Goal: Task Accomplishment & Management: Manage account settings

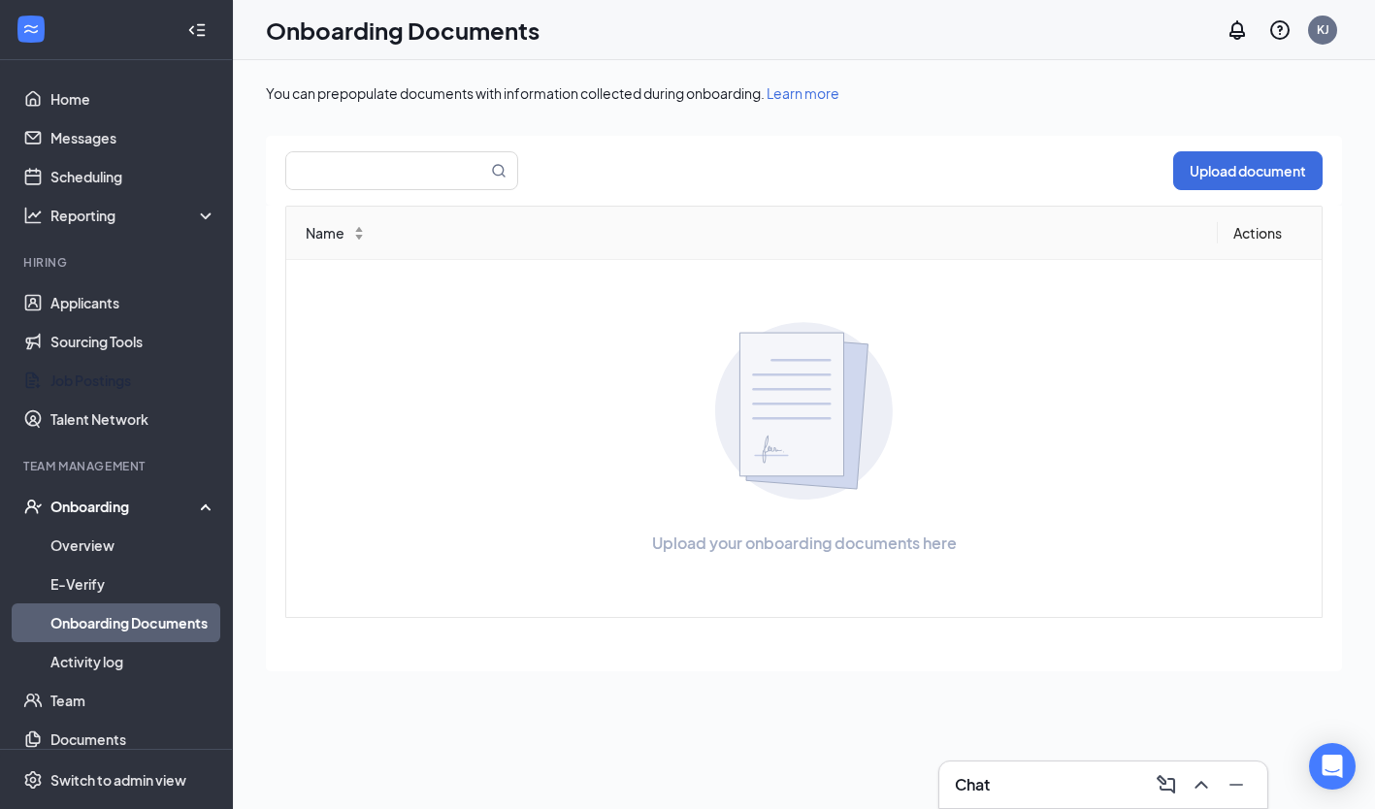
click at [78, 372] on link "Job Postings" at bounding box center [133, 380] width 166 height 39
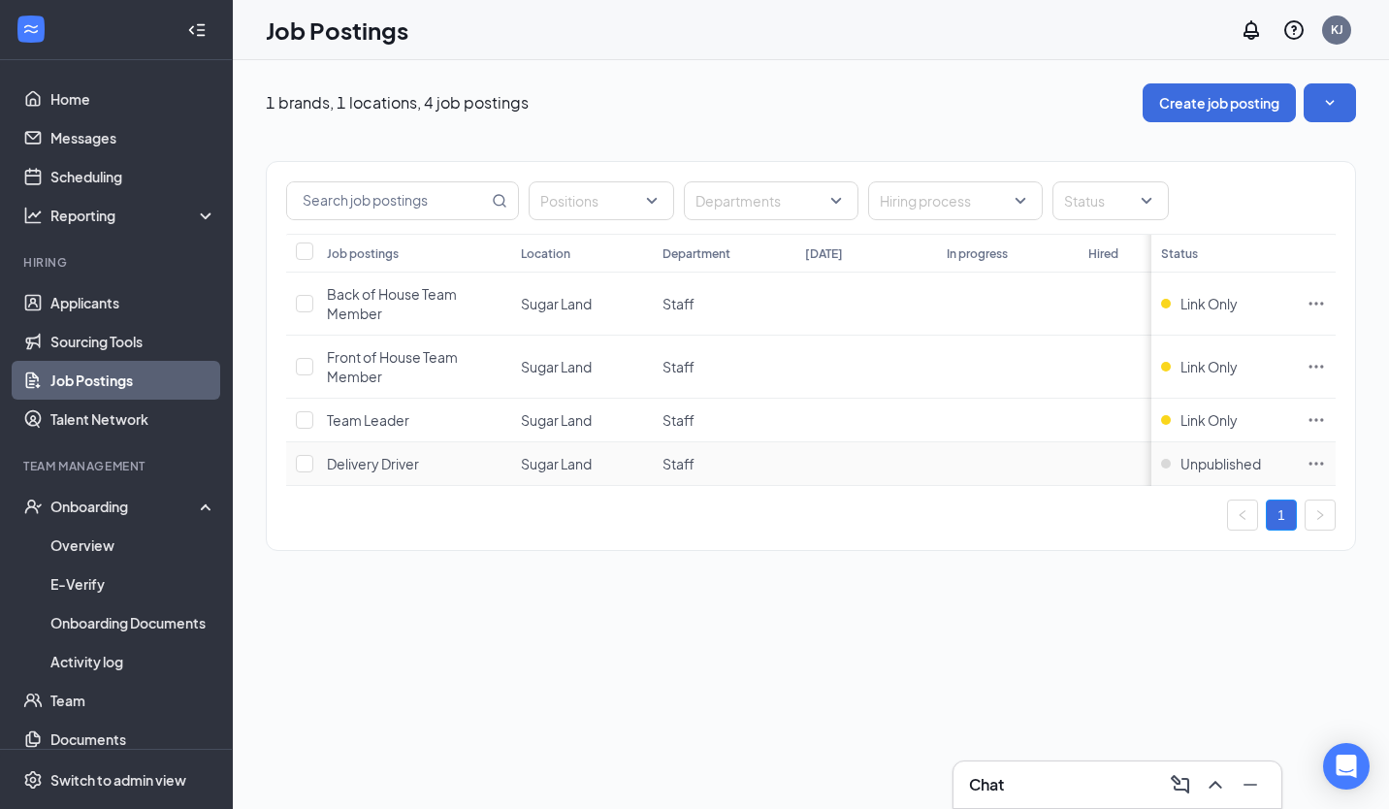
click at [63, 509] on div "Onboarding" at bounding box center [124, 506] width 149 height 19
click at [50, 552] on link "Team" at bounding box center [133, 545] width 166 height 39
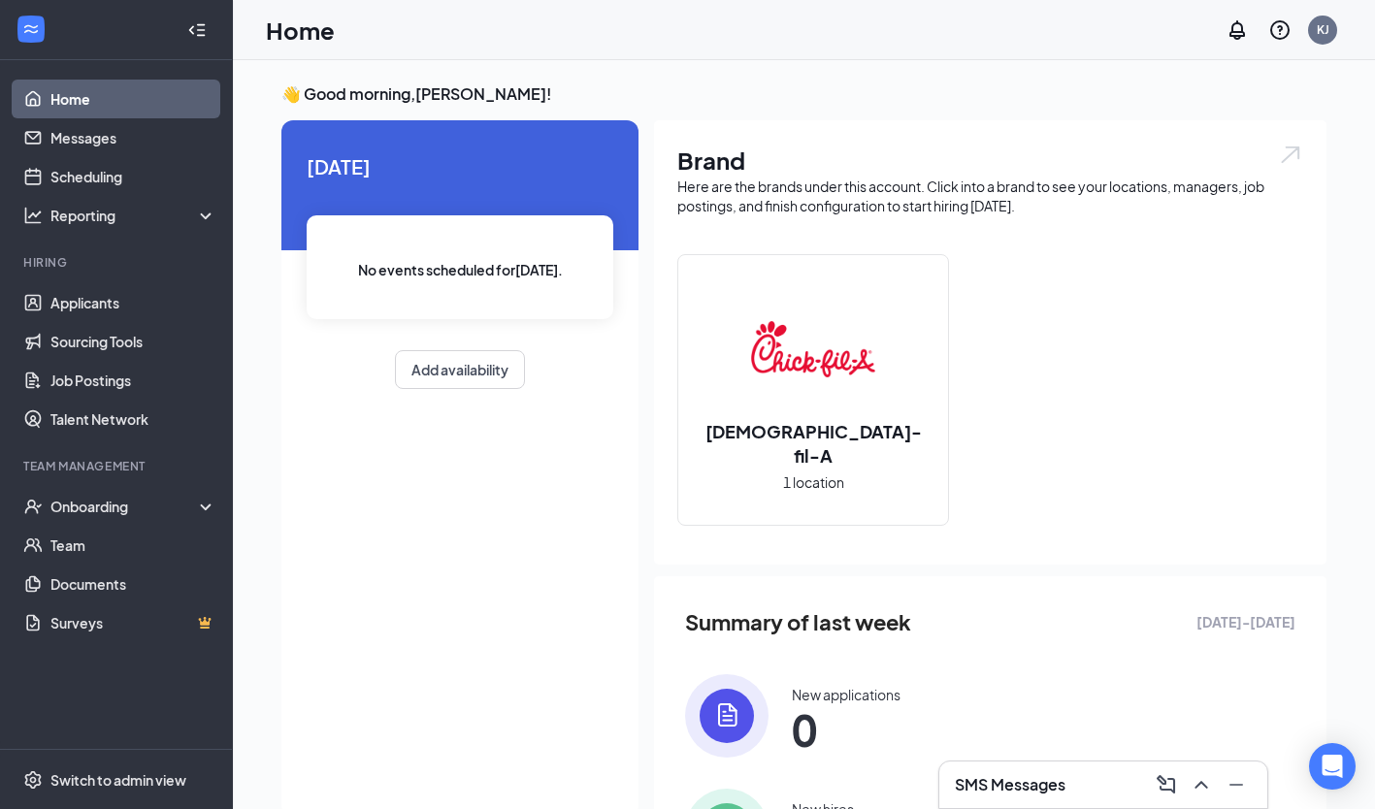
click at [103, 776] on div "Switch to admin view" at bounding box center [118, 779] width 136 height 19
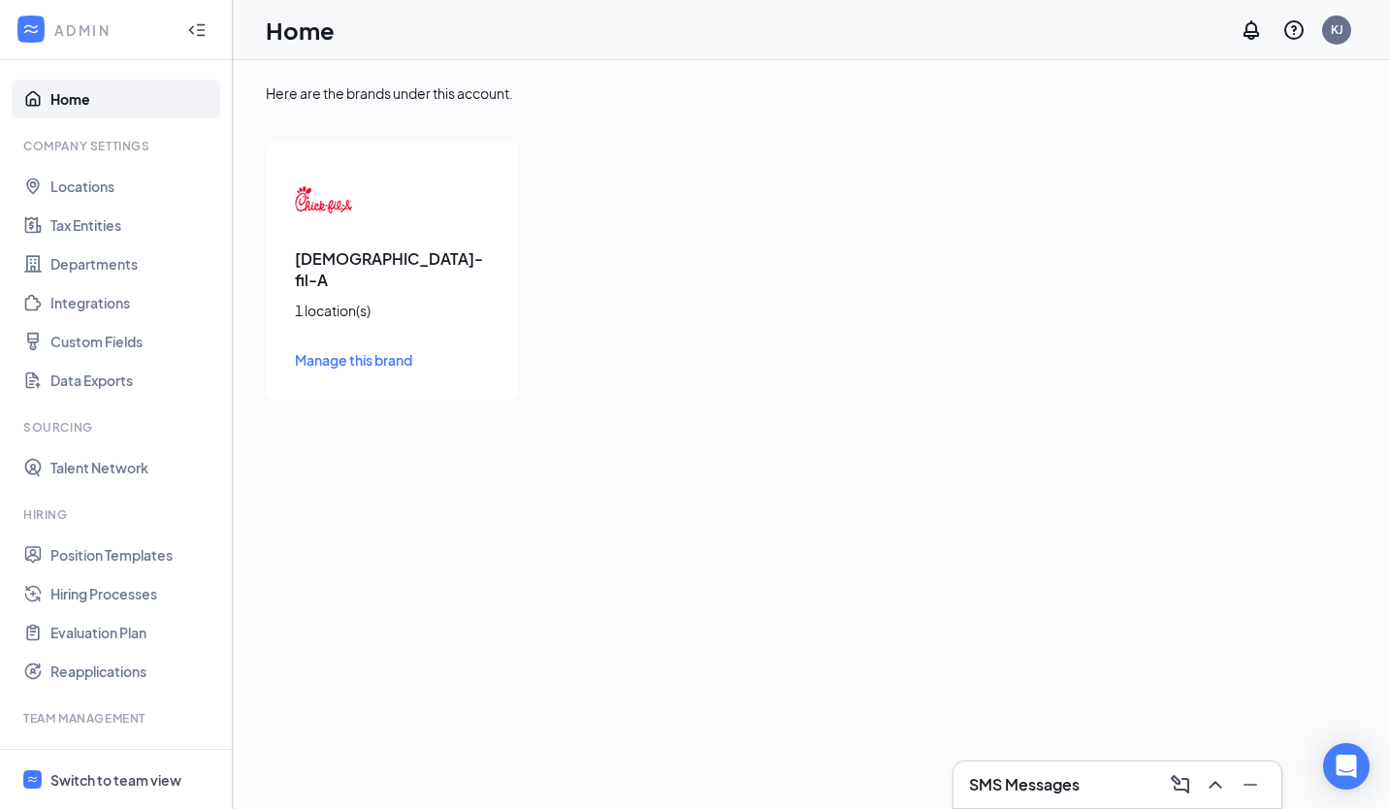
click at [50, 467] on link "Talent Network" at bounding box center [133, 467] width 166 height 39
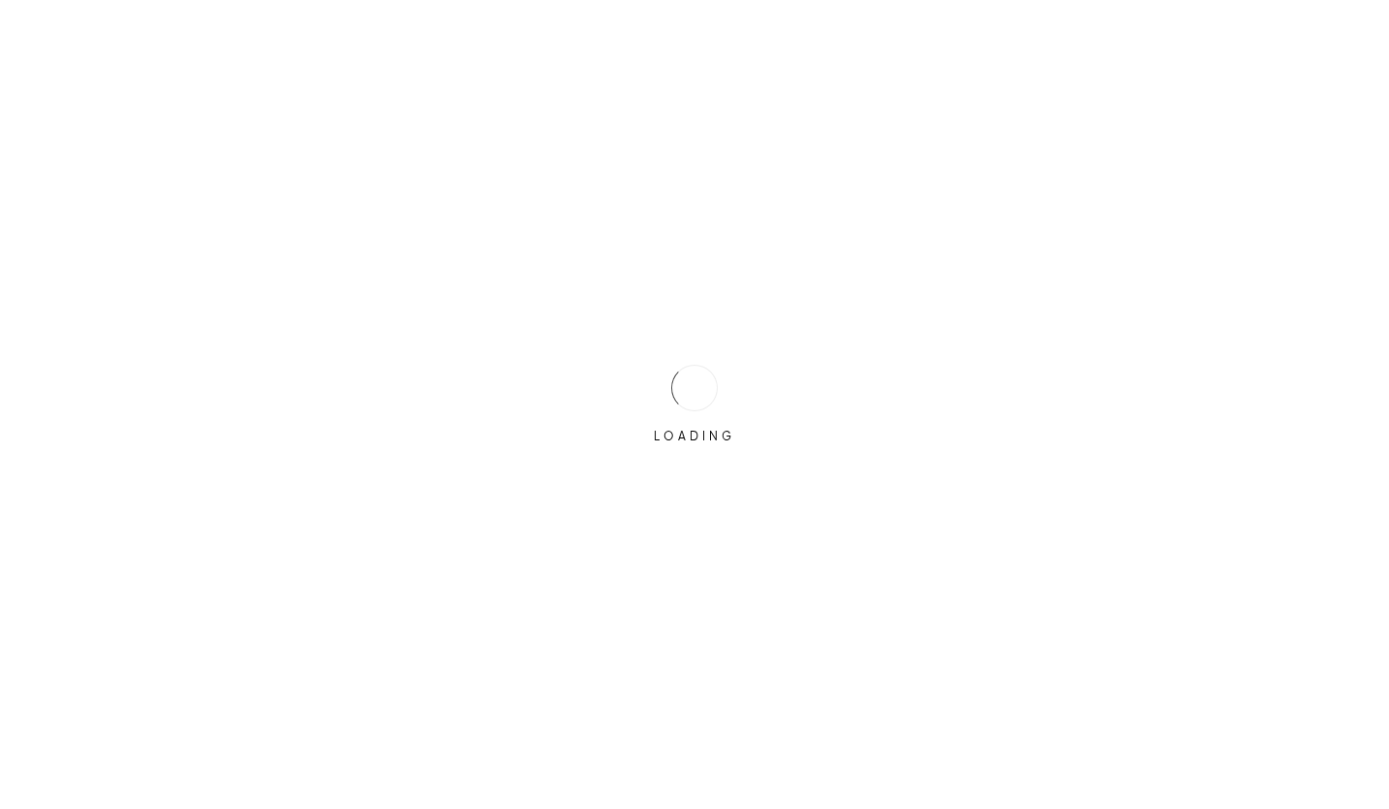
click at [47, 101] on div "LOADING" at bounding box center [694, 404] width 1389 height 809
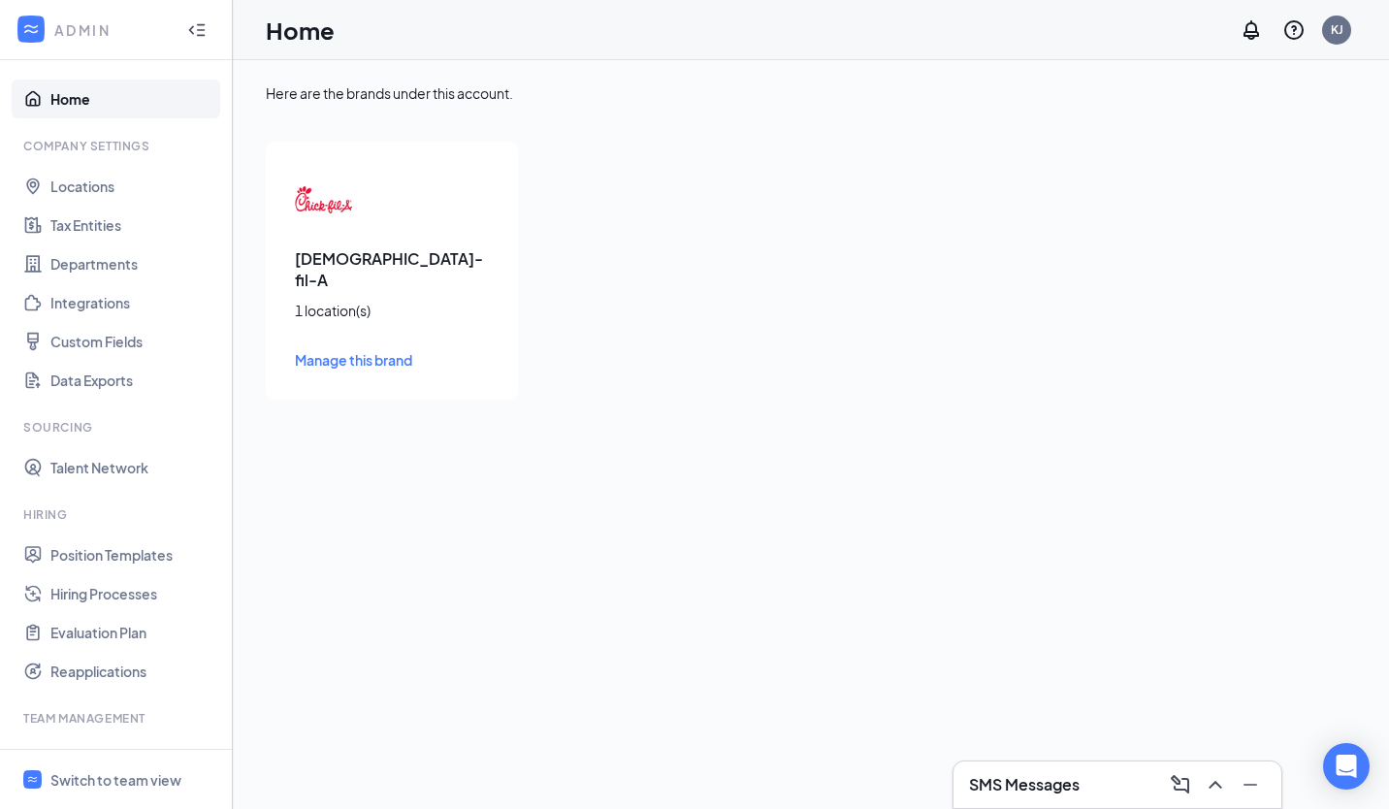
click at [376, 211] on div "Chick-fil-A 1 location(s) Manage this brand" at bounding box center [392, 271] width 252 height 258
click at [318, 351] on span "Manage this brand" at bounding box center [353, 359] width 117 height 17
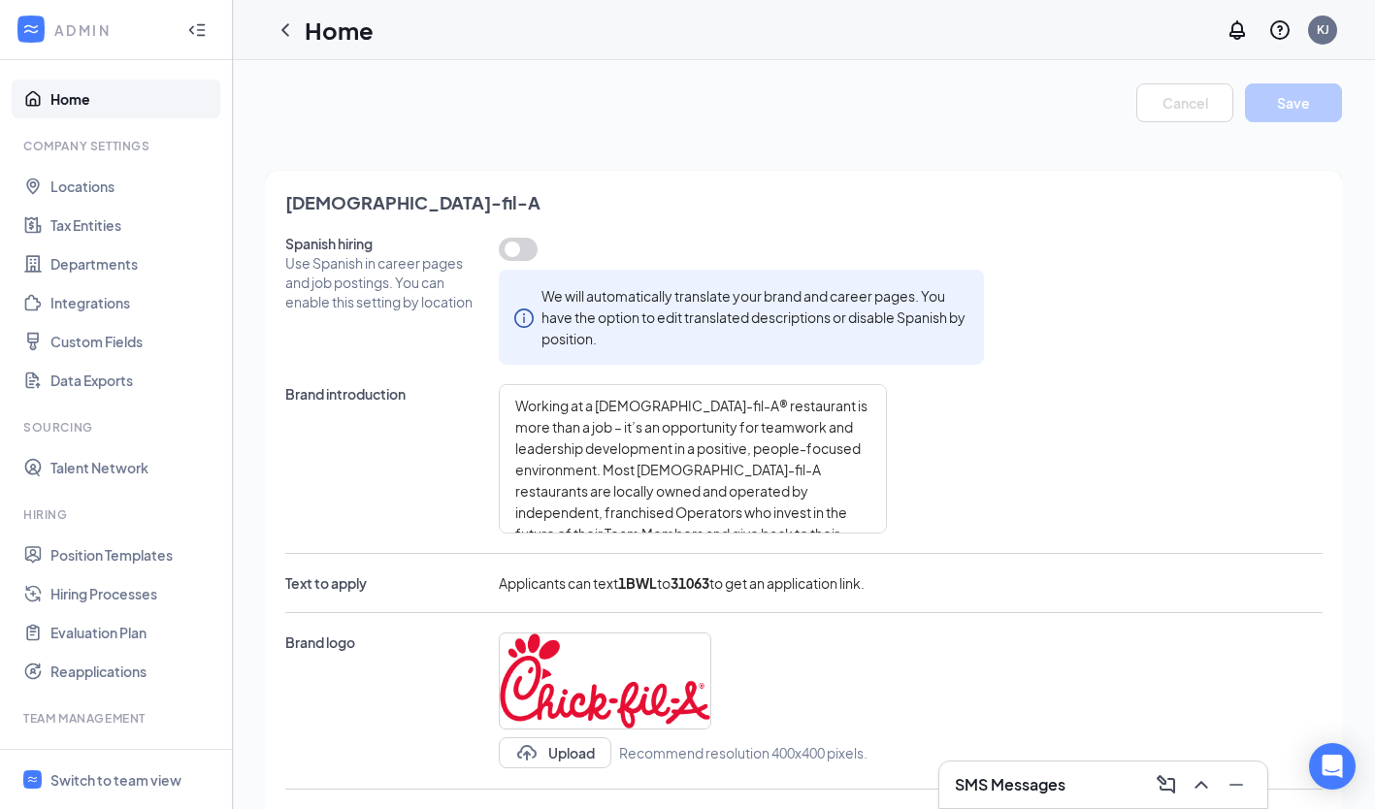
click at [89, 594] on link "Hiring Processes" at bounding box center [133, 593] width 166 height 39
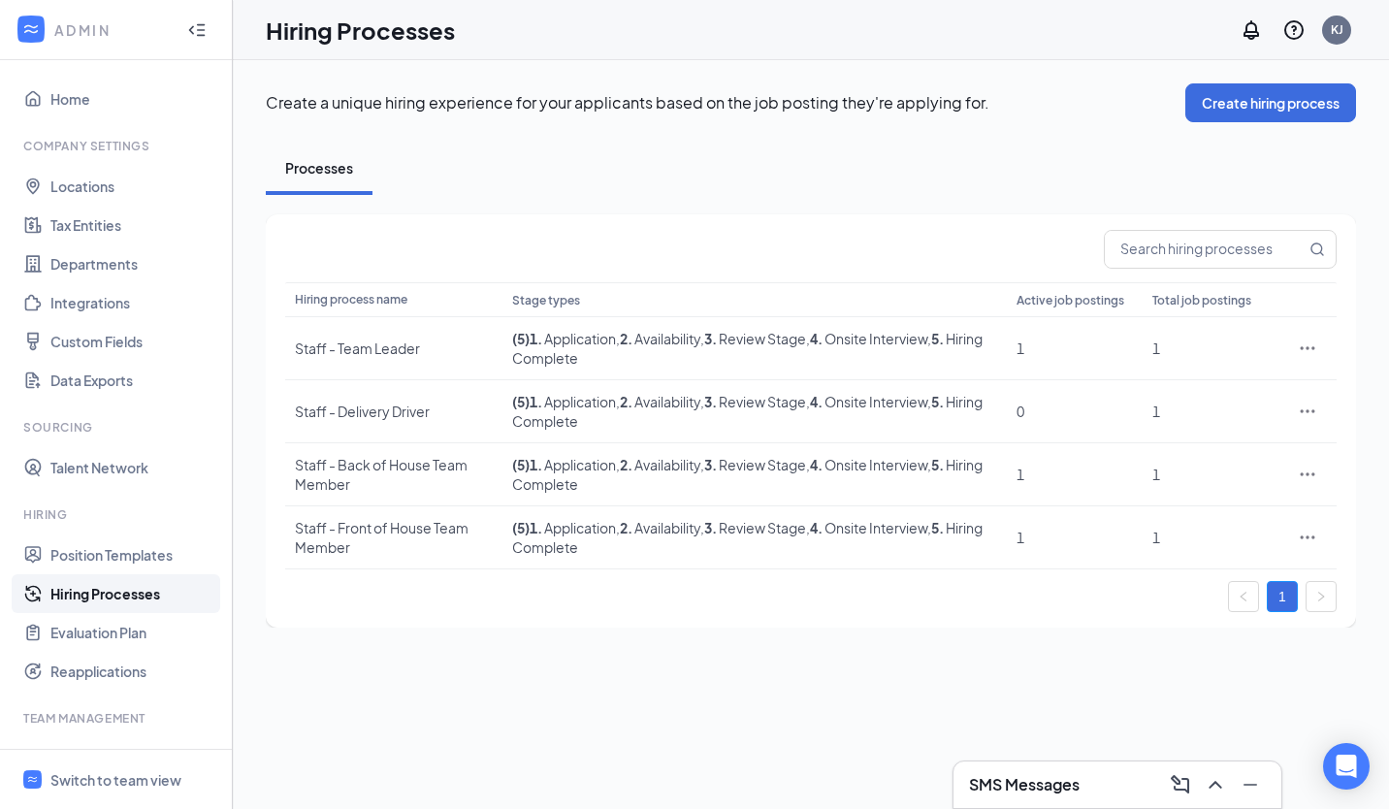
click at [87, 649] on link "Evaluation Plan" at bounding box center [133, 632] width 166 height 39
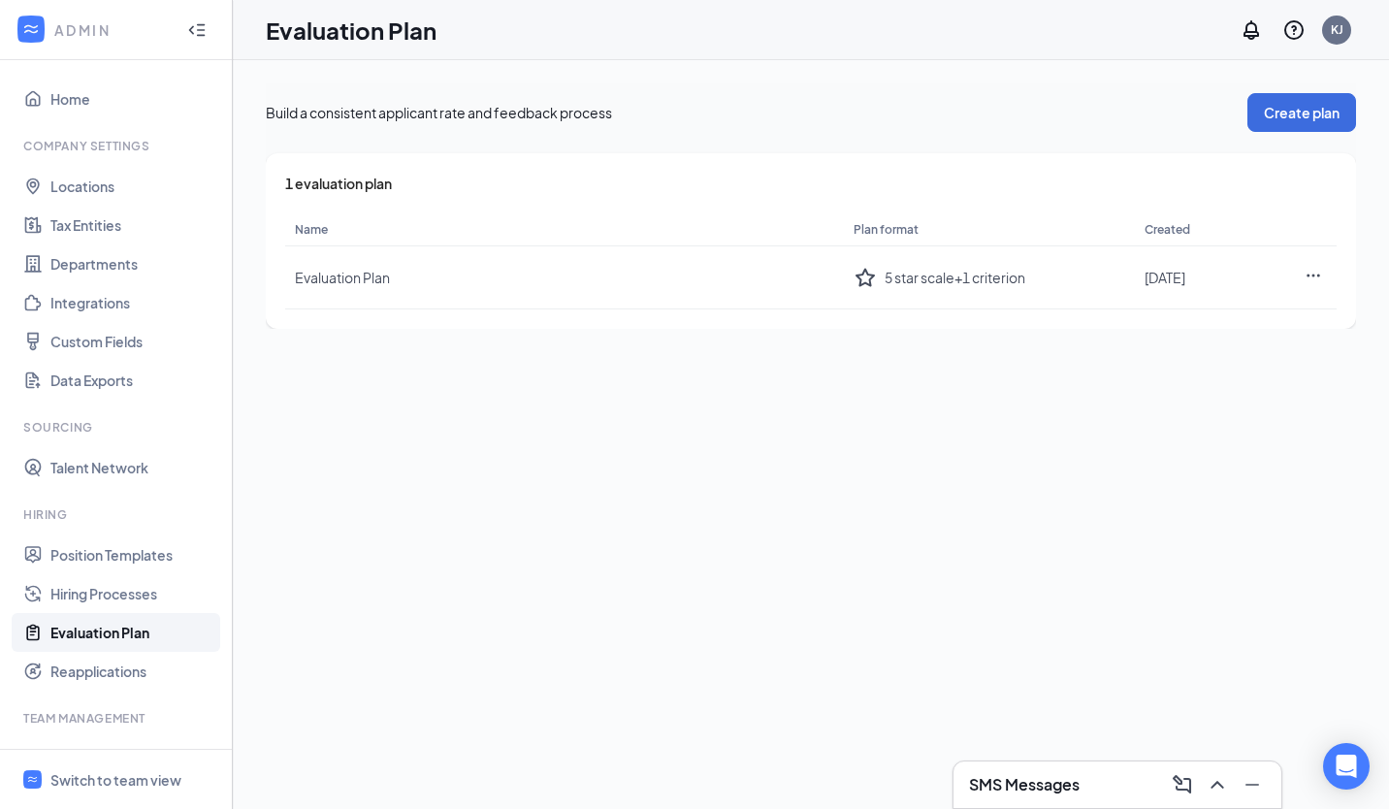
click at [124, 684] on link "Reapplications" at bounding box center [133, 671] width 166 height 39
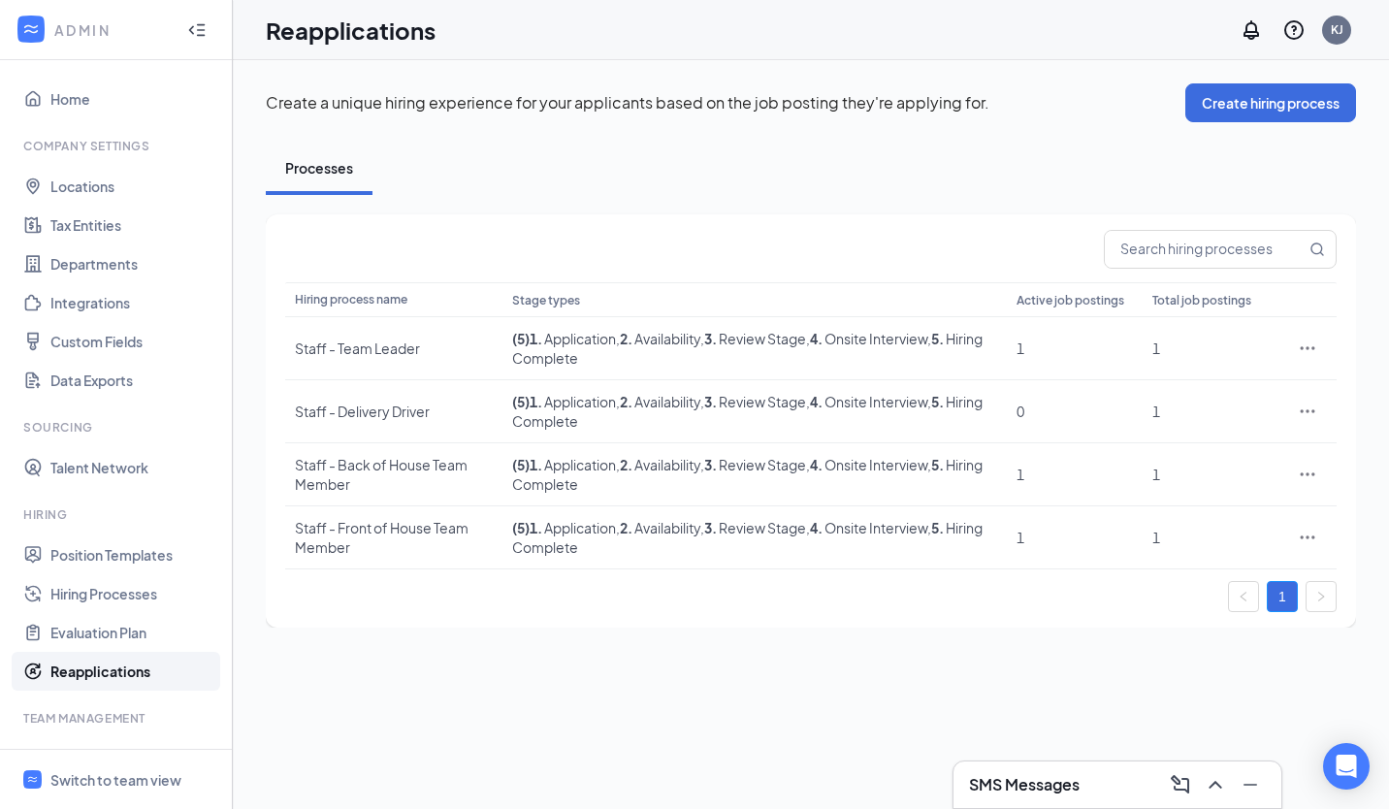
click at [148, 565] on link "Position Templates" at bounding box center [133, 554] width 166 height 39
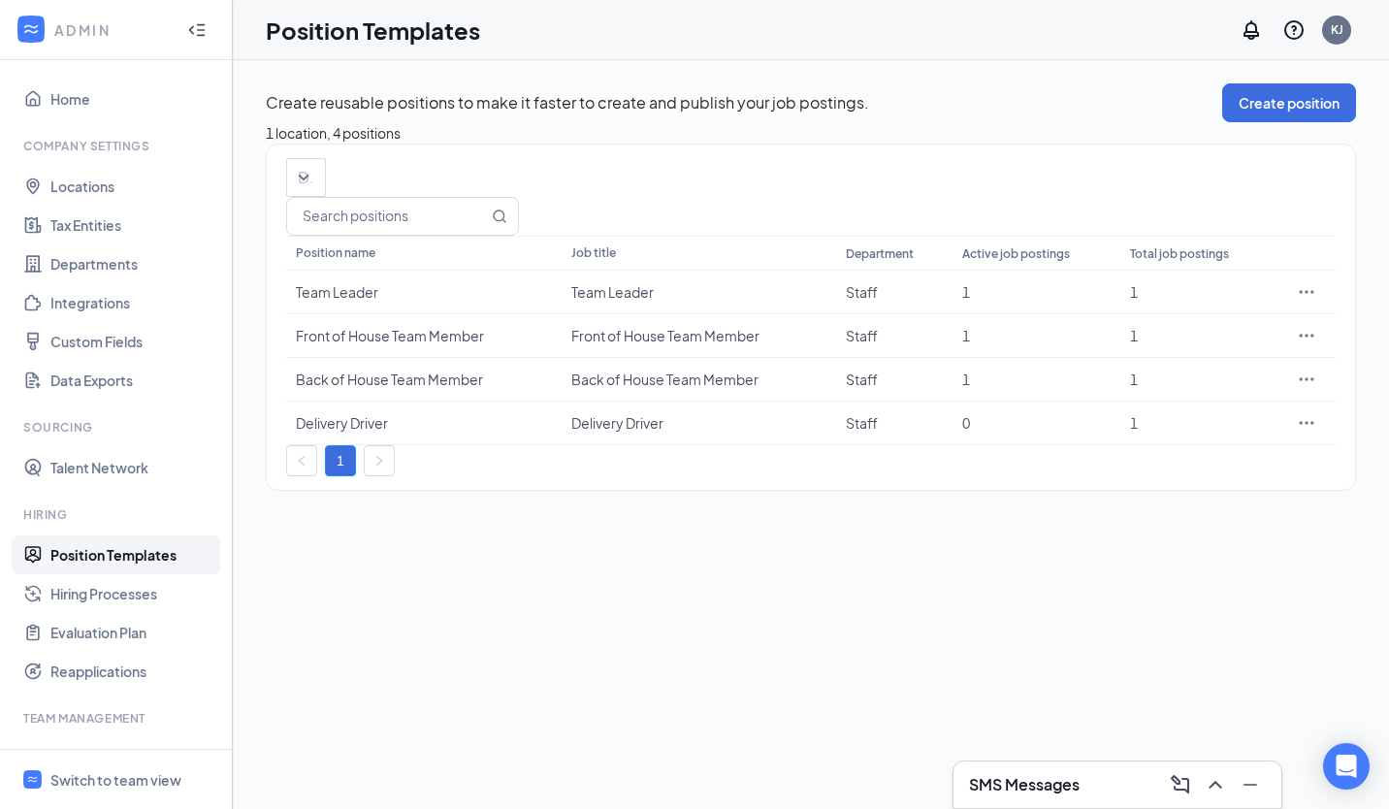
click at [82, 781] on div "Switch to team view" at bounding box center [115, 779] width 131 height 19
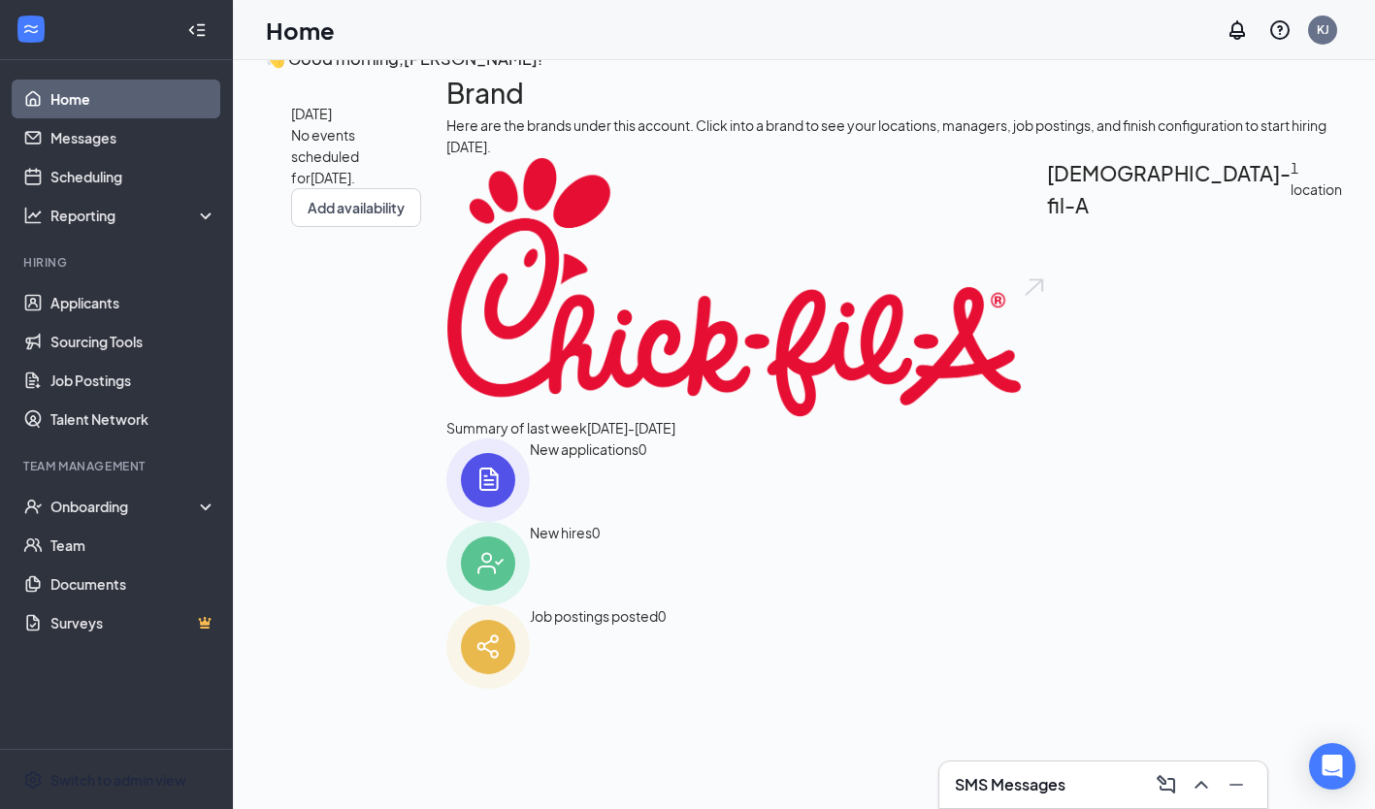
scroll to position [41, 0]
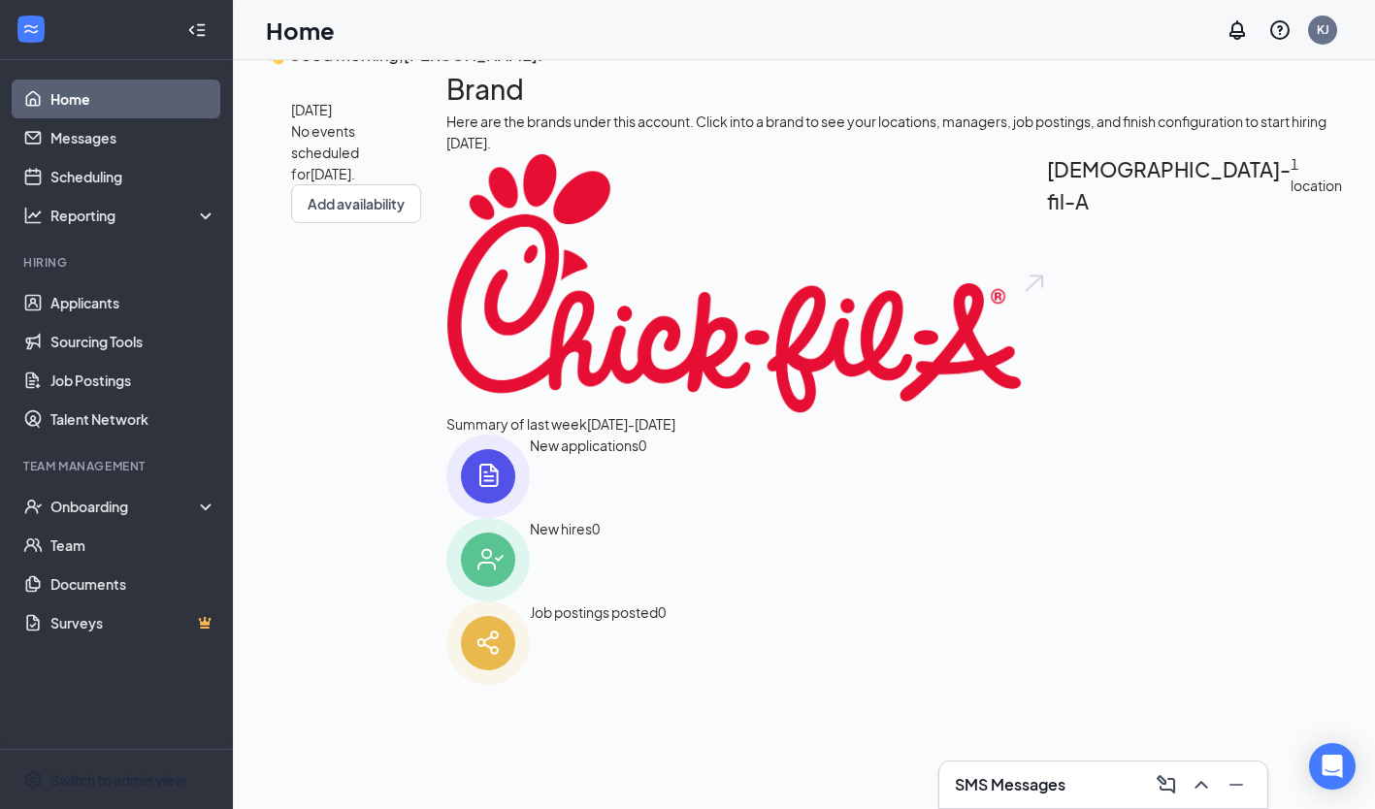
click at [83, 340] on link "Sourcing Tools" at bounding box center [133, 341] width 166 height 39
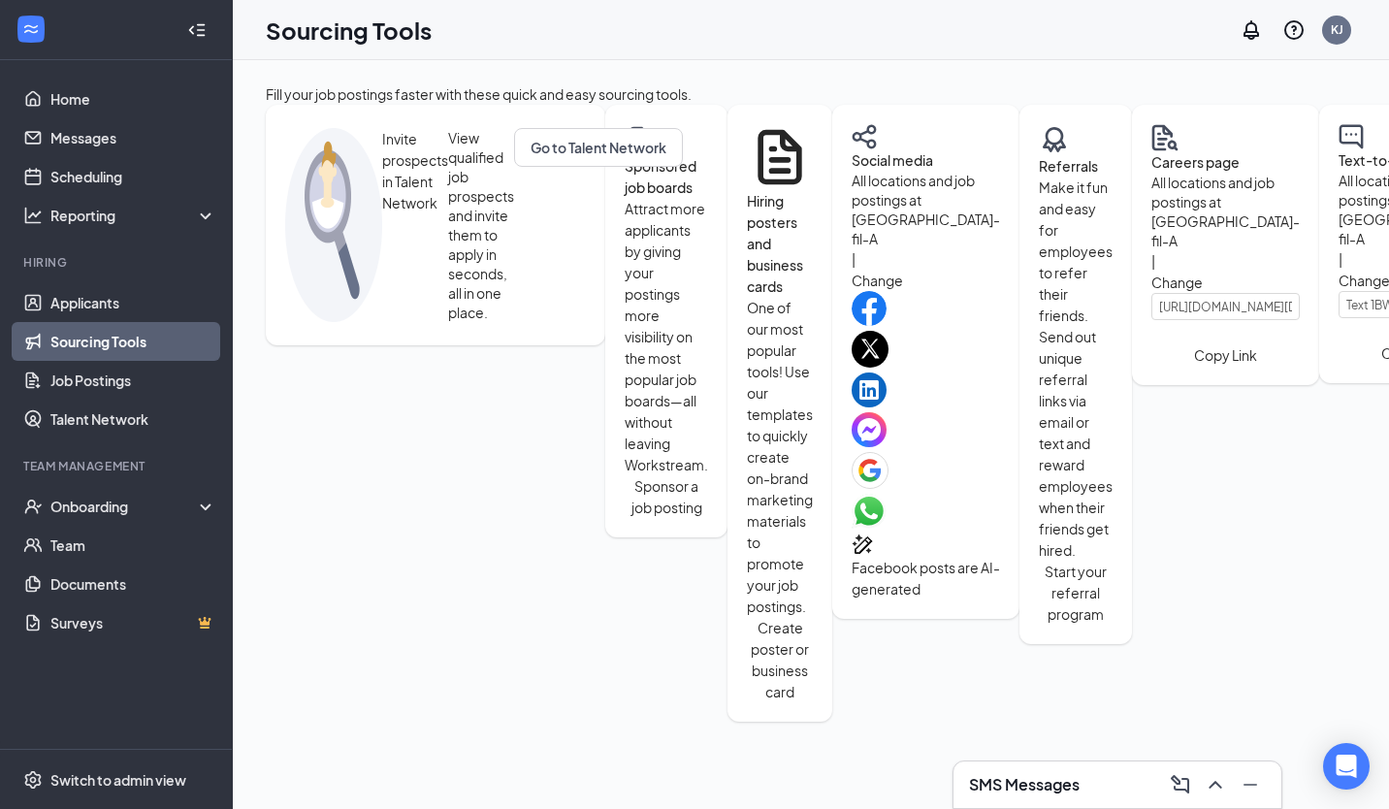
click at [72, 384] on link "Job Postings" at bounding box center [133, 380] width 166 height 39
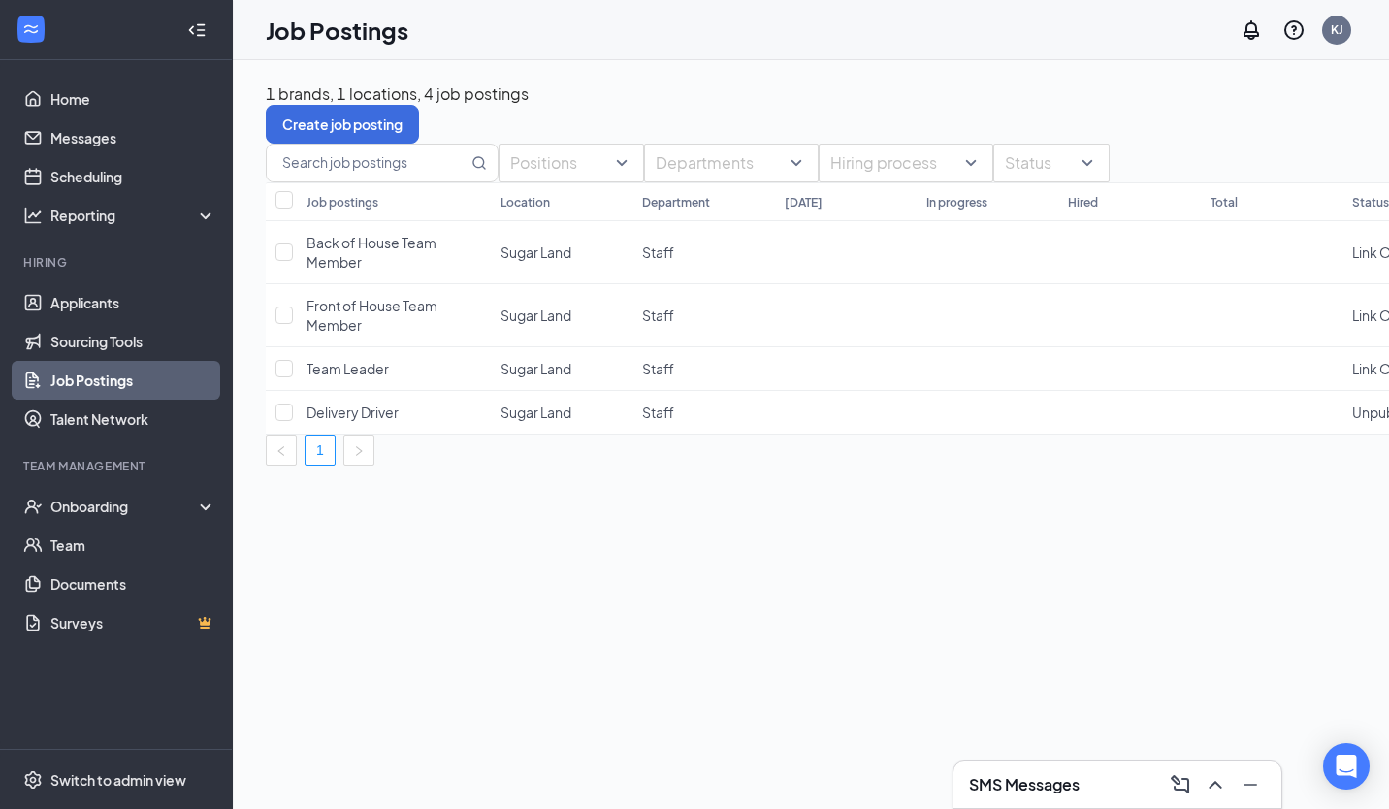
click at [90, 346] on link "Sourcing Tools" at bounding box center [133, 341] width 166 height 39
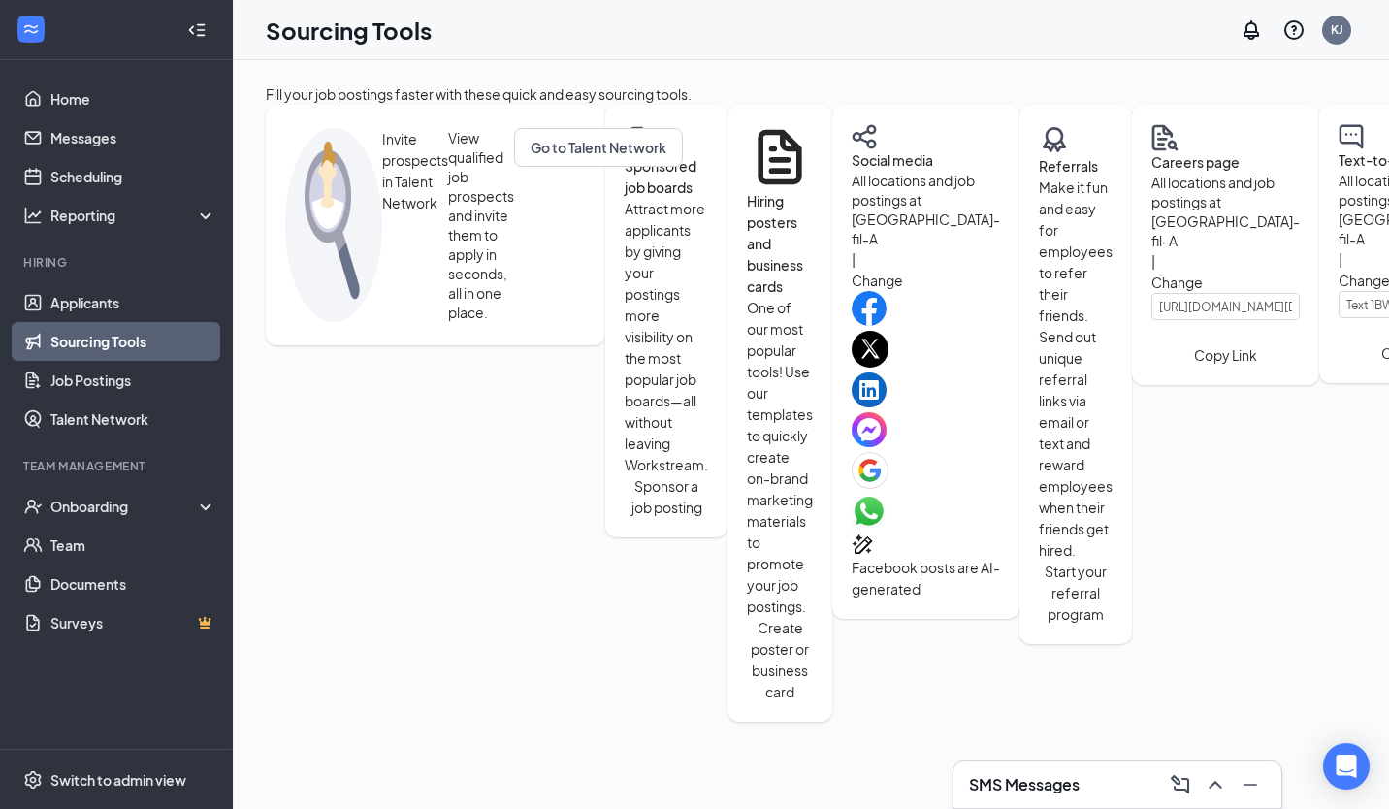
click at [71, 308] on link "Applicants" at bounding box center [133, 302] width 166 height 39
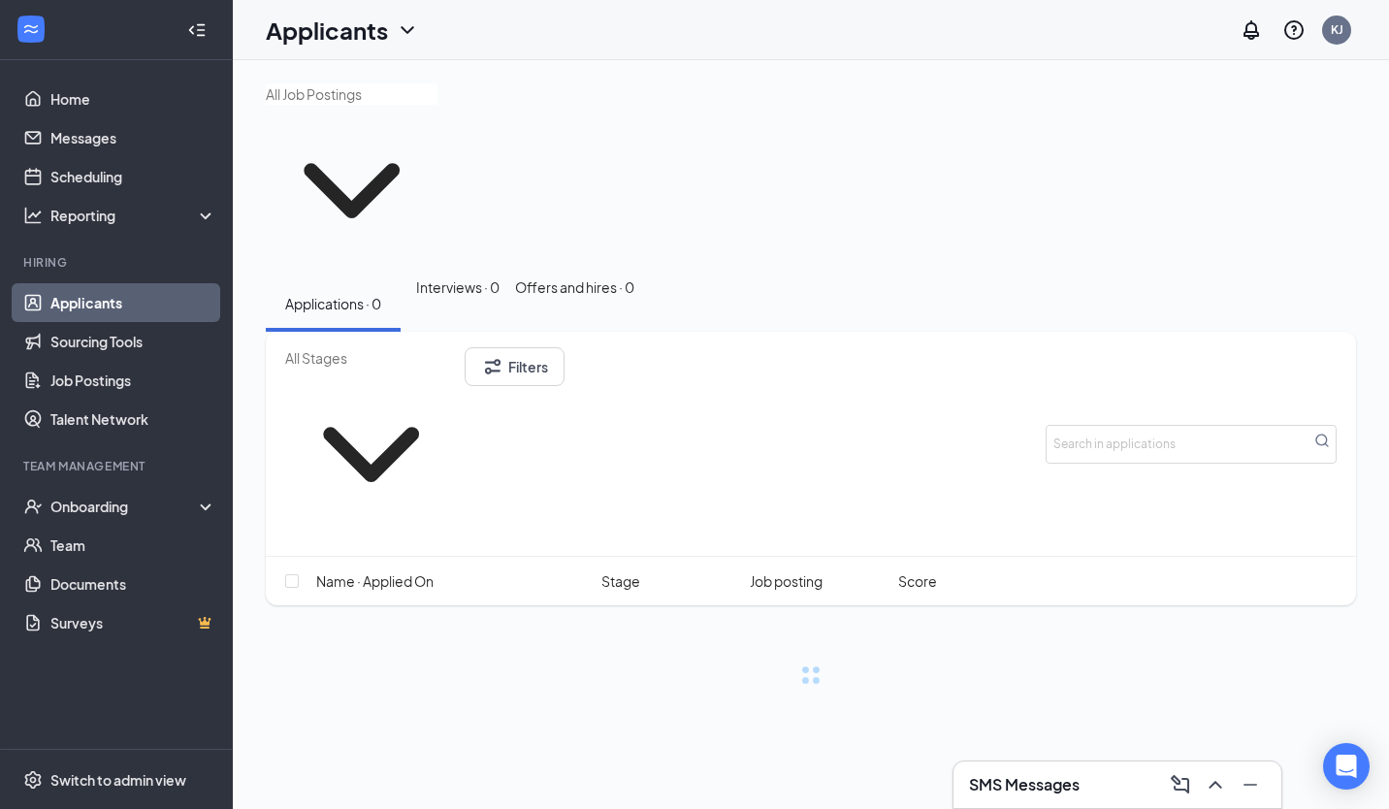
click at [92, 342] on link "Sourcing Tools" at bounding box center [133, 341] width 166 height 39
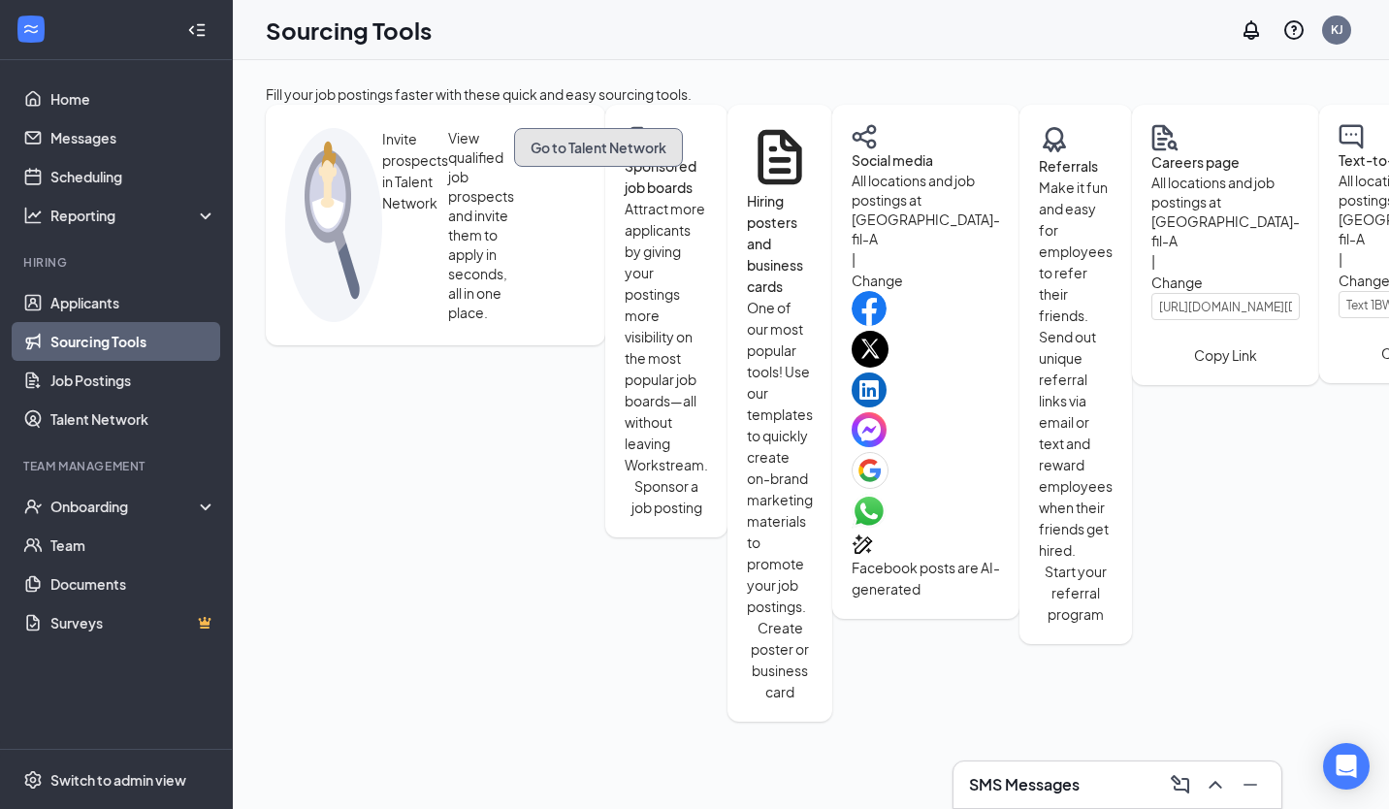
click at [608, 159] on button "Go to Talent Network" at bounding box center [598, 147] width 169 height 39
click at [130, 377] on link "Job Postings" at bounding box center [133, 380] width 166 height 39
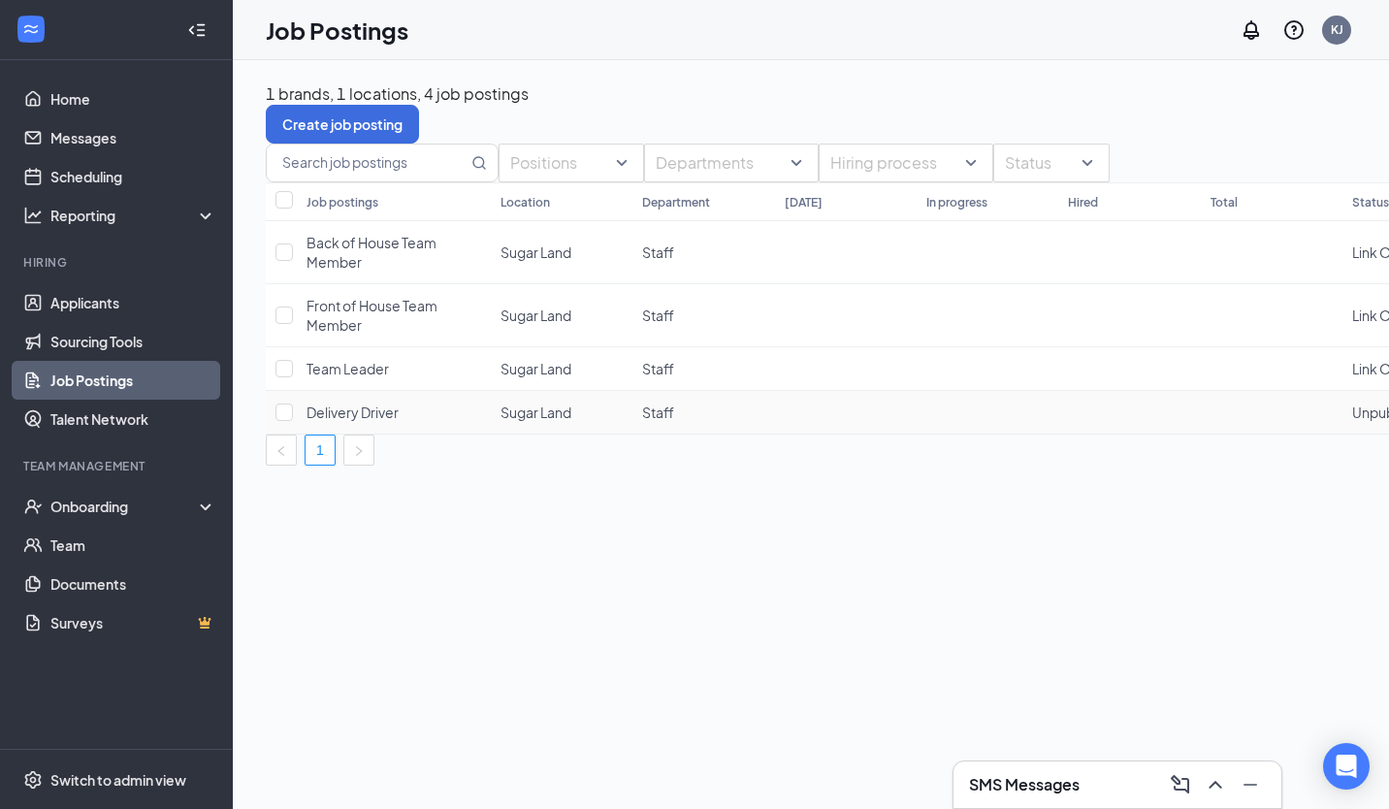
scroll to position [0, 171]
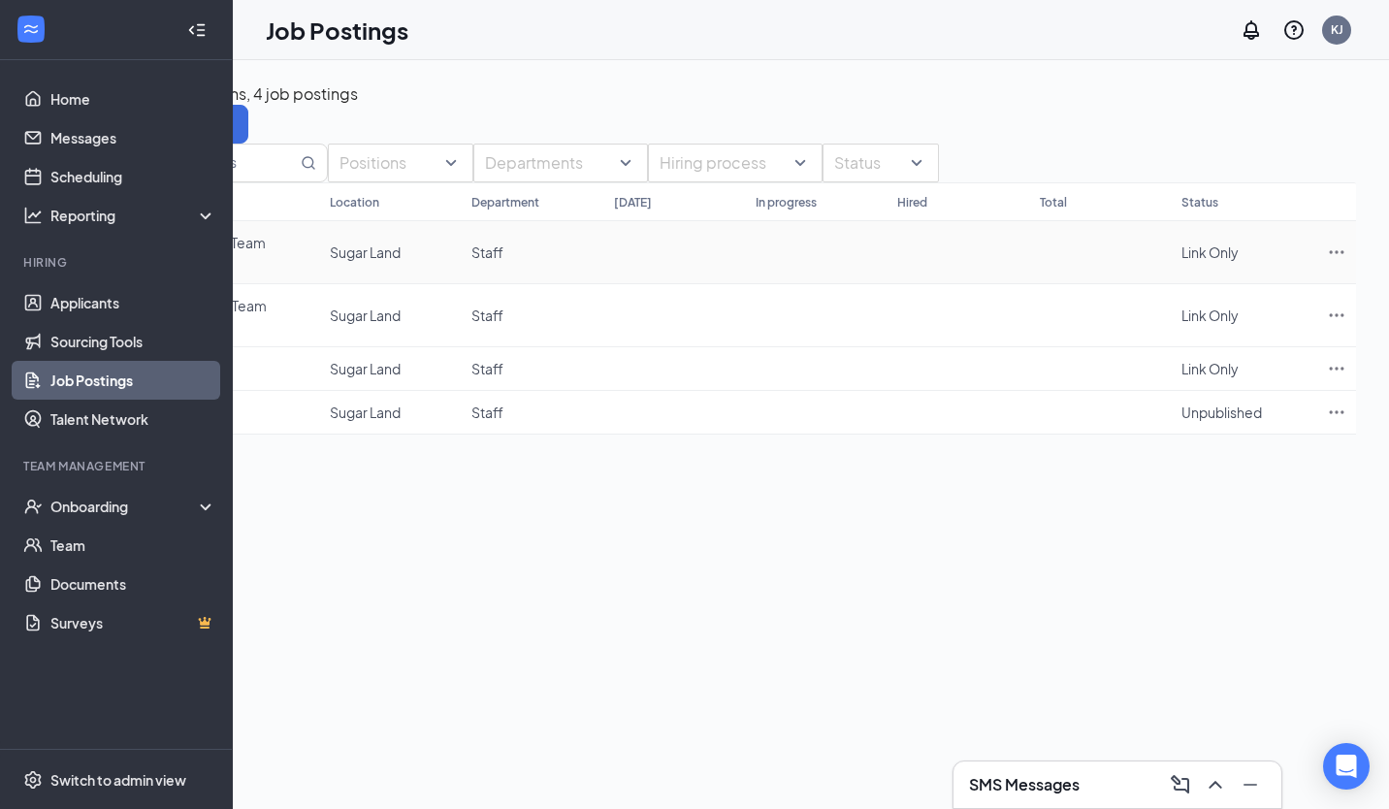
click at [1337, 248] on icon "Ellipses" at bounding box center [1336, 252] width 19 height 19
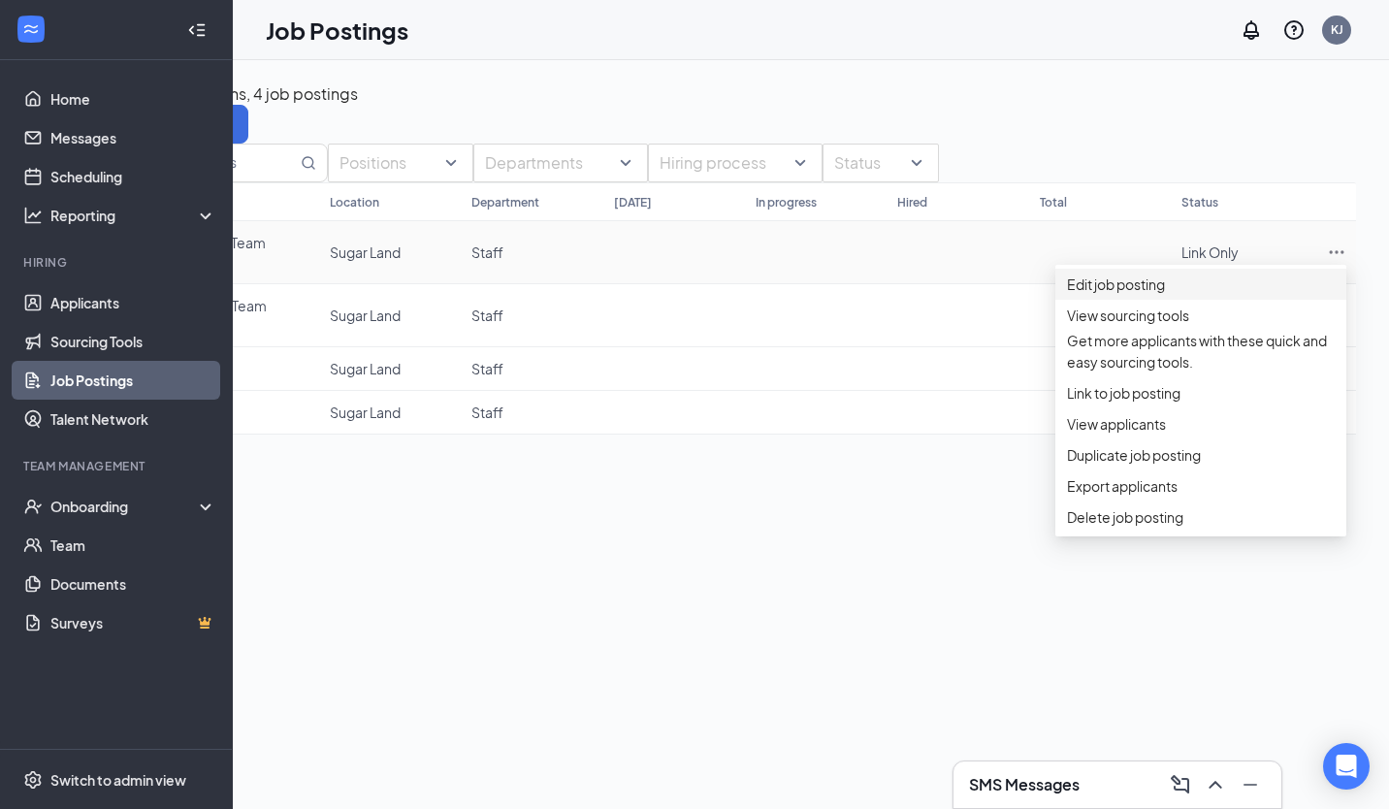
click at [1236, 284] on span "Edit job posting" at bounding box center [1201, 284] width 268 height 21
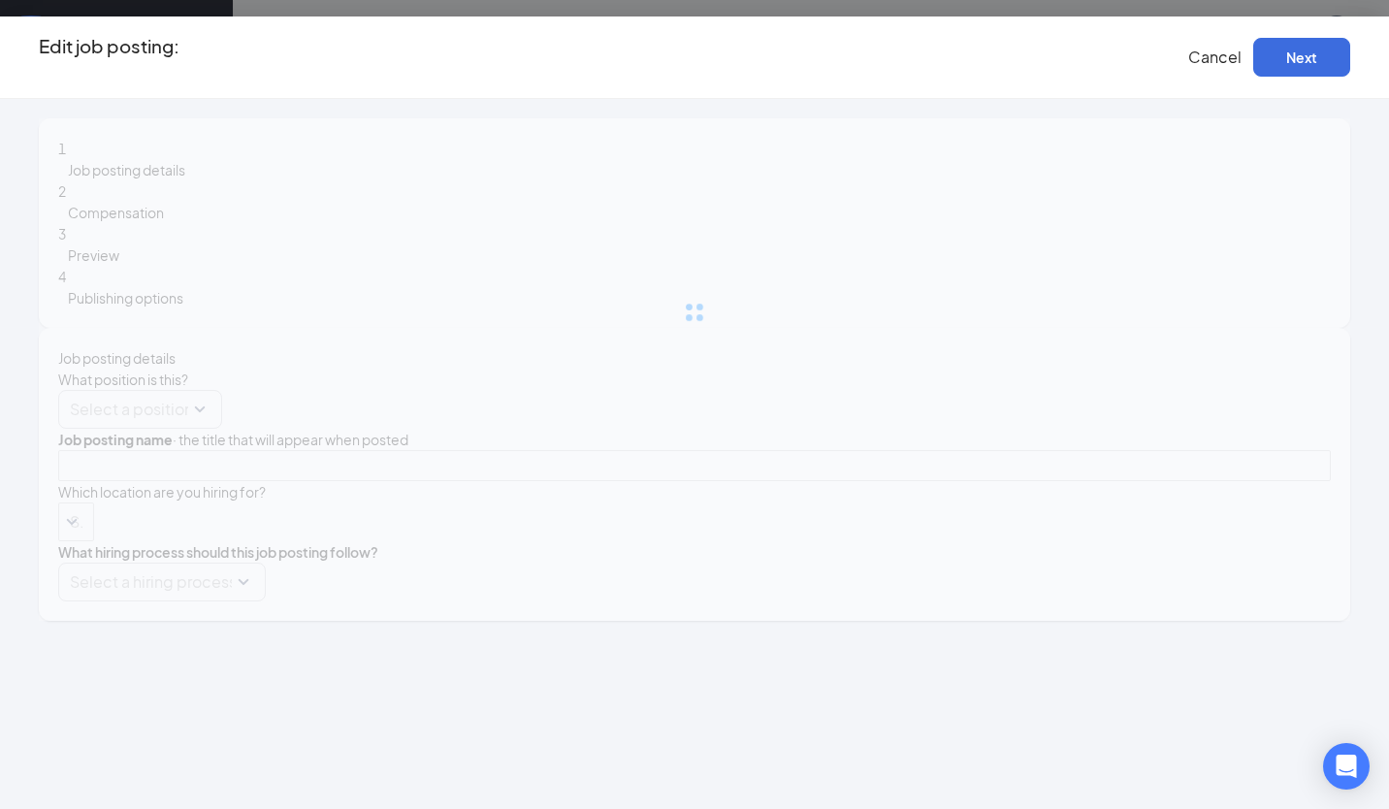
type input "Back of House Team Member"
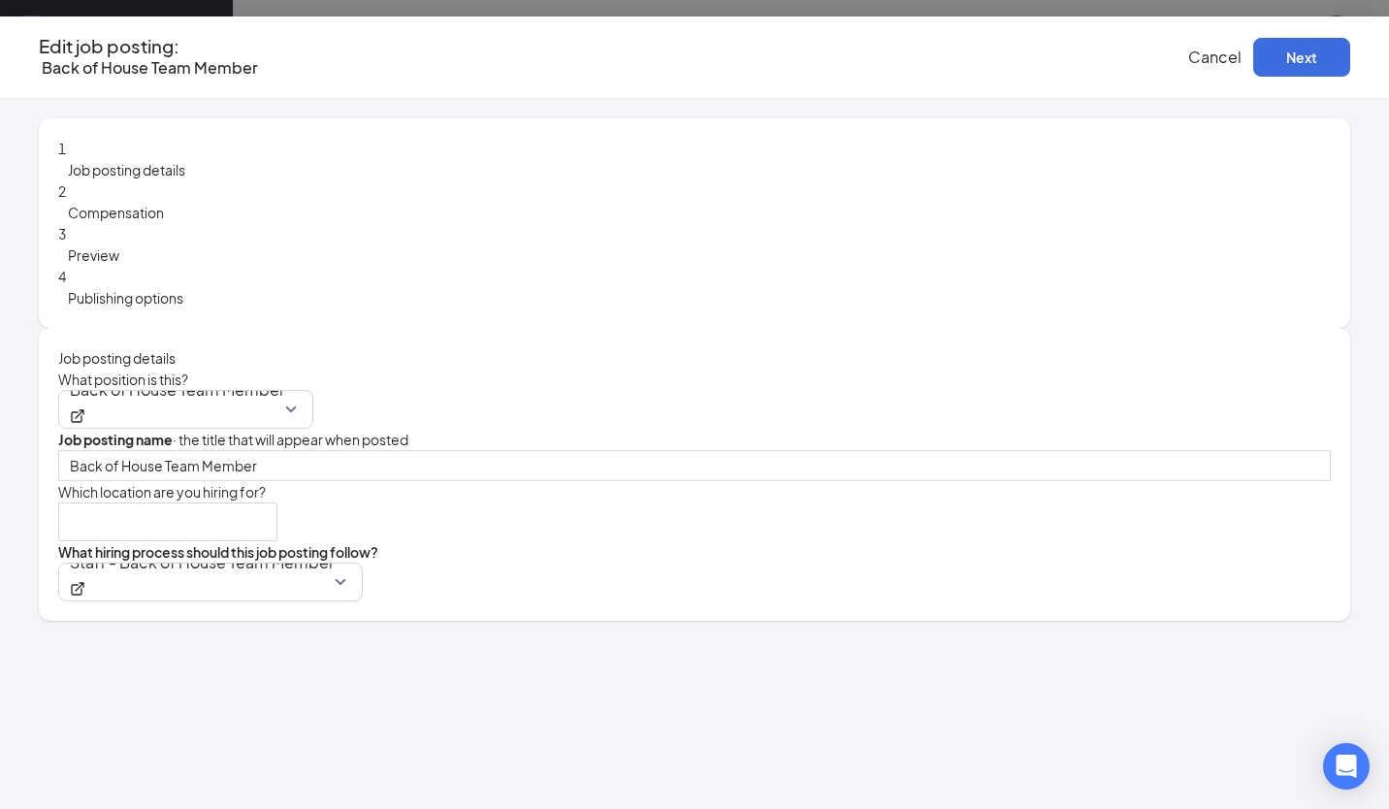
type input "Sugar Land"
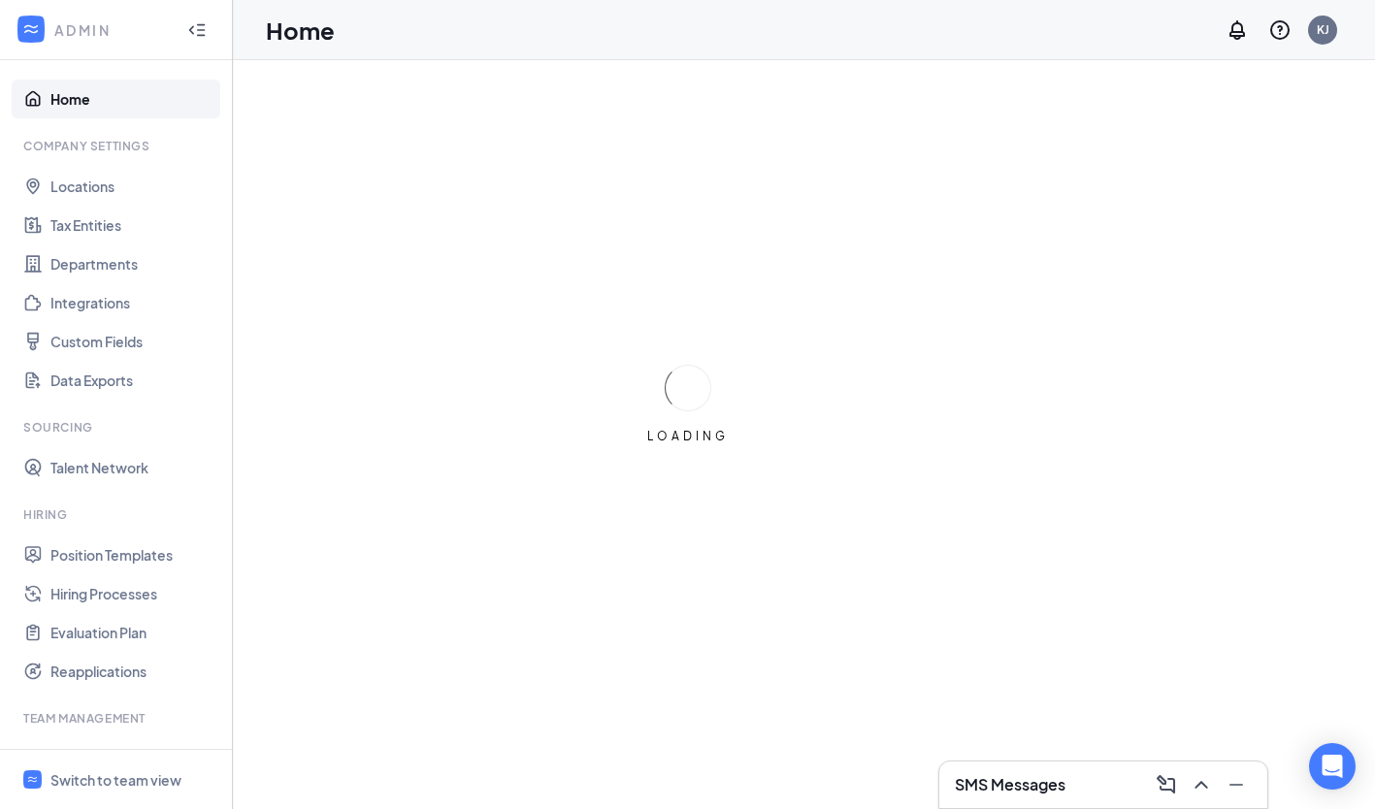
click at [139, 806] on span "Switch to team view" at bounding box center [133, 779] width 166 height 59
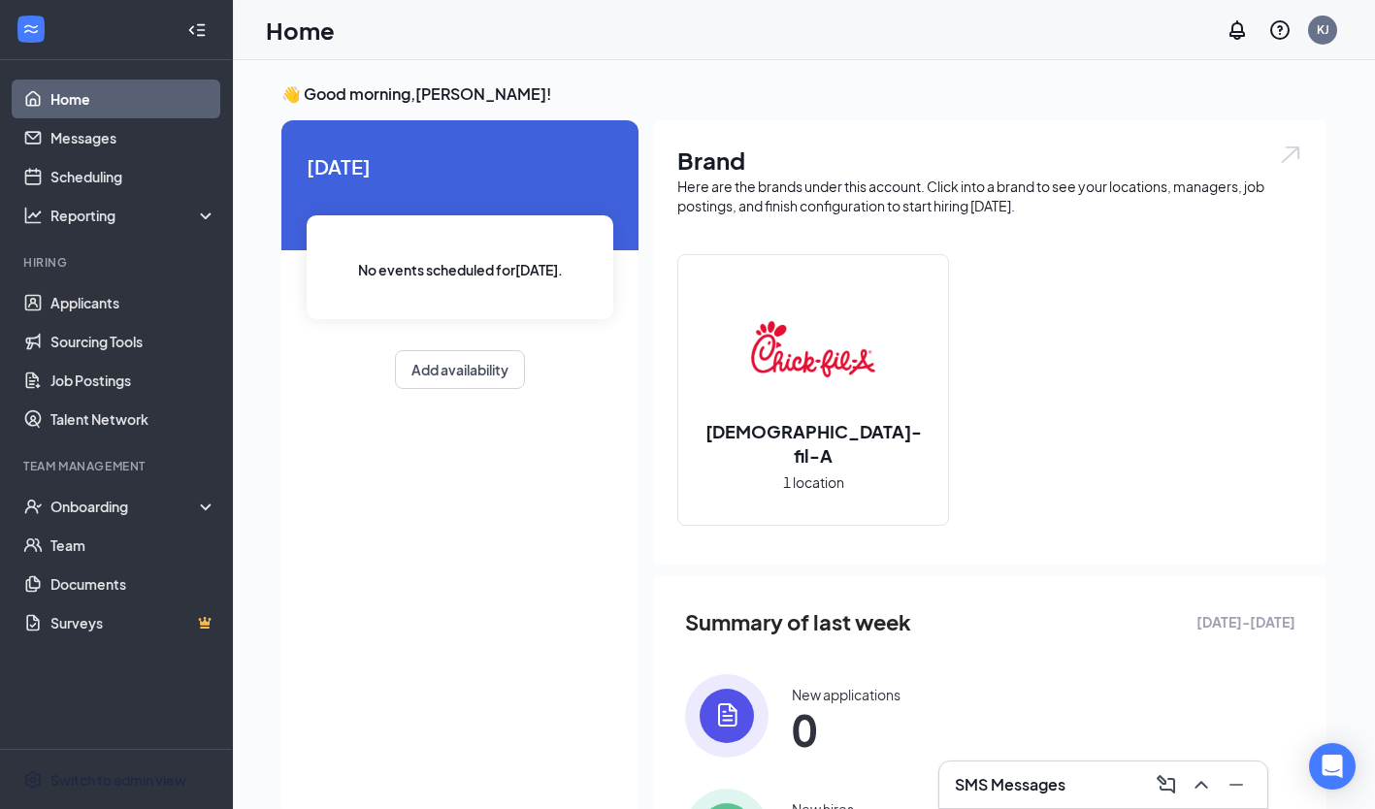
click at [805, 482] on div "Chick-fil-A 1 location" at bounding box center [813, 390] width 270 height 270
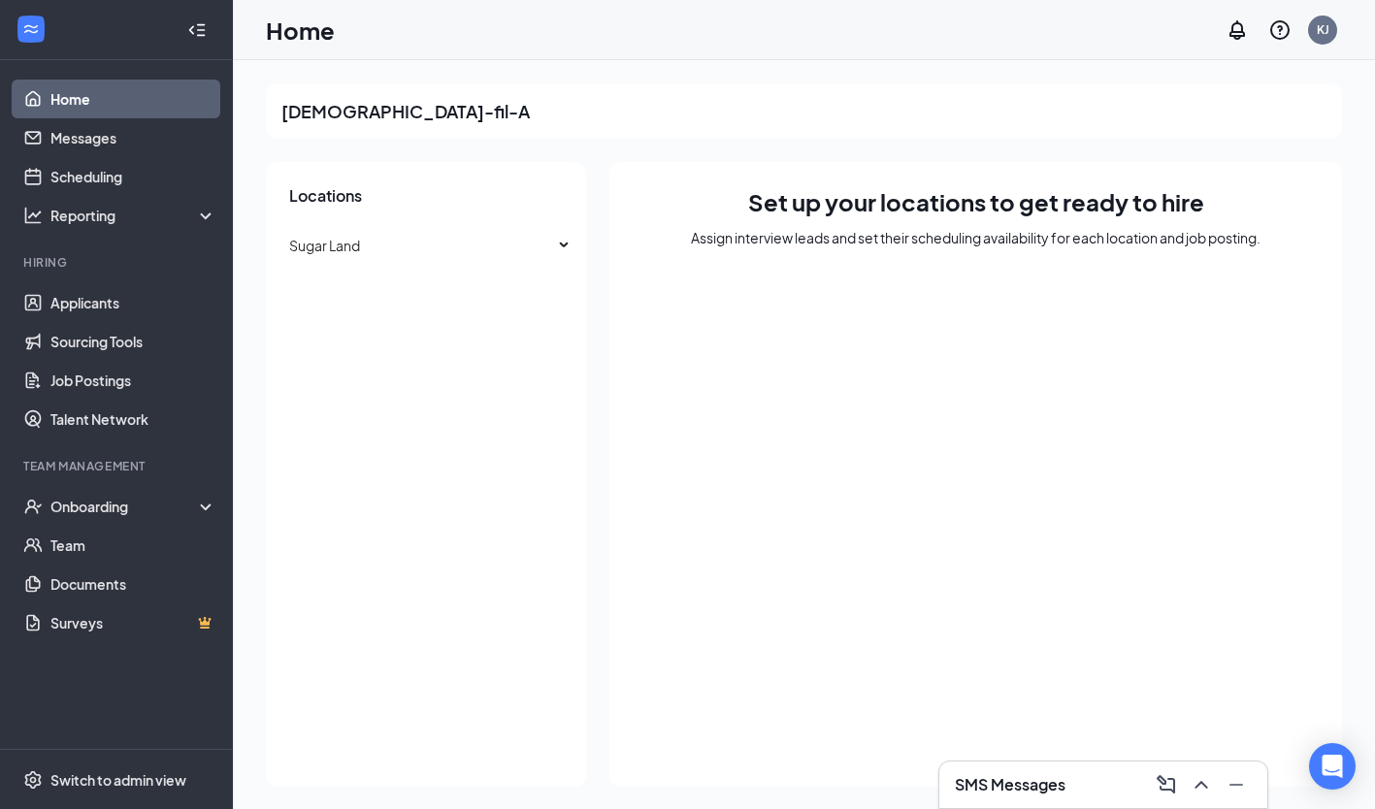
click at [104, 393] on link "Job Postings" at bounding box center [133, 380] width 166 height 39
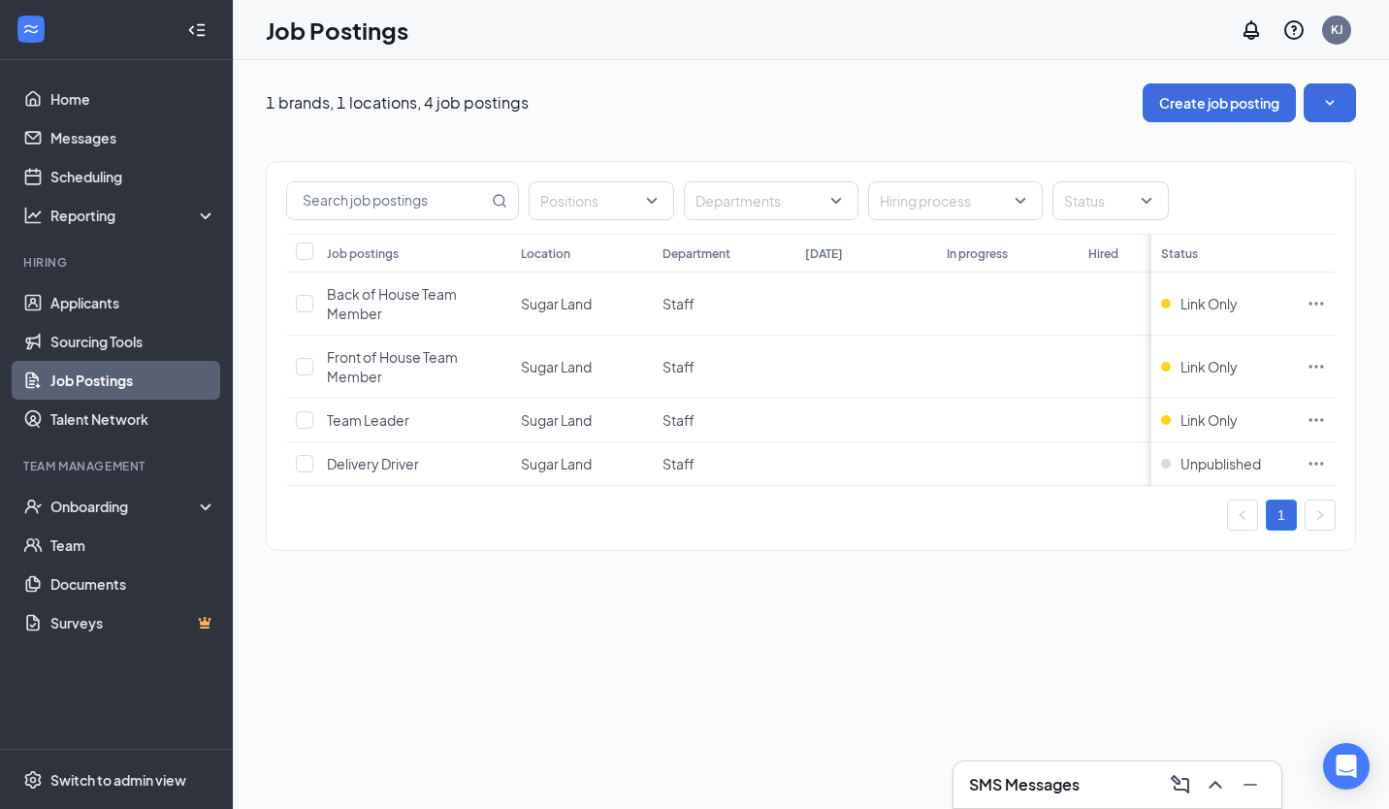
click at [83, 335] on link "Sourcing Tools" at bounding box center [133, 341] width 166 height 39
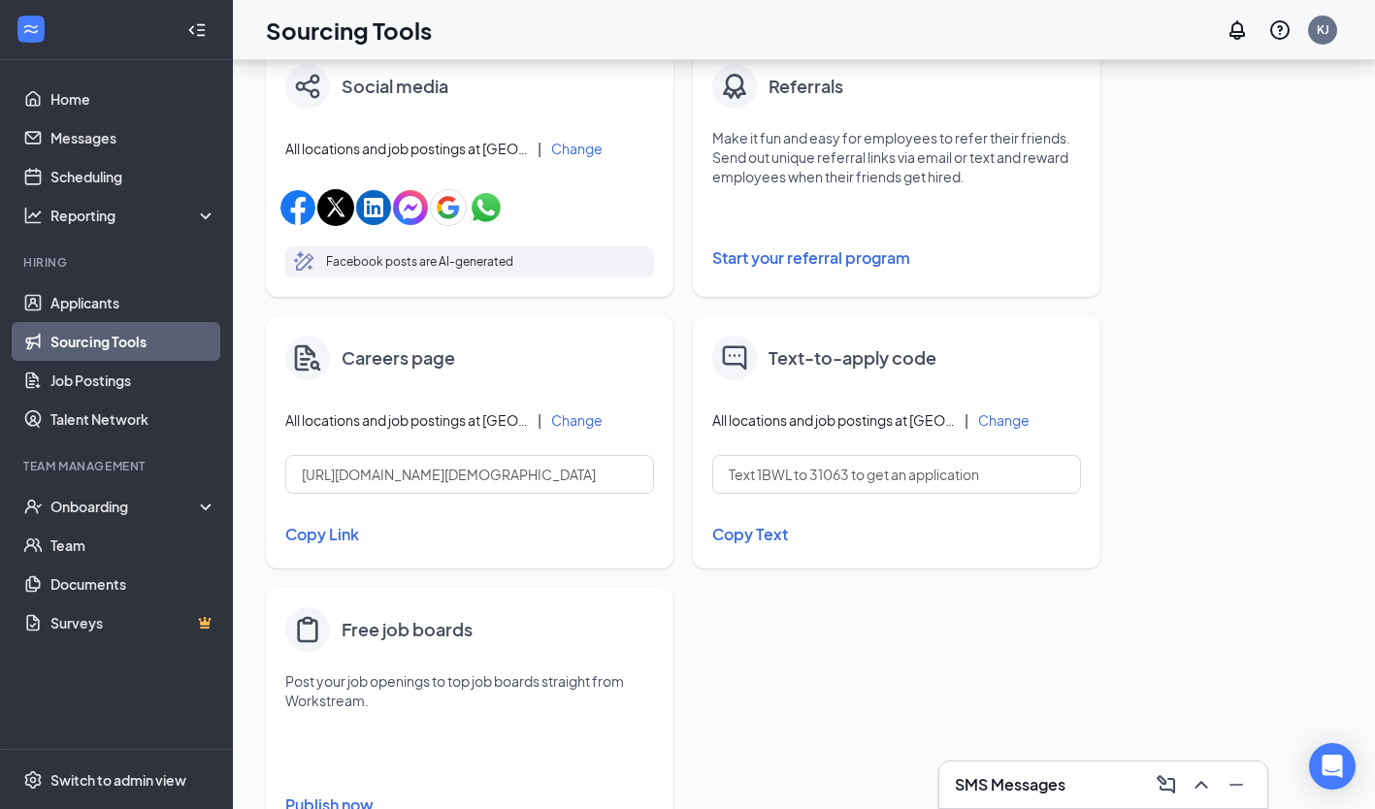
scroll to position [634, 0]
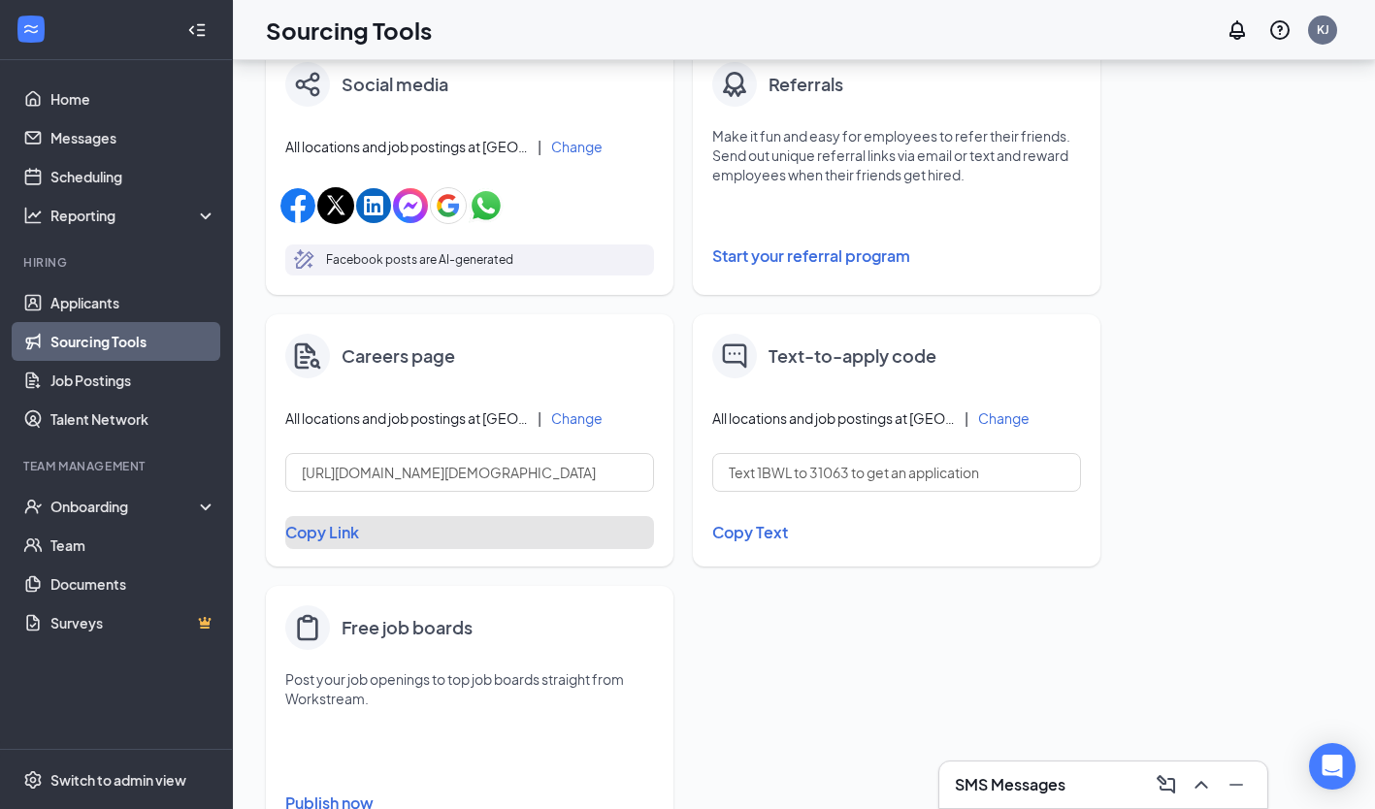
click at [335, 542] on button "Copy Link" at bounding box center [469, 532] width 369 height 33
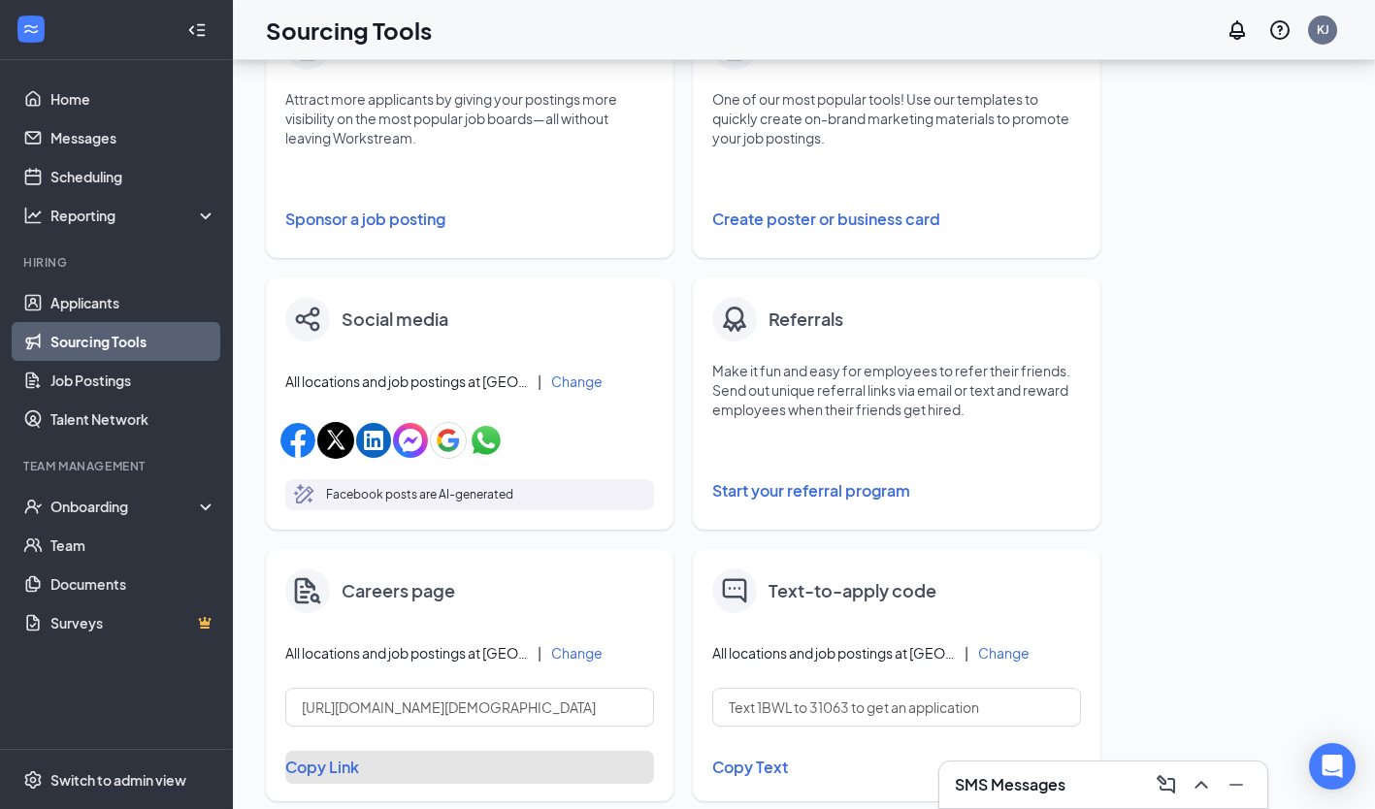
scroll to position [0, 0]
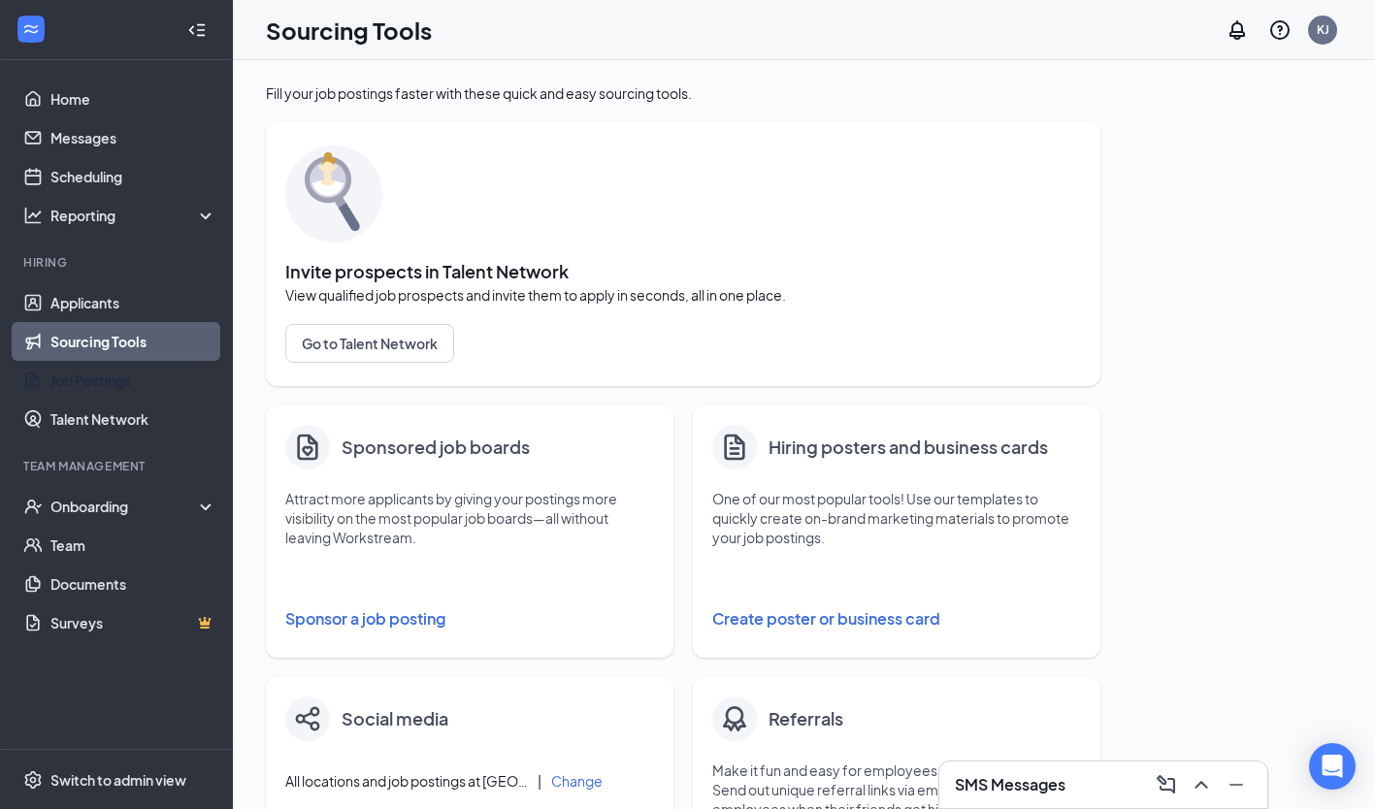
click at [111, 378] on link "Job Postings" at bounding box center [133, 380] width 166 height 39
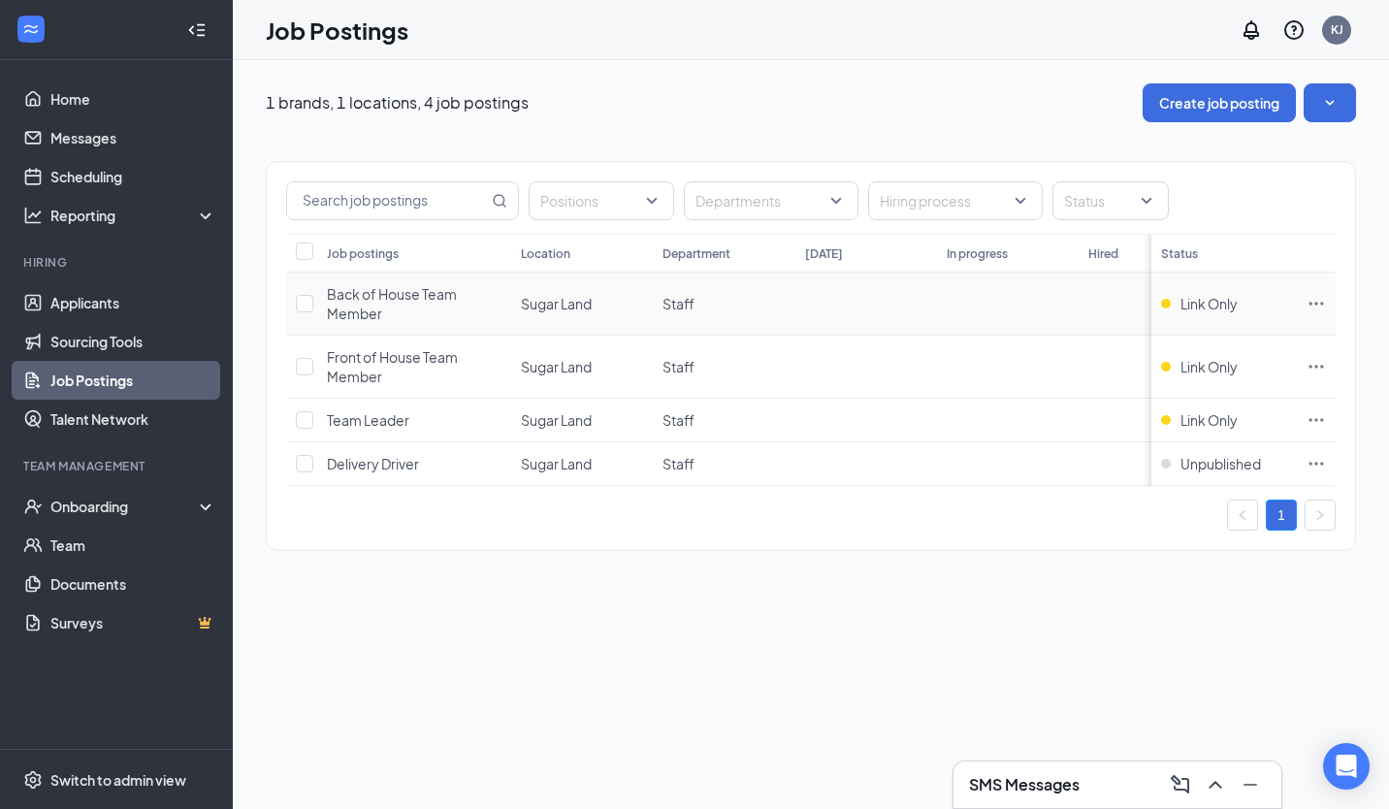
click at [1318, 302] on icon "Ellipses" at bounding box center [1316, 303] width 19 height 19
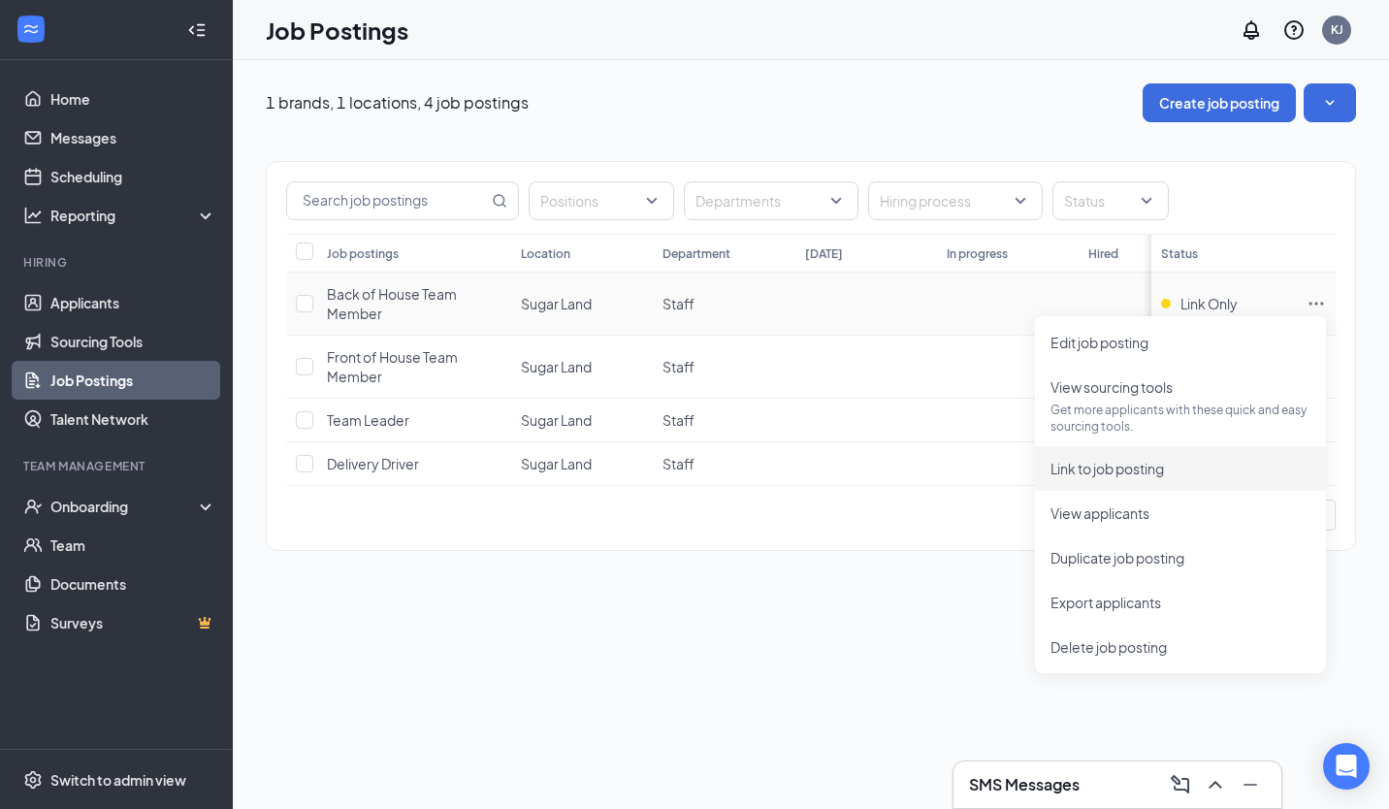
click at [1247, 465] on span "Link to job posting" at bounding box center [1181, 468] width 260 height 21
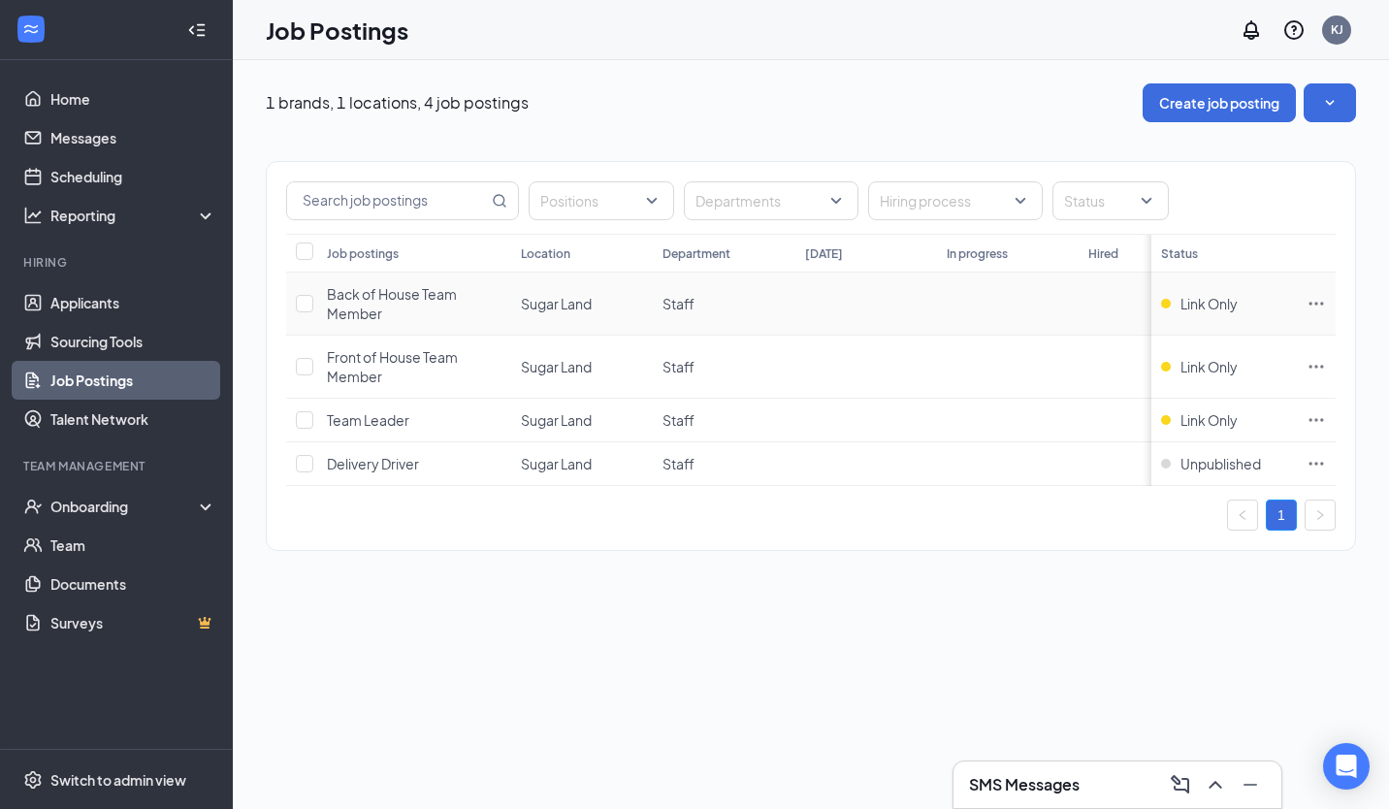
click at [1314, 306] on icon "Ellipses" at bounding box center [1316, 303] width 19 height 19
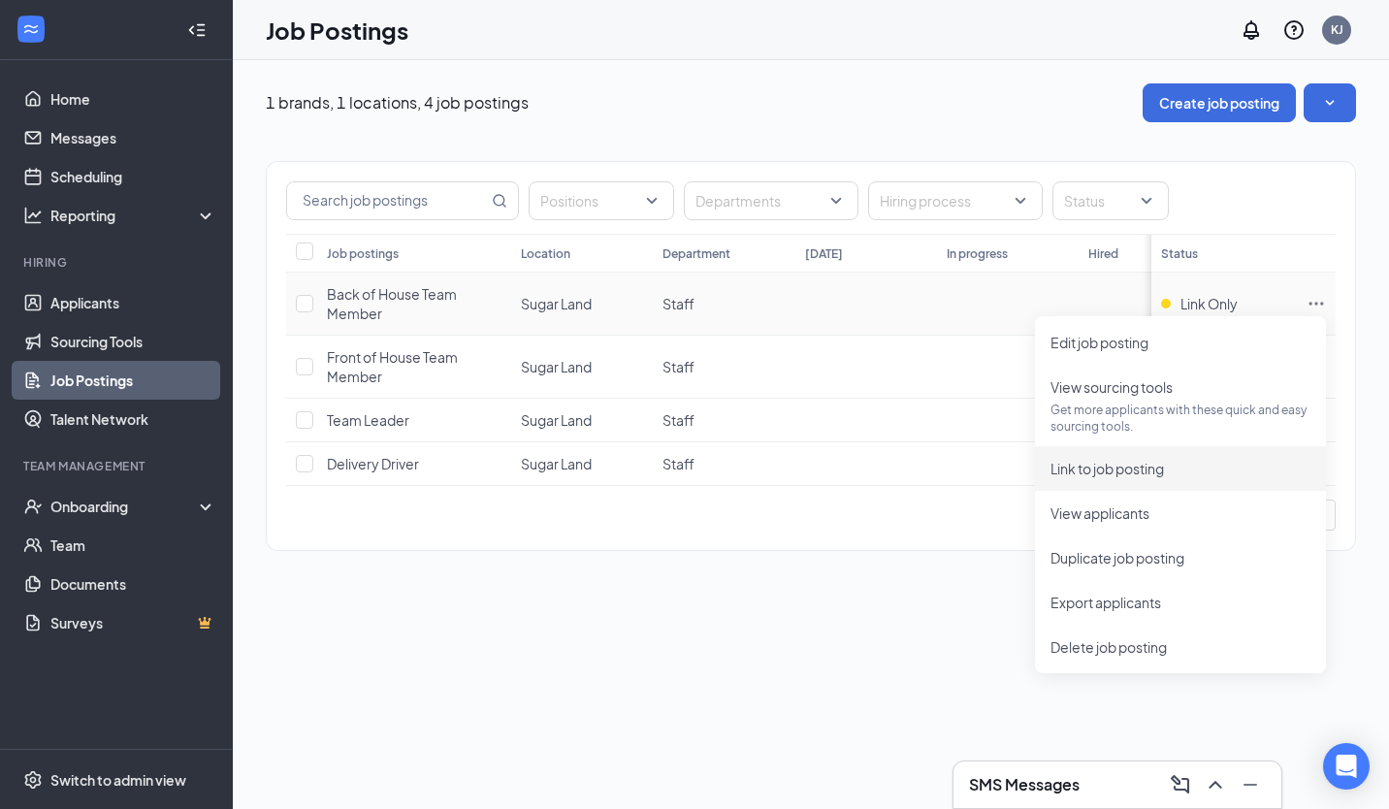
click at [1148, 470] on span "Link to job posting" at bounding box center [1107, 468] width 113 height 17
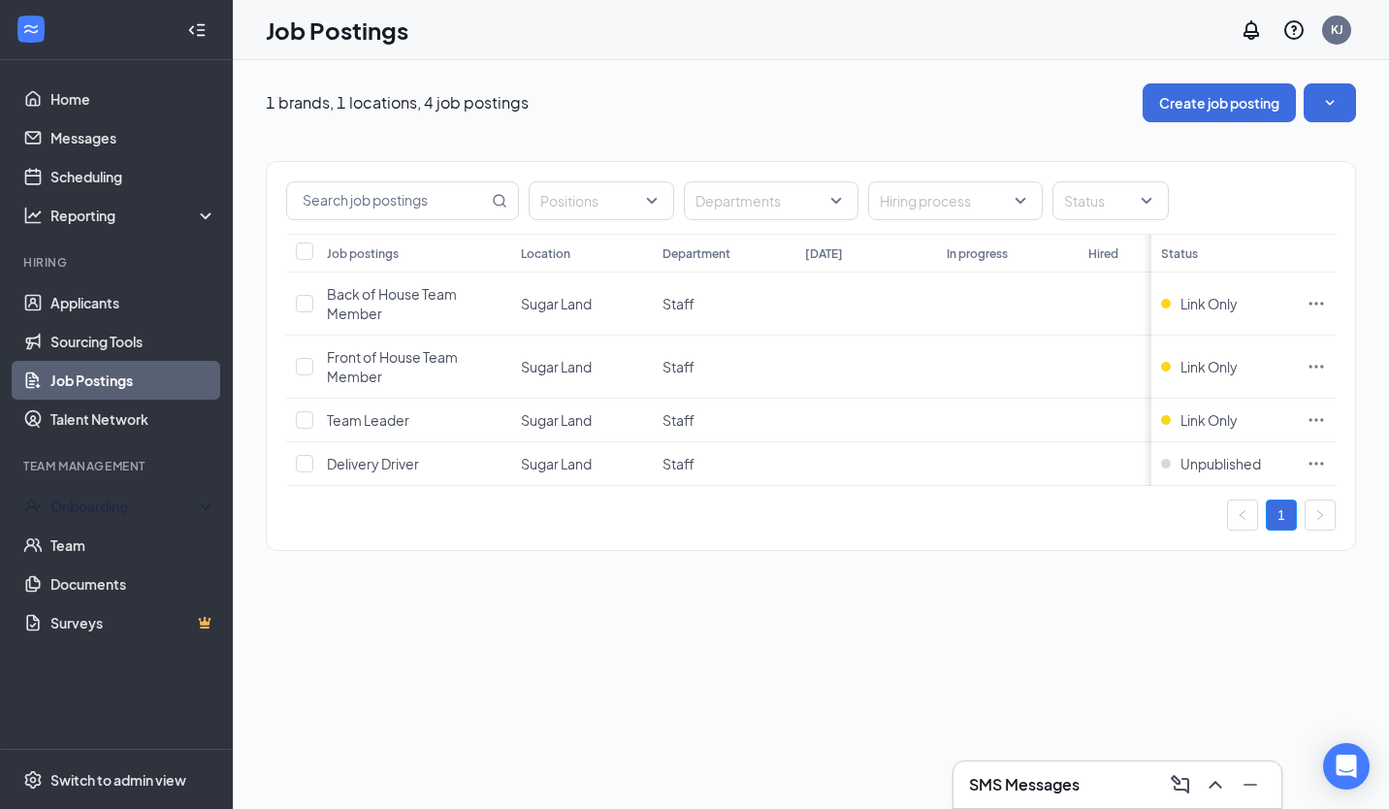
click at [128, 509] on div "Onboarding" at bounding box center [124, 506] width 149 height 19
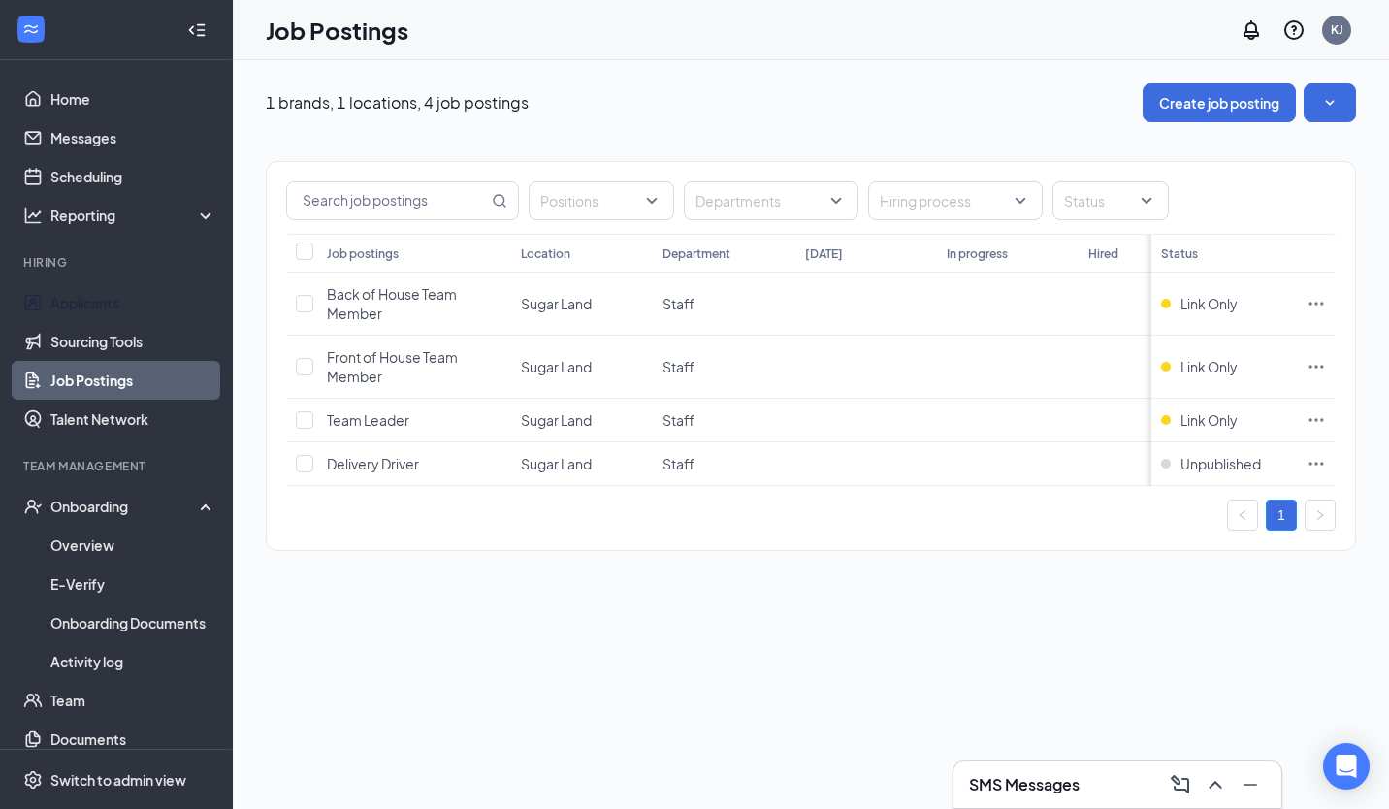
click at [94, 295] on link "Applicants" at bounding box center [133, 302] width 166 height 39
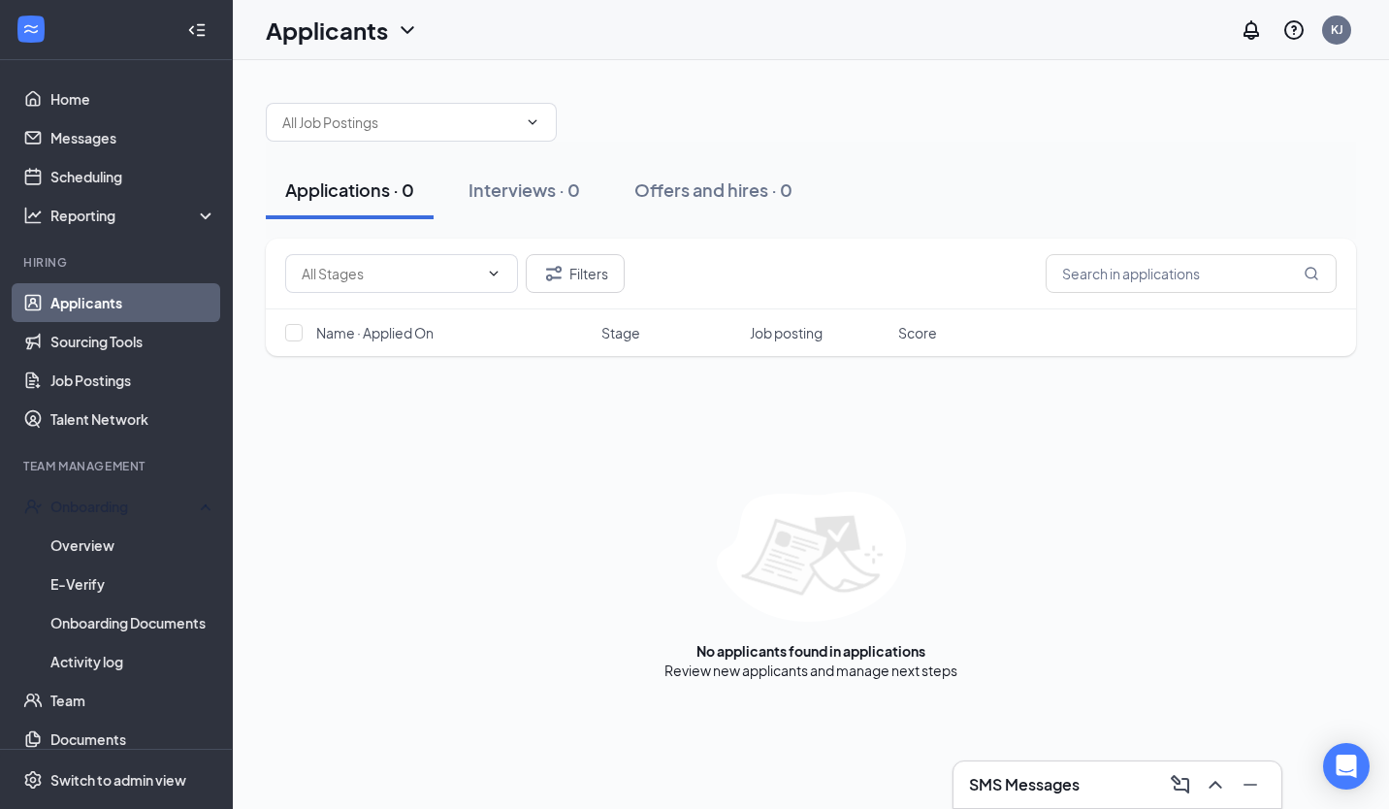
click at [91, 520] on div "Onboarding" at bounding box center [116, 506] width 233 height 39
click at [92, 542] on link "Overview" at bounding box center [133, 545] width 166 height 39
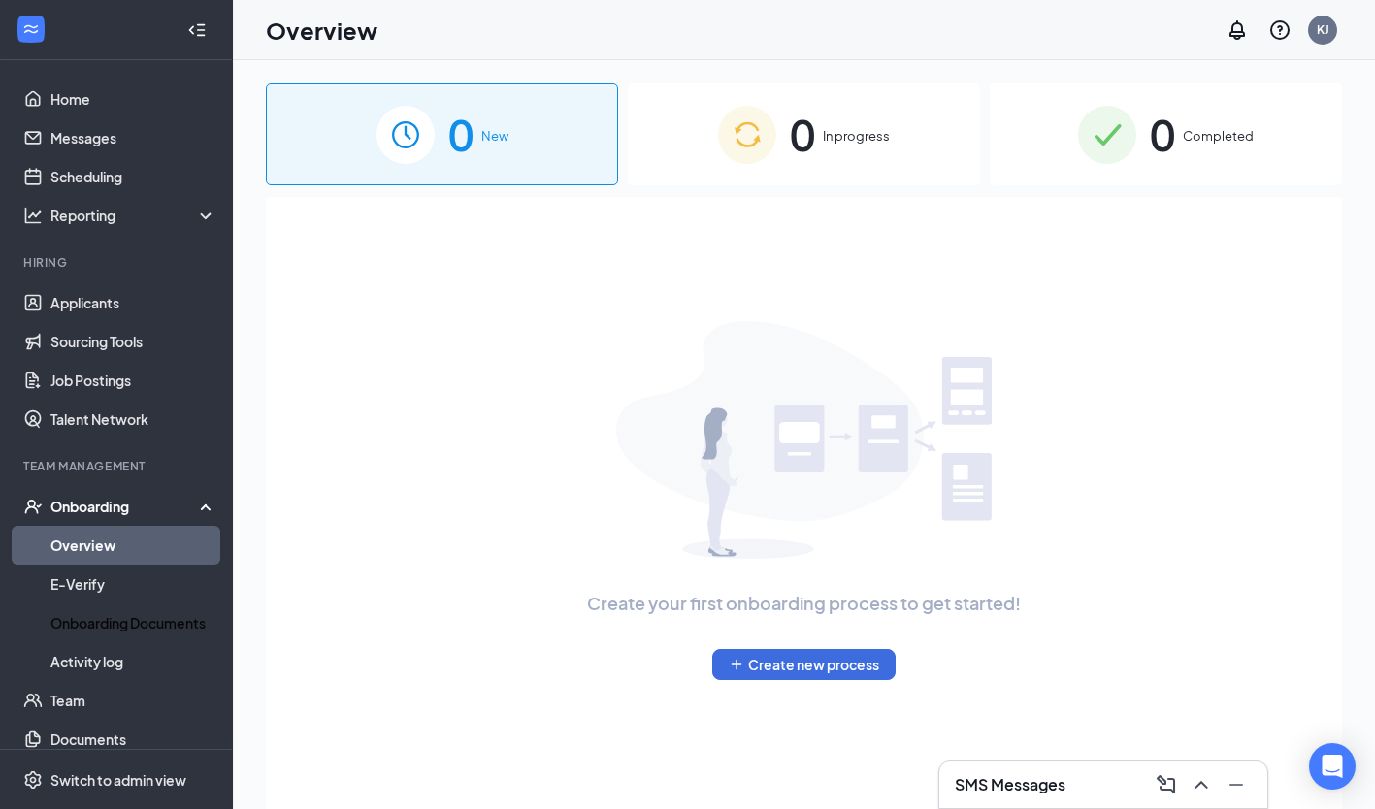
click at [102, 627] on link "Onboarding Documents" at bounding box center [133, 622] width 166 height 39
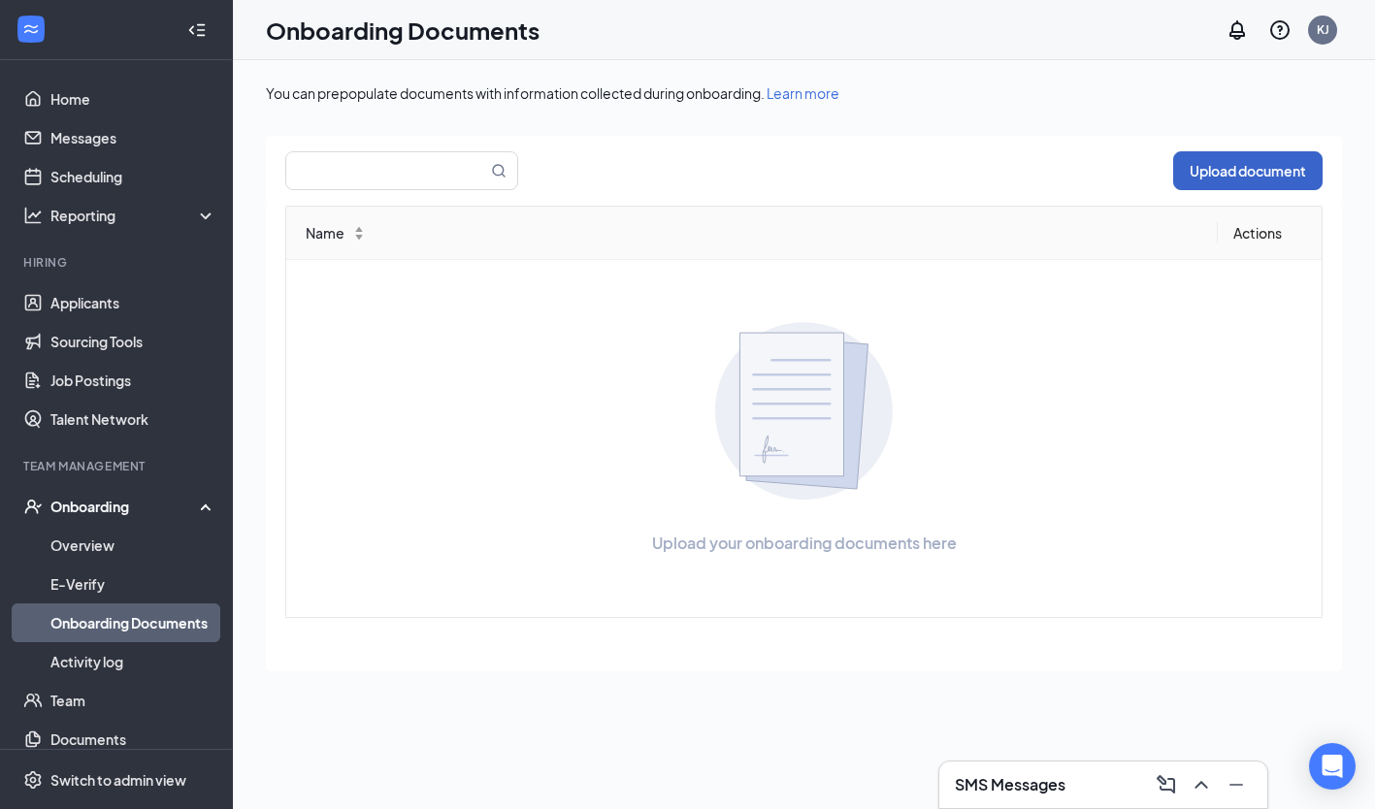
click at [1264, 165] on button "Upload document" at bounding box center [1247, 170] width 149 height 39
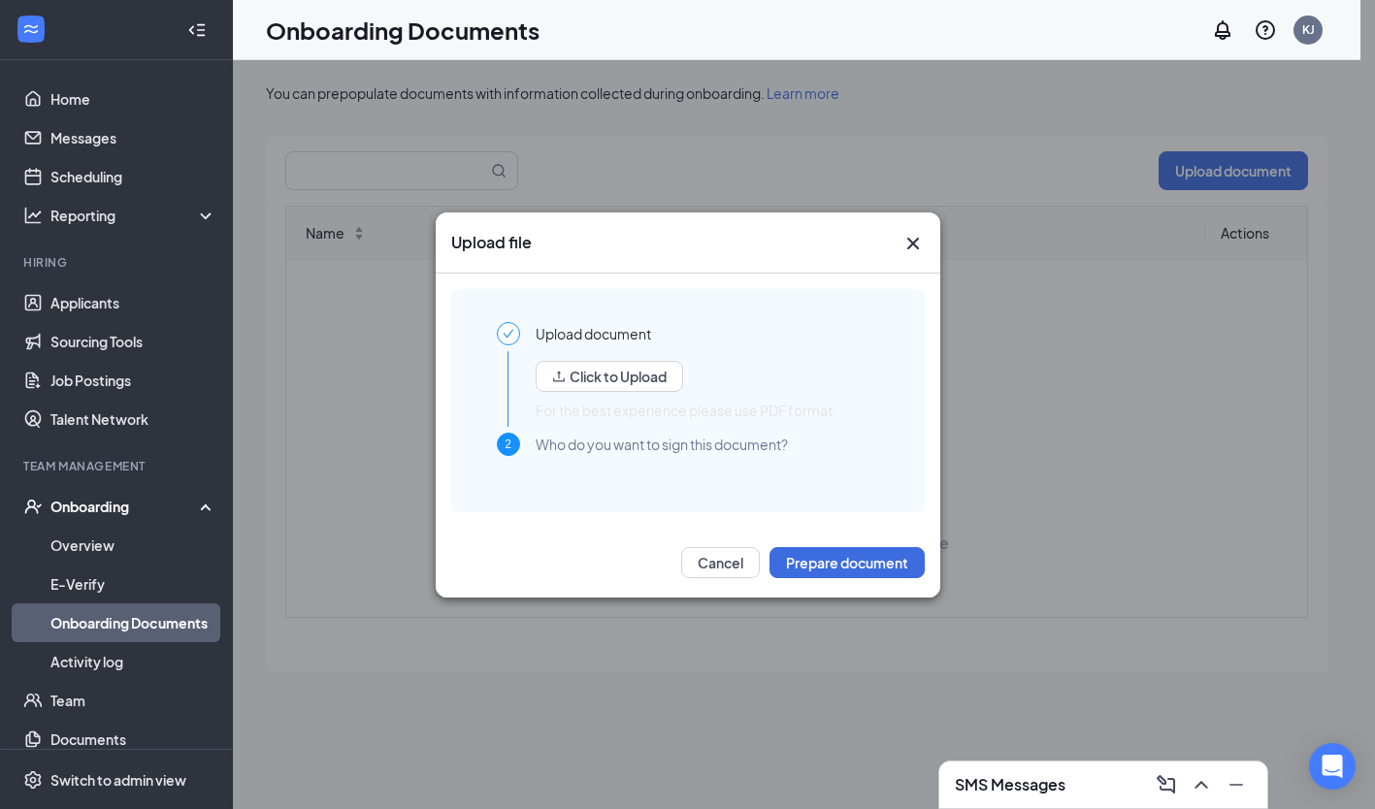
click at [909, 241] on icon "Cross" at bounding box center [912, 243] width 23 height 23
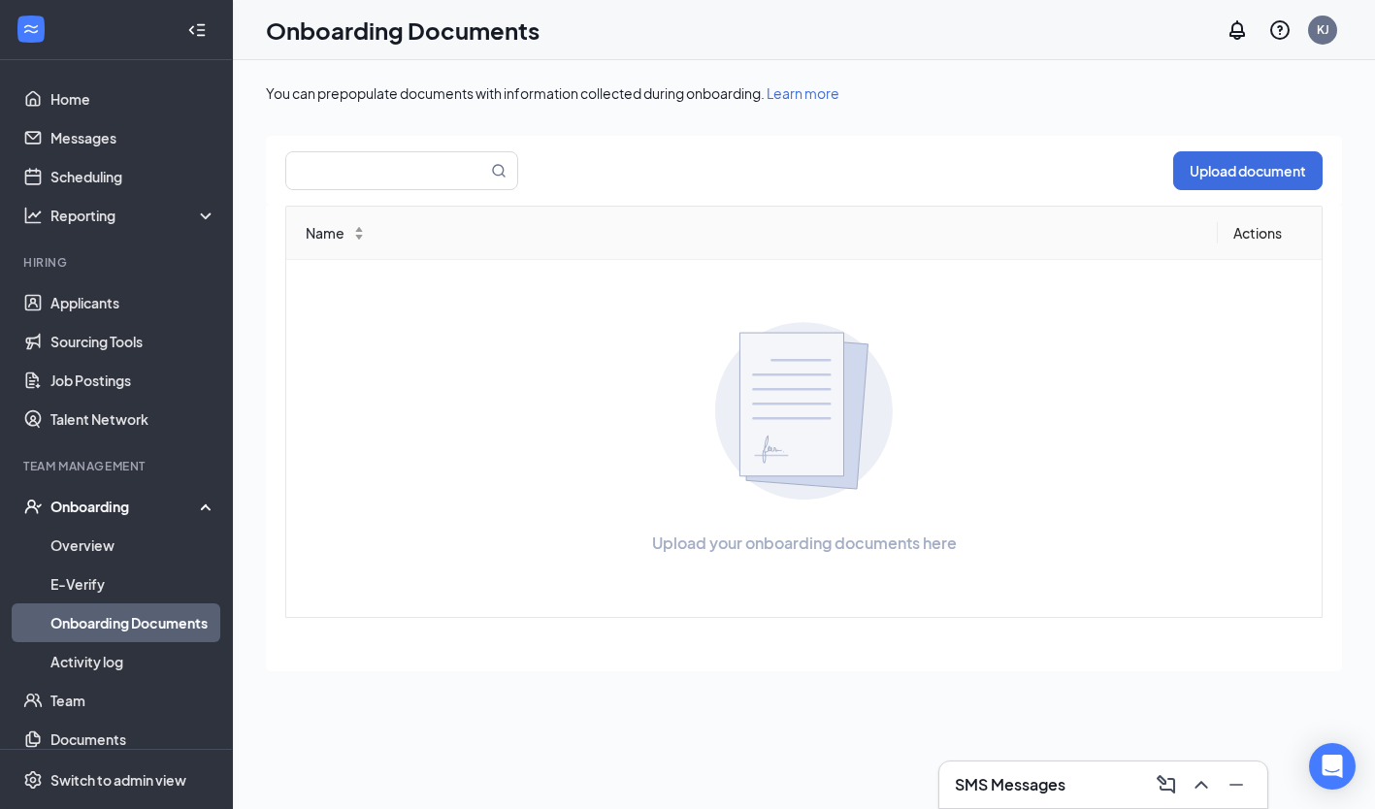
scroll to position [56, 0]
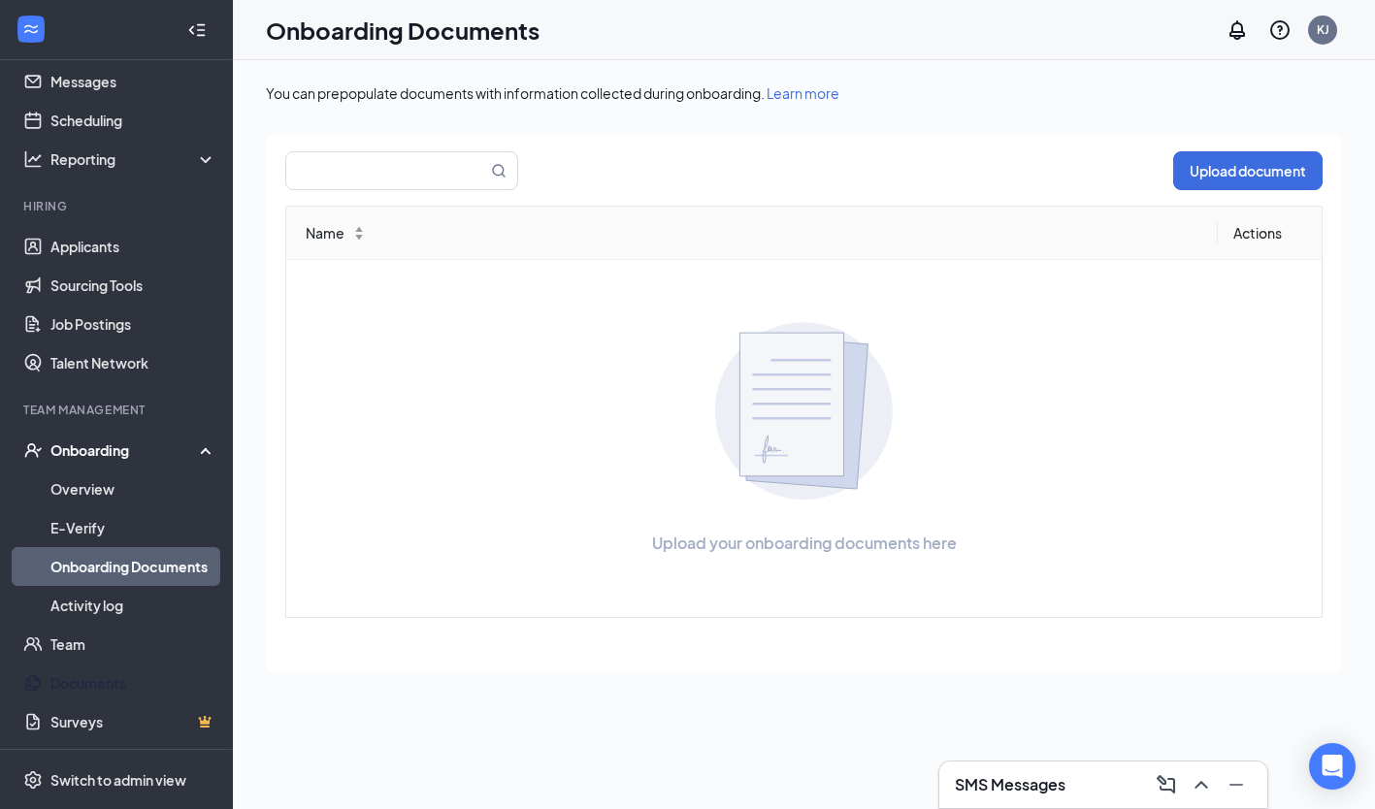
click at [82, 683] on link "Documents" at bounding box center [133, 683] width 166 height 39
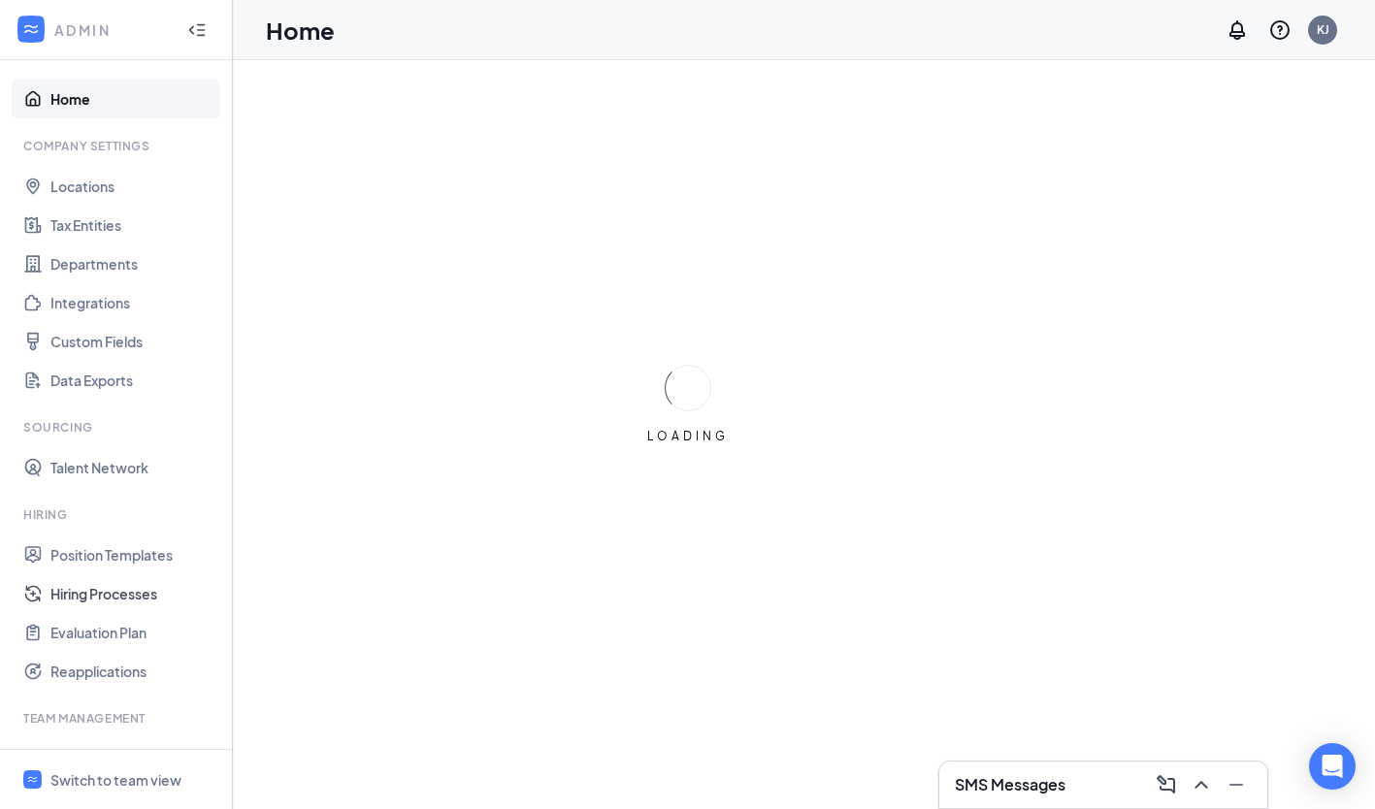
click at [147, 589] on link "Hiring Processes" at bounding box center [133, 593] width 166 height 39
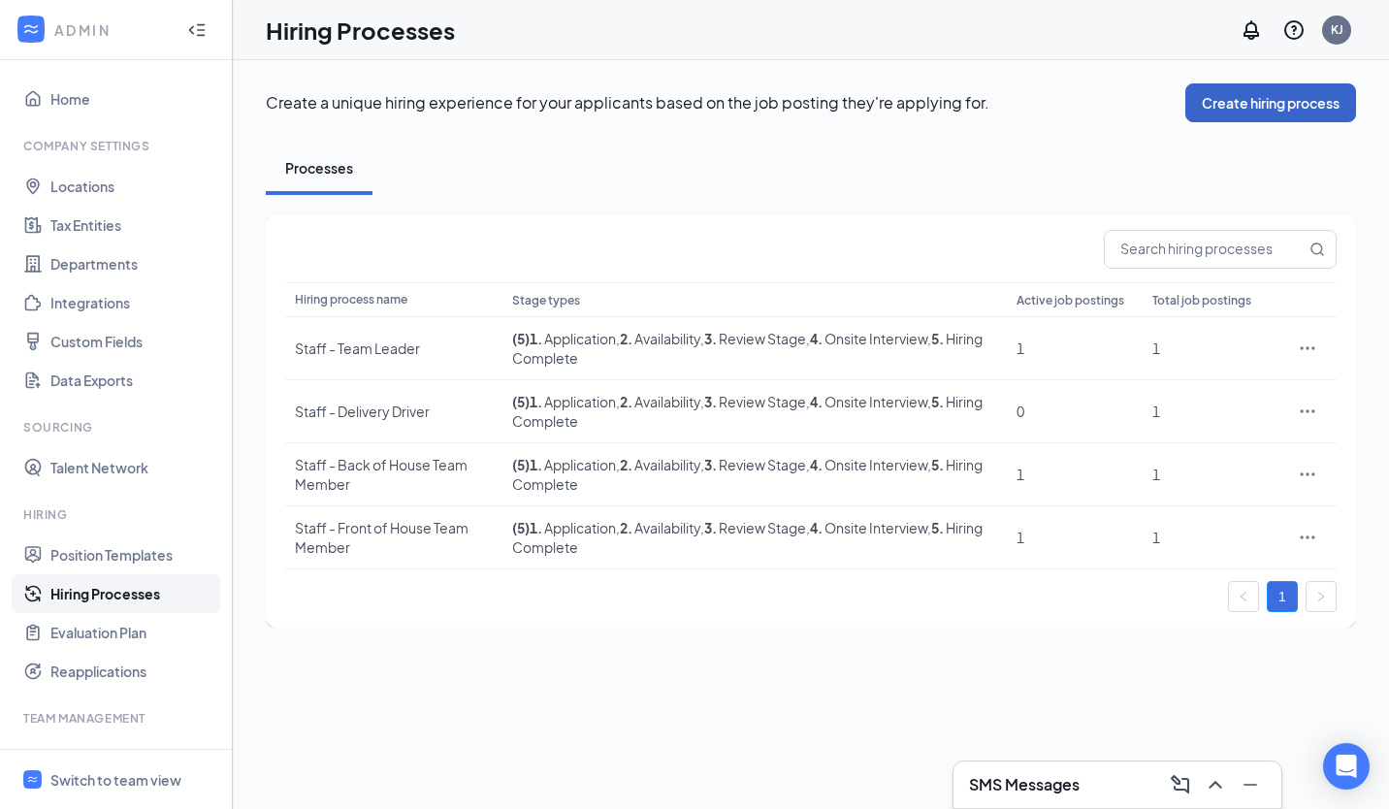
click at [1256, 110] on button "Create hiring process" at bounding box center [1270, 102] width 171 height 39
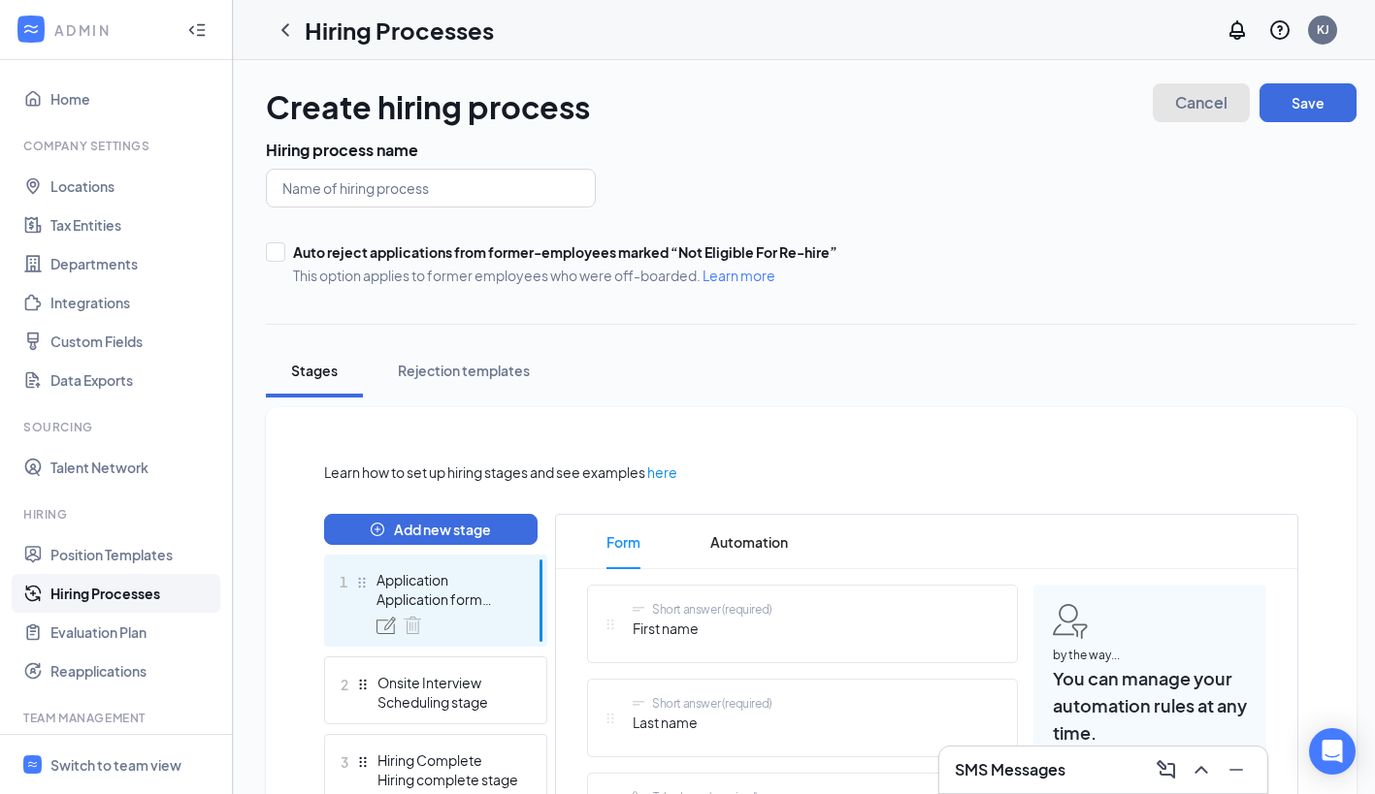
click at [1203, 96] on span "Cancel" at bounding box center [1201, 103] width 52 height 14
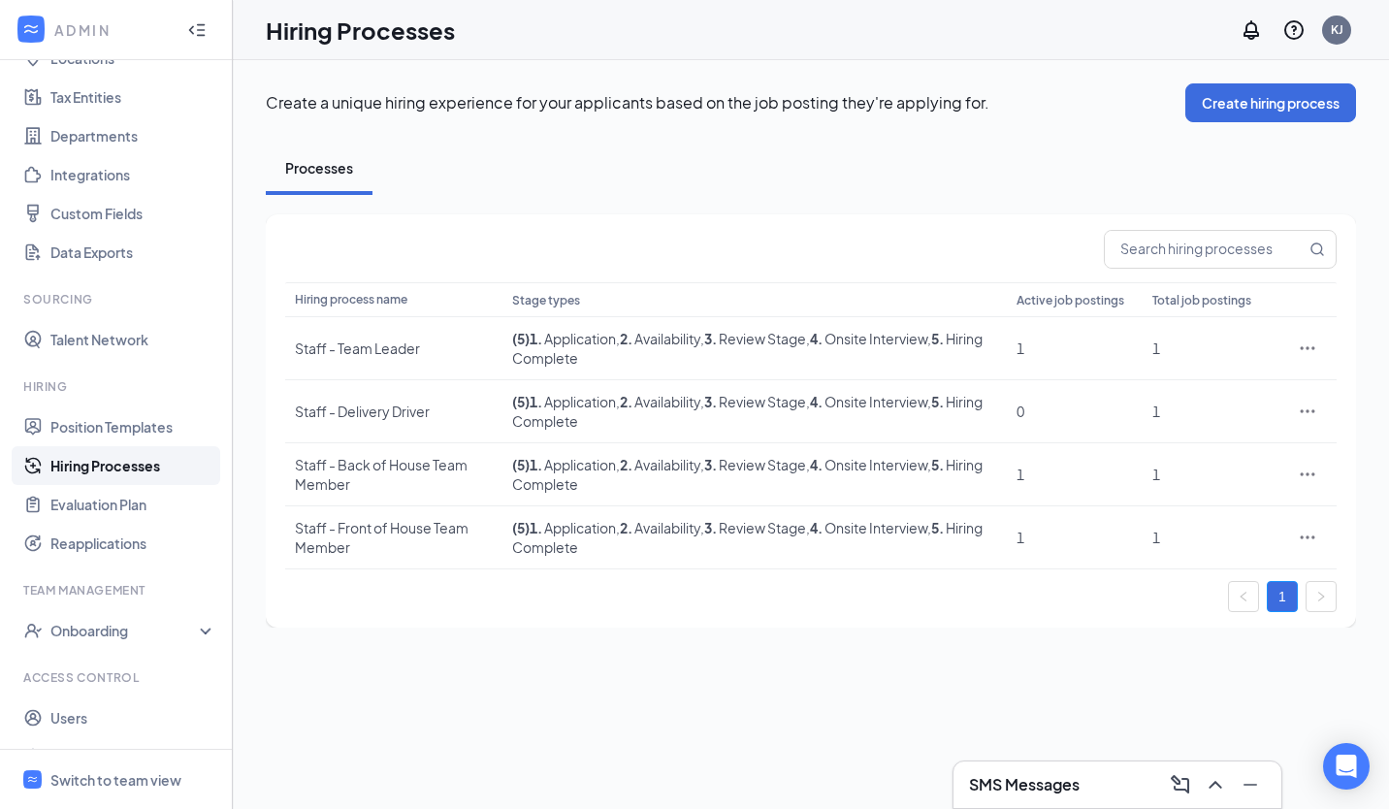
scroll to position [163, 0]
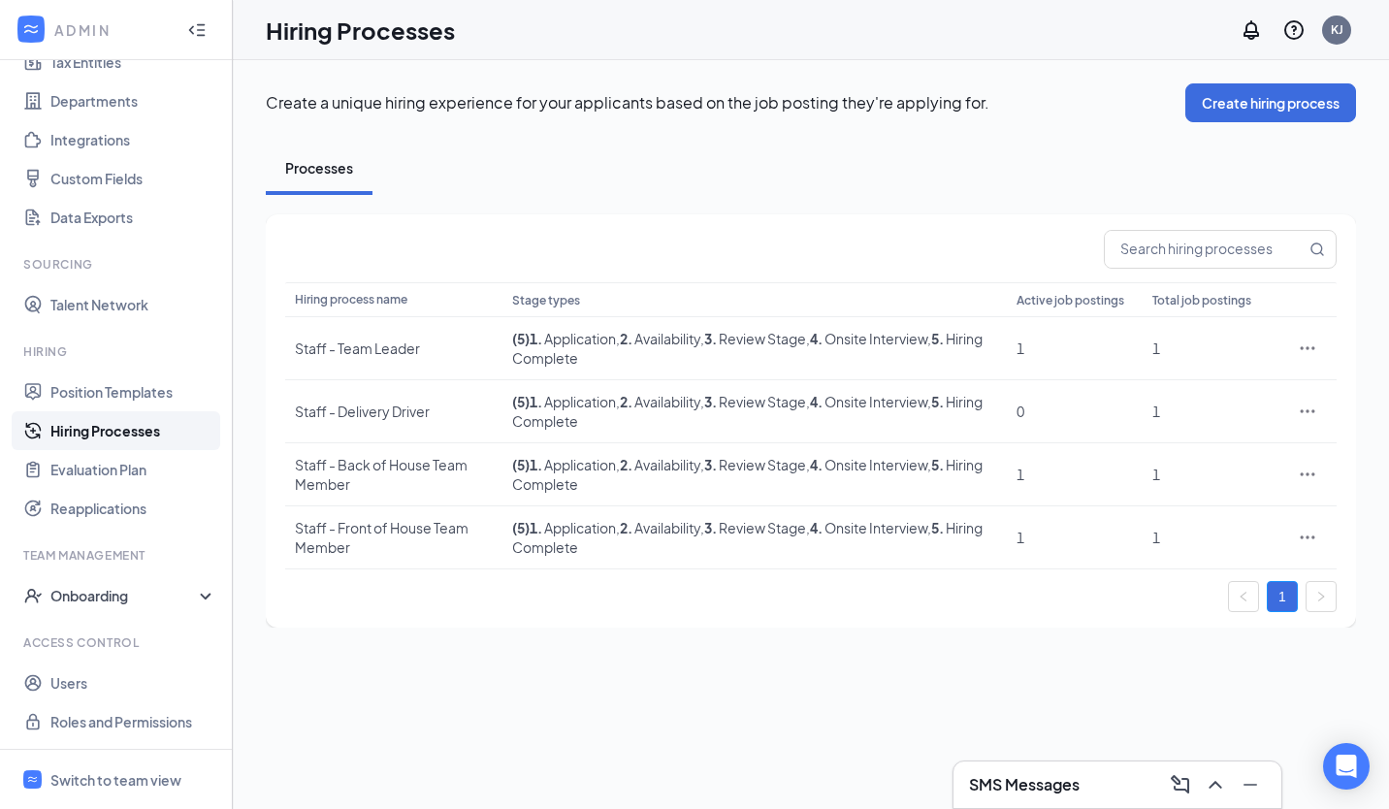
click at [146, 610] on div "Onboarding" at bounding box center [116, 595] width 233 height 39
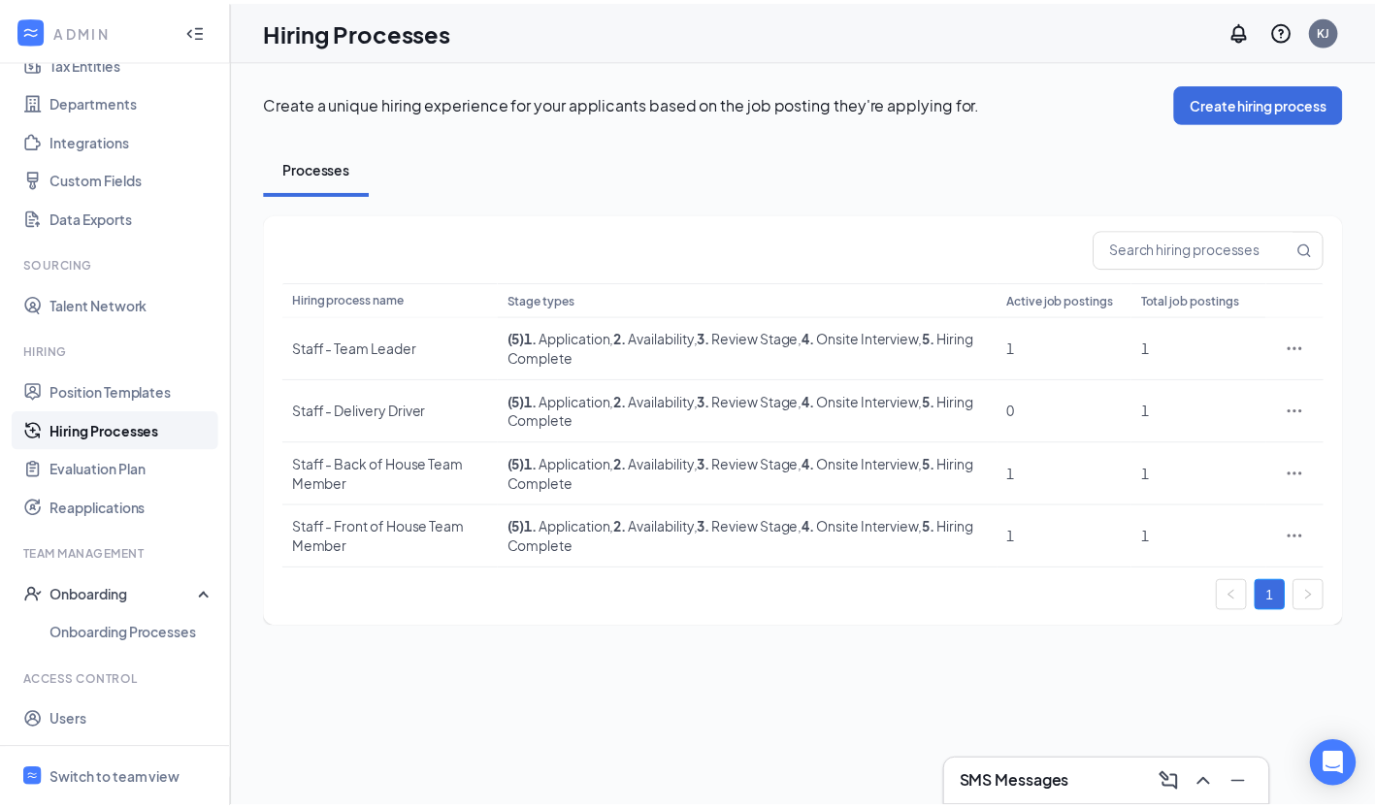
scroll to position [202, 0]
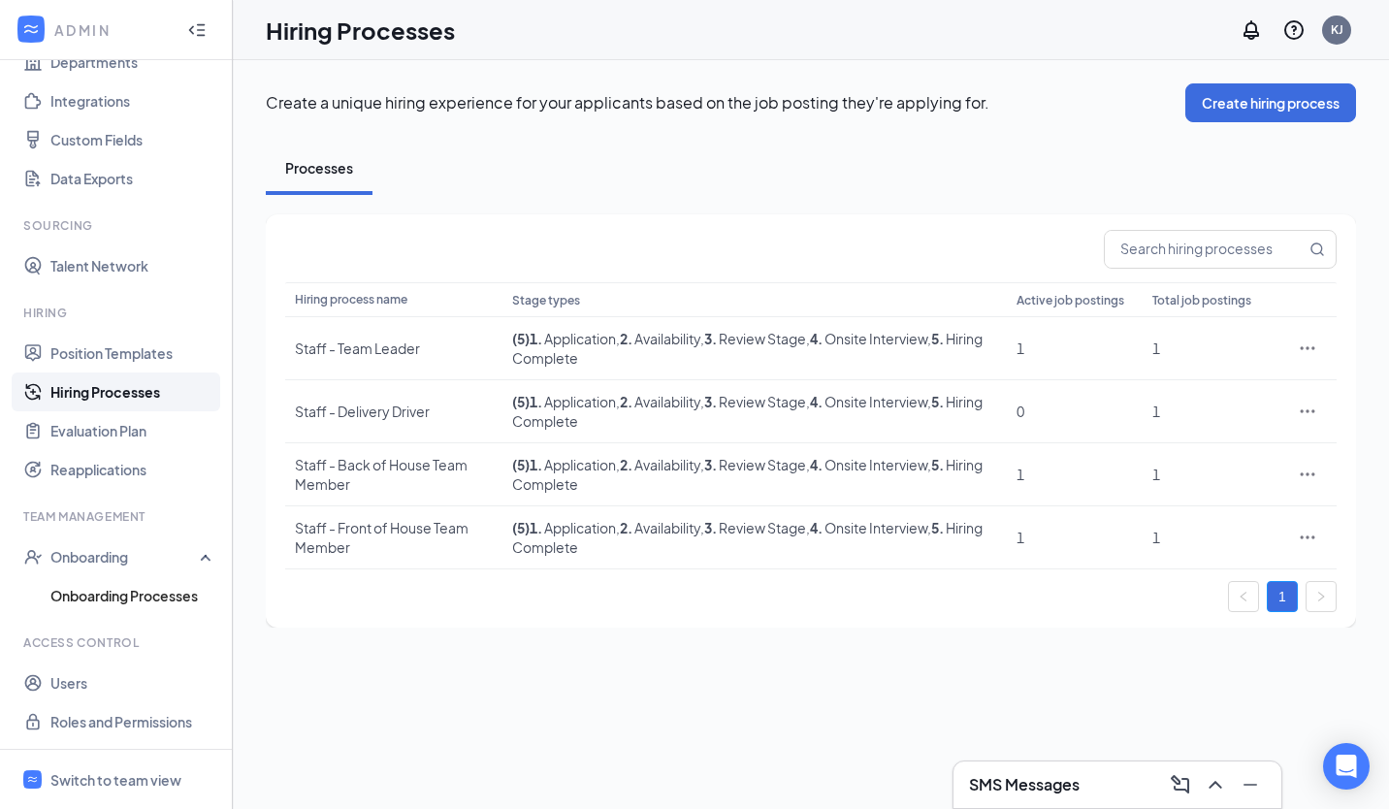
click at [137, 590] on link "Onboarding Processes" at bounding box center [133, 595] width 166 height 39
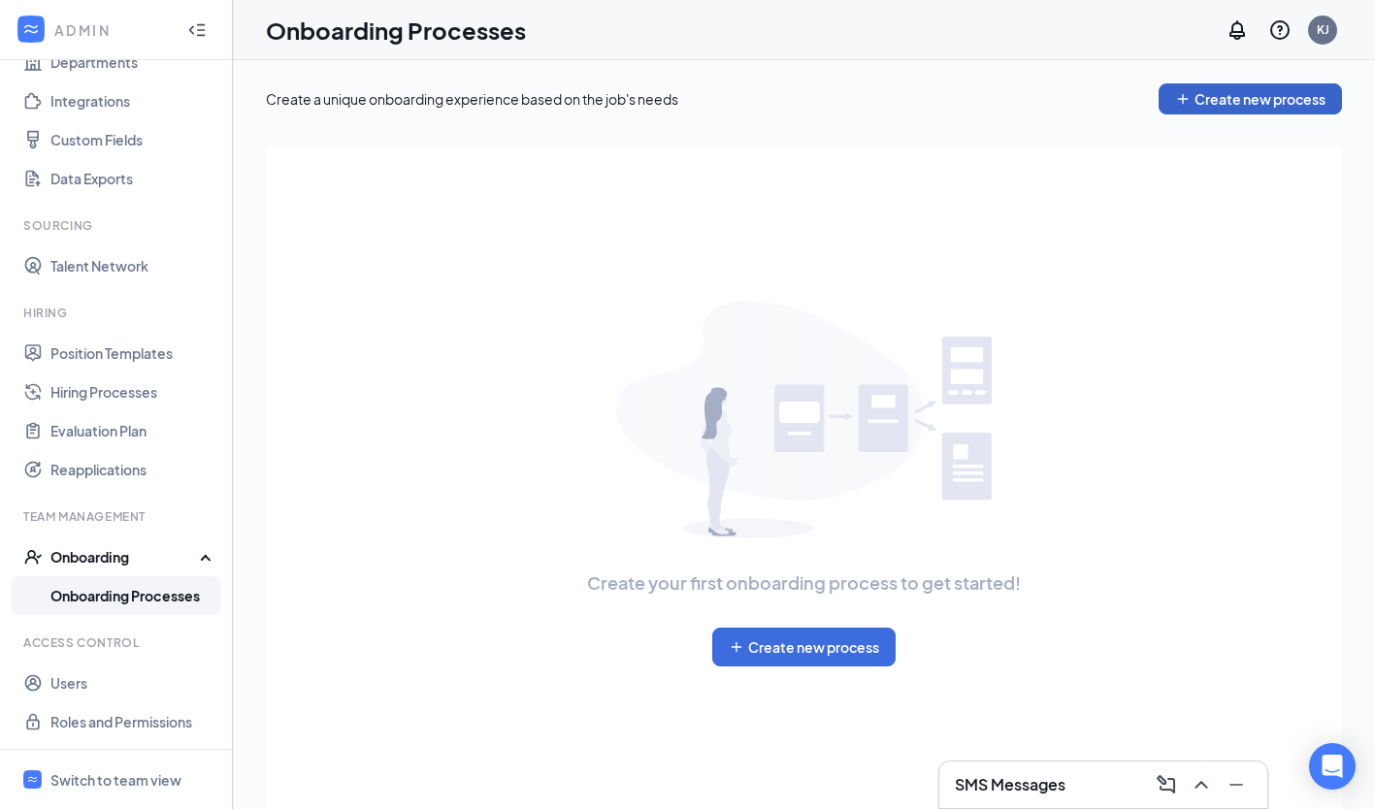
click at [1216, 87] on button "Create new process" at bounding box center [1249, 98] width 183 height 31
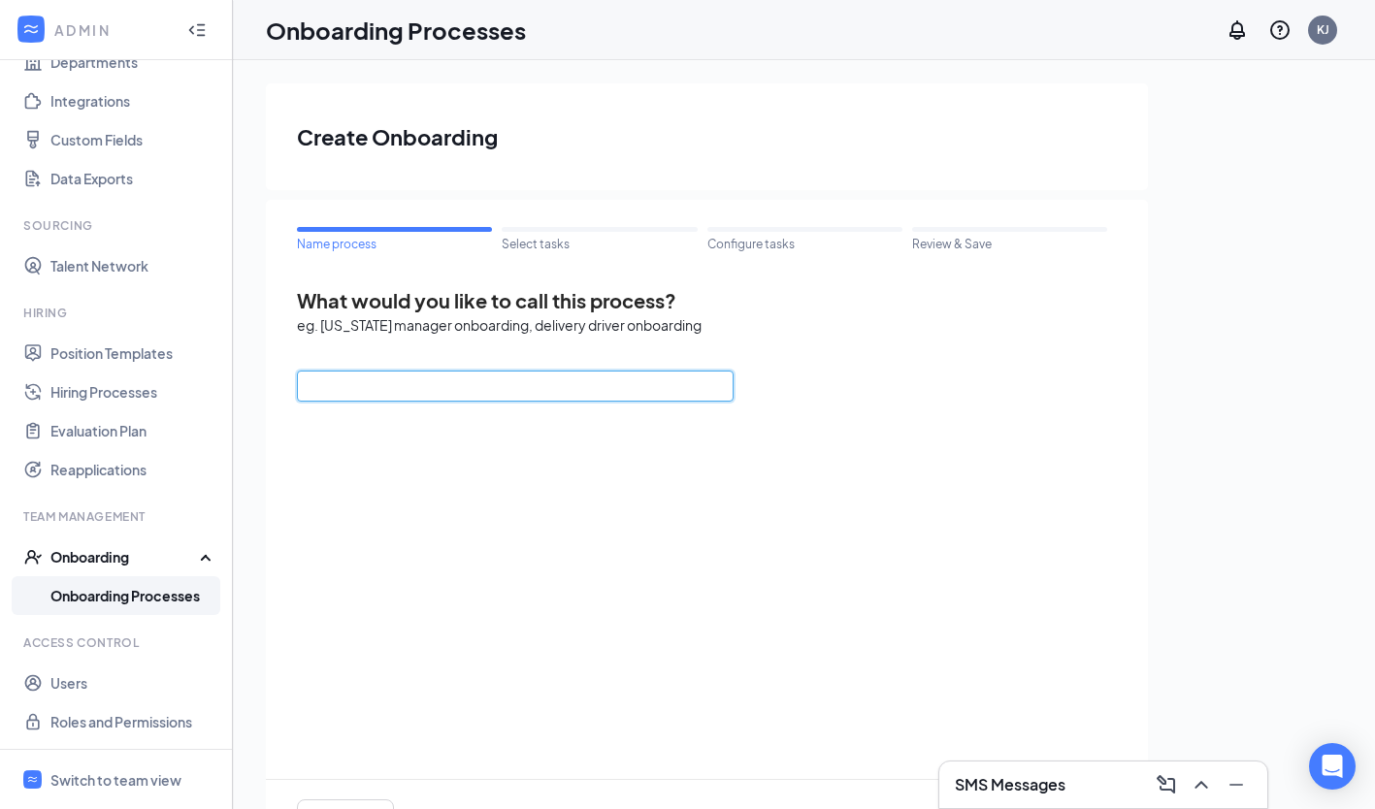
click at [708, 389] on input "text" at bounding box center [515, 386] width 437 height 31
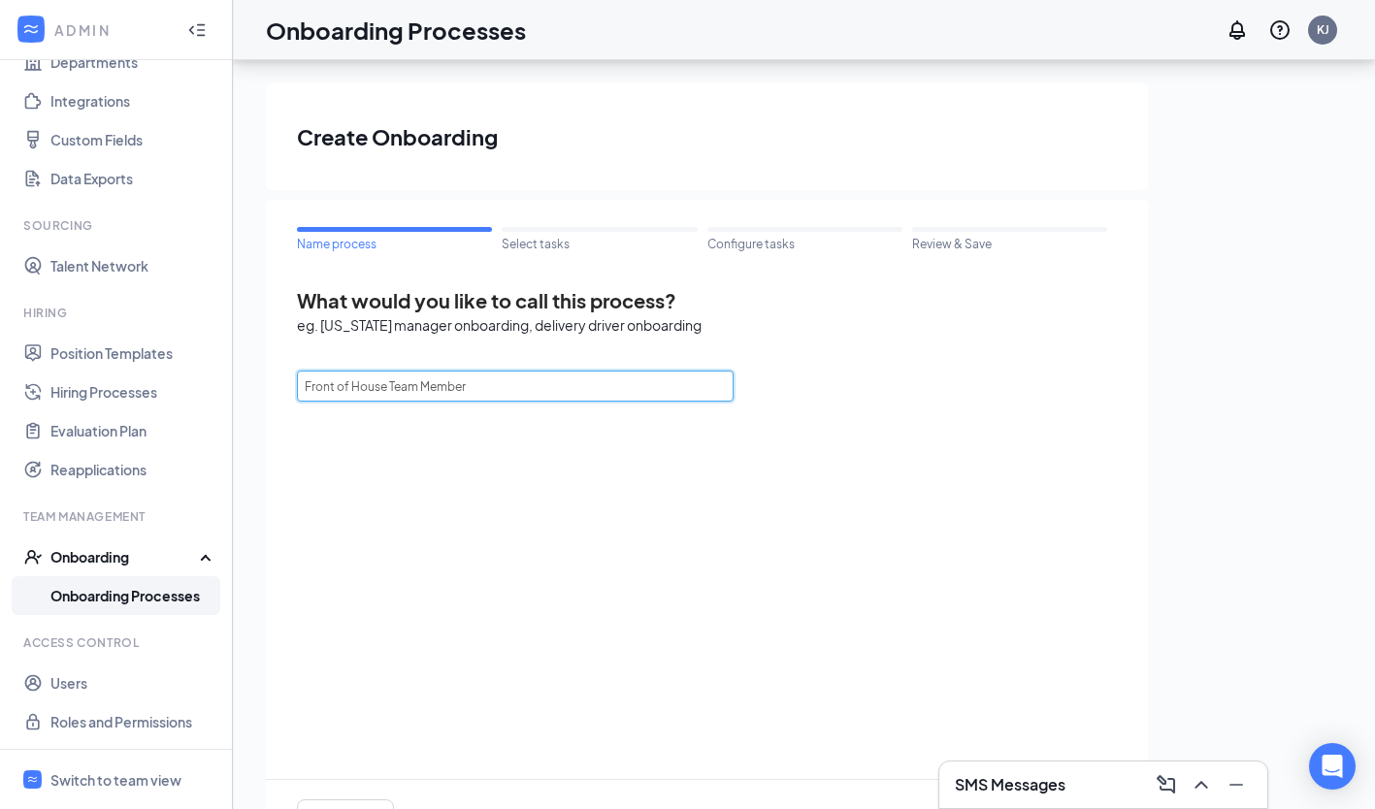
scroll to position [87, 0]
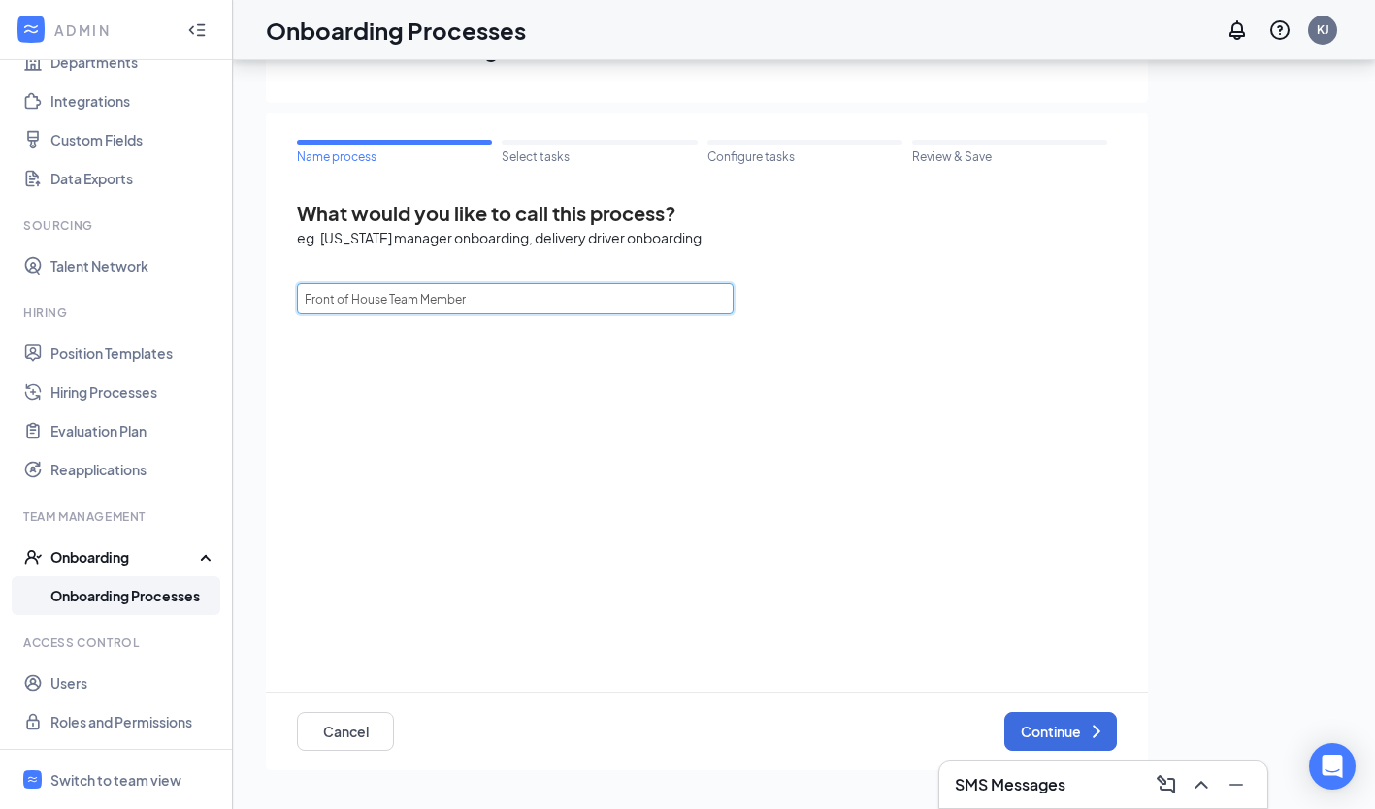
type input "Front of House Team Member"
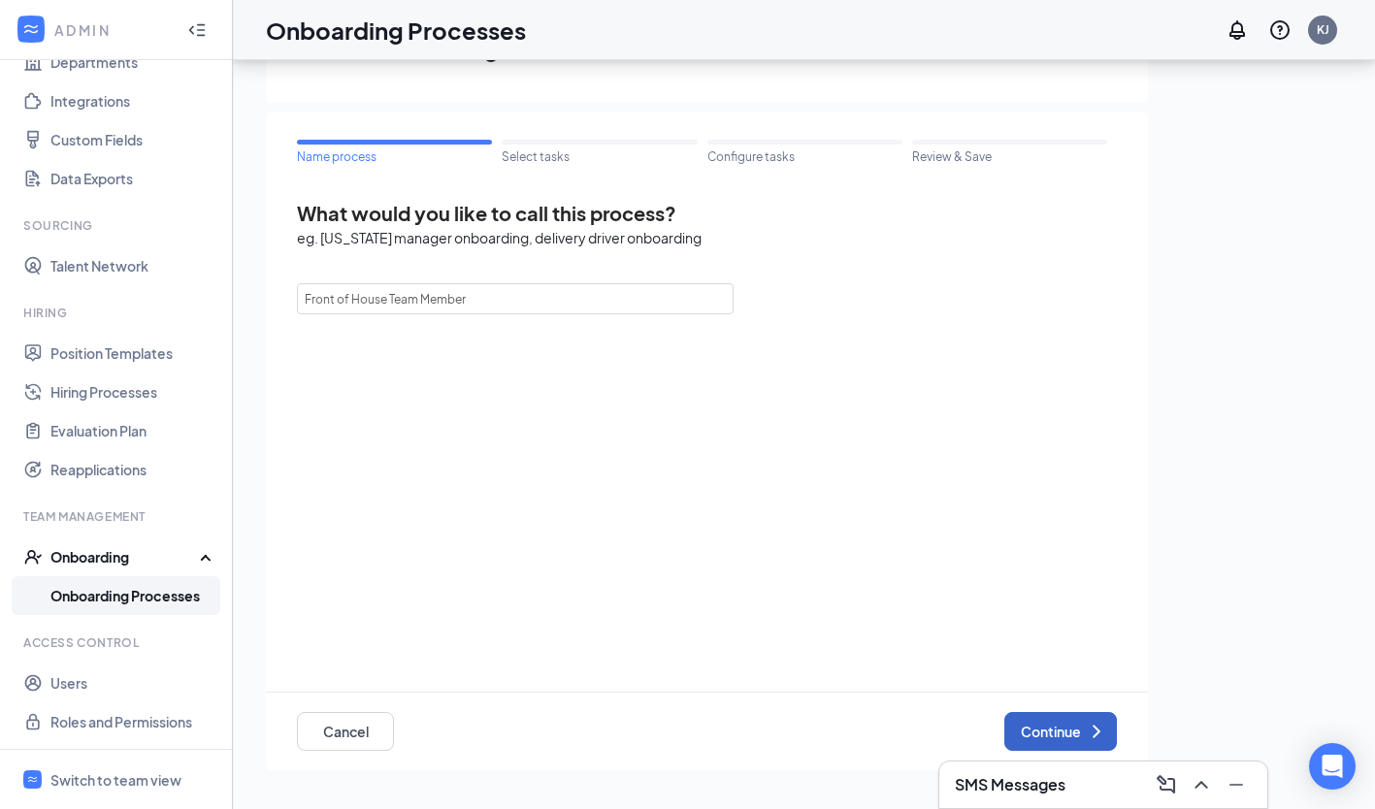
click at [1065, 721] on button "Continue" at bounding box center [1060, 731] width 113 height 39
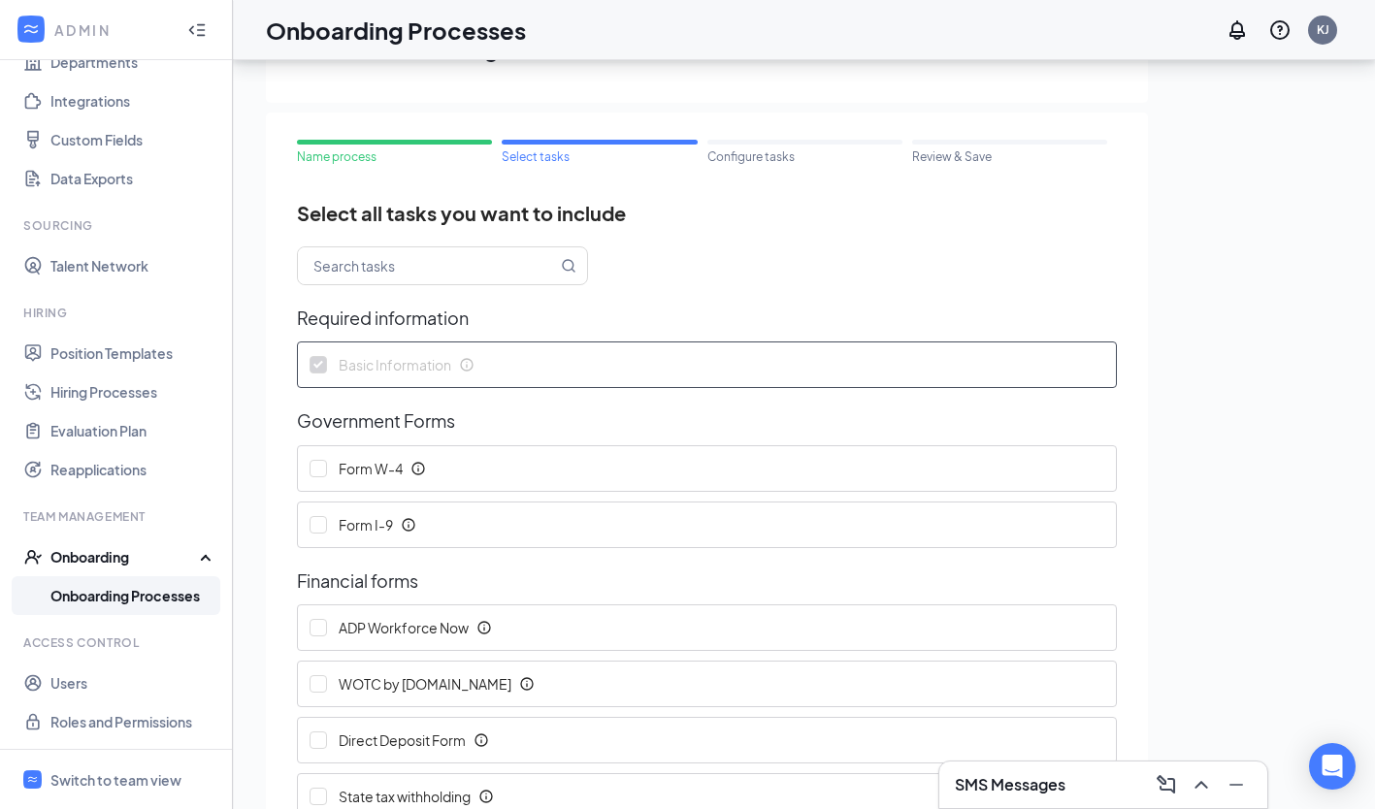
click at [333, 150] on div "Name process" at bounding box center [394, 157] width 195 height 16
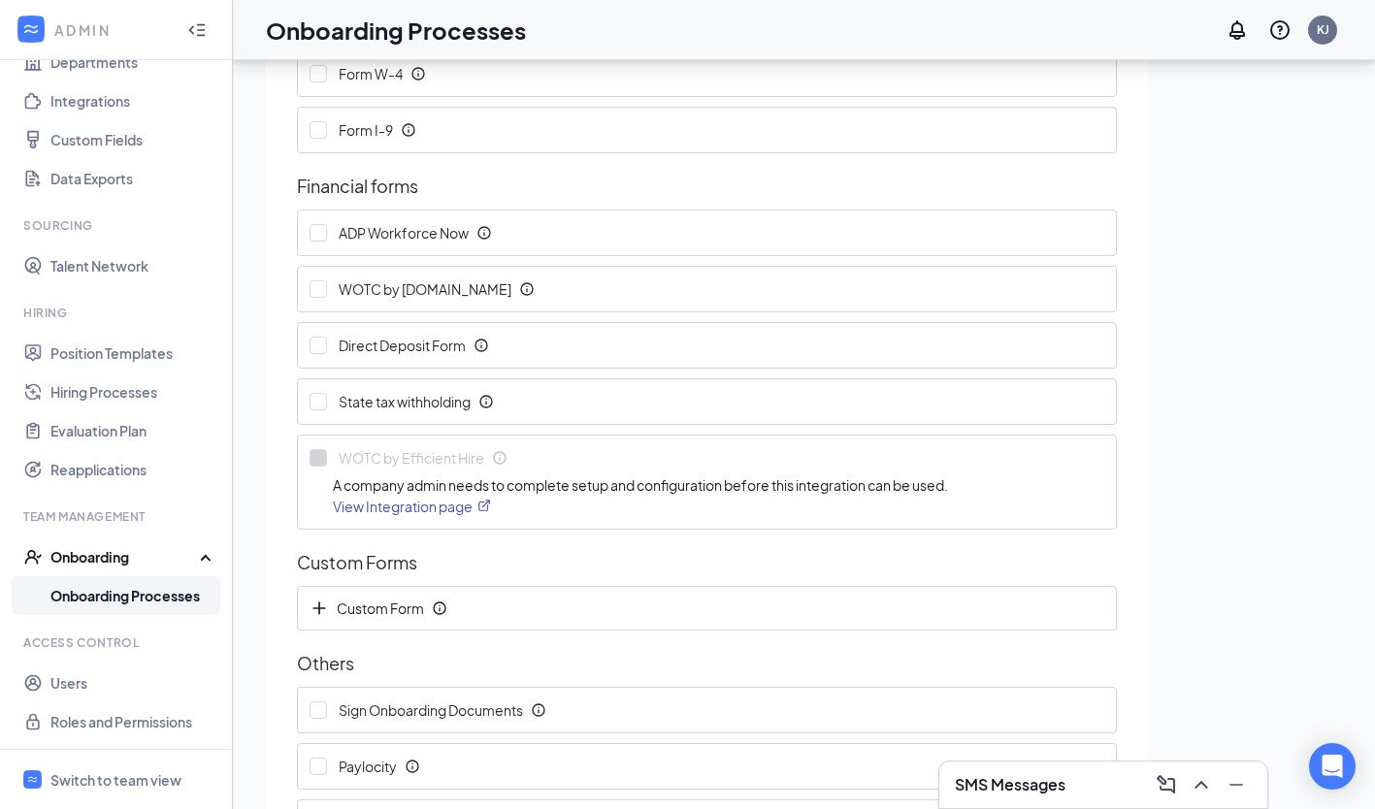
scroll to position [650, 0]
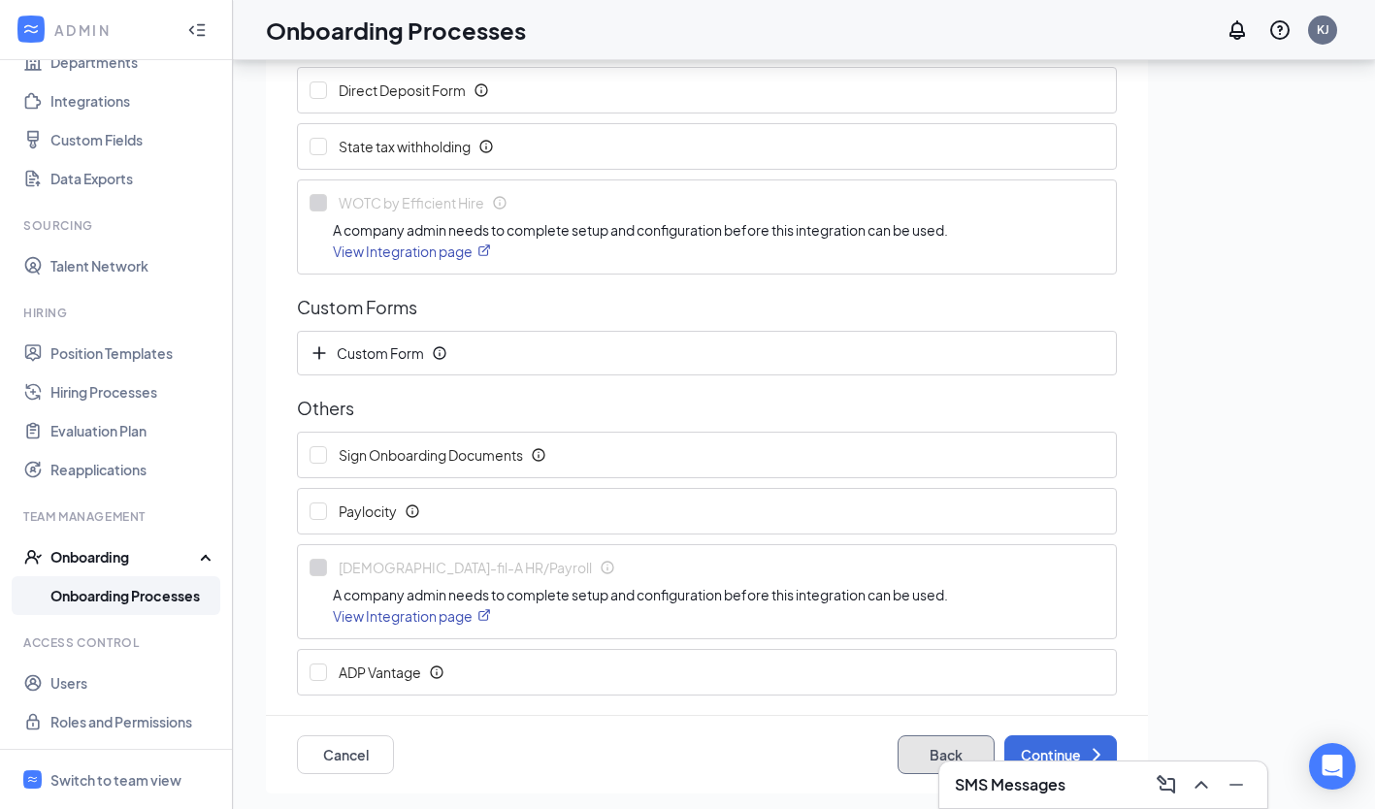
click at [897, 762] on button "Back" at bounding box center [945, 754] width 97 height 39
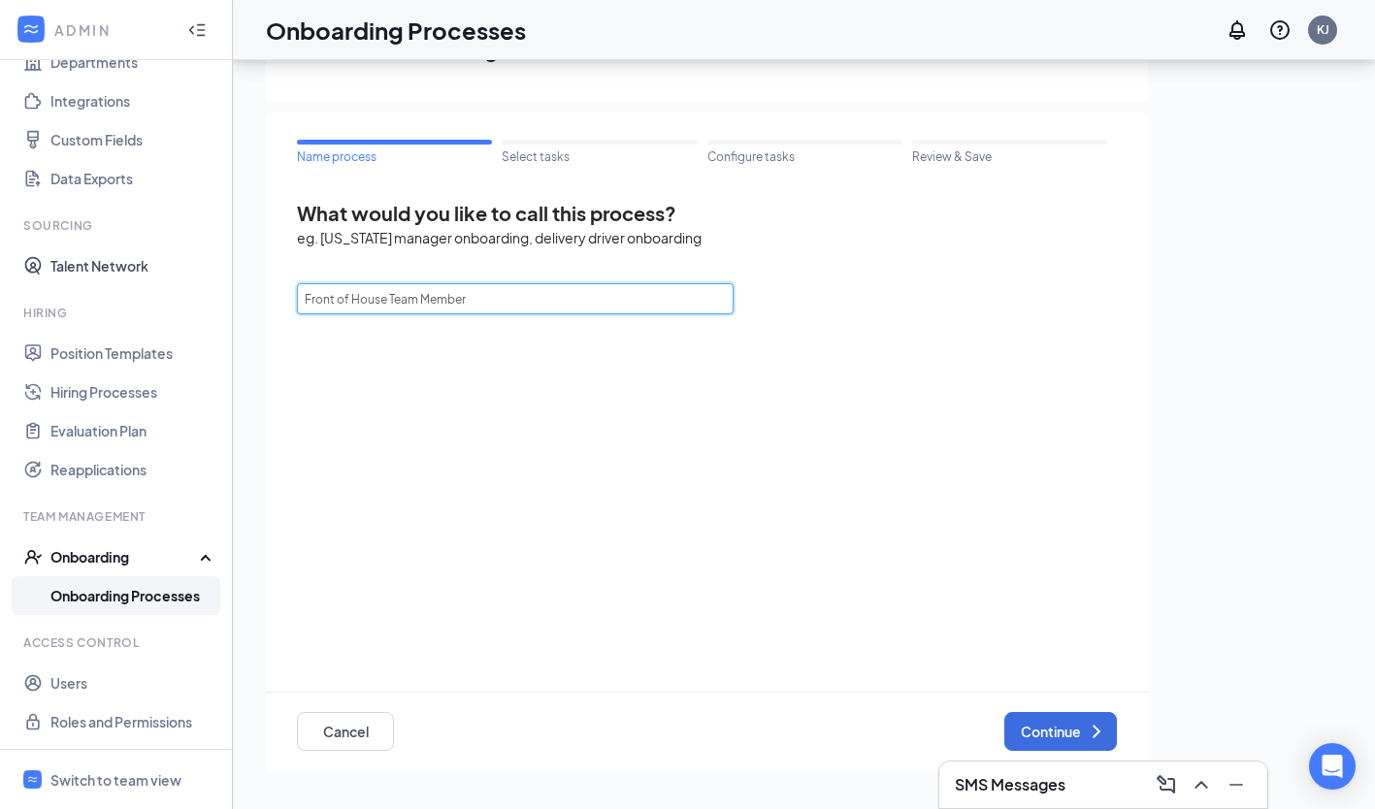
drag, startPoint x: 493, startPoint y: 296, endPoint x: 64, endPoint y: 281, distance: 429.0
click at [64, 281] on div "ADMIN Home Company Settings Locations Tax Entities Departments Integrations Cus…" at bounding box center [687, 361] width 1375 height 896
type input "Onboarding"
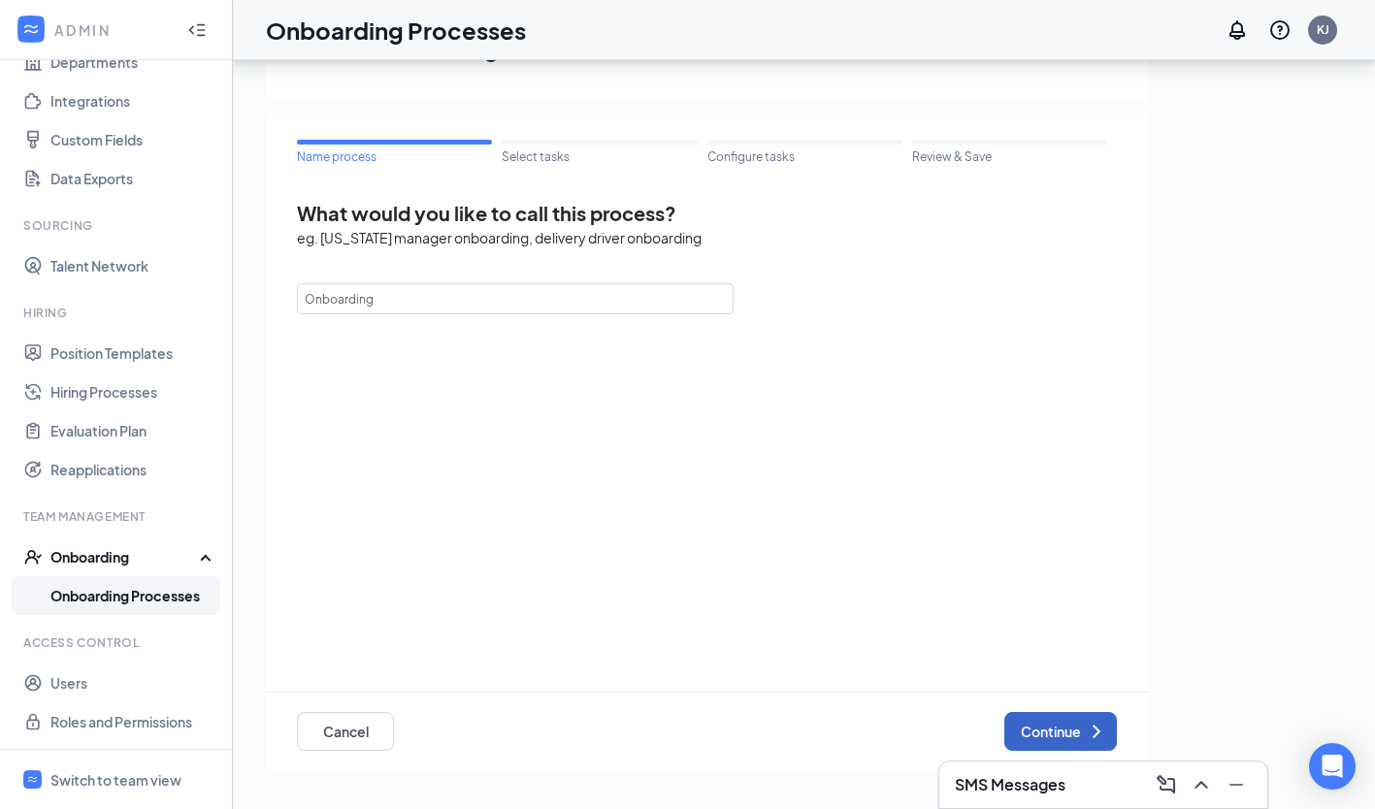
click at [1068, 727] on button "Continue" at bounding box center [1060, 731] width 113 height 39
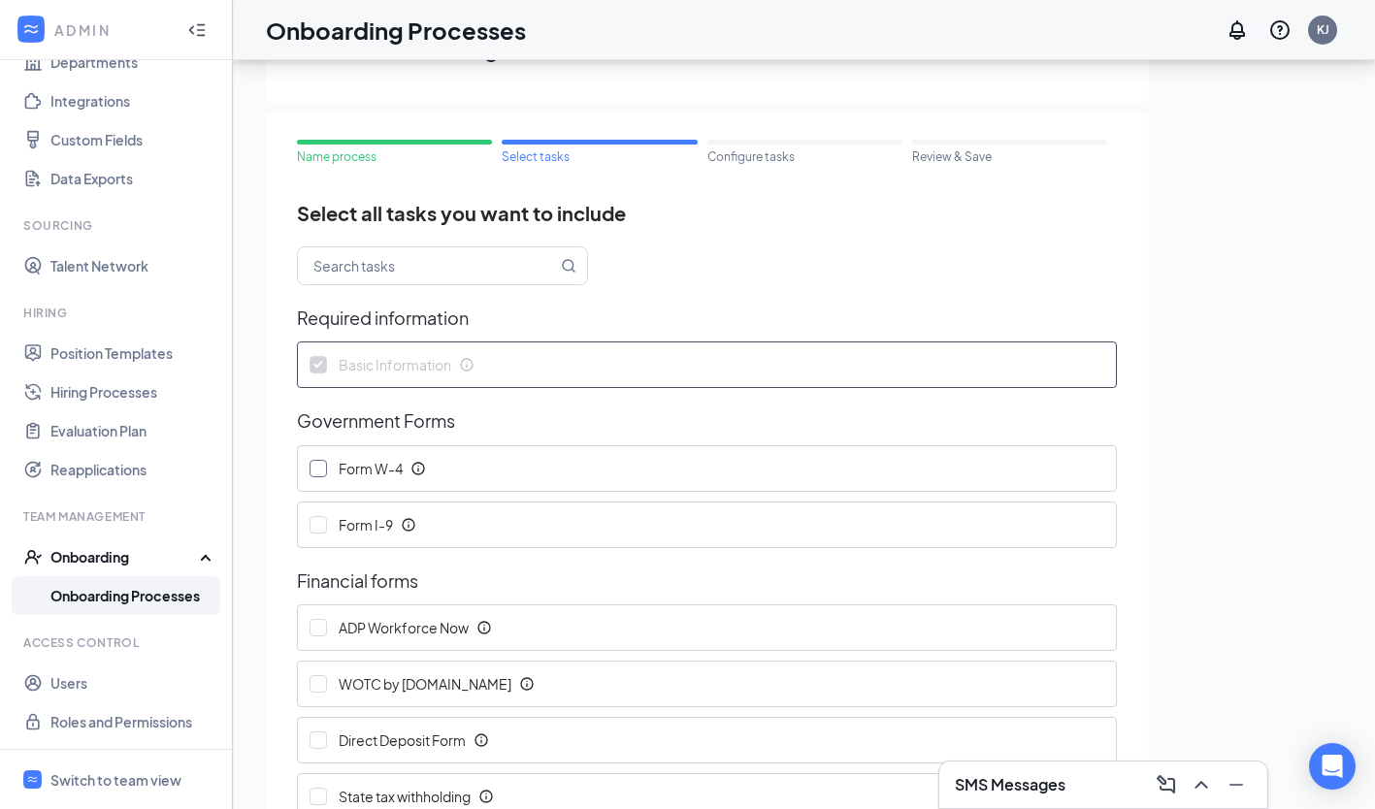
click at [317, 467] on input "Form W-4" at bounding box center [317, 468] width 17 height 17
checkbox input "true"
click at [318, 526] on input "Form I-9" at bounding box center [317, 524] width 17 height 17
checkbox input "true"
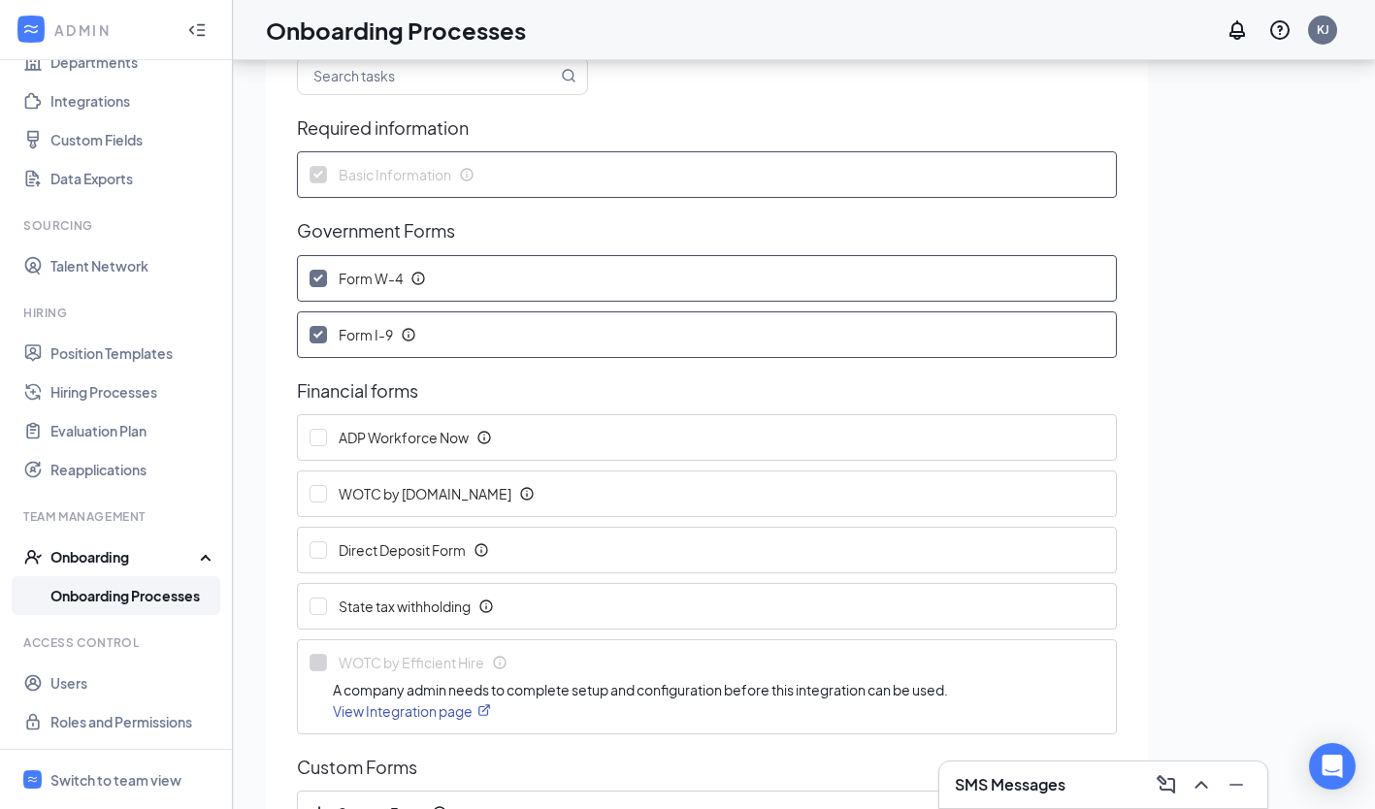
scroll to position [193, 0]
click at [320, 490] on input "WOTC by [DOMAIN_NAME]" at bounding box center [317, 490] width 17 height 17
checkbox input "true"
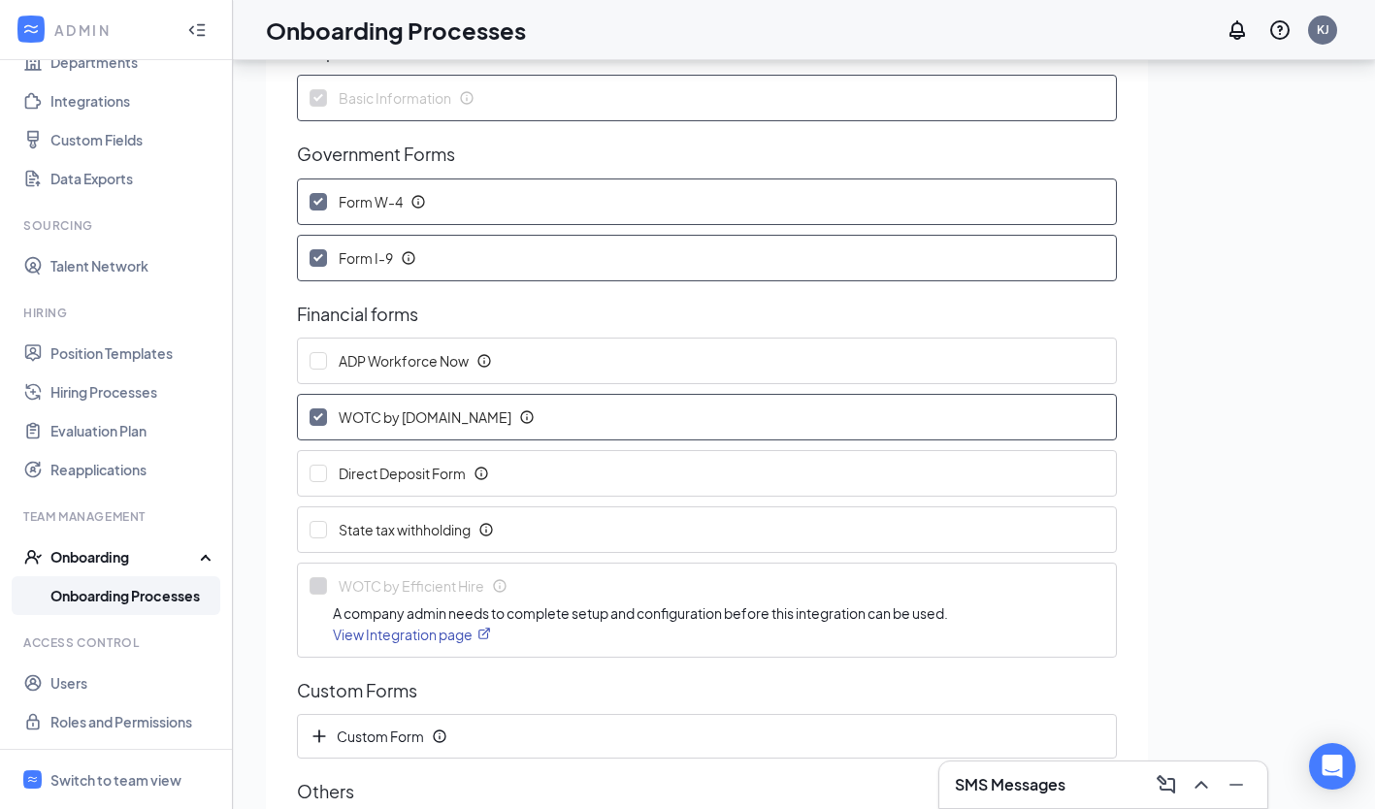
scroll to position [270, 0]
click at [322, 469] on input "Direct Deposit Form" at bounding box center [317, 470] width 17 height 17
checkbox input "true"
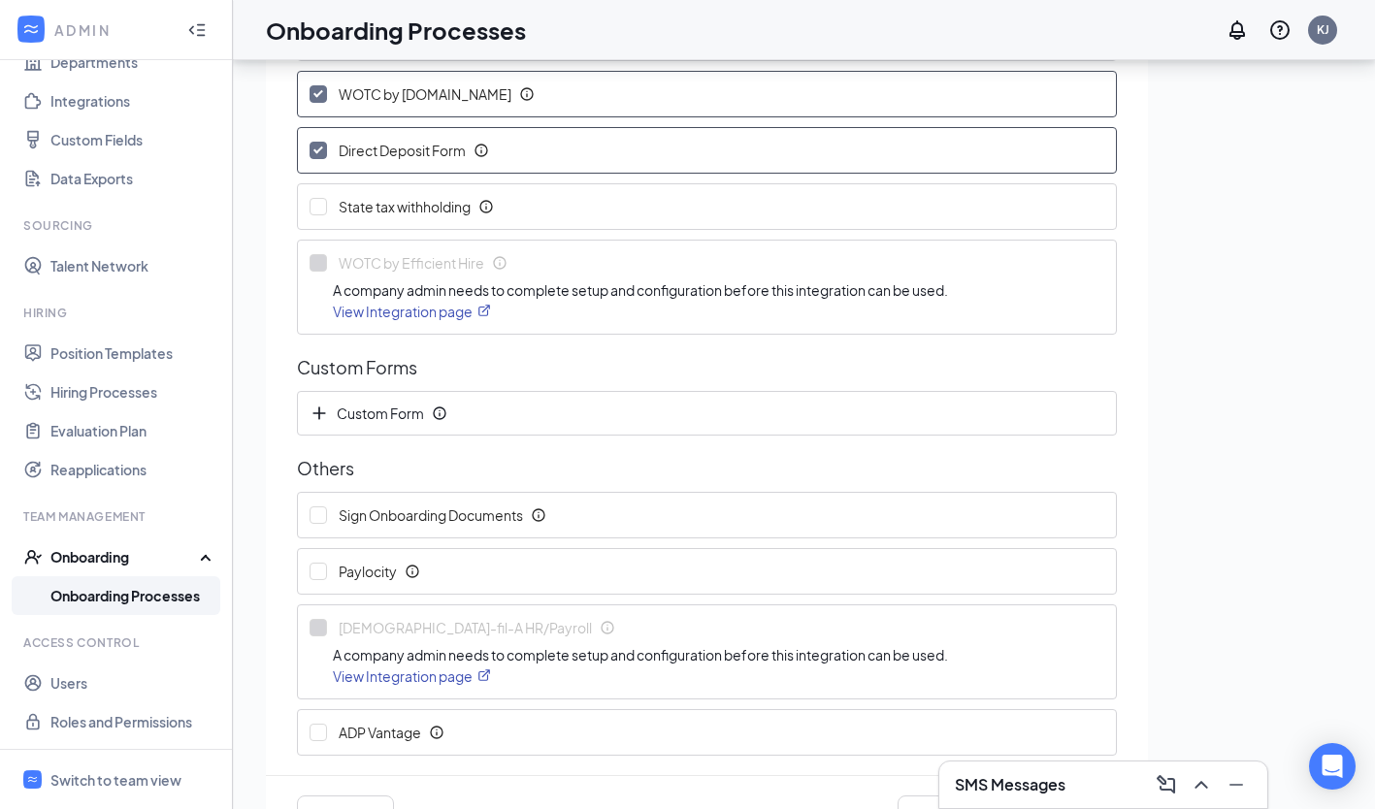
scroll to position [650, 0]
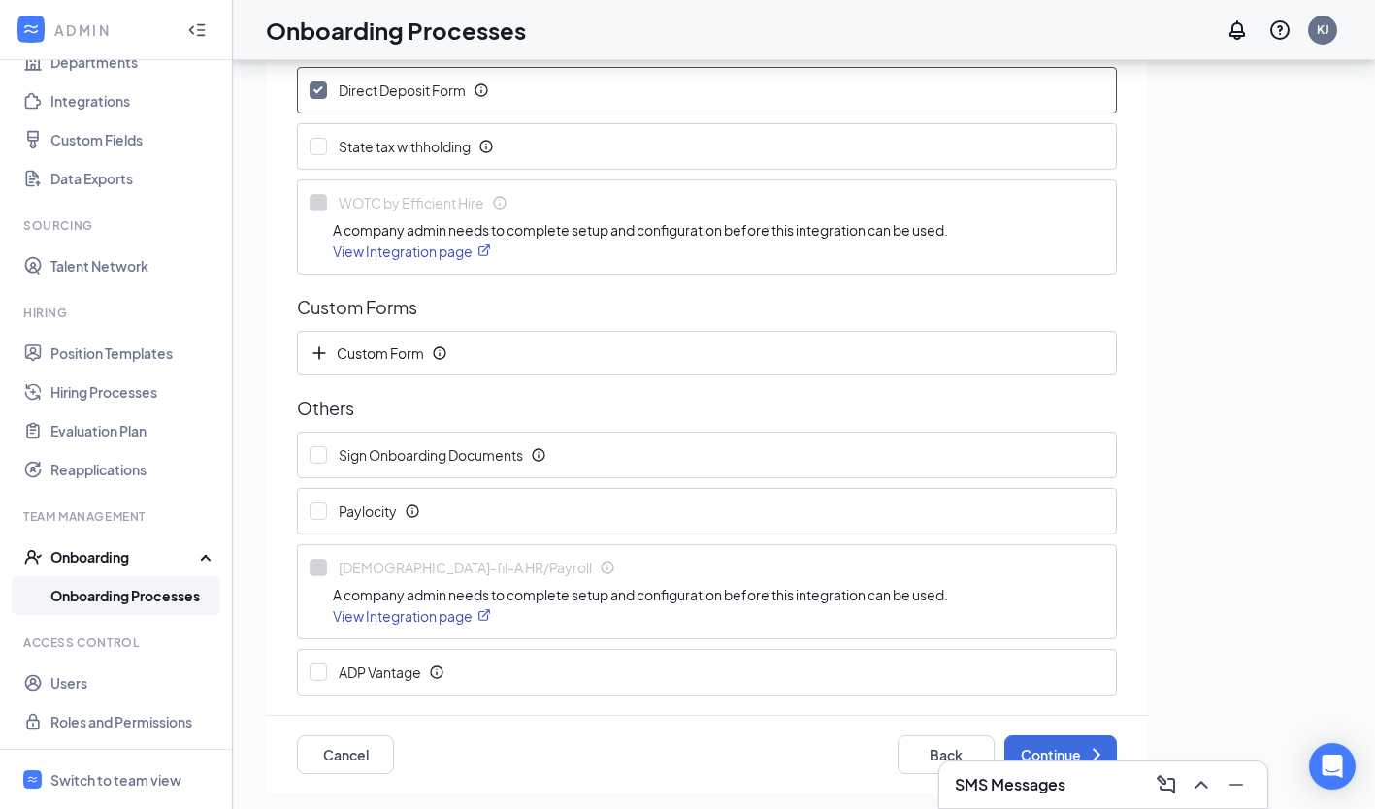
click at [382, 615] on link "View Integration page" at bounding box center [412, 615] width 158 height 17
click at [322, 454] on input "Sign Onboarding Documents" at bounding box center [317, 454] width 17 height 17
checkbox input "true"
click at [1040, 752] on button "Continue" at bounding box center [1060, 754] width 113 height 39
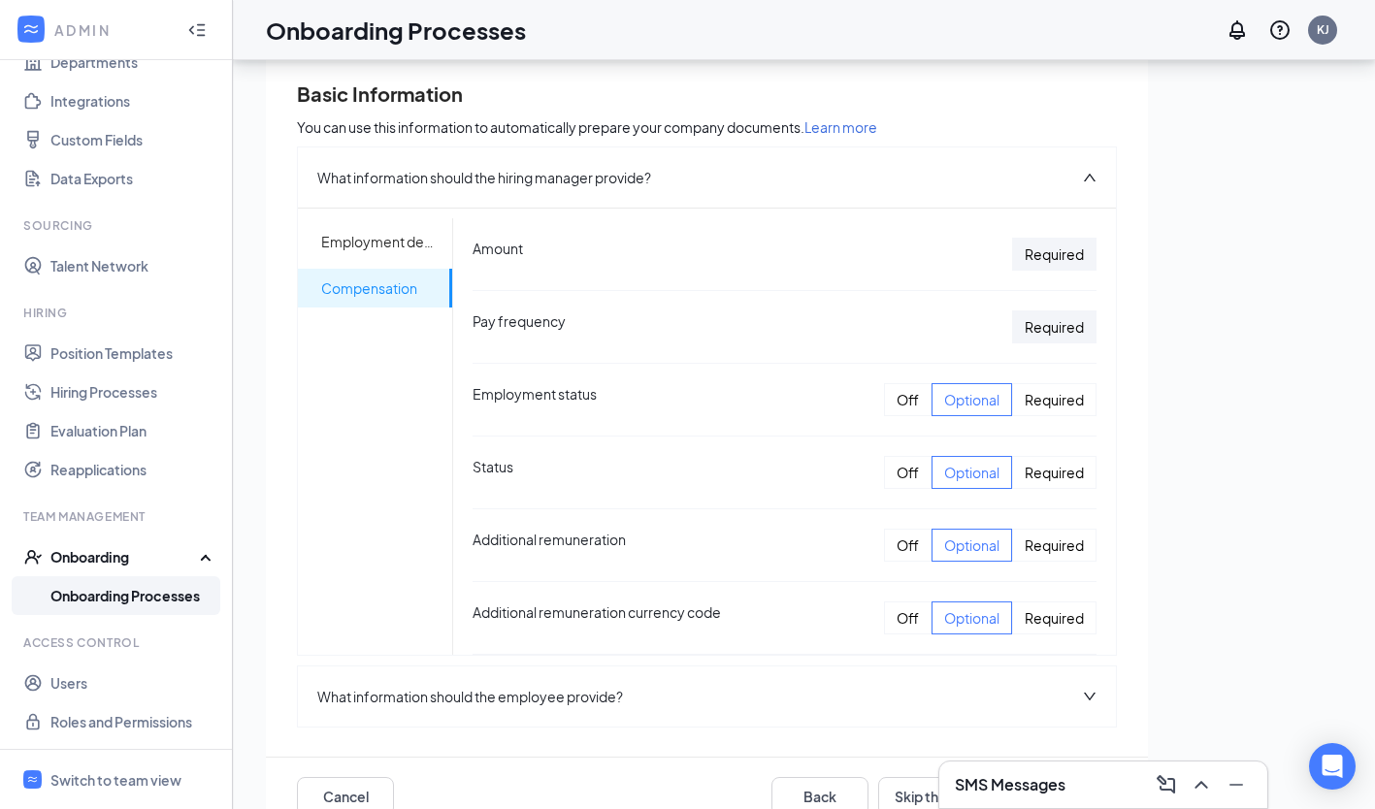
scroll to position [161, 0]
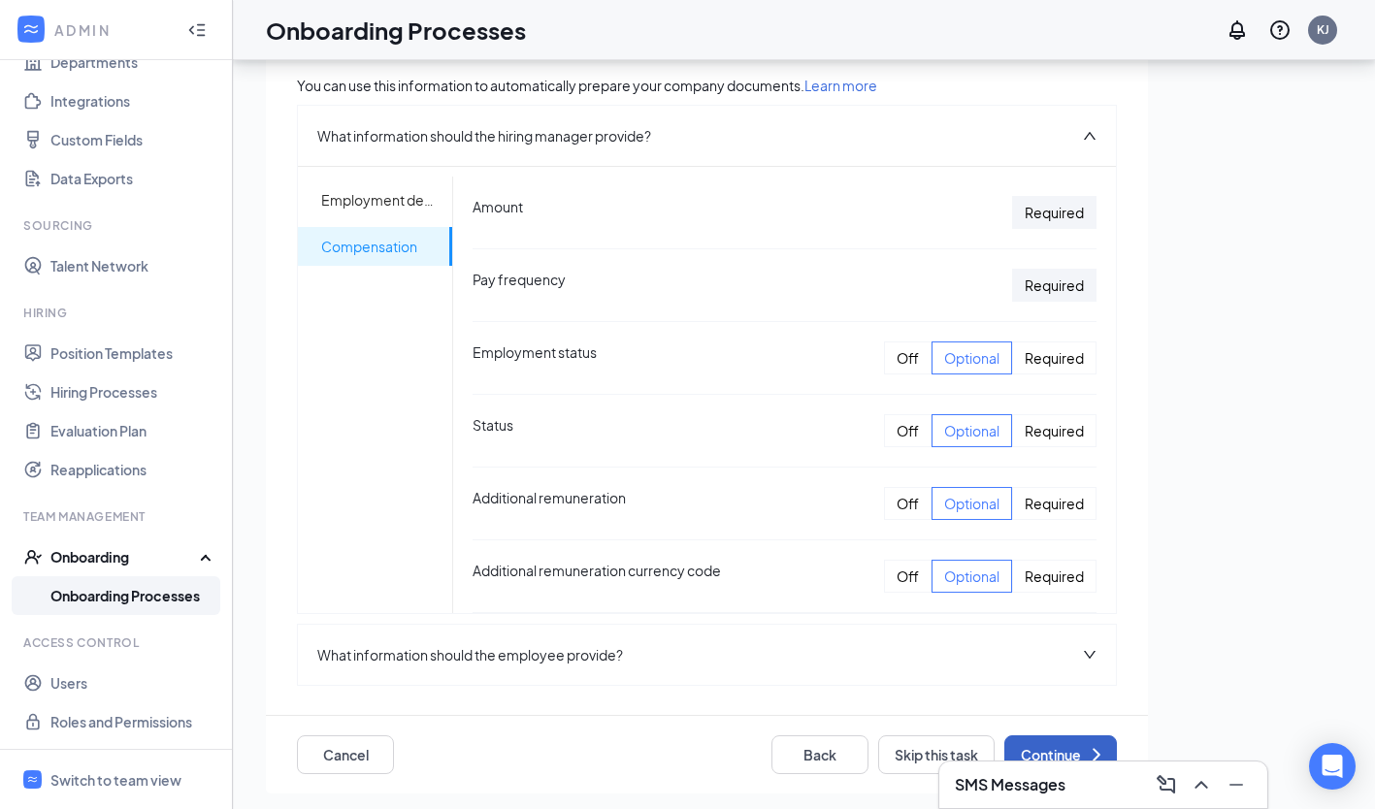
click at [1045, 747] on button "Continue" at bounding box center [1060, 754] width 113 height 39
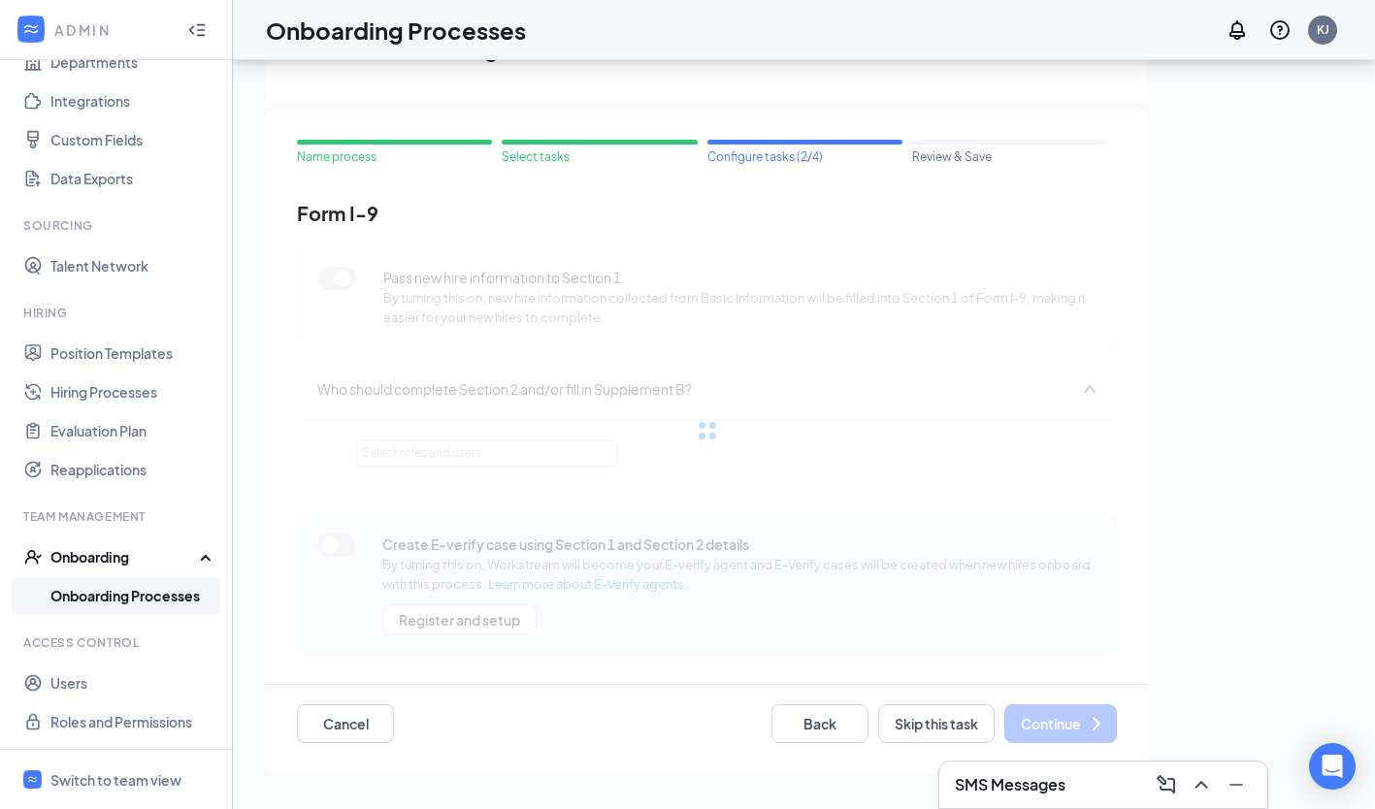
scroll to position [0, 0]
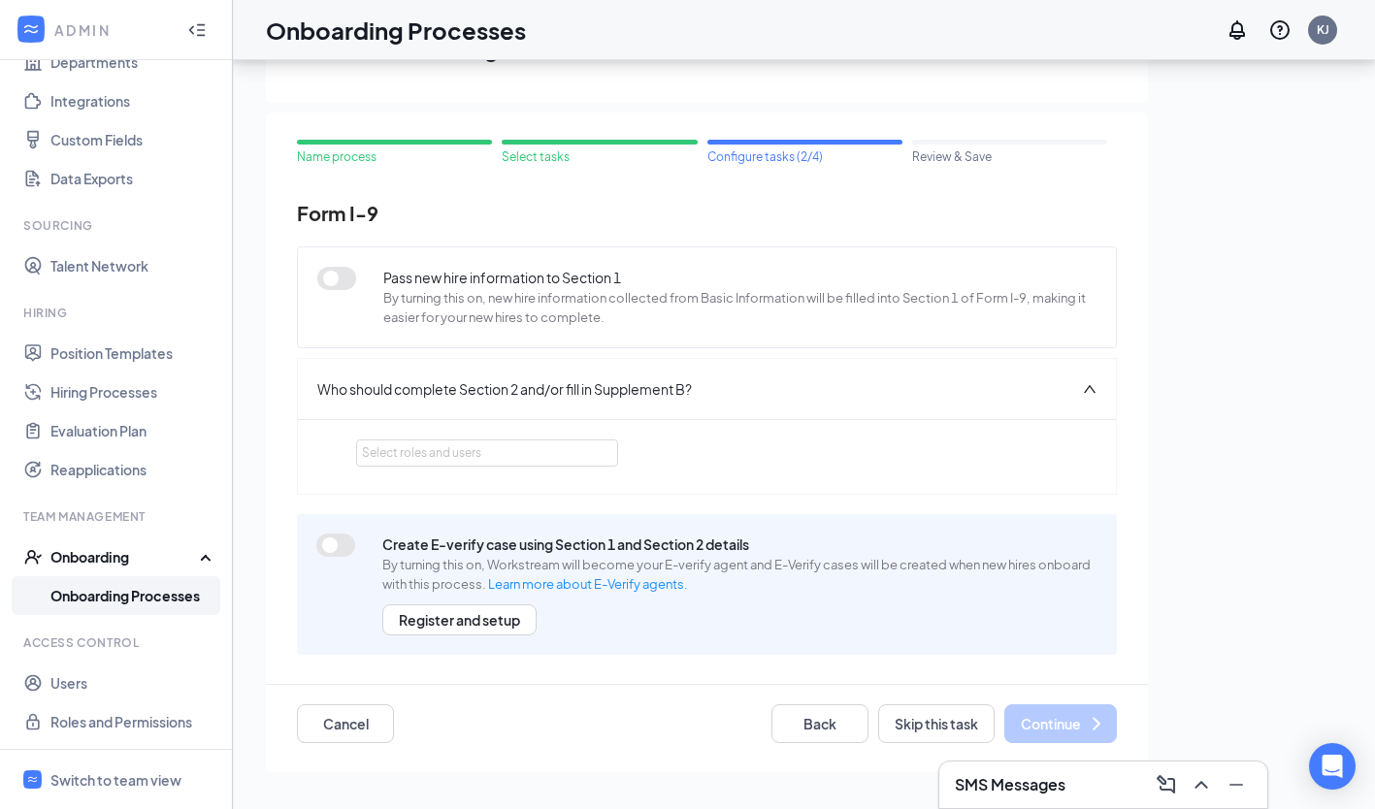
click at [601, 448] on div "Select roles and users" at bounding box center [486, 452] width 248 height 25
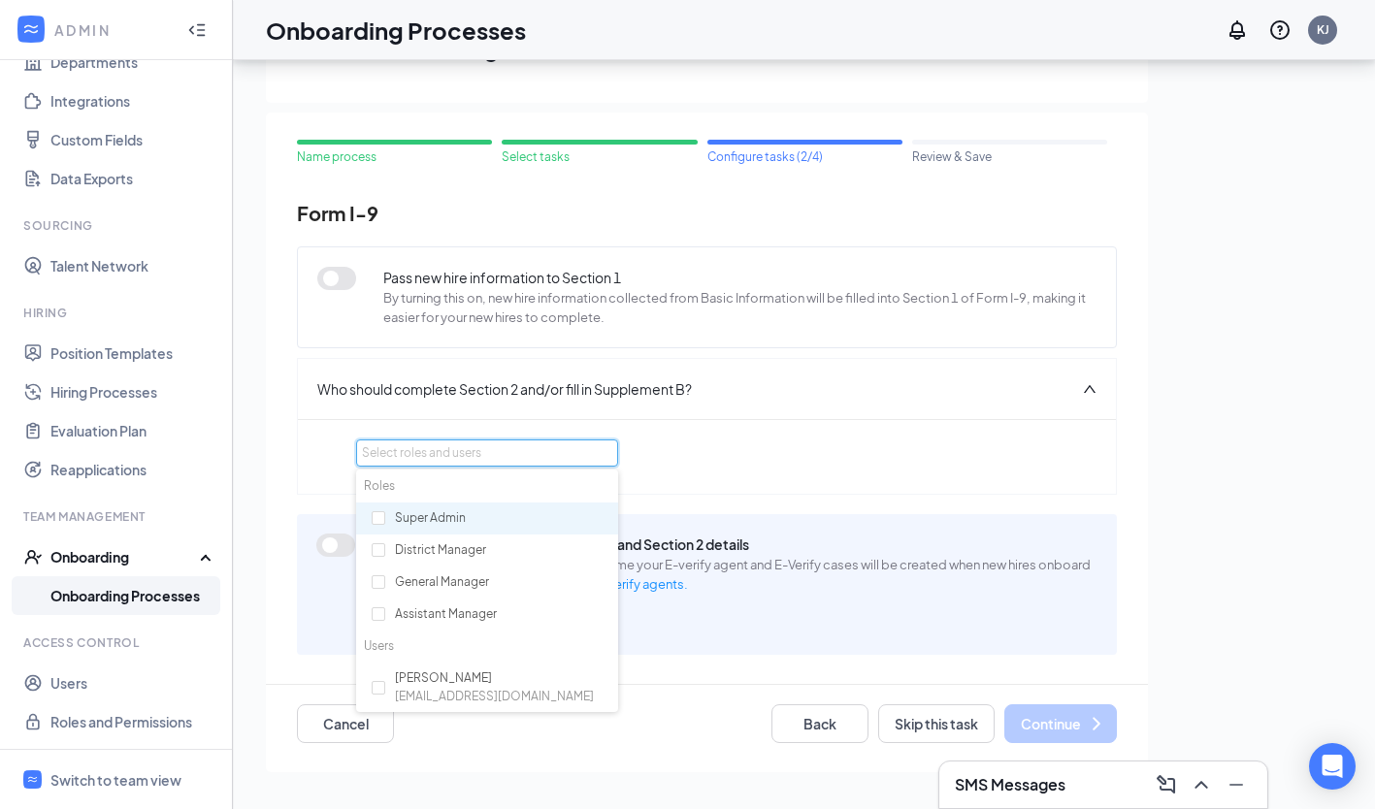
click at [720, 420] on div "Select roles and users" at bounding box center [707, 456] width 818 height 75
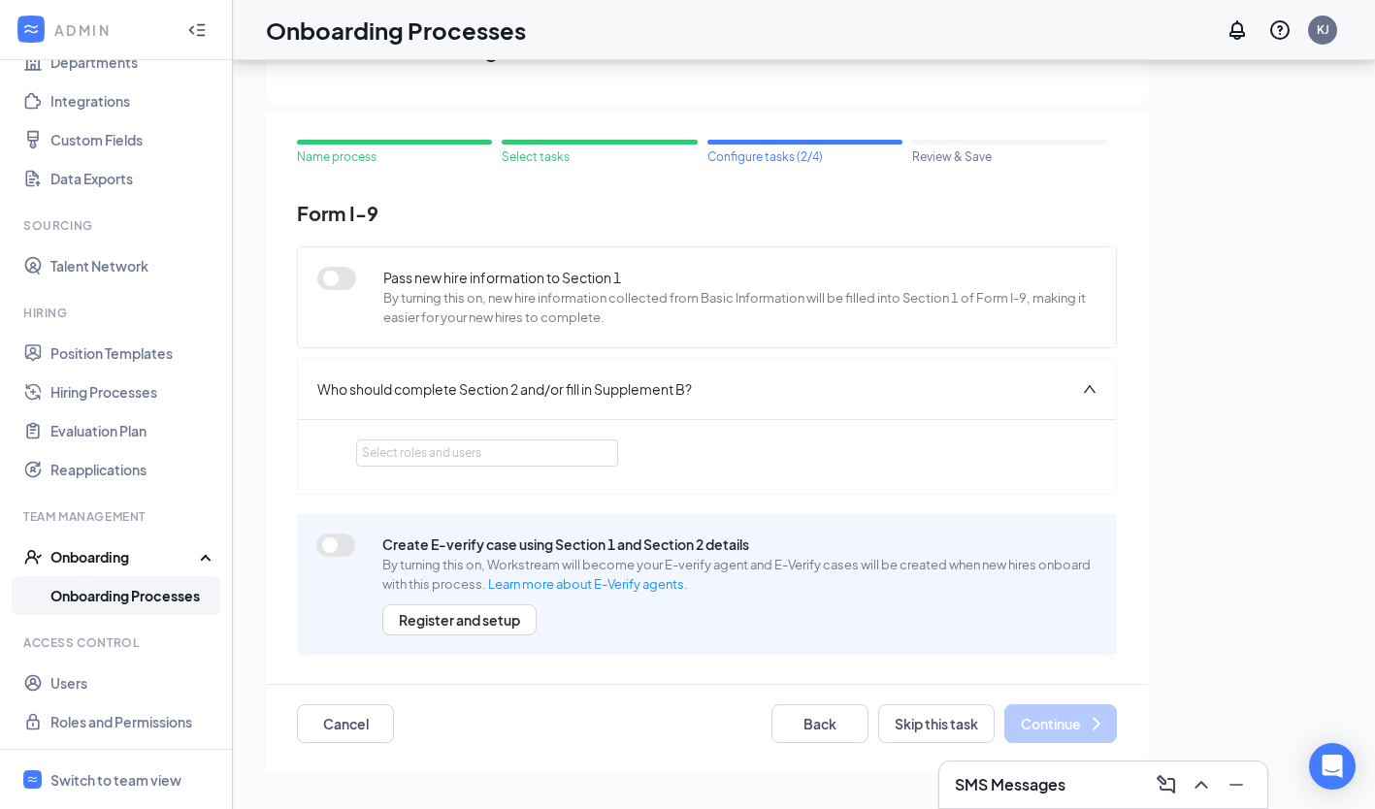
click at [500, 456] on div "Select roles and users" at bounding box center [482, 452] width 240 height 19
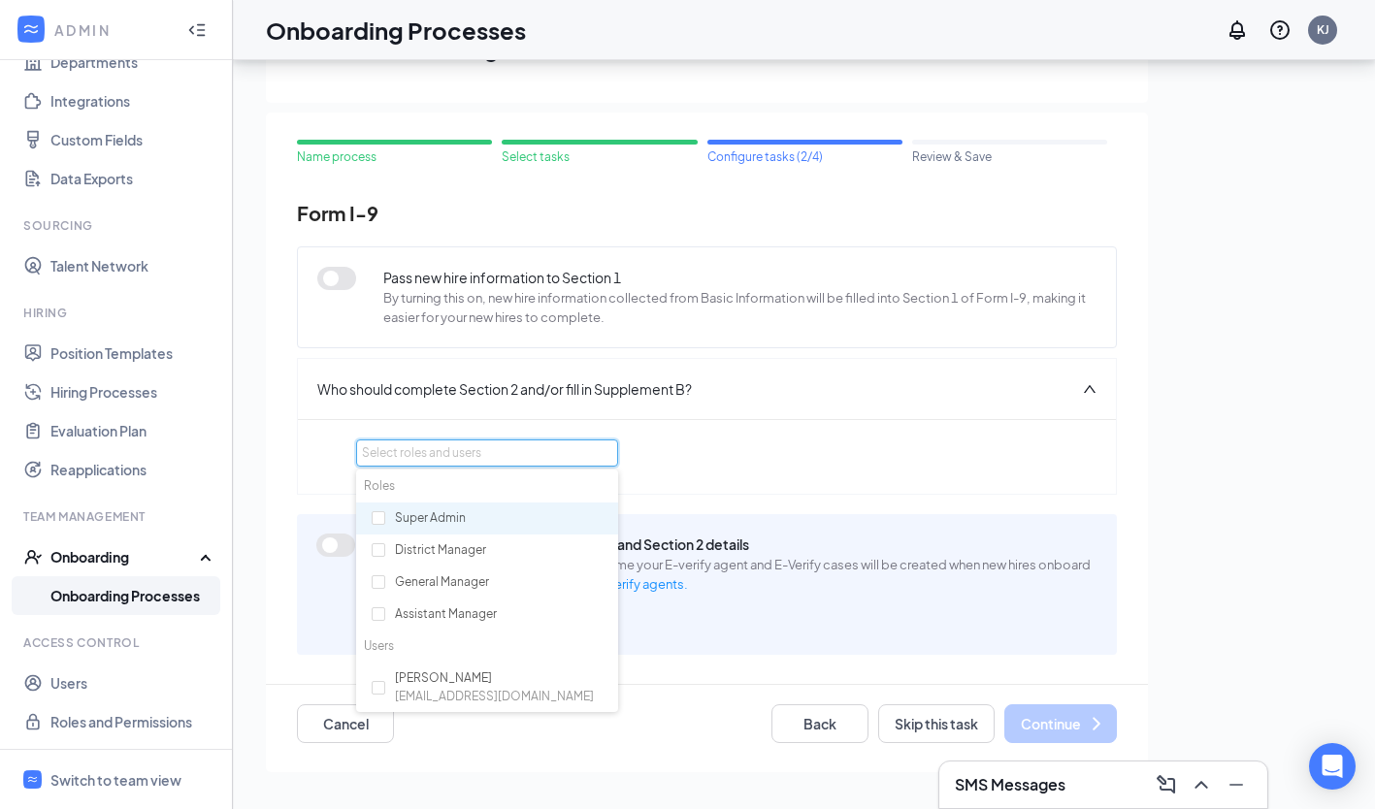
click at [376, 515] on input "checkbox" at bounding box center [379, 518] width 14 height 14
checkbox input "true"
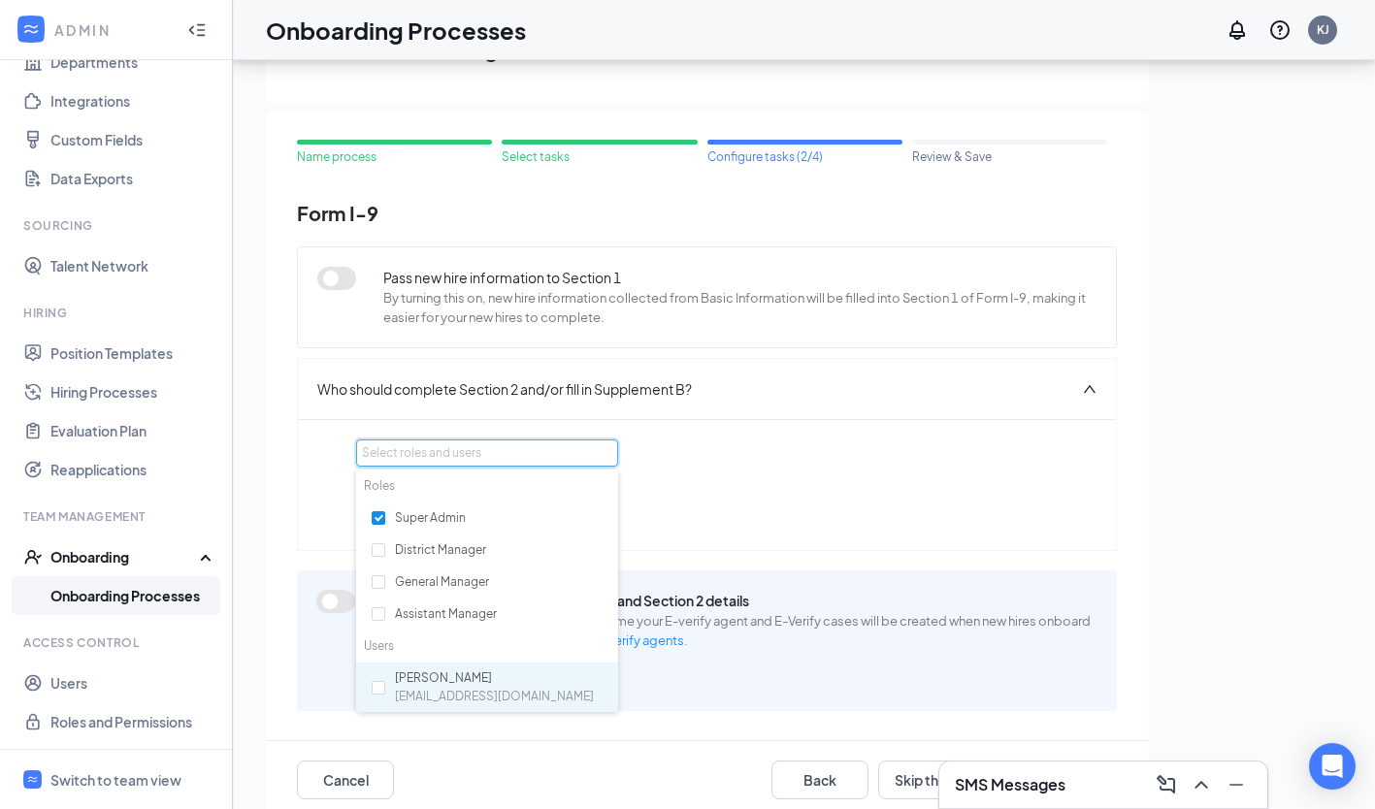
click at [384, 689] on input "checkbox" at bounding box center [379, 688] width 14 height 14
checkbox input "true"
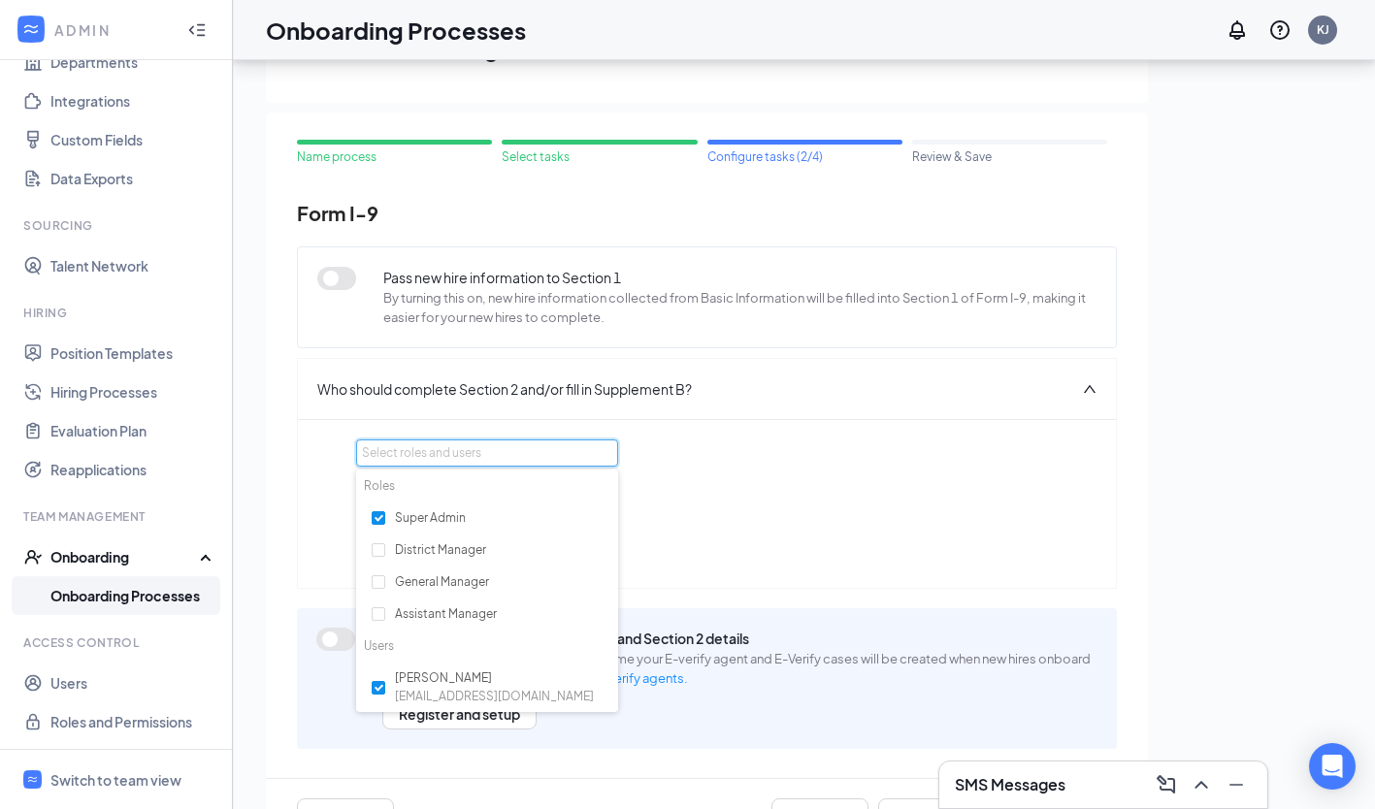
click at [847, 525] on div "Section 2 can be completed by: Super Admin or Kate Jones" at bounding box center [706, 521] width 701 height 94
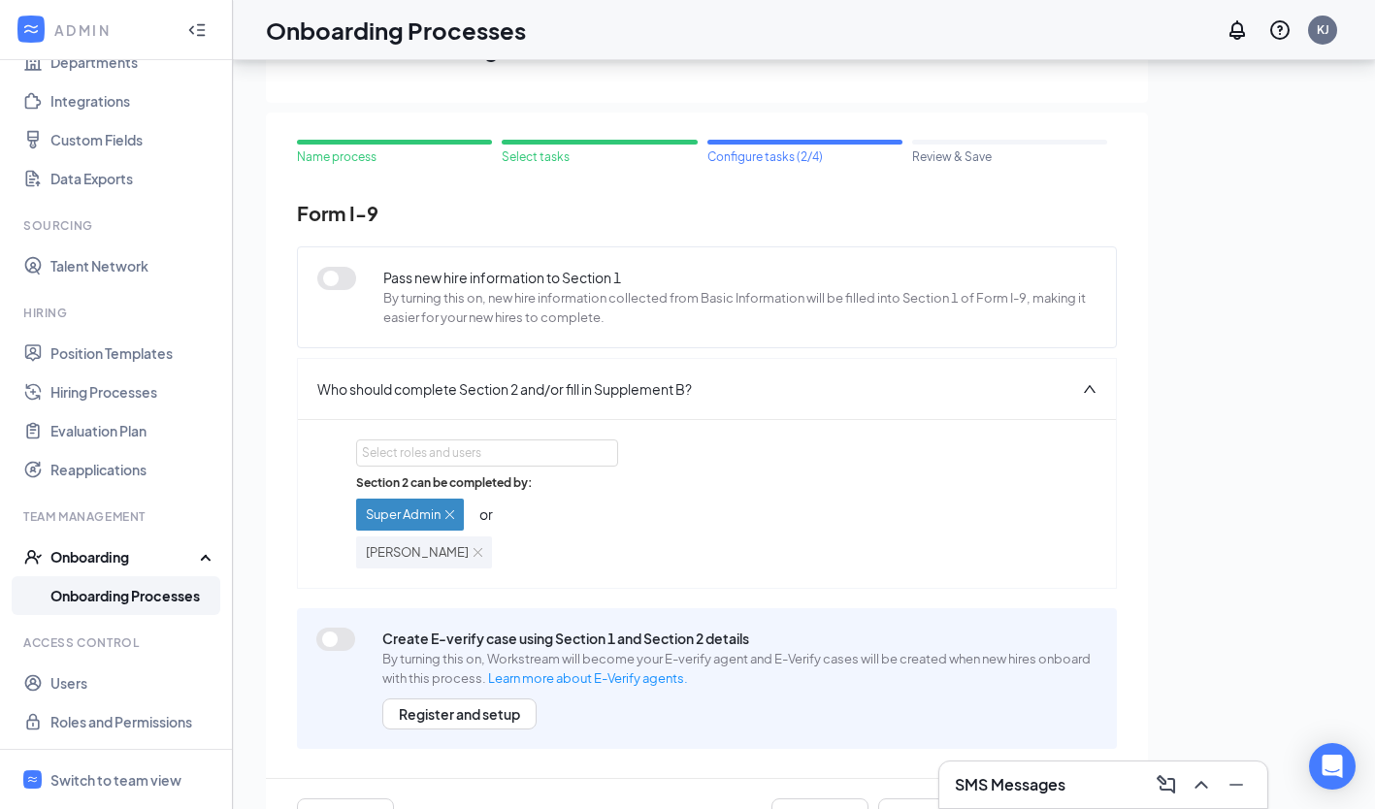
scroll to position [72, 0]
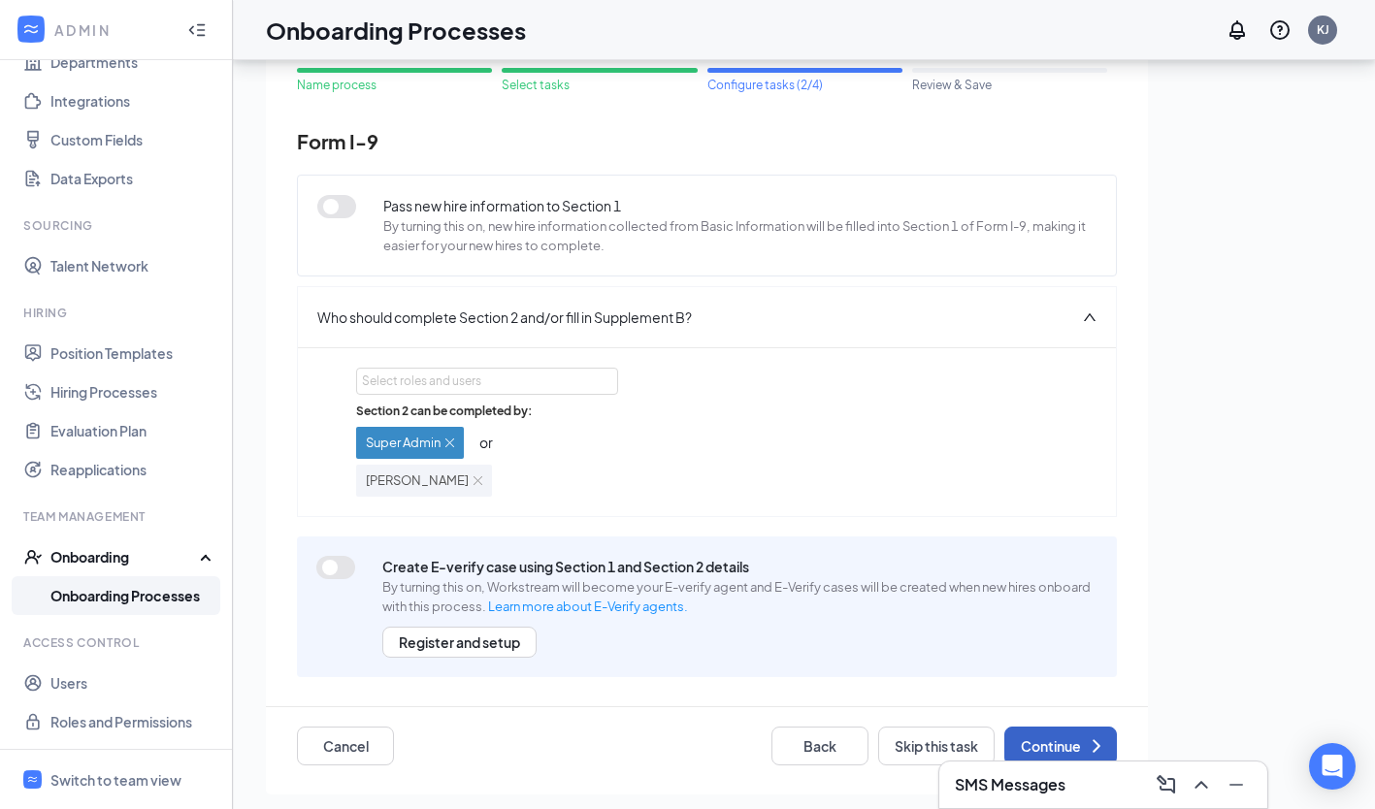
click at [1040, 733] on button "Continue" at bounding box center [1060, 746] width 113 height 39
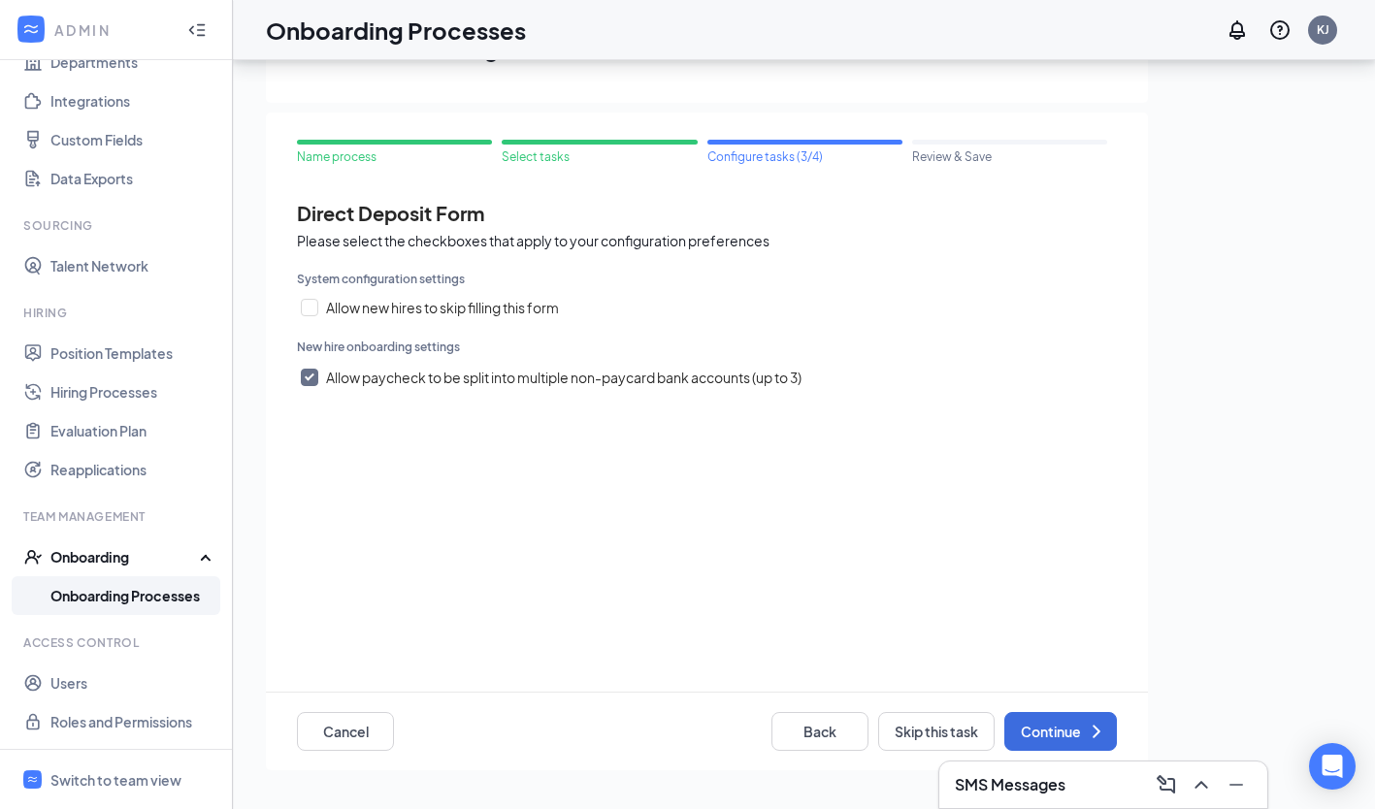
scroll to position [0, 0]
click at [1040, 733] on button "Continue" at bounding box center [1060, 731] width 113 height 39
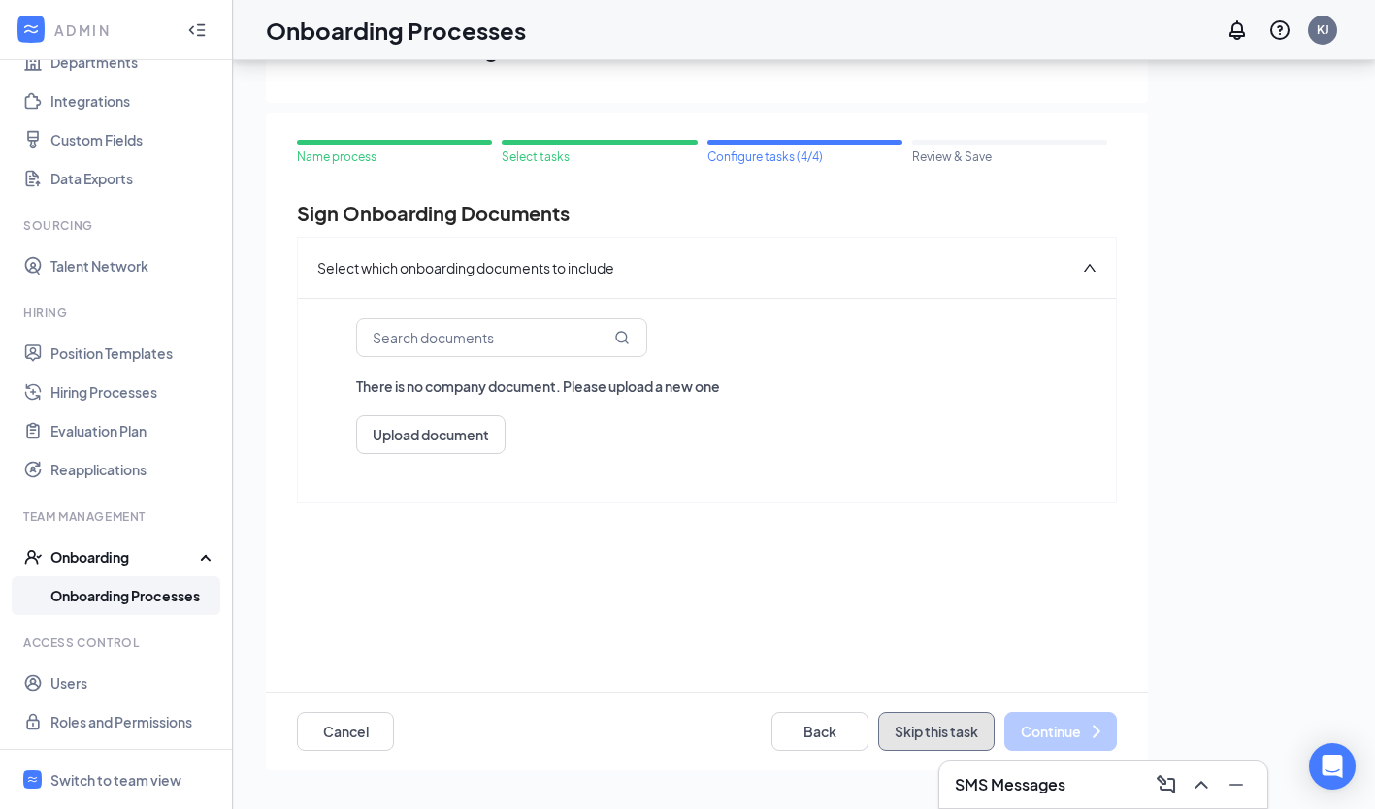
click at [965, 720] on button "Skip this task" at bounding box center [936, 731] width 116 height 39
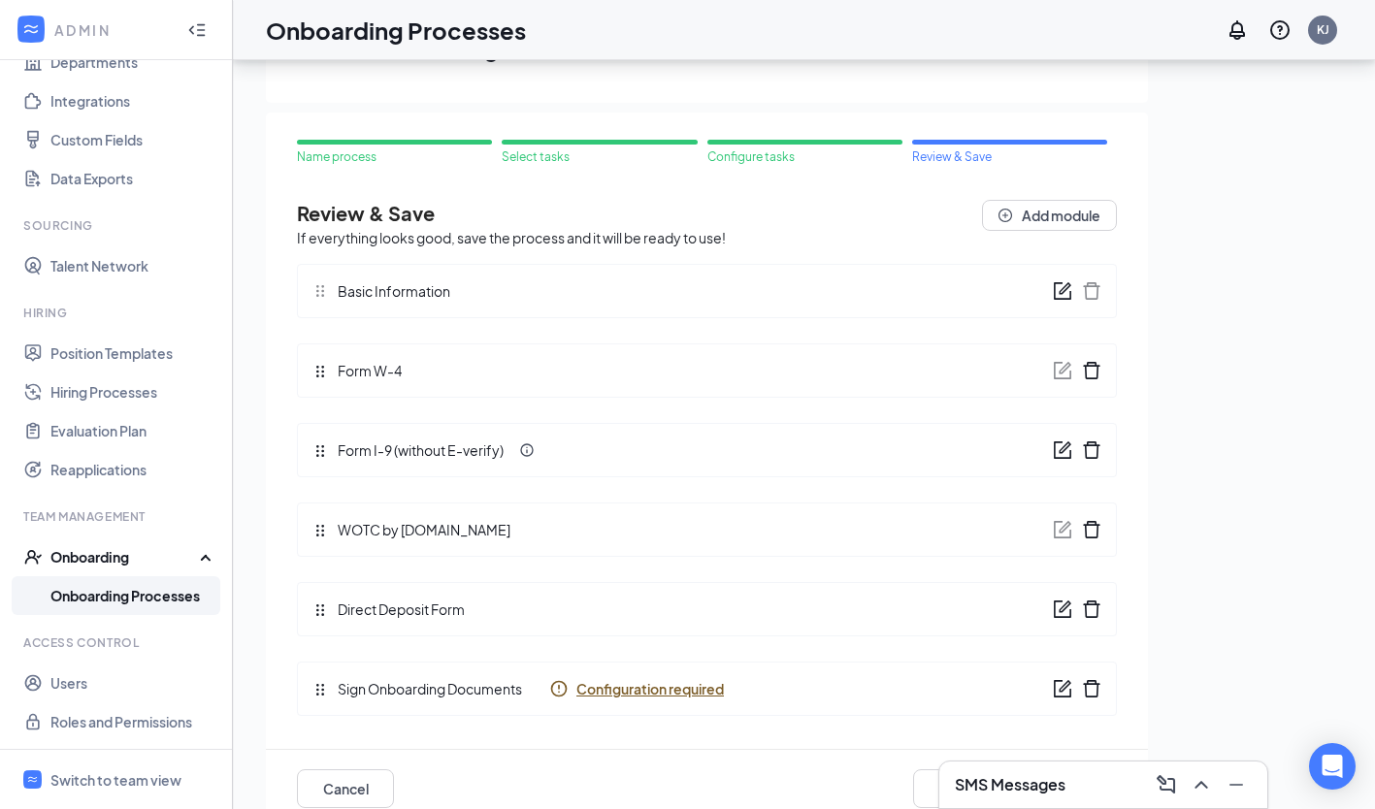
scroll to position [34, 0]
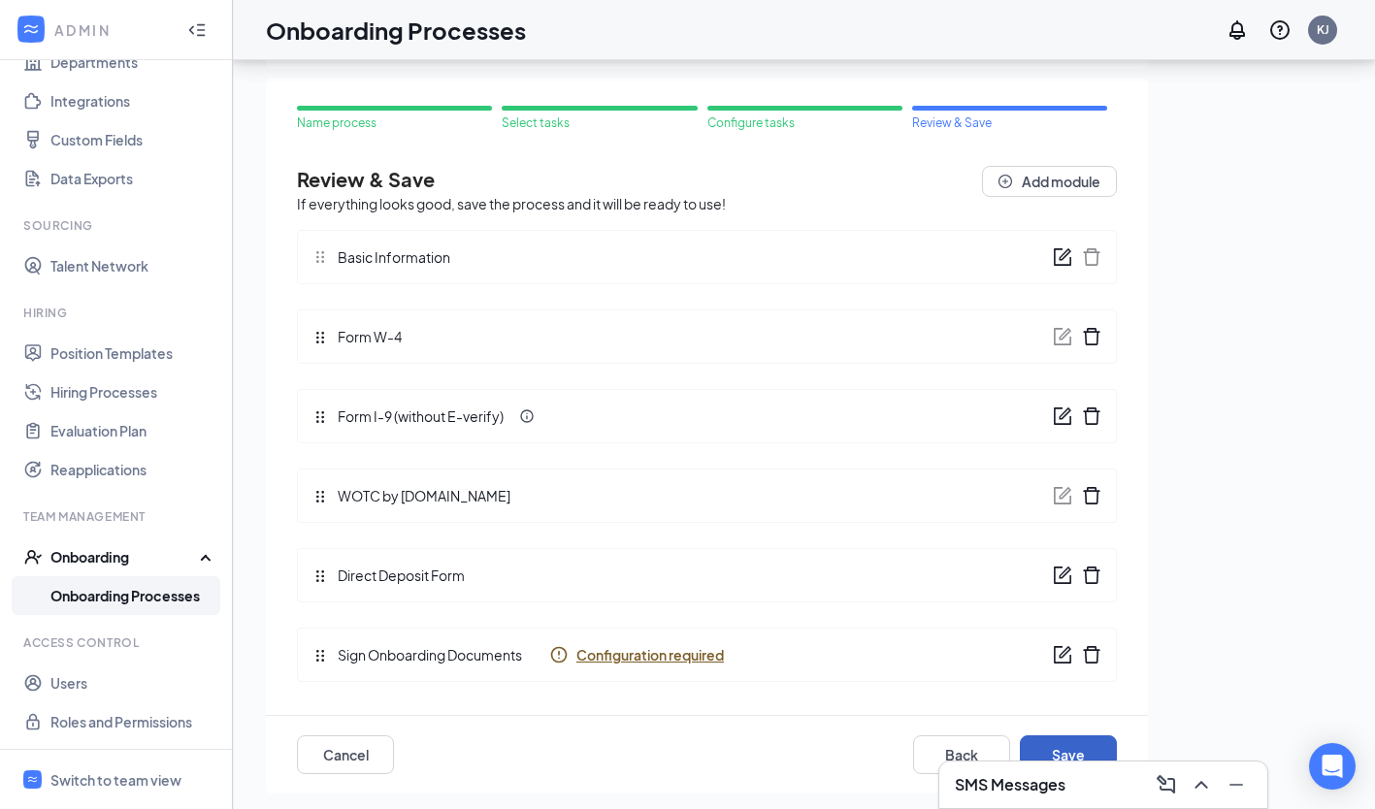
click at [1052, 747] on button "Save" at bounding box center [1068, 754] width 97 height 39
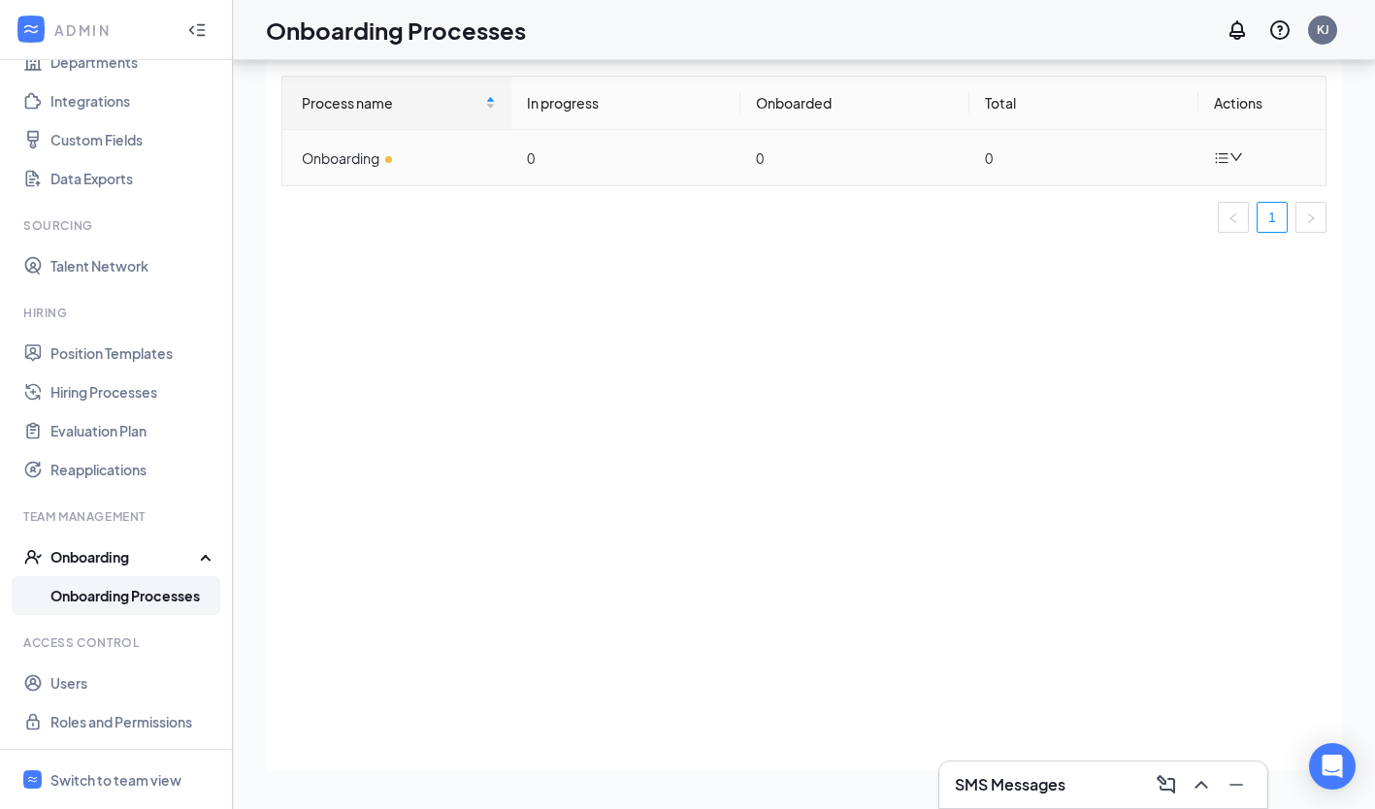
click at [1227, 155] on icon "bars" at bounding box center [1222, 158] width 16 height 16
click at [855, 292] on div "Process name In progress Onboarded Total Actions Onboarding 0 0 0 1" at bounding box center [804, 415] width 1076 height 710
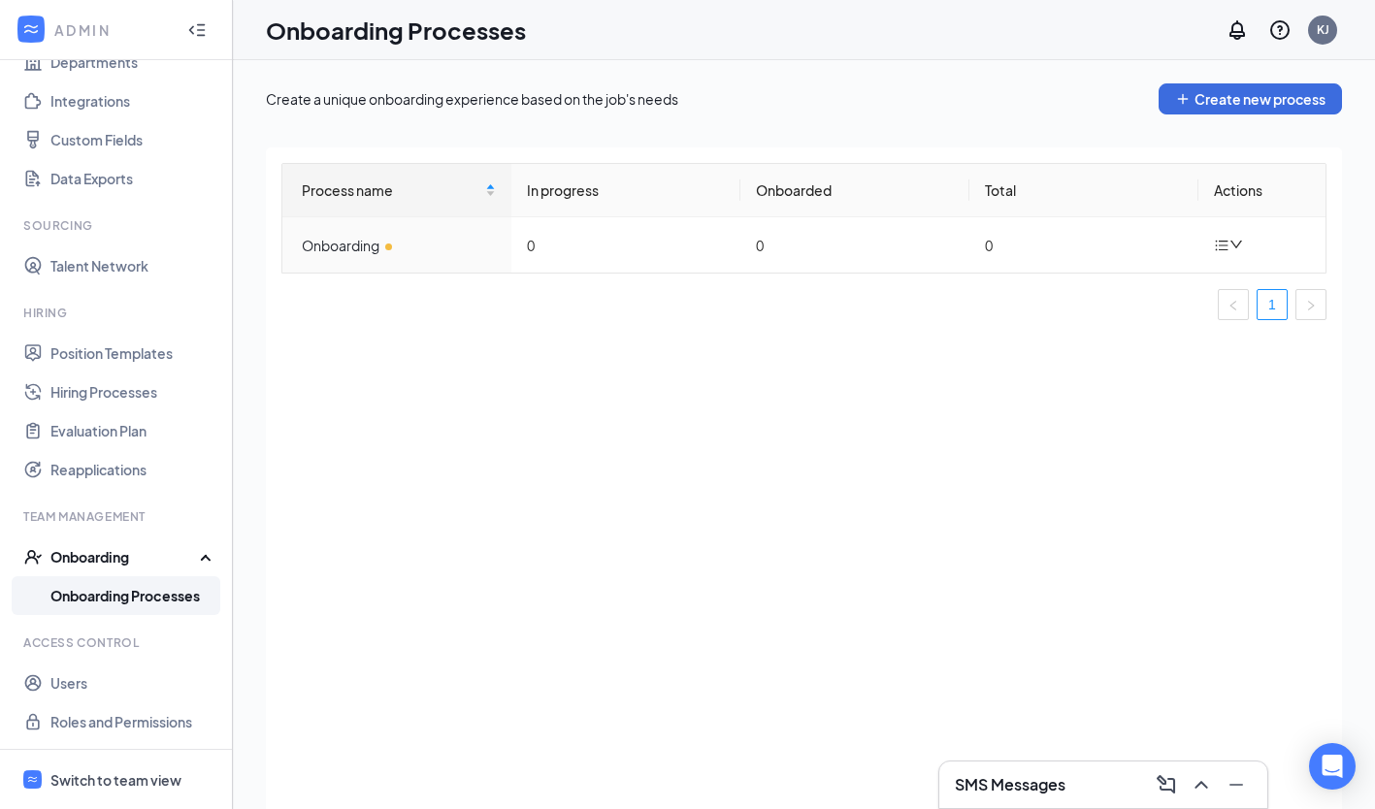
click at [98, 774] on div "Switch to team view" at bounding box center [115, 779] width 131 height 19
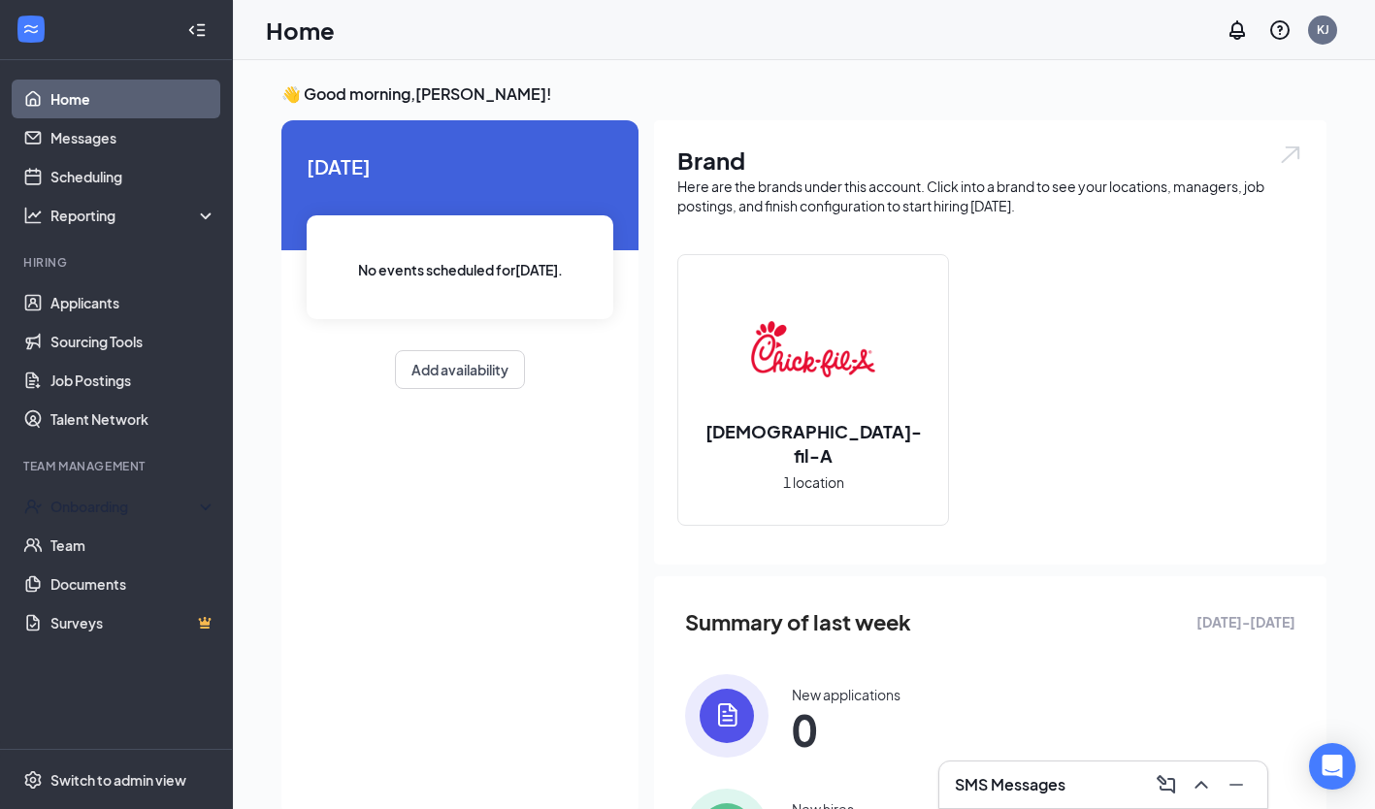
click at [112, 508] on div "Onboarding" at bounding box center [124, 506] width 149 height 19
click at [130, 623] on link "Onboarding Documents" at bounding box center [133, 622] width 166 height 39
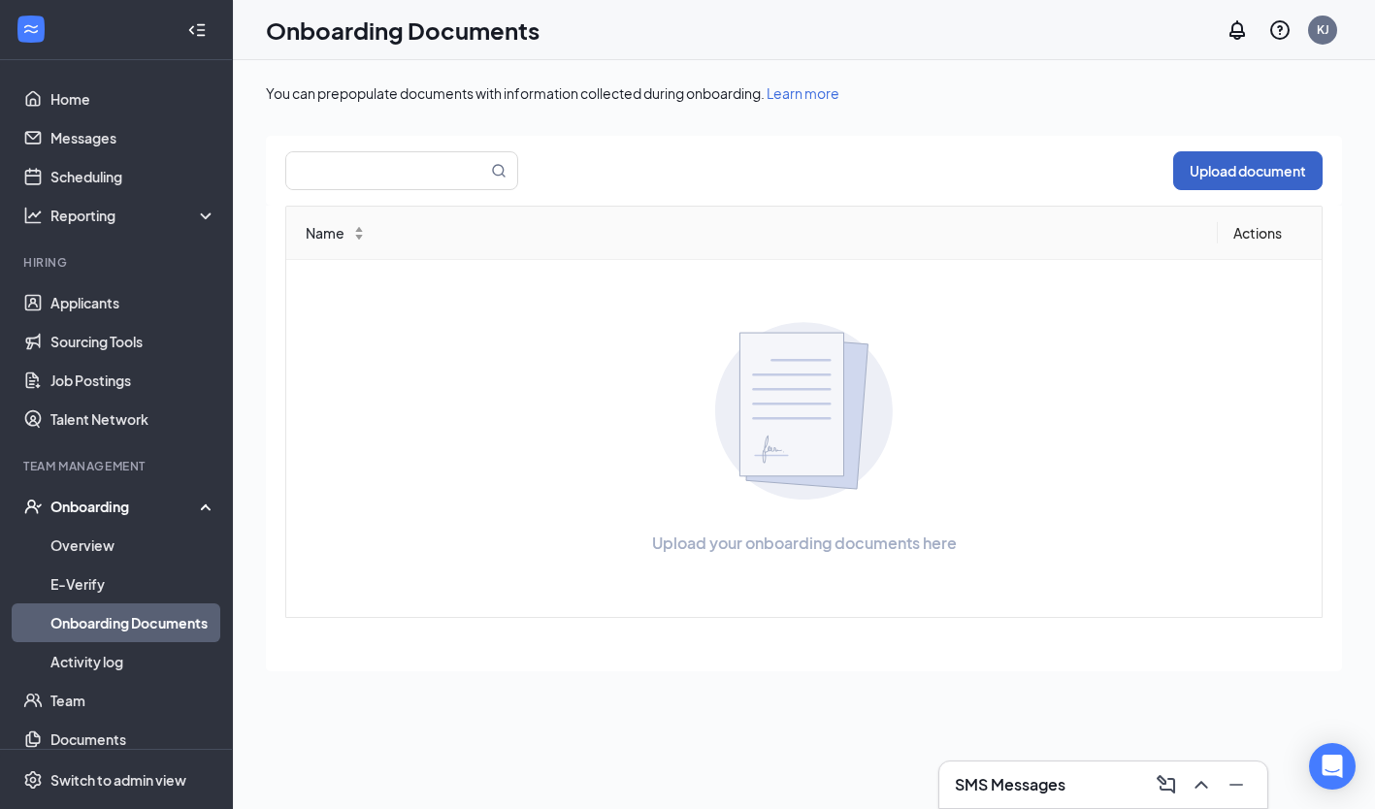
click at [1239, 165] on button "Upload document" at bounding box center [1247, 170] width 149 height 39
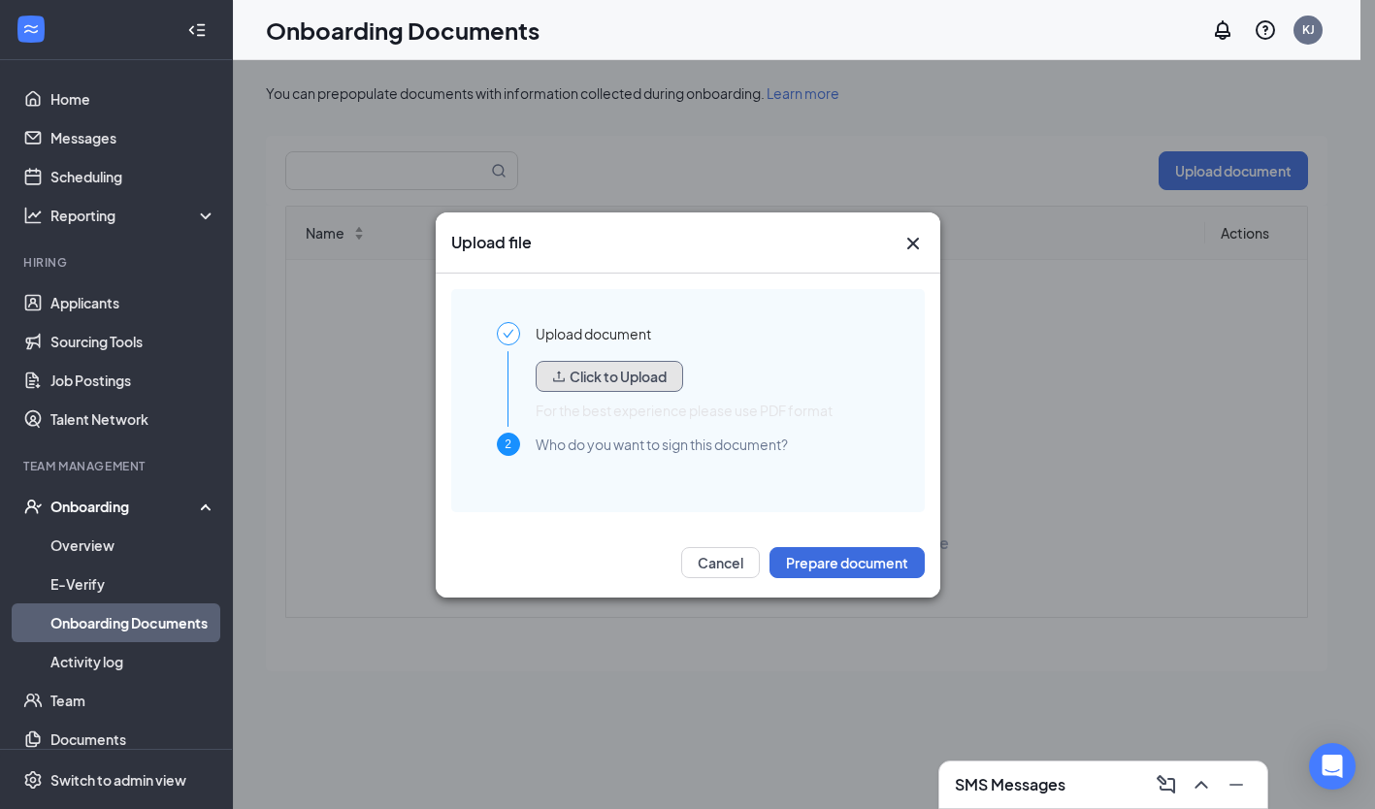
click at [611, 367] on button "Click to Upload" at bounding box center [608, 376] width 147 height 31
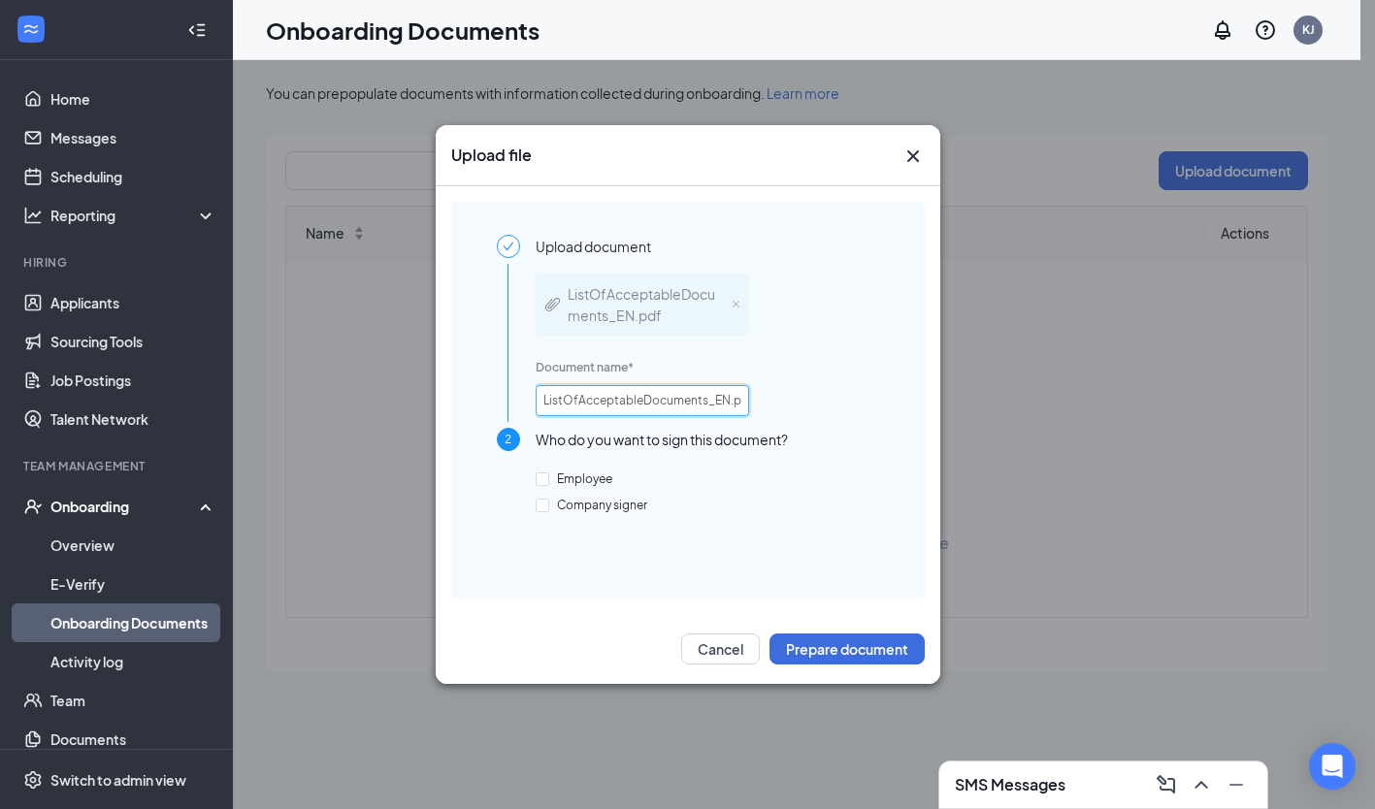
scroll to position [0, 12]
drag, startPoint x: 706, startPoint y: 401, endPoint x: 892, endPoint y: 426, distance: 187.9
click at [892, 426] on div "Upload document ListOfAcceptableDocuments_EN.pdf Document name * ListOfAcceptab…" at bounding box center [687, 401] width 413 height 332
click at [723, 391] on input "List Of Acceptable Documents" at bounding box center [641, 400] width 213 height 31
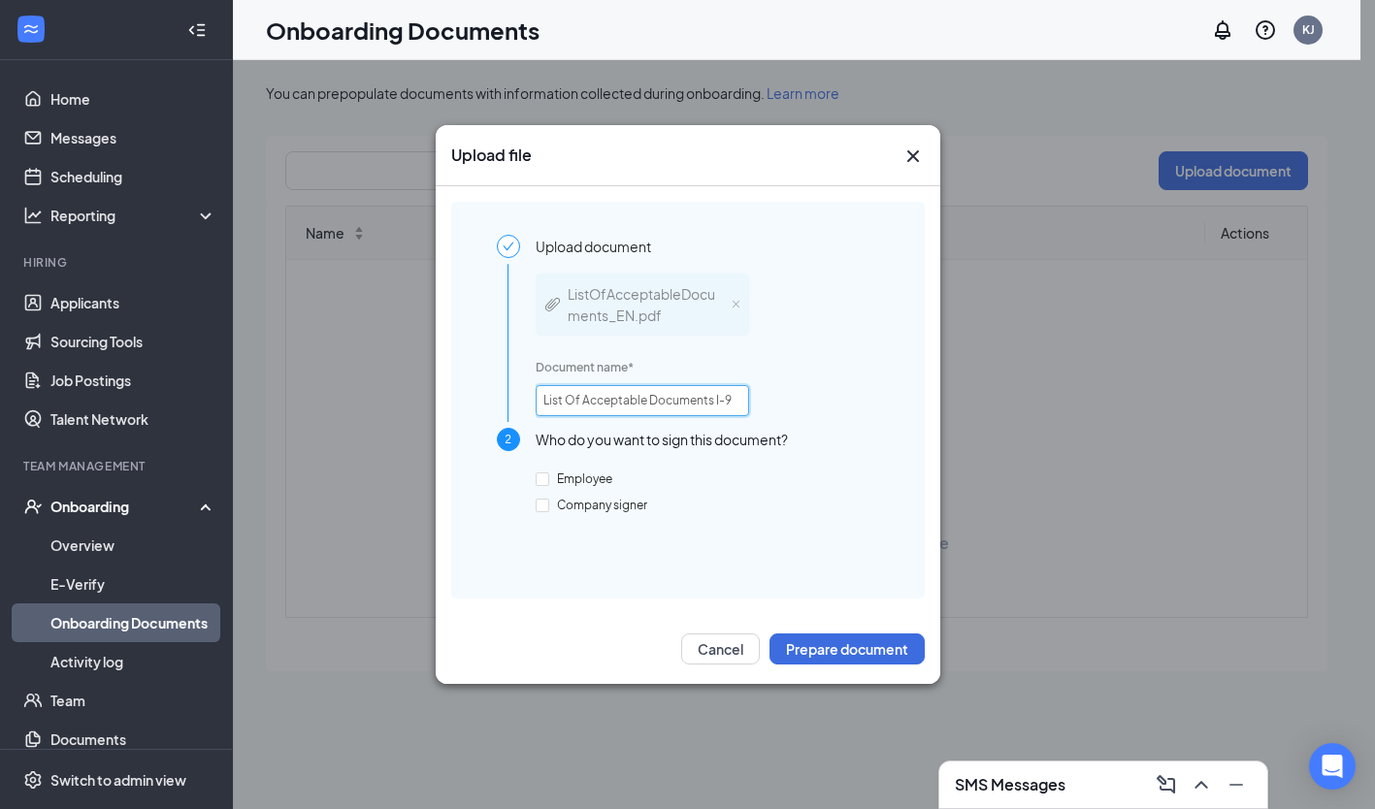
type input "List Of Acceptable Documents I-9"
click at [547, 478] on input "Employee" at bounding box center [542, 479] width 14 height 14
checkbox input "true"
click at [809, 648] on button "Prepare document" at bounding box center [846, 648] width 155 height 31
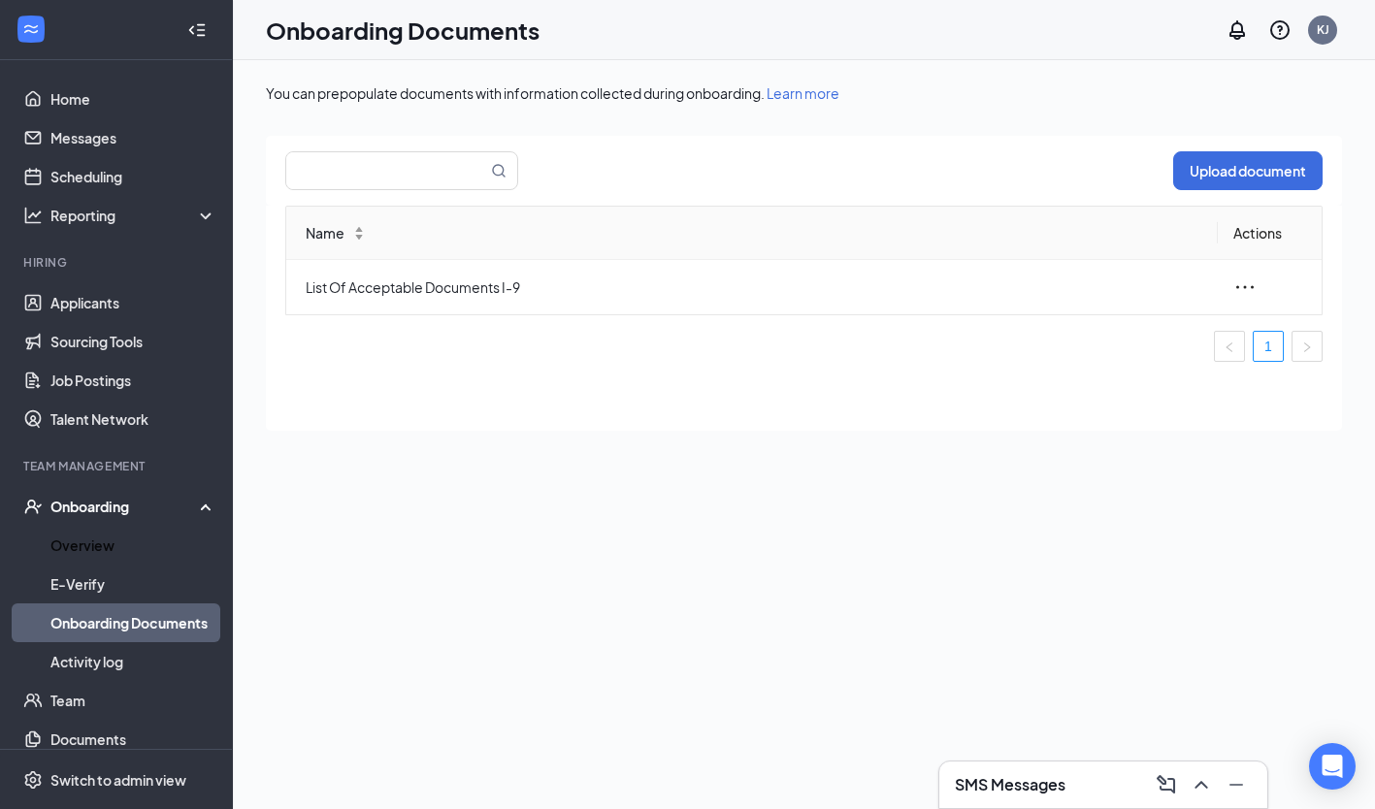
click at [119, 530] on link "Overview" at bounding box center [133, 545] width 166 height 39
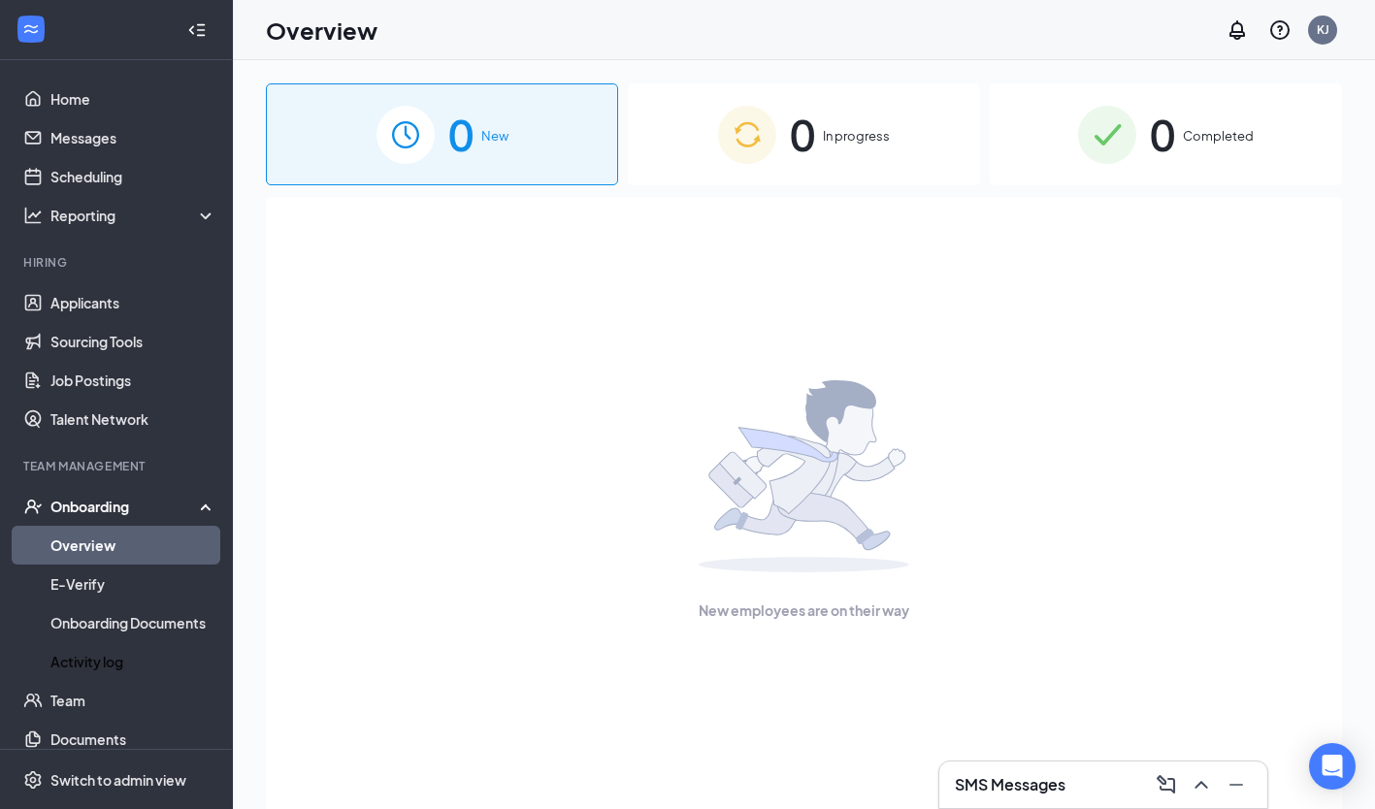
click at [126, 651] on link "Activity log" at bounding box center [133, 661] width 166 height 39
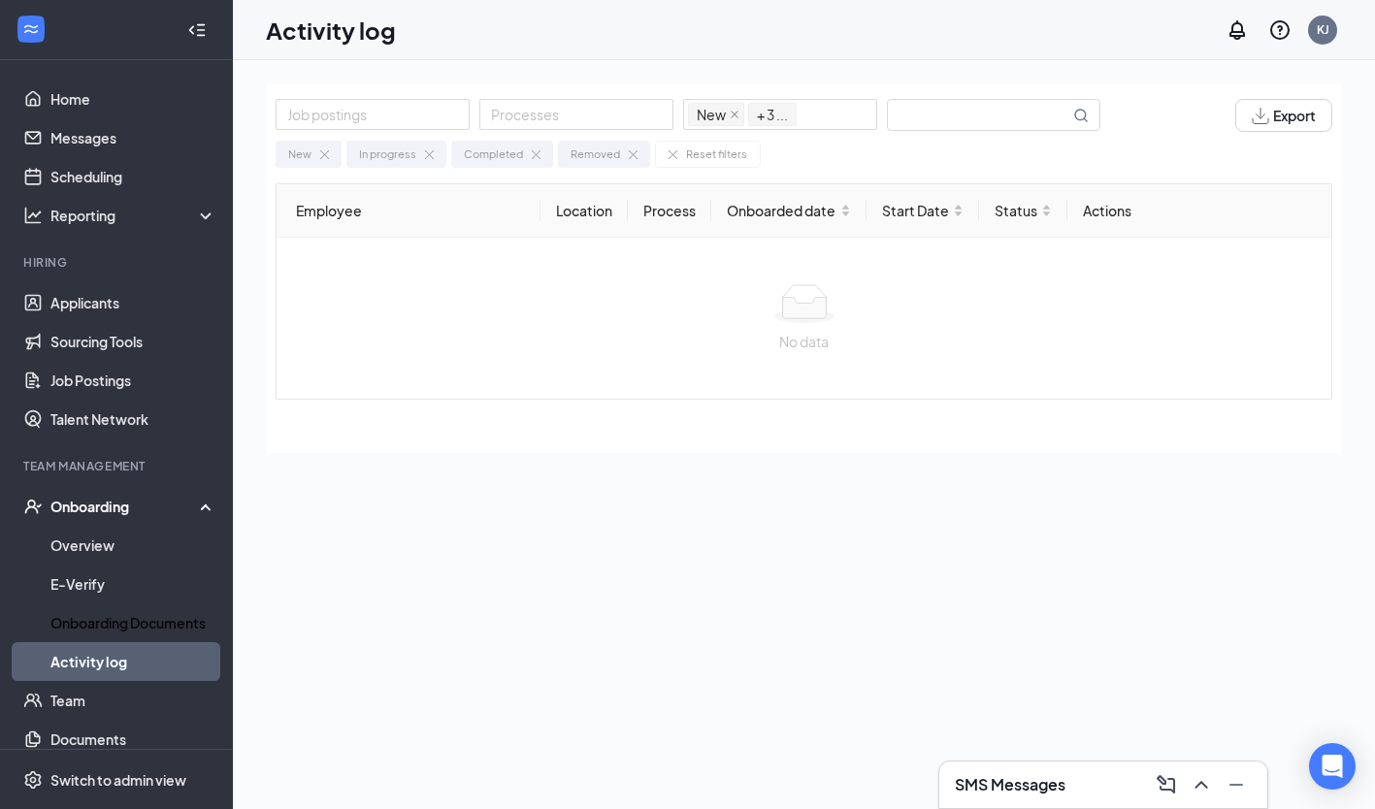
click at [128, 631] on link "Onboarding Documents" at bounding box center [133, 622] width 166 height 39
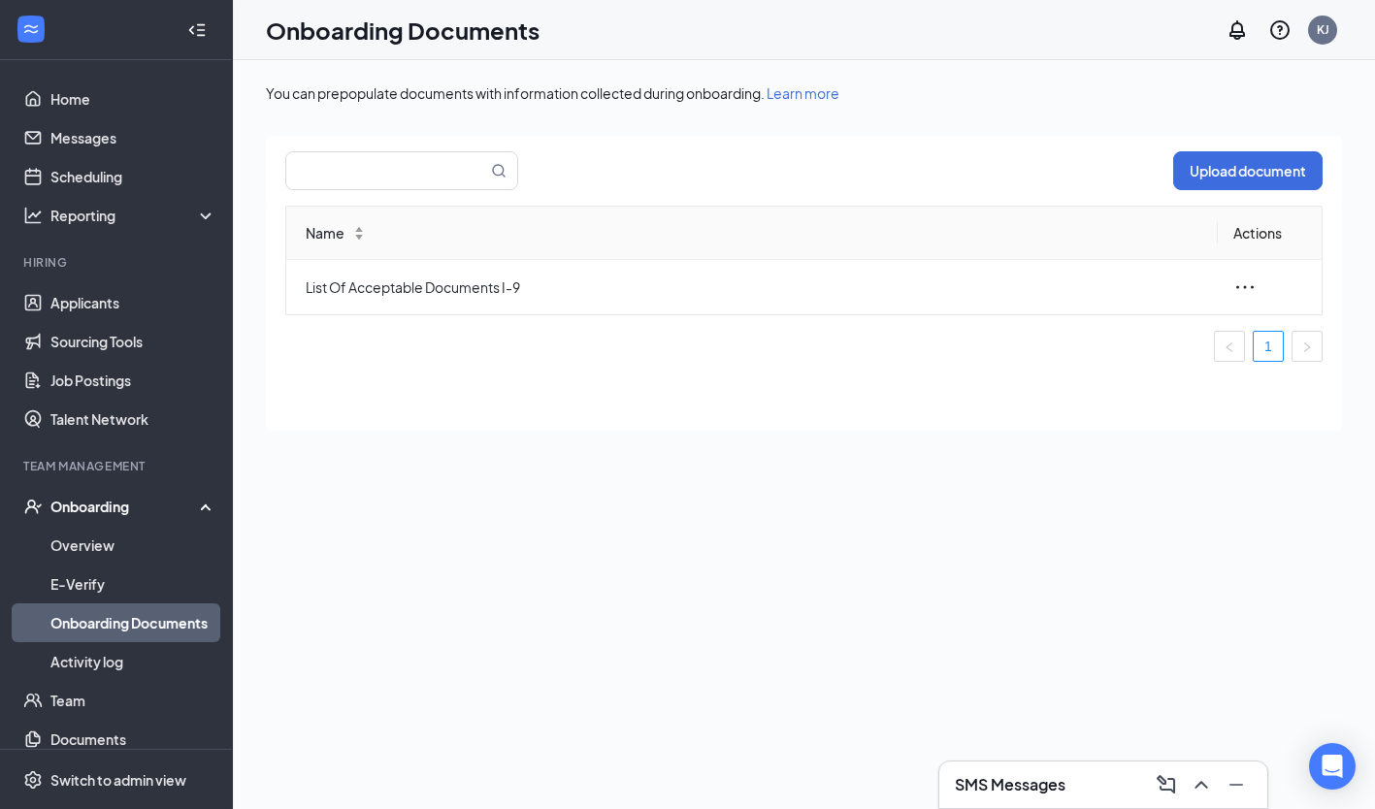
scroll to position [56, 0]
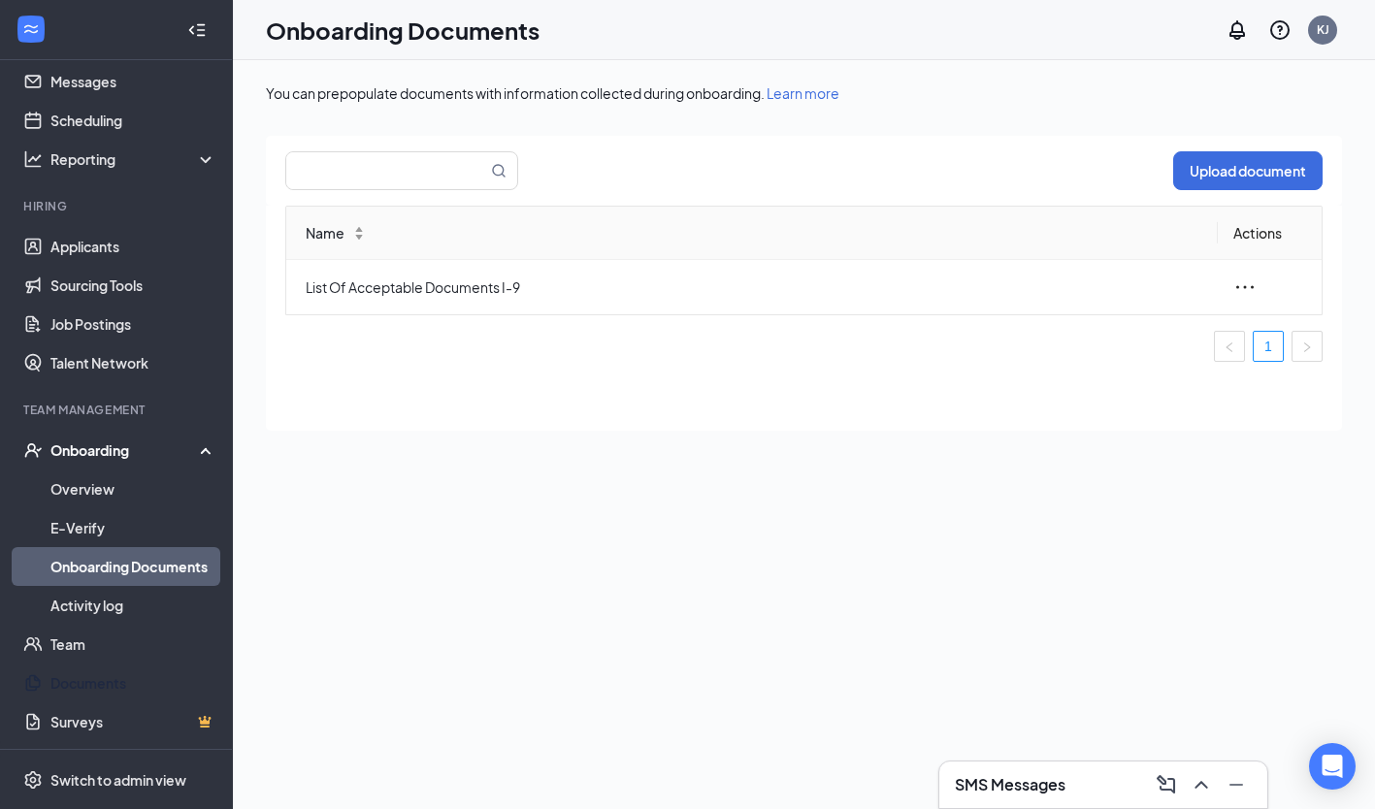
click at [128, 683] on link "Documents" at bounding box center [133, 683] width 166 height 39
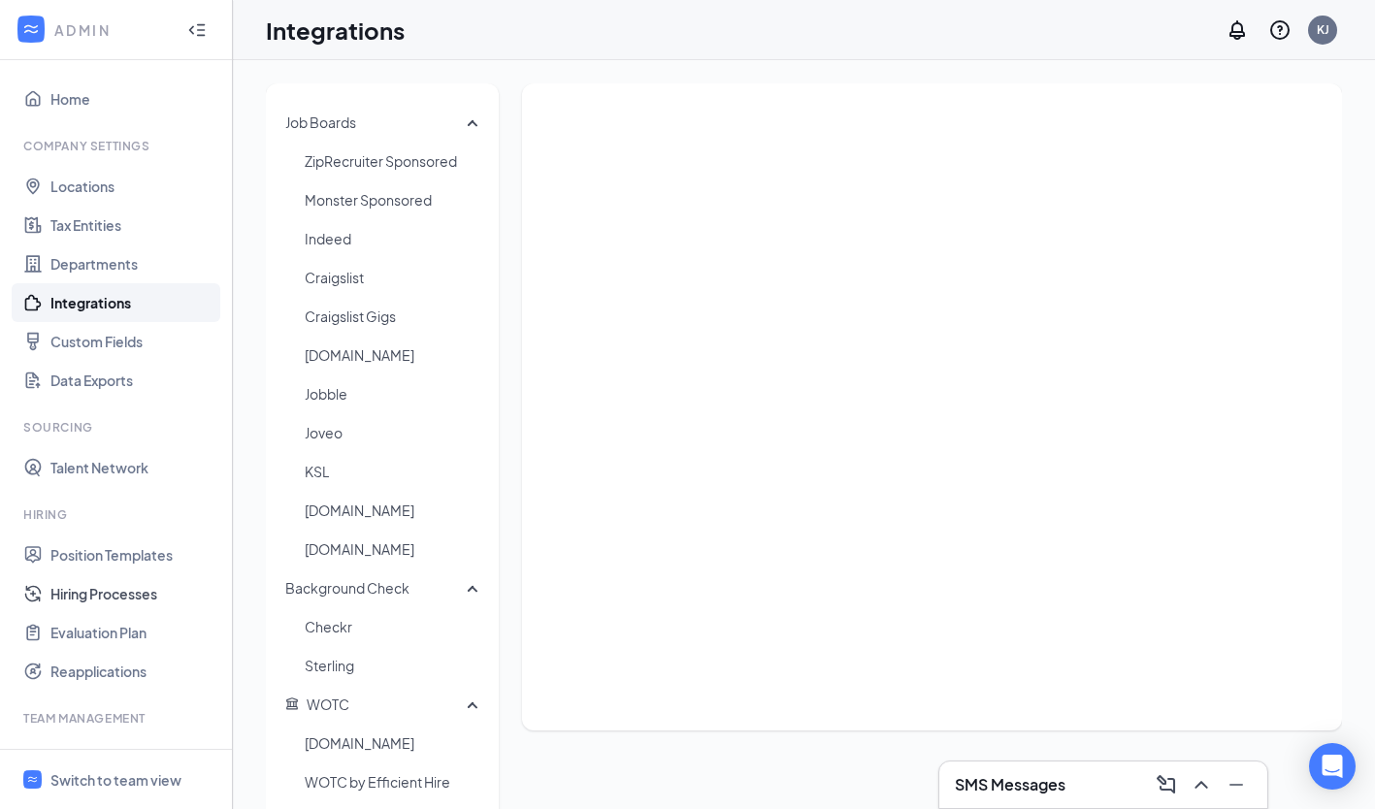
click at [114, 587] on link "Hiring Processes" at bounding box center [133, 593] width 166 height 39
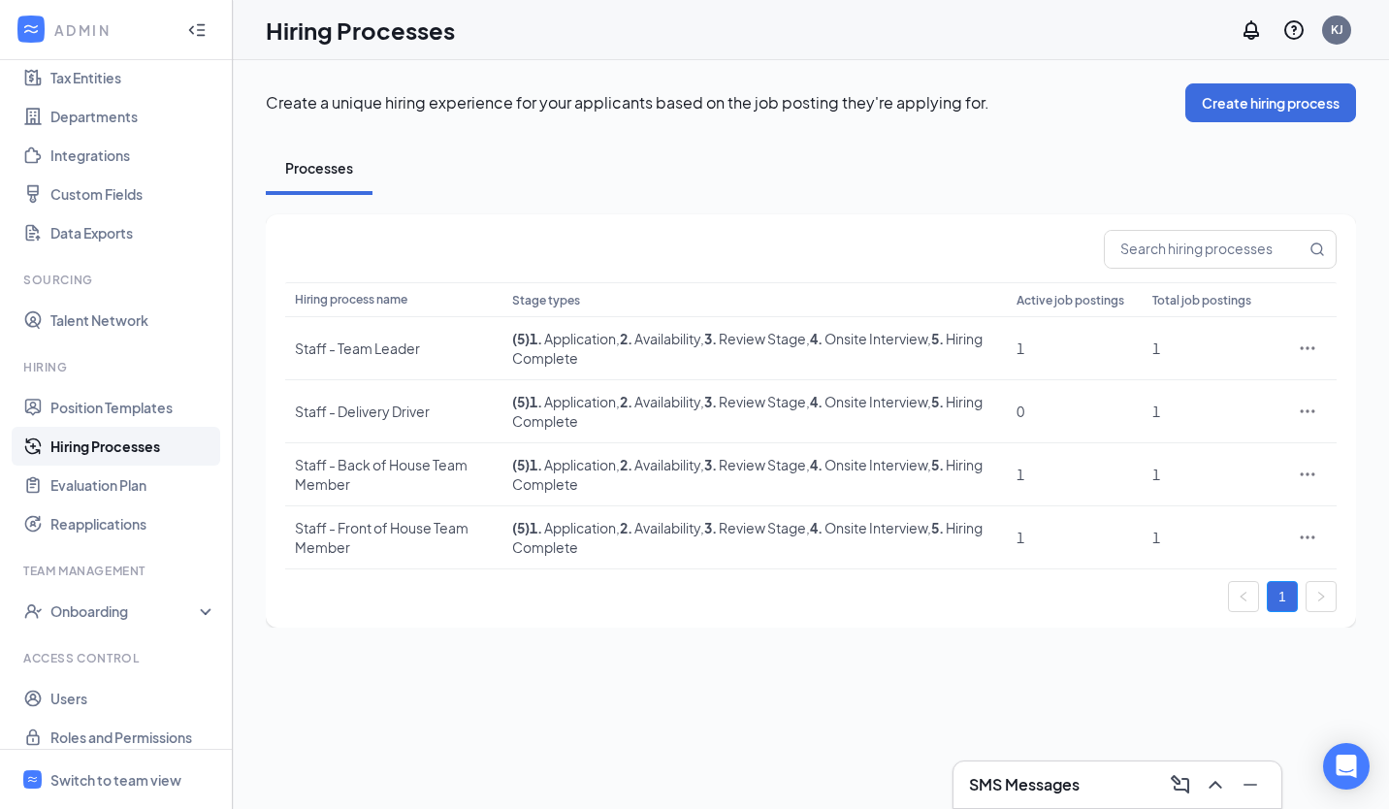
scroll to position [151, 0]
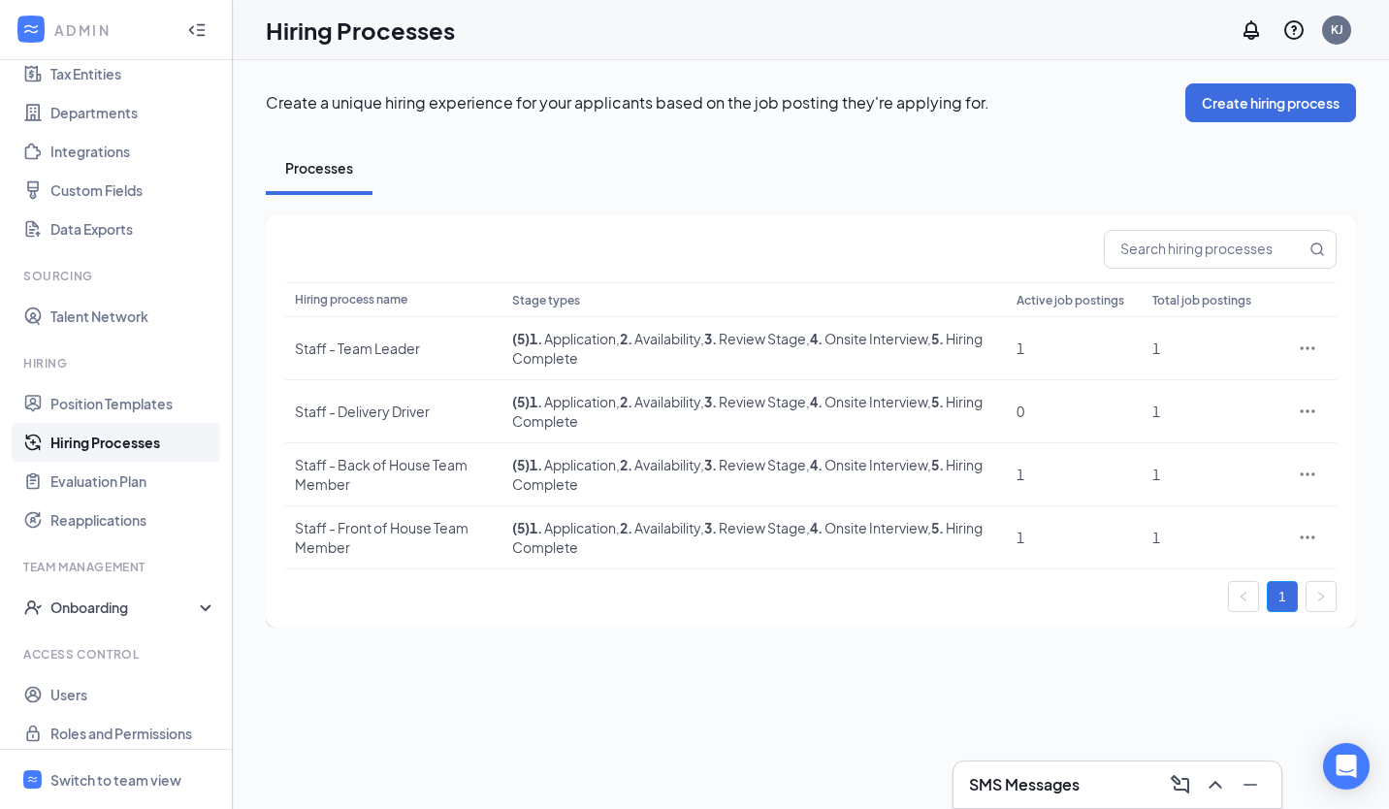
click at [123, 596] on div "Onboarding" at bounding box center [116, 607] width 233 height 39
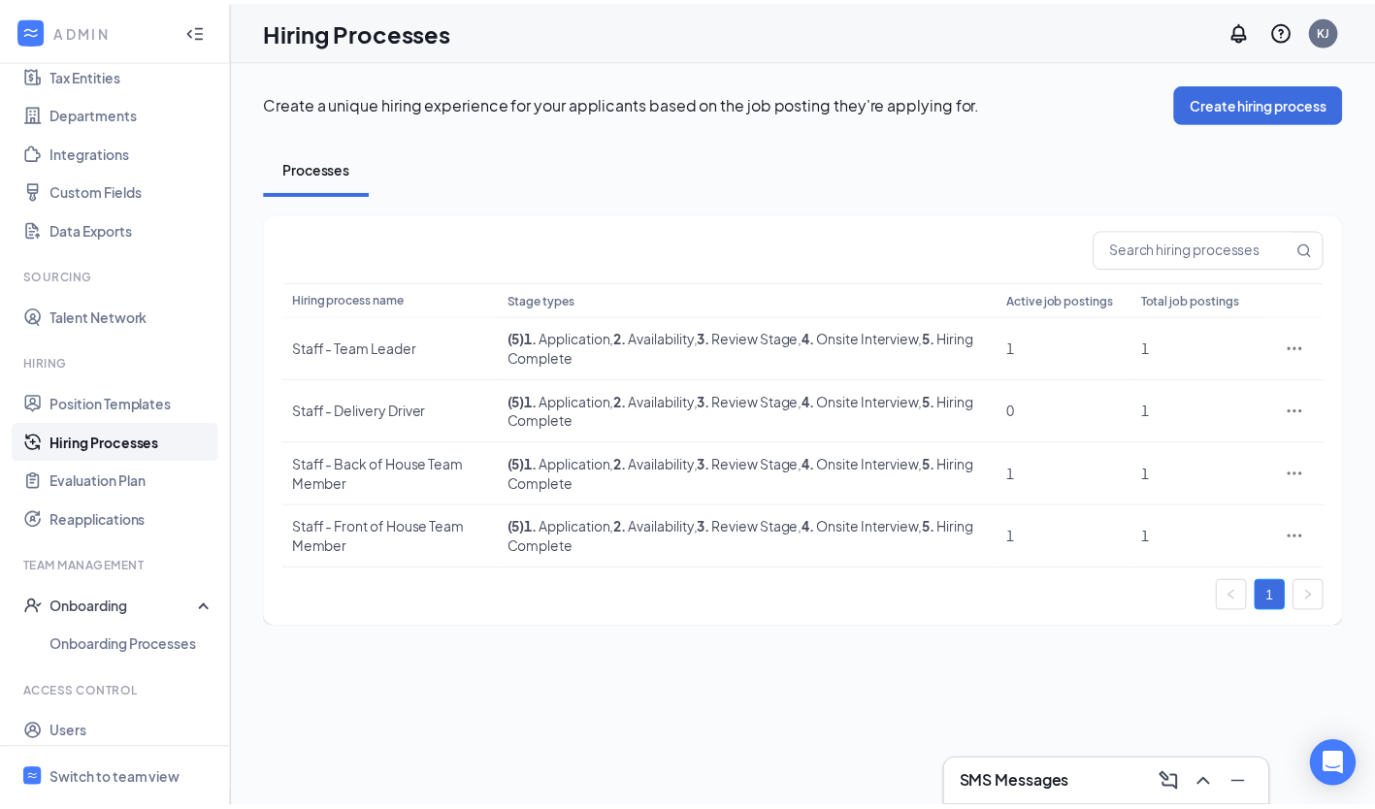
scroll to position [202, 0]
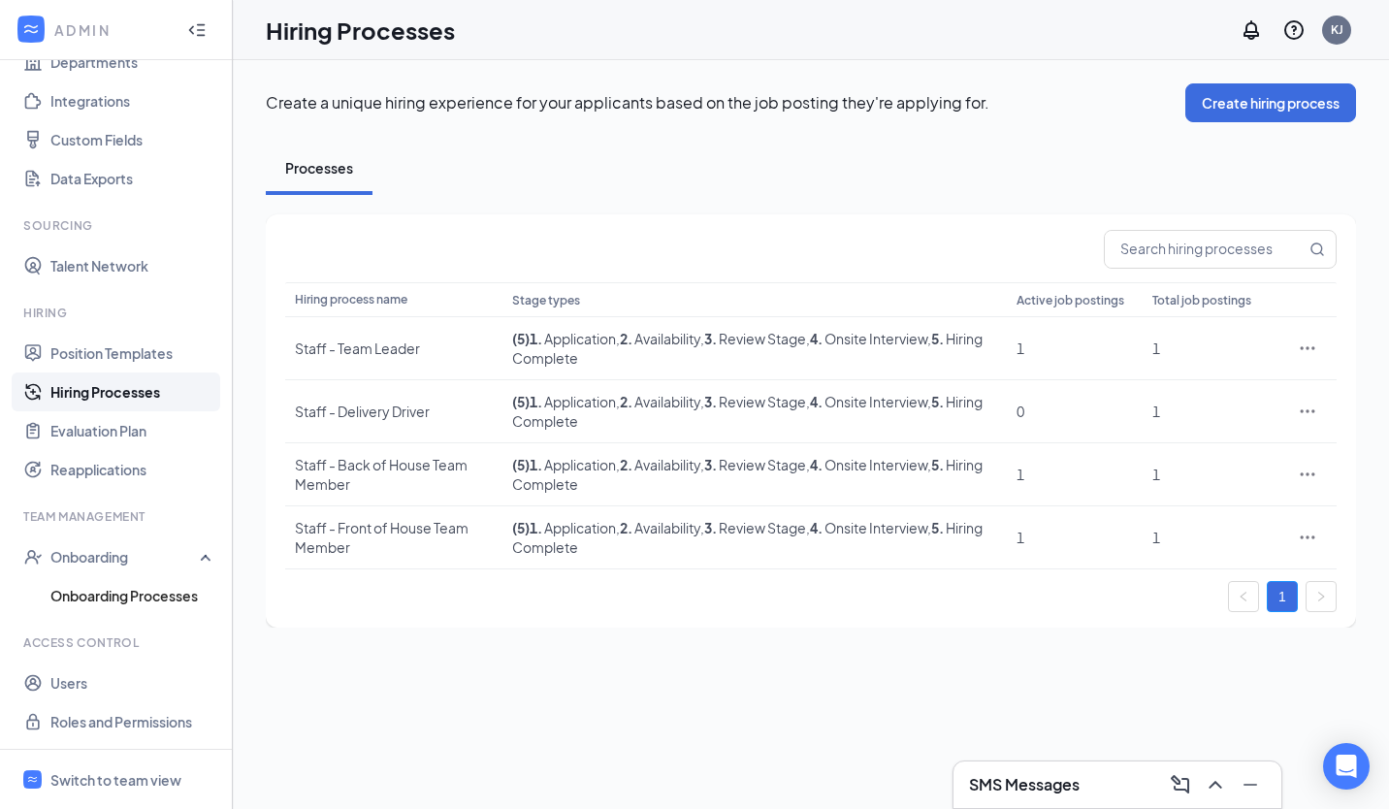
click at [123, 596] on link "Onboarding Processes" at bounding box center [133, 595] width 166 height 39
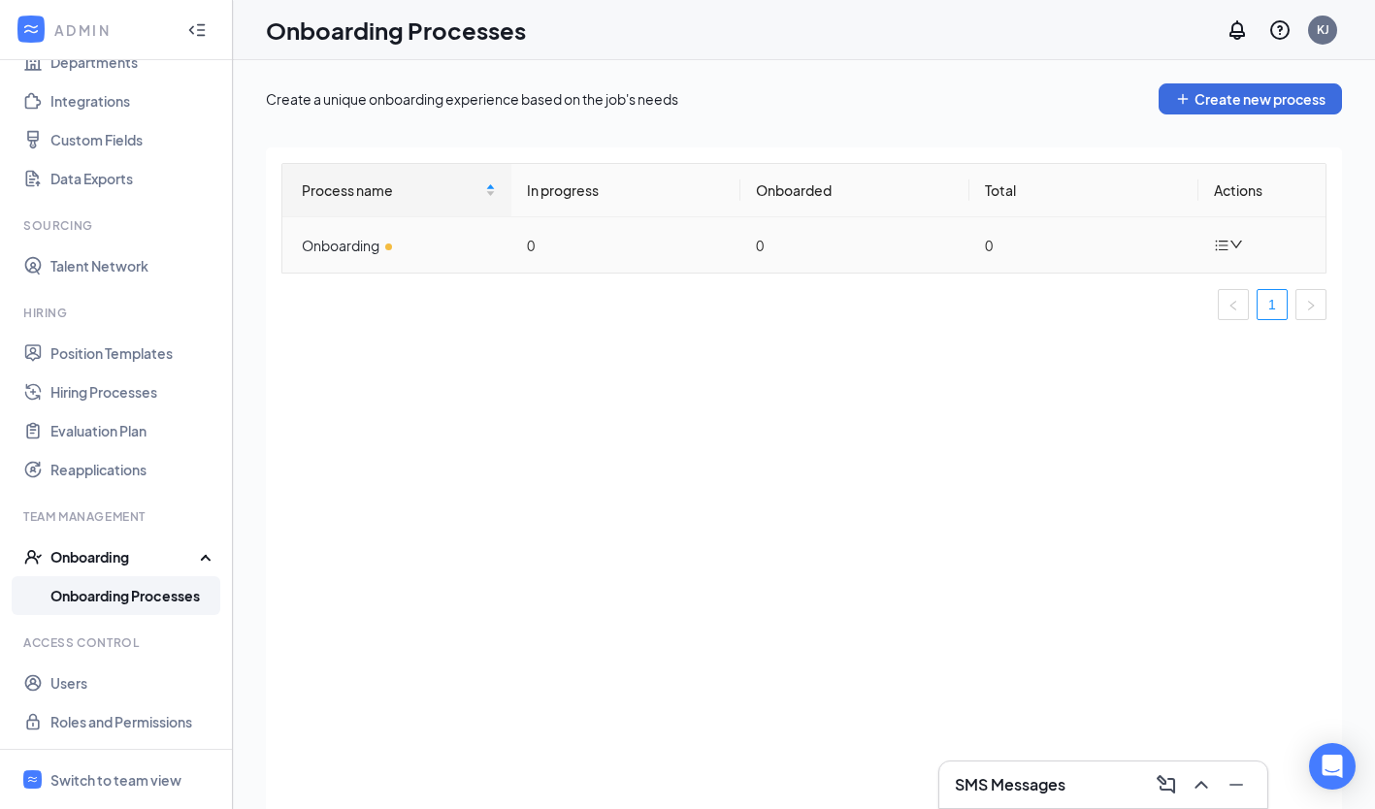
click at [1214, 249] on icon "bars" at bounding box center [1222, 246] width 16 height 16
click at [1206, 292] on div "Edit process" at bounding box center [1130, 289] width 210 height 23
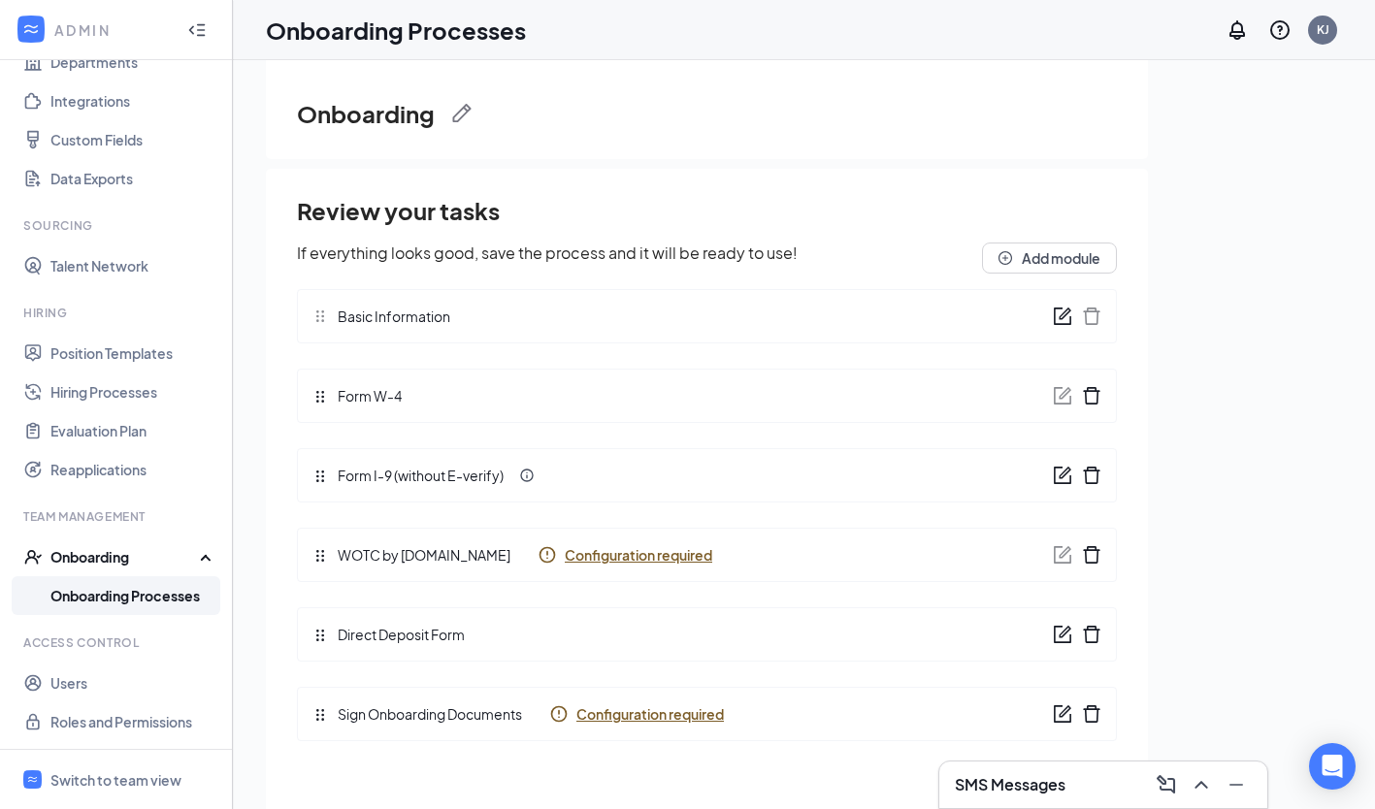
scroll to position [34, 0]
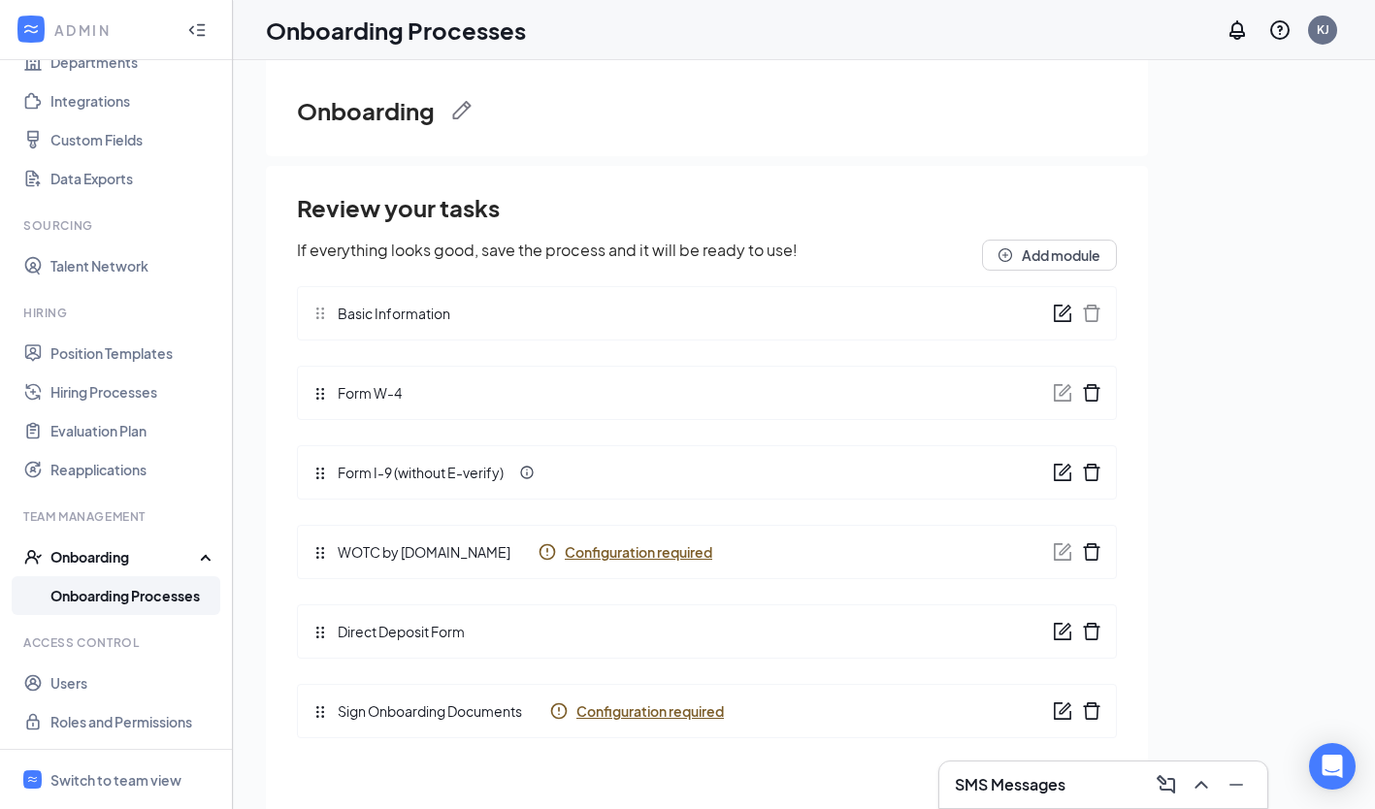
click at [582, 552] on span "Configuration required" at bounding box center [638, 551] width 147 height 19
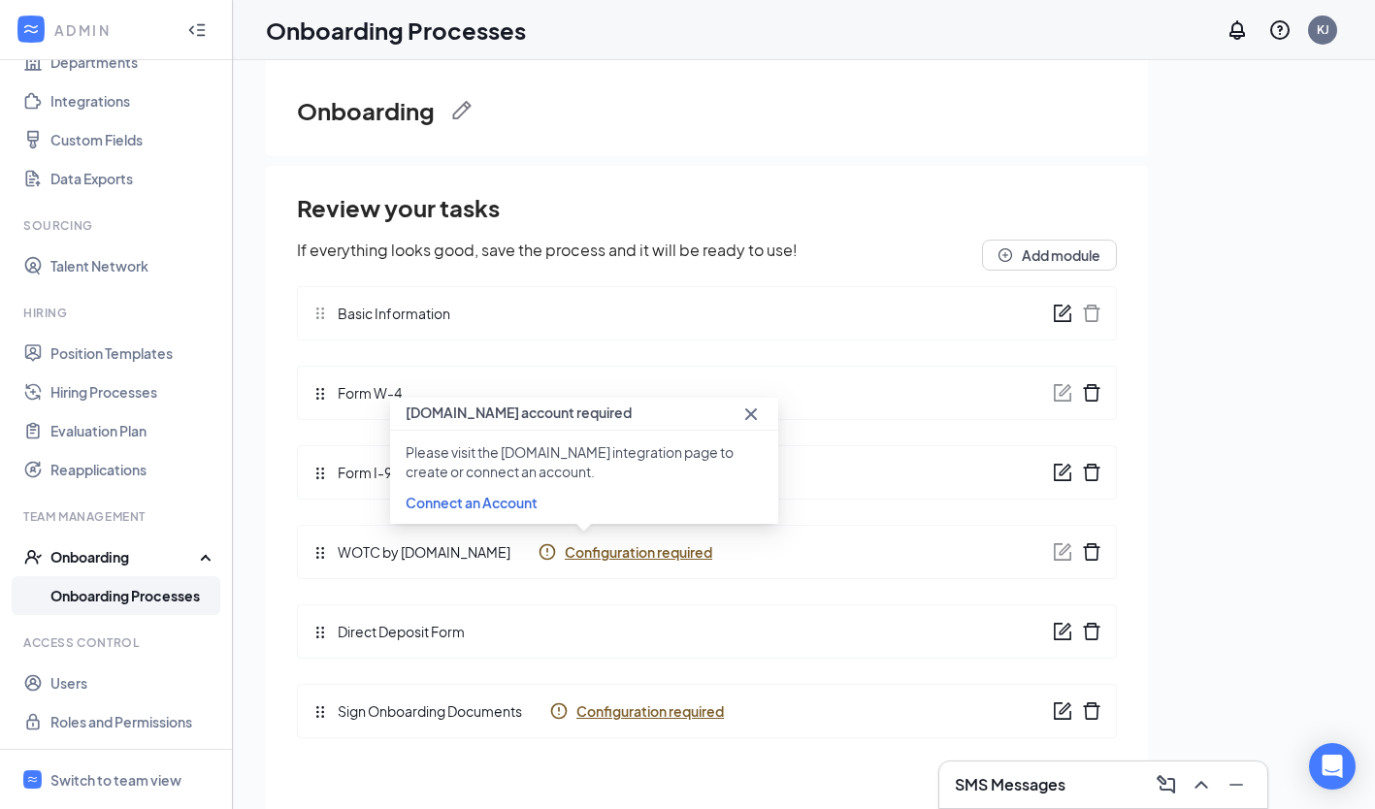
click at [508, 503] on span "Connect an Account" at bounding box center [471, 502] width 132 height 17
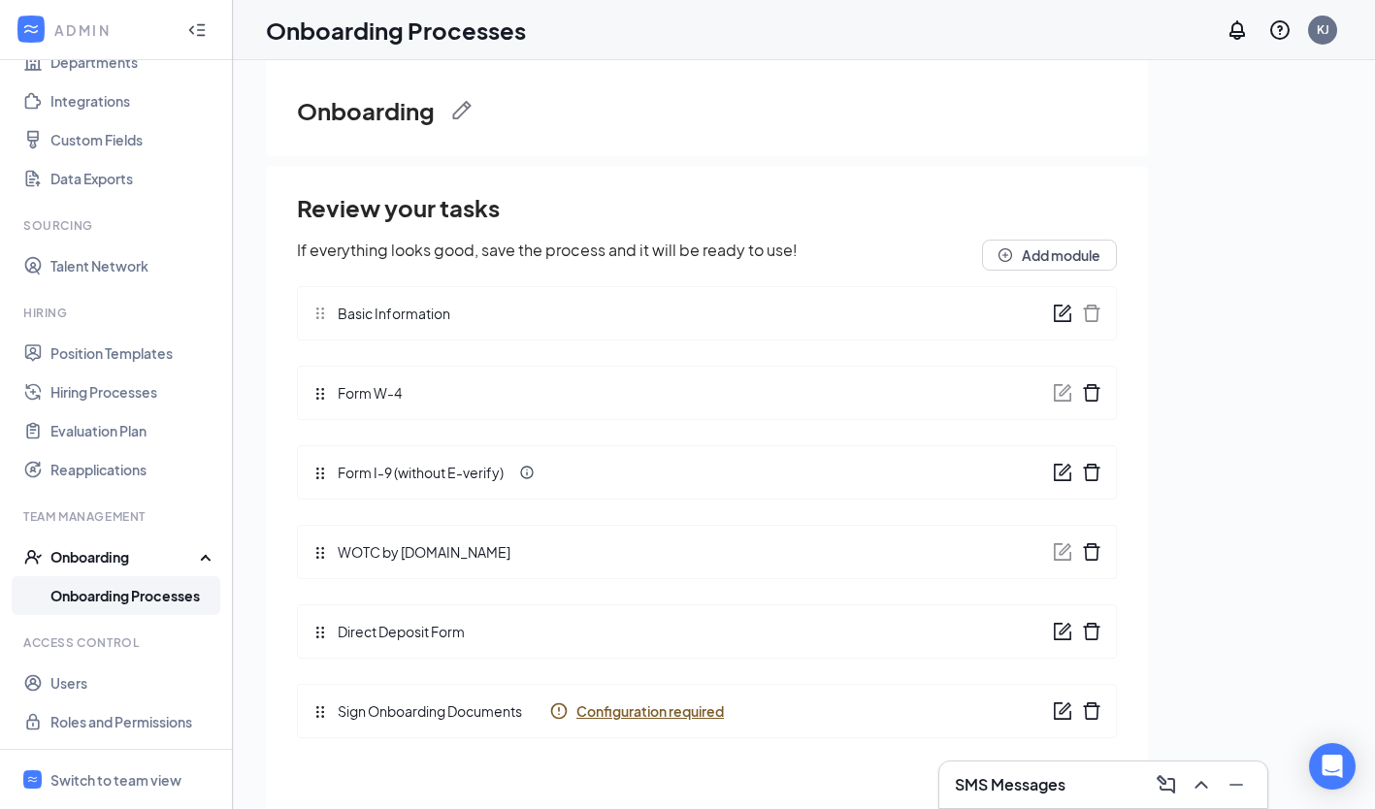
scroll to position [0, 0]
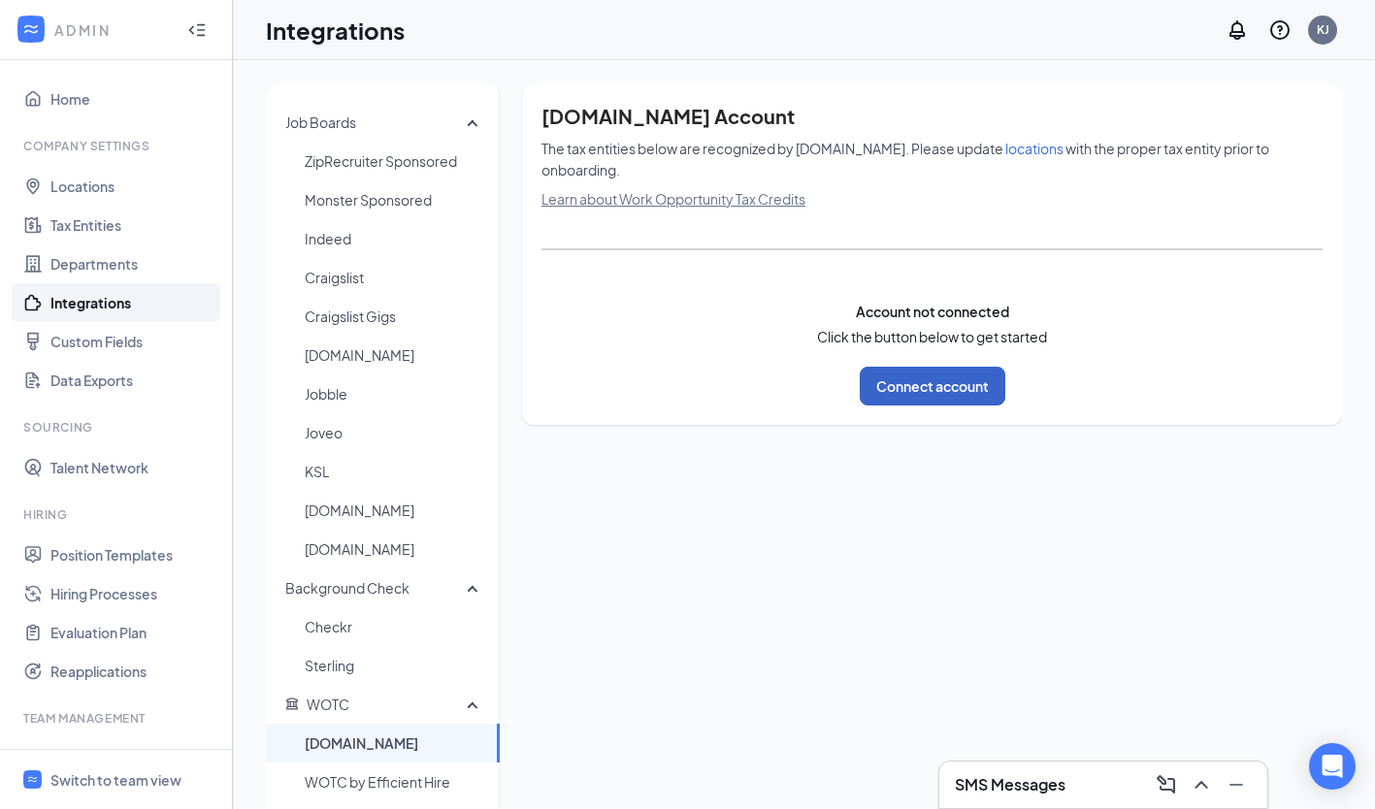
click at [901, 380] on button "Connect account" at bounding box center [932, 386] width 146 height 39
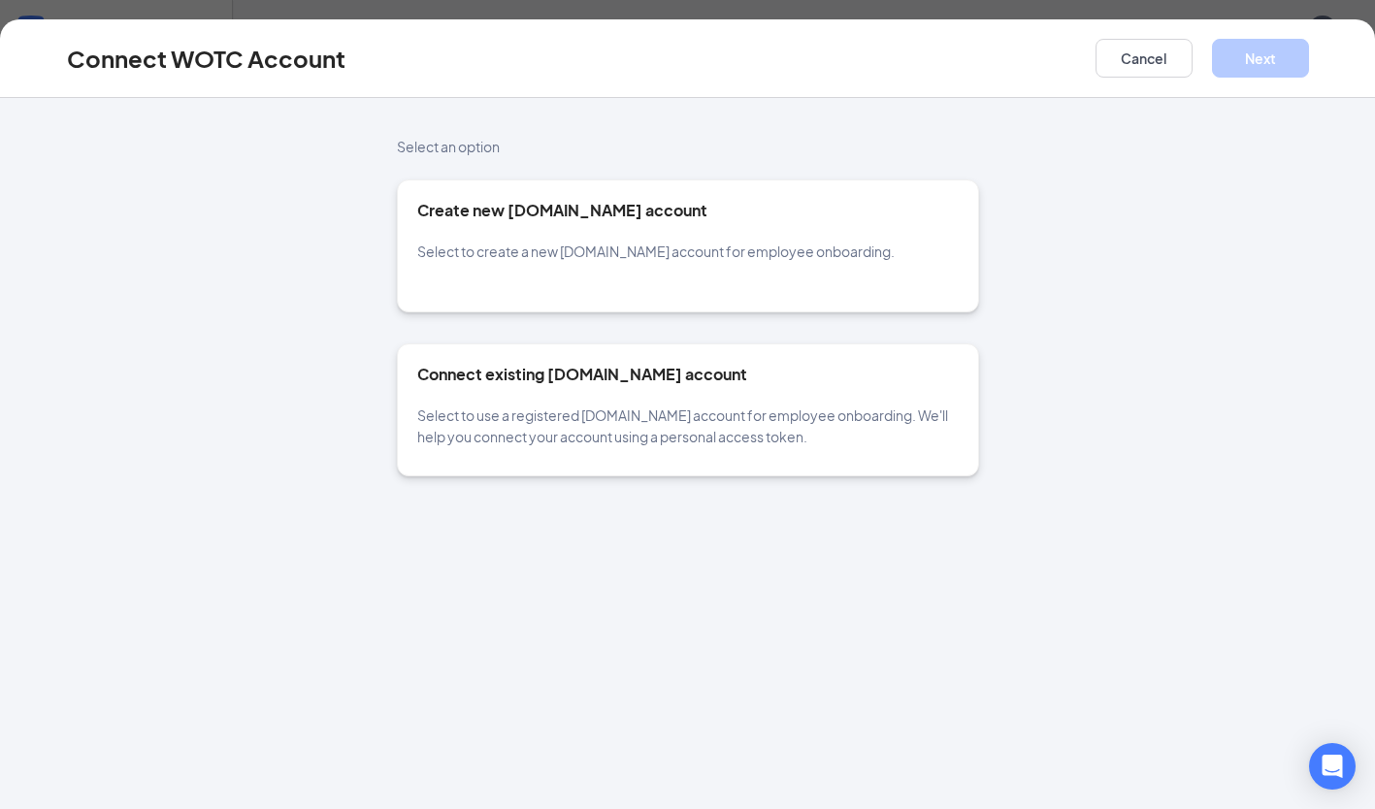
click at [798, 269] on div "Create new [DOMAIN_NAME] account Select to create a new [DOMAIN_NAME] account f…" at bounding box center [688, 245] width 582 height 133
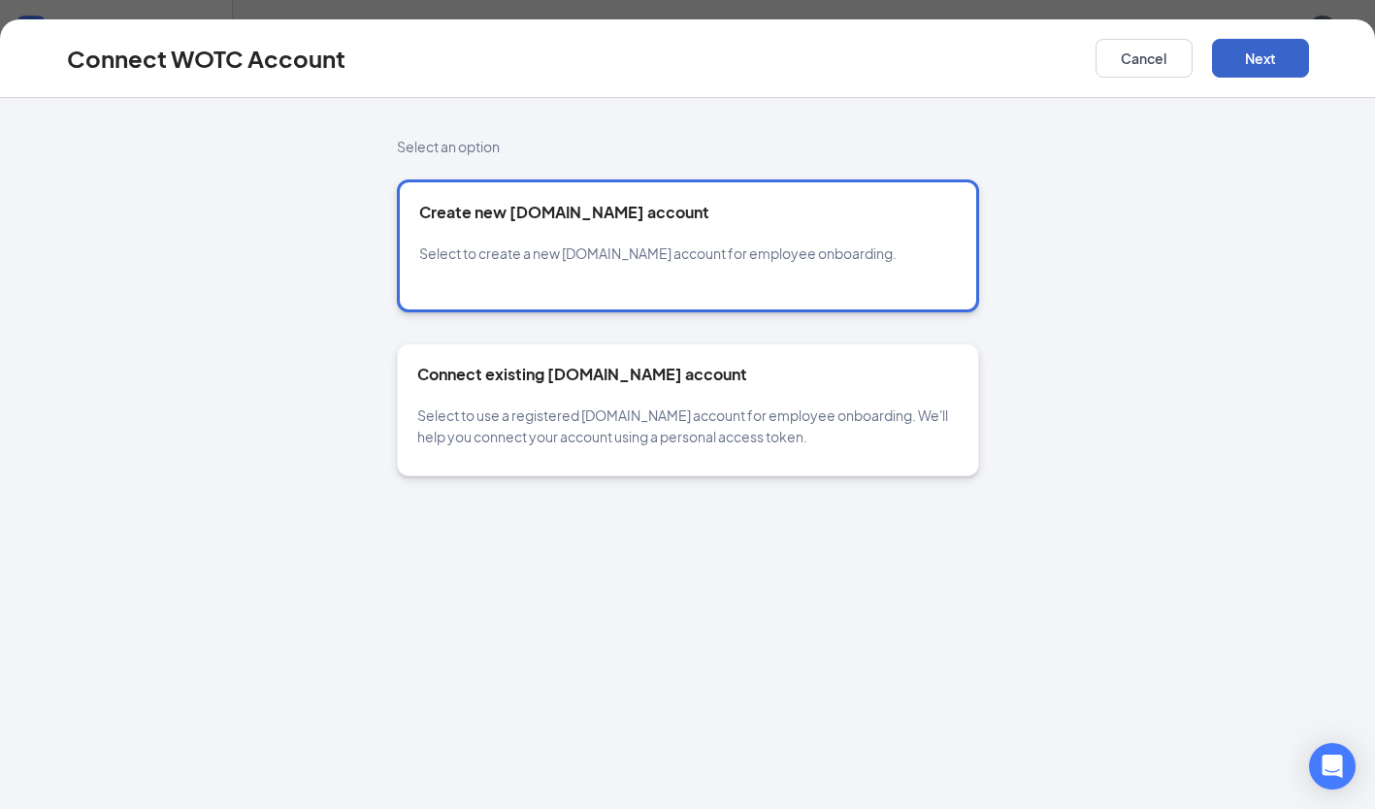
click at [1268, 56] on button "Next" at bounding box center [1260, 58] width 97 height 39
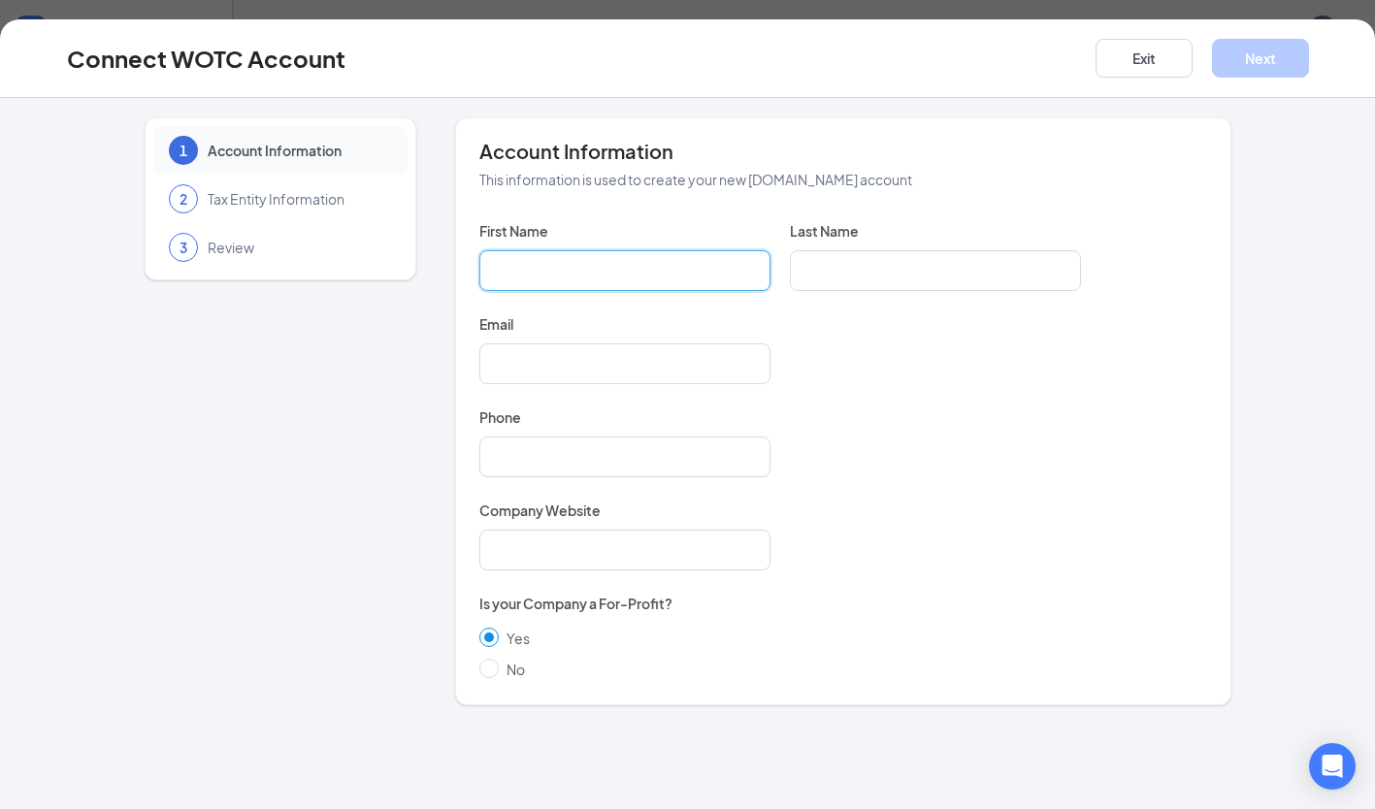
click at [612, 253] on input "First Name" at bounding box center [624, 270] width 291 height 41
type input "Al"
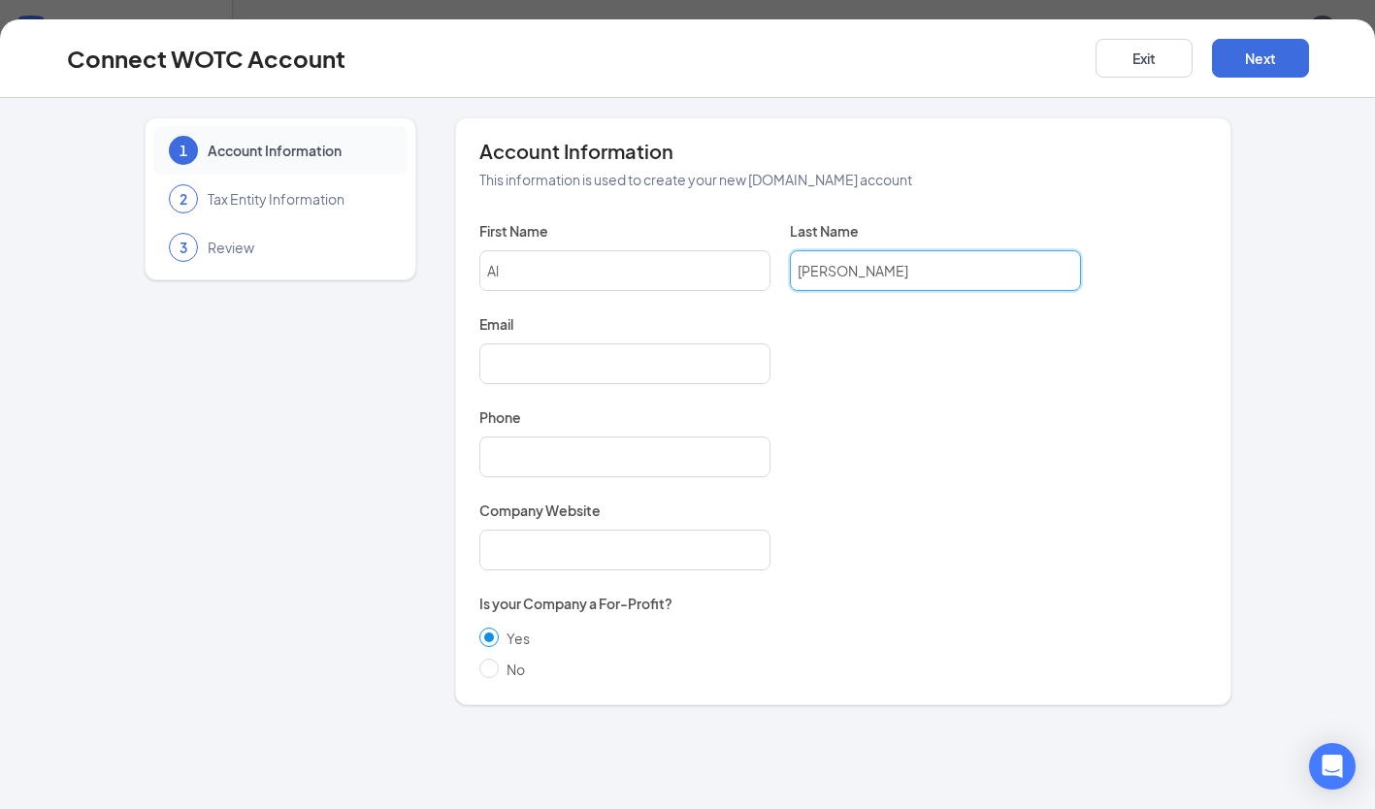
type input "[PERSON_NAME]"
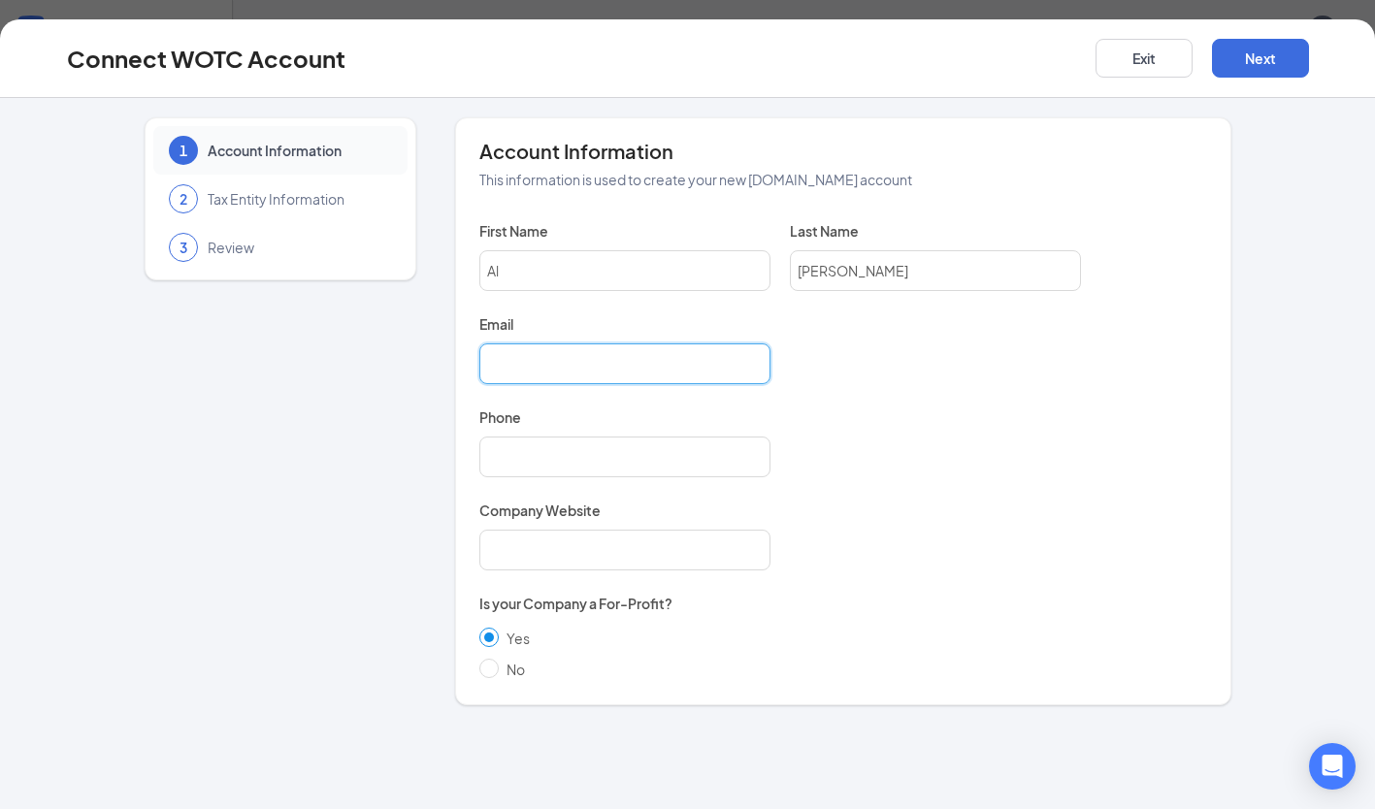
click at [548, 371] on input "Email" at bounding box center [624, 363] width 291 height 41
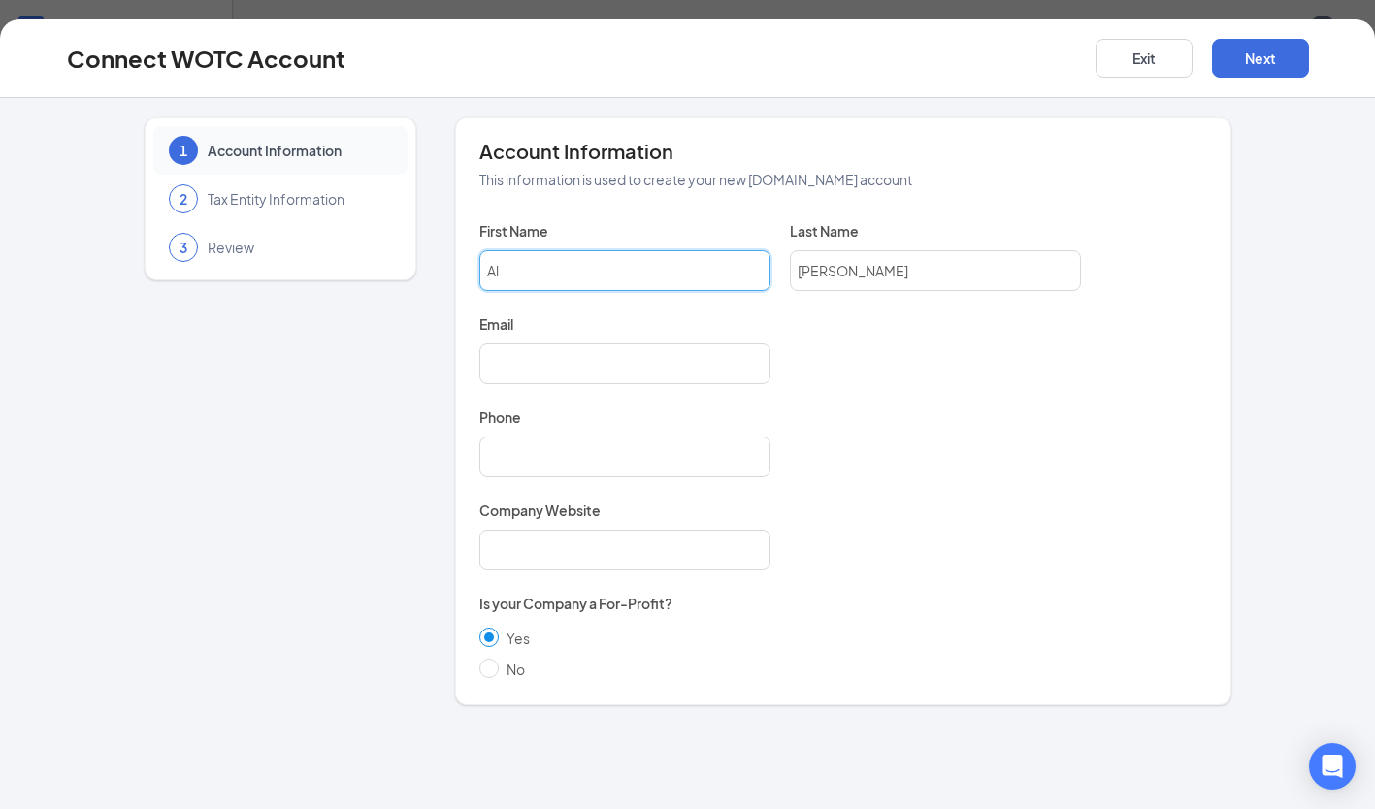
click at [577, 260] on input "Al" at bounding box center [624, 270] width 291 height 41
type input "Algernon"
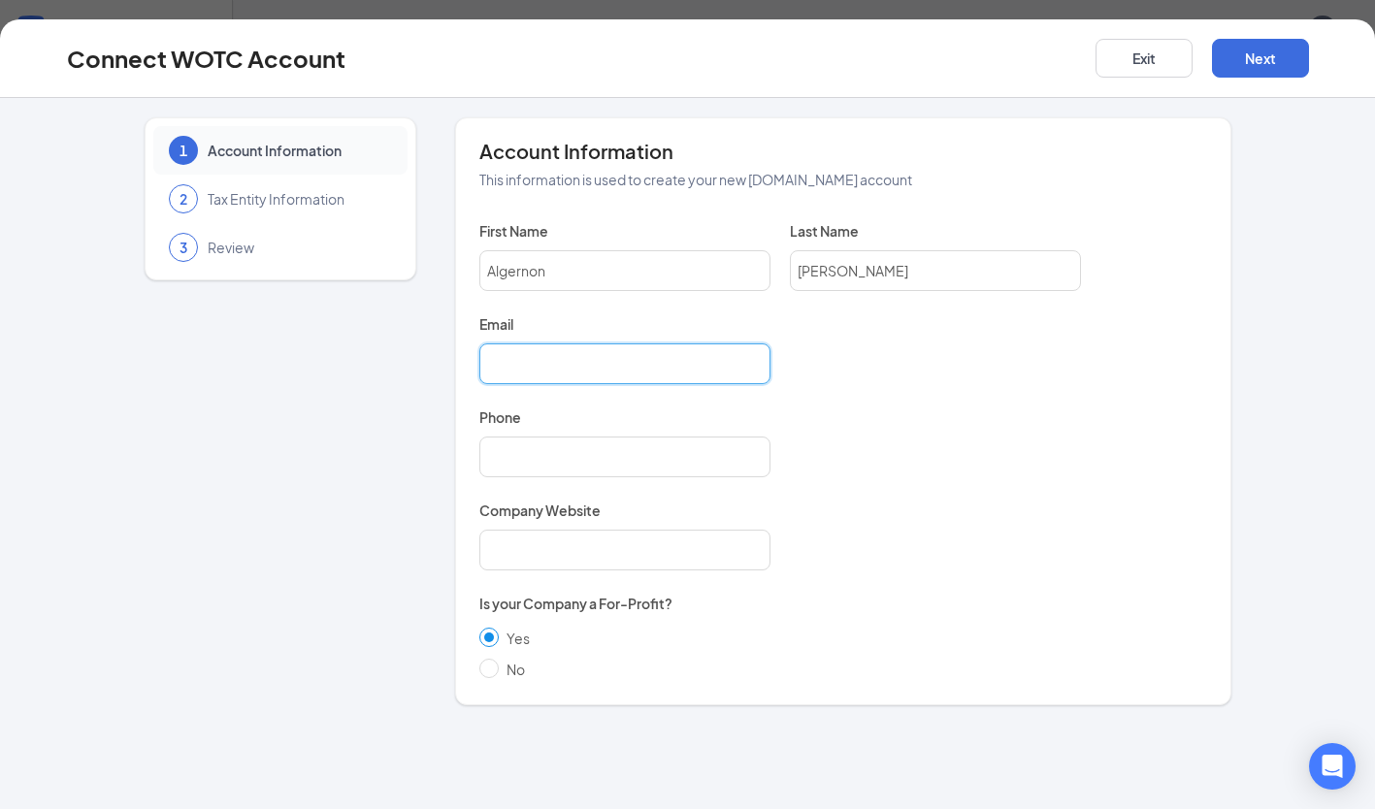
click at [489, 355] on input "Email" at bounding box center [624, 363] width 291 height 41
type input "[EMAIL_ADDRESS][DOMAIN_NAME]"
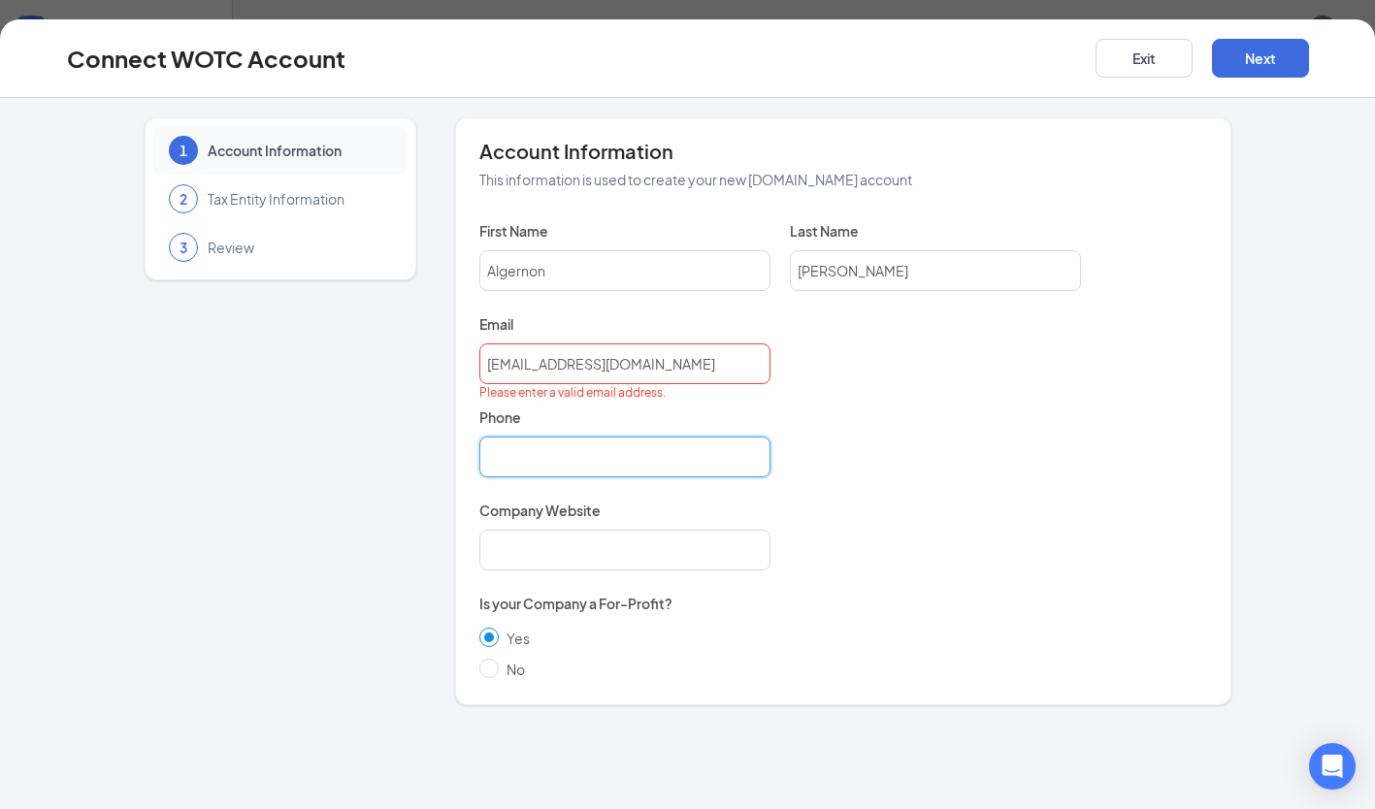
type input "3467472603"
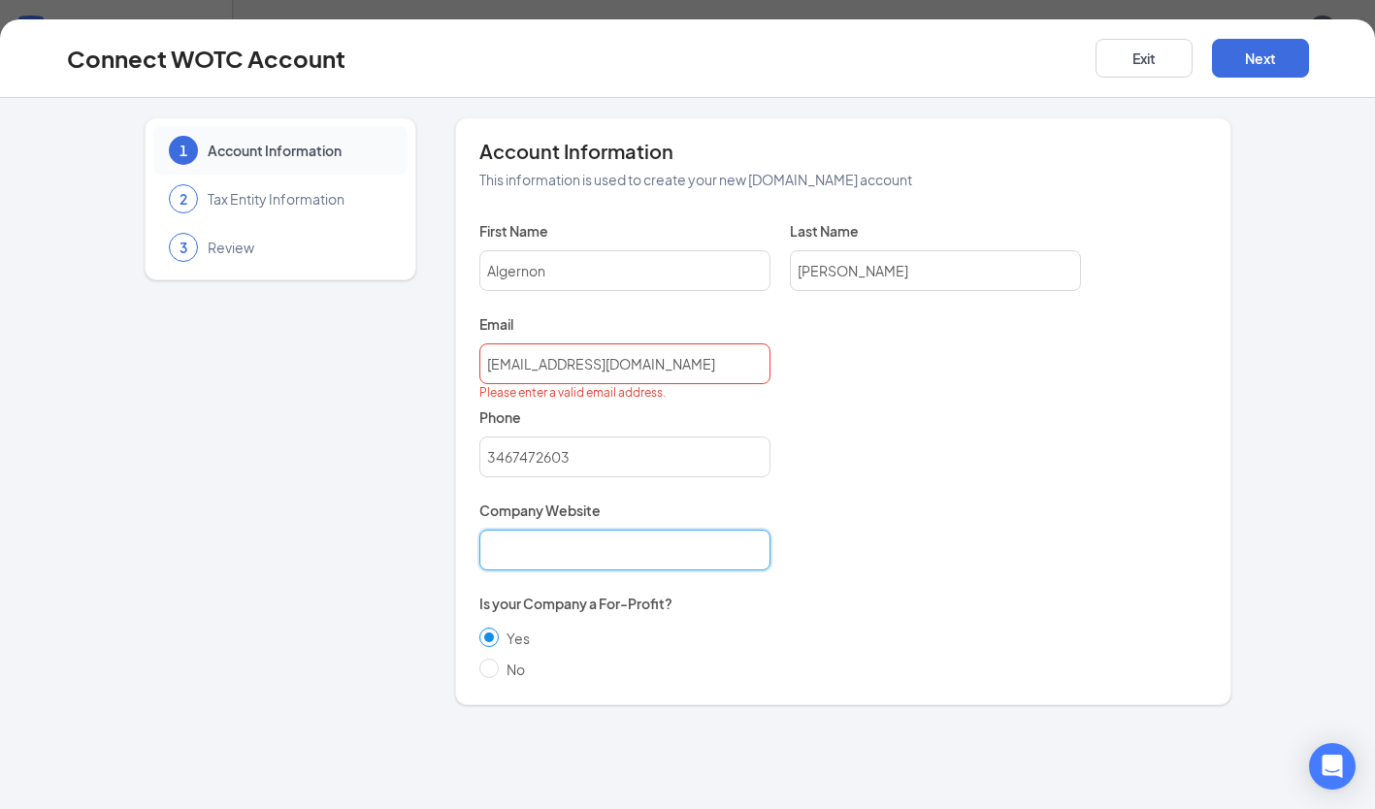
type input "Chick-fil-A"
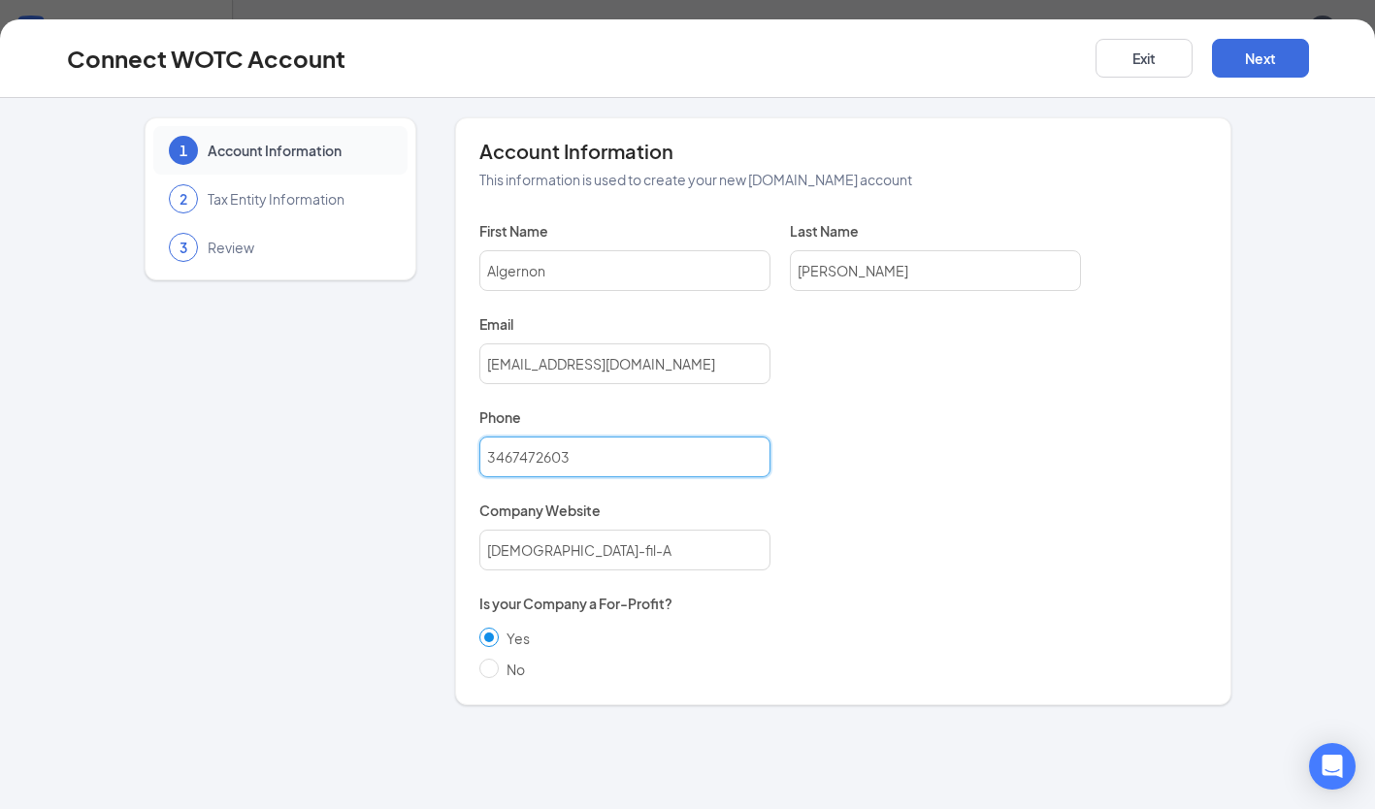
click at [645, 453] on input "3467472603" at bounding box center [624, 457] width 291 height 41
click at [902, 596] on div "Is your Company a For-Profit? Yes No" at bounding box center [843, 639] width 728 height 91
click at [1268, 68] on button "Next" at bounding box center [1260, 58] width 97 height 39
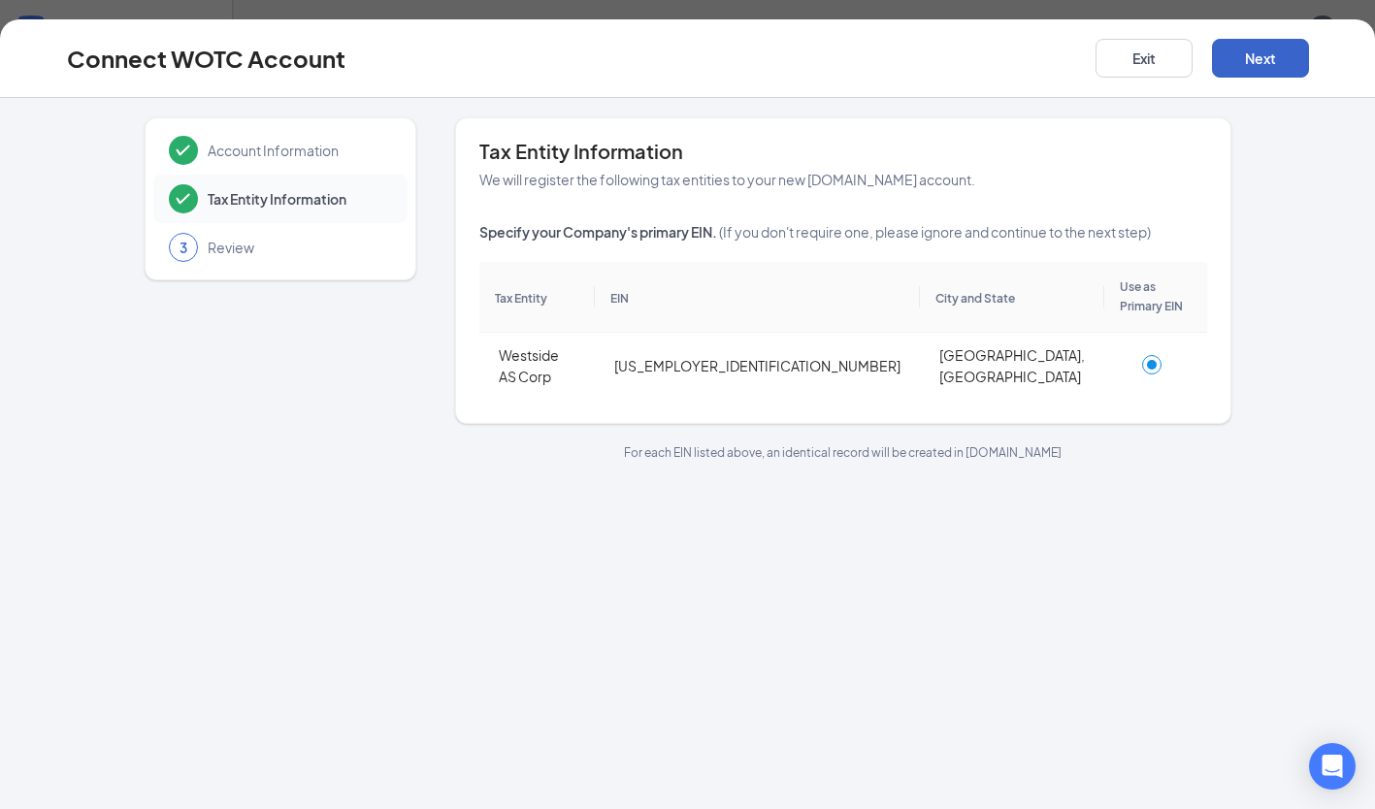
click at [1247, 64] on button "Next" at bounding box center [1260, 58] width 97 height 39
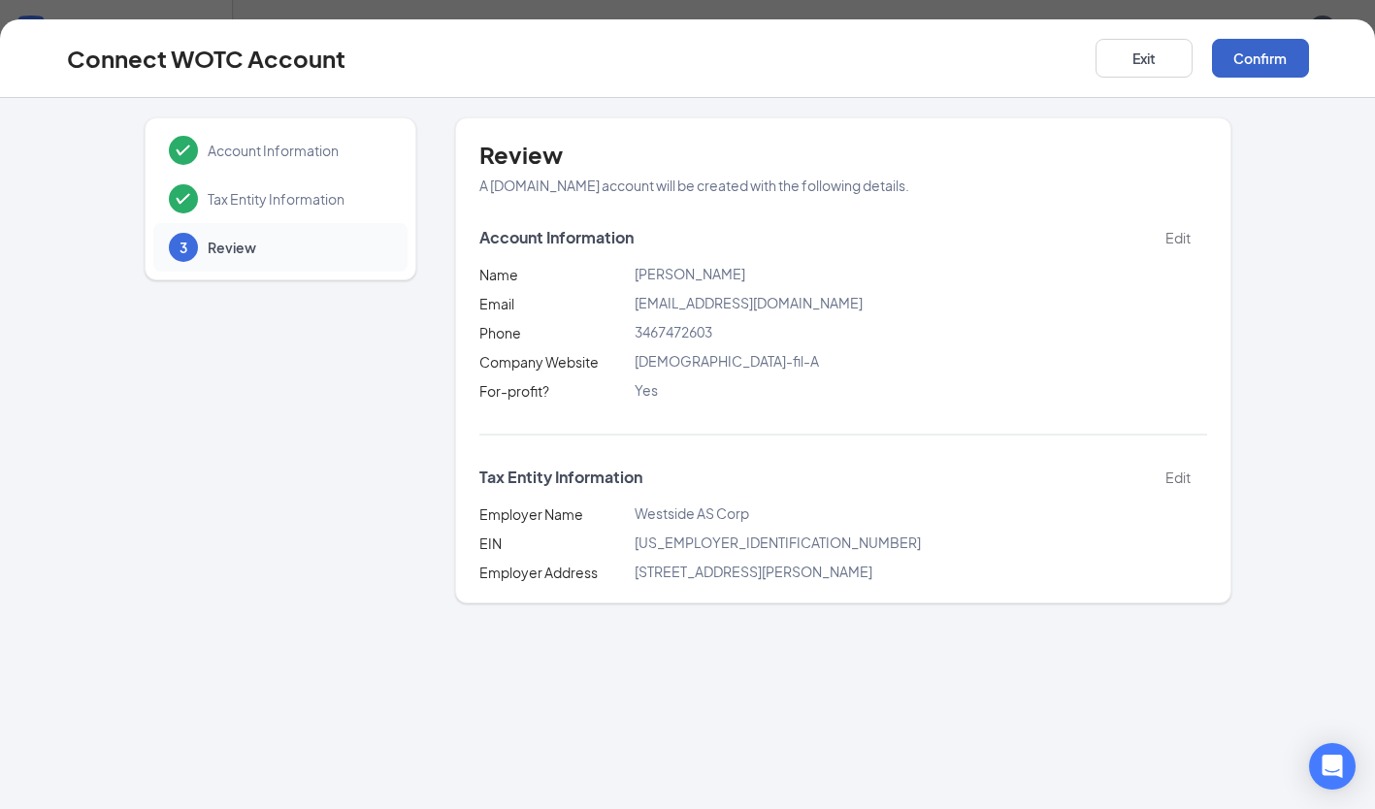
click at [1247, 64] on button "Confirm" at bounding box center [1260, 58] width 97 height 39
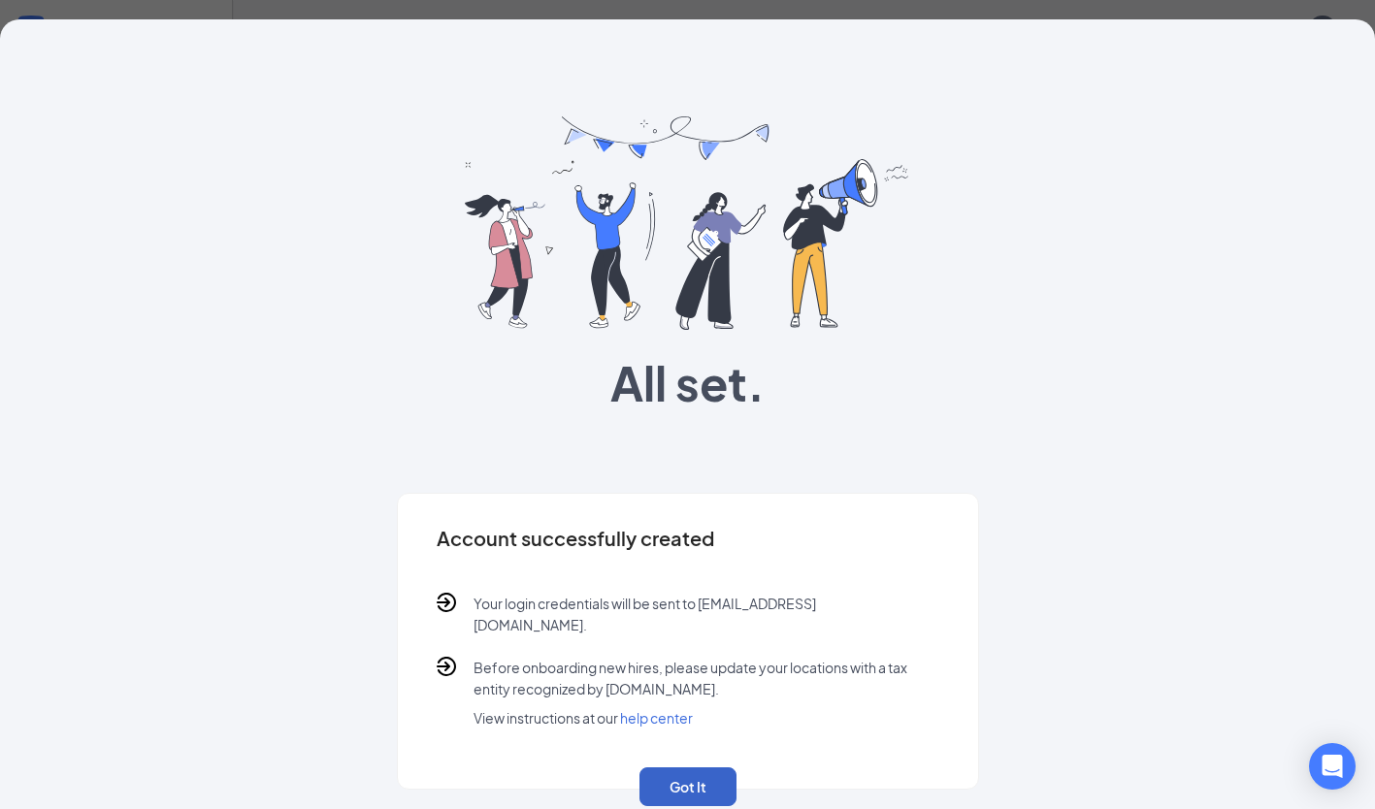
click at [687, 780] on button "Got It" at bounding box center [687, 786] width 97 height 39
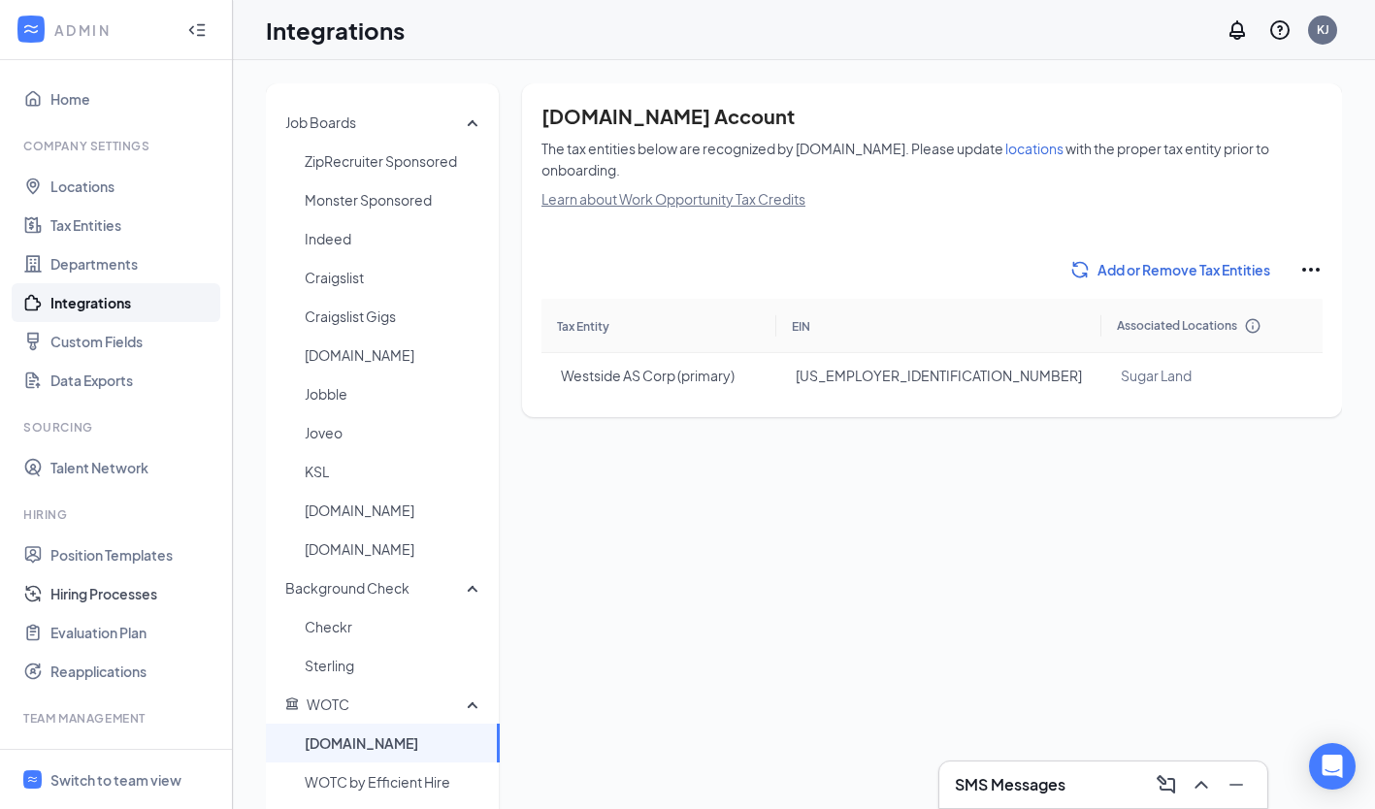
scroll to position [163, 0]
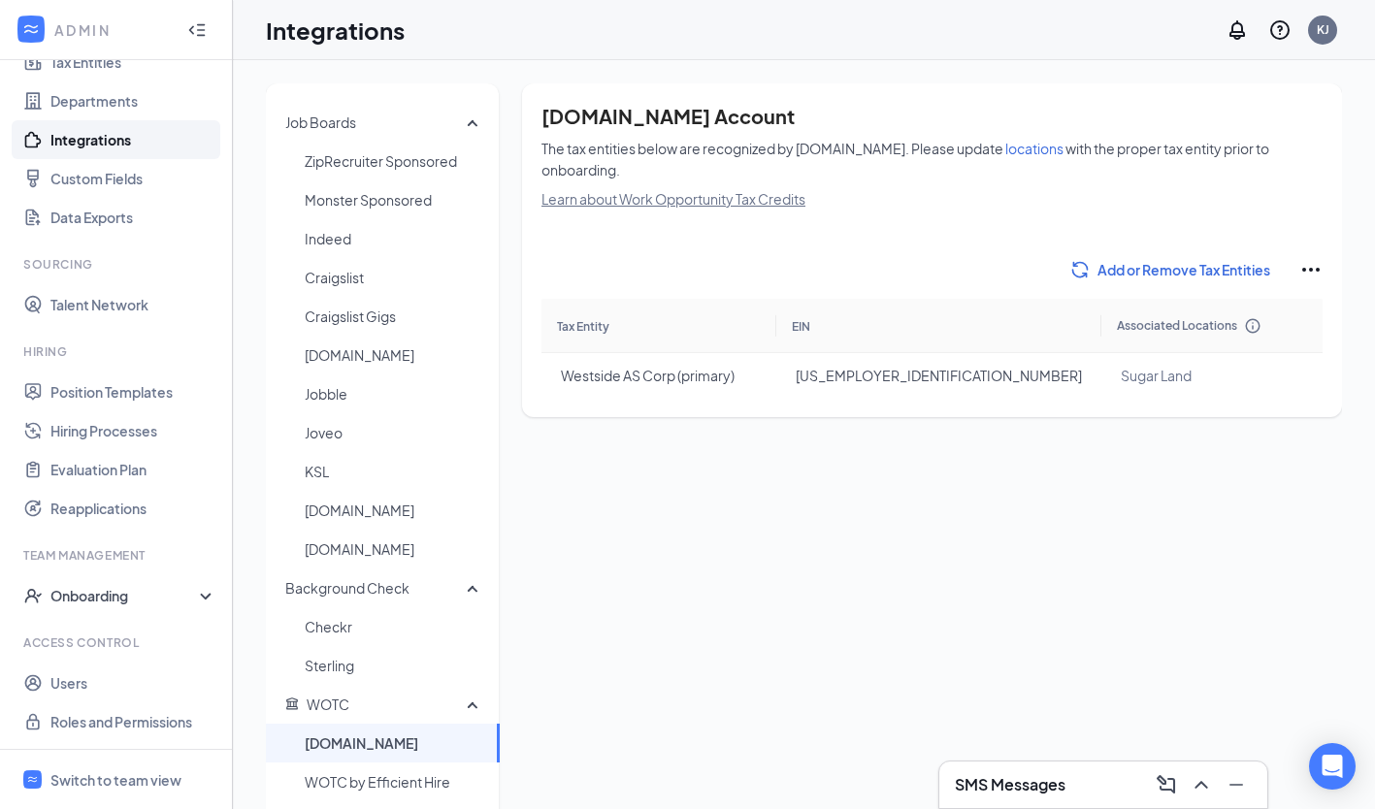
click at [150, 599] on div "Onboarding" at bounding box center [124, 595] width 149 height 19
click at [161, 636] on link "Onboarding Processes" at bounding box center [133, 634] width 166 height 39
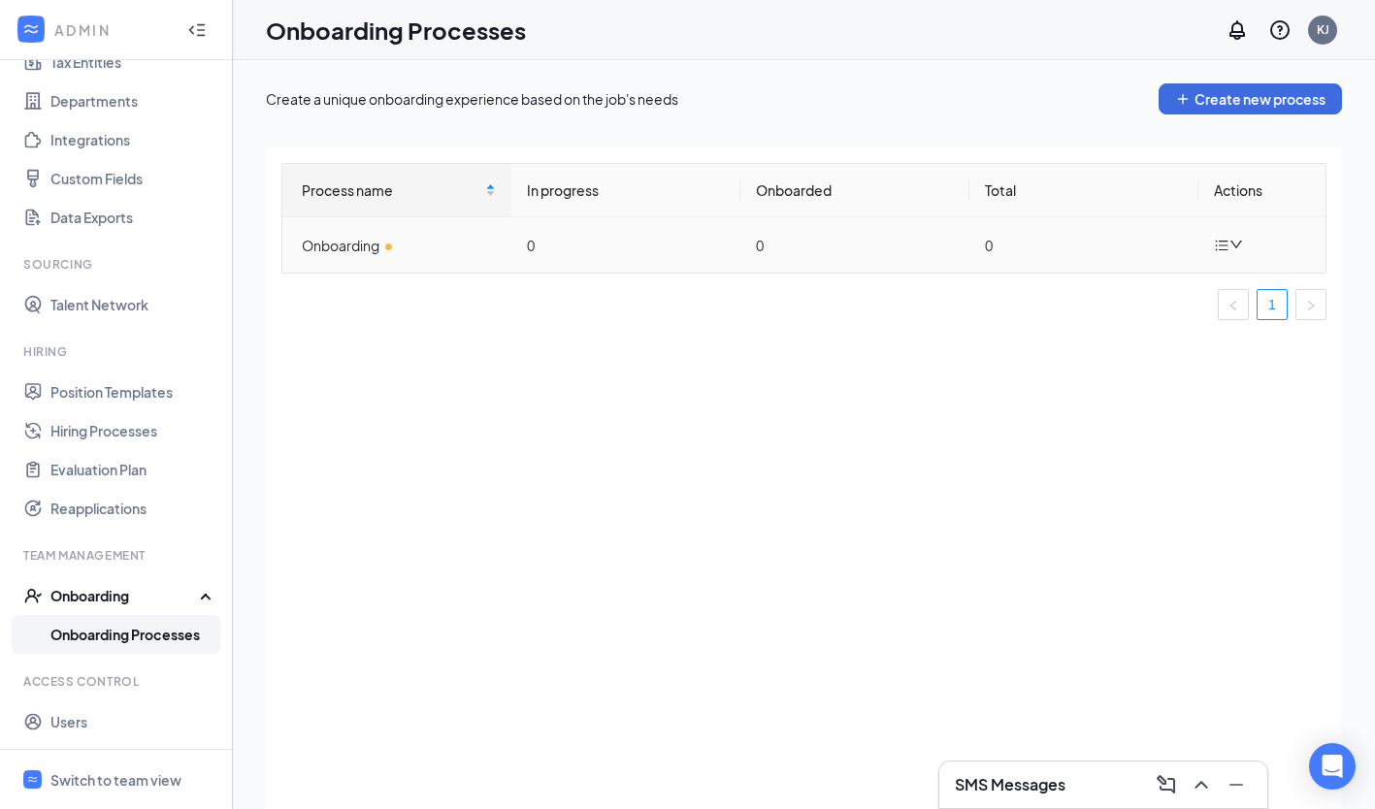
click at [1229, 252] on div at bounding box center [1231, 245] width 34 height 24
click at [1179, 280] on div "Edit process" at bounding box center [1130, 289] width 210 height 23
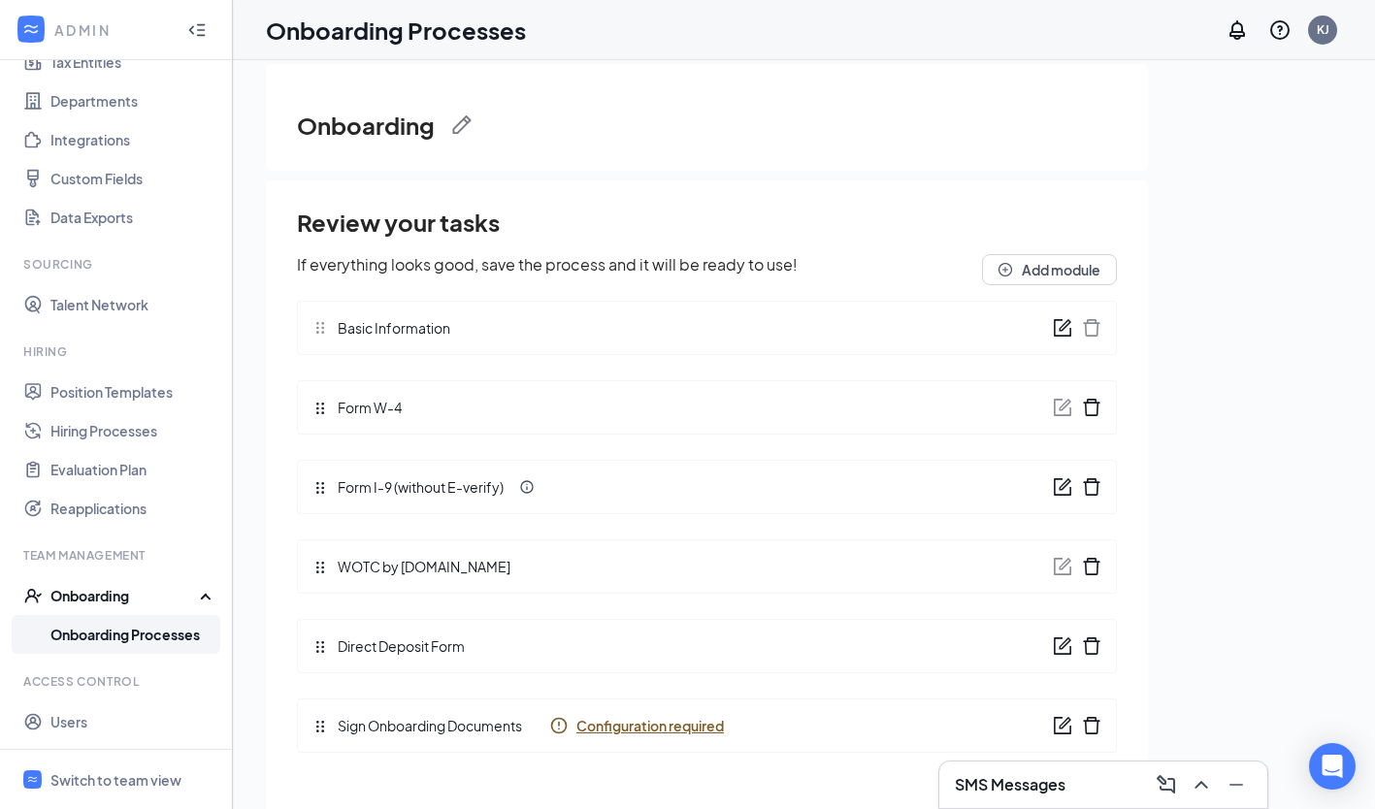
scroll to position [87, 0]
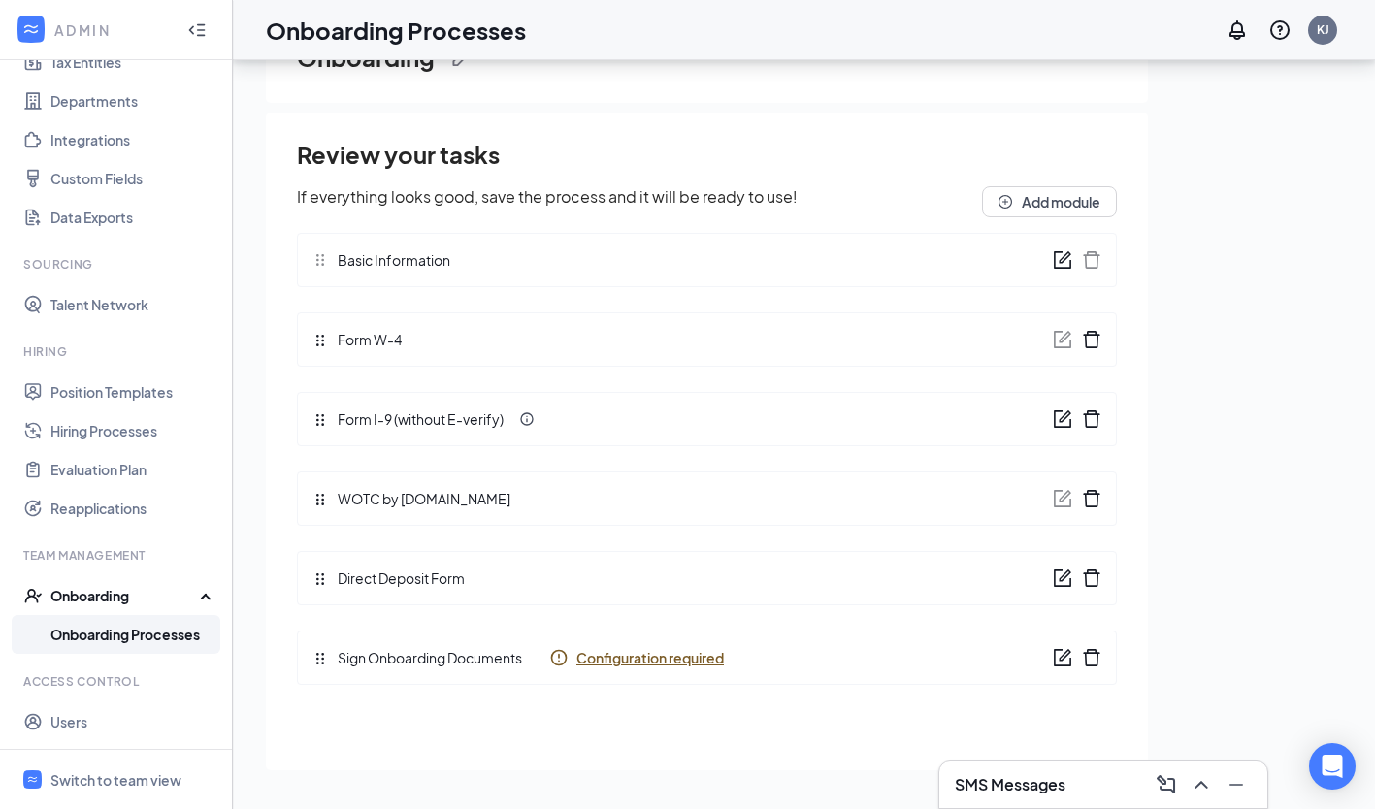
click at [665, 661] on span "Configuration required" at bounding box center [649, 657] width 147 height 19
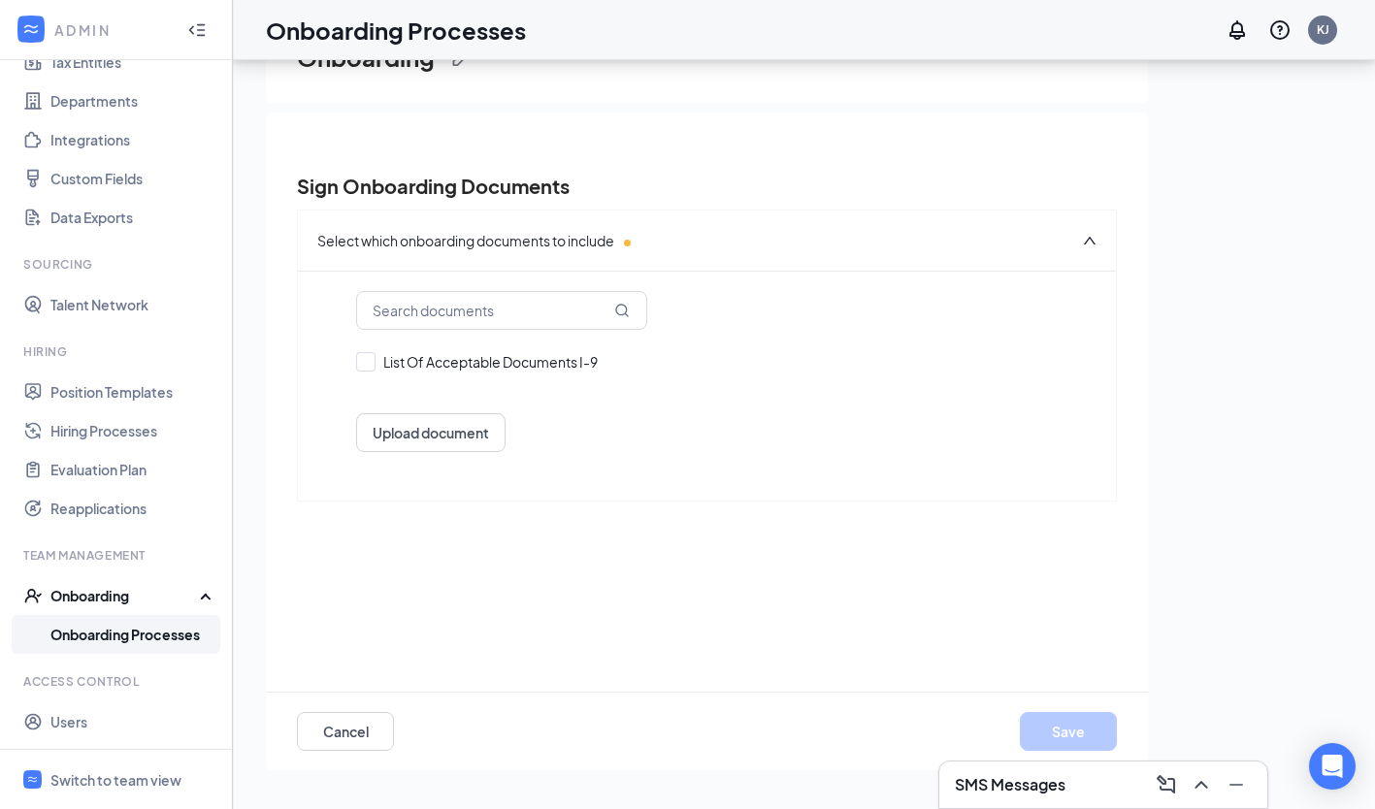
click at [367, 359] on input "List Of Acceptable Documents I-9" at bounding box center [706, 361] width 701 height 19
click at [367, 366] on input "1. List Of Acceptable Documents I-9" at bounding box center [706, 361] width 701 height 19
checkbox input "false"
click at [325, 737] on button "Cancel" at bounding box center [345, 731] width 97 height 39
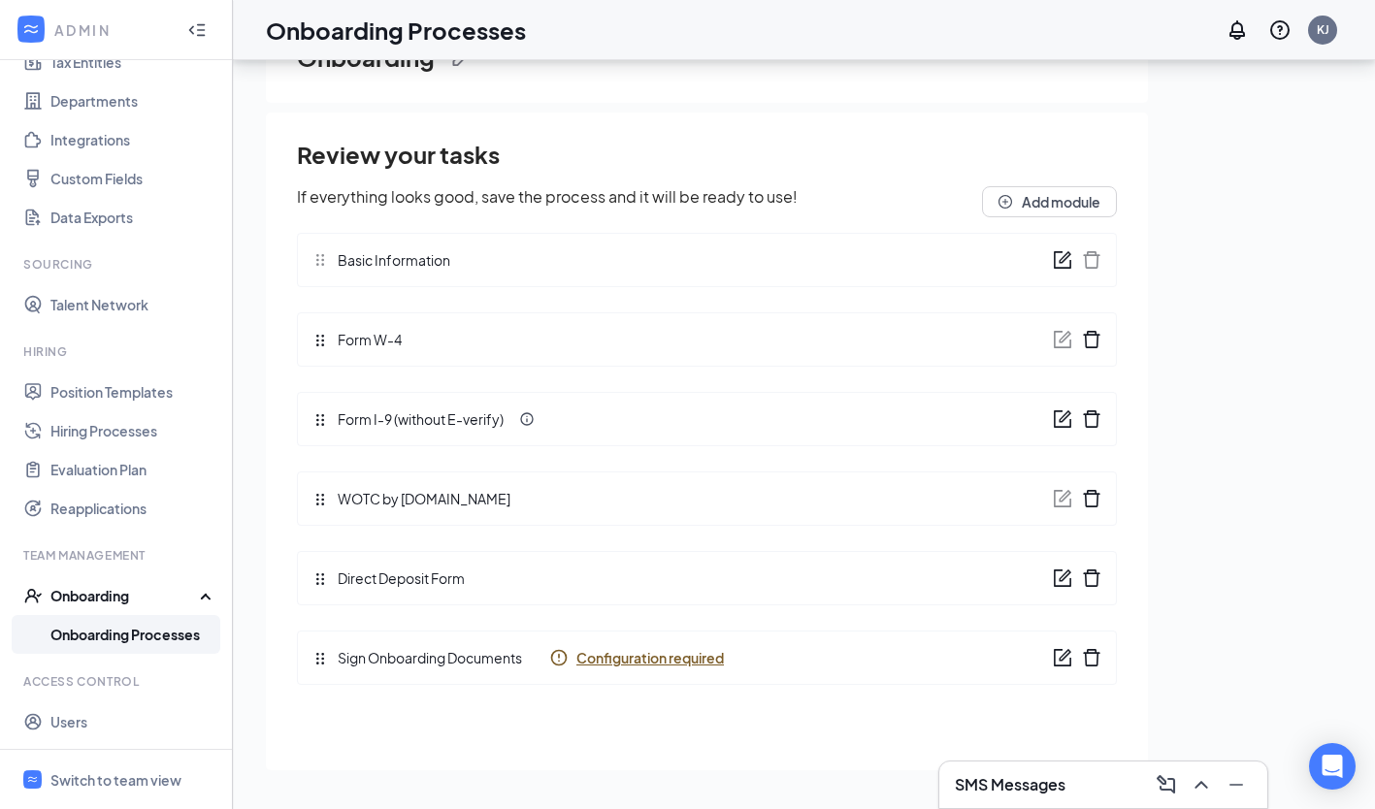
scroll to position [0, 0]
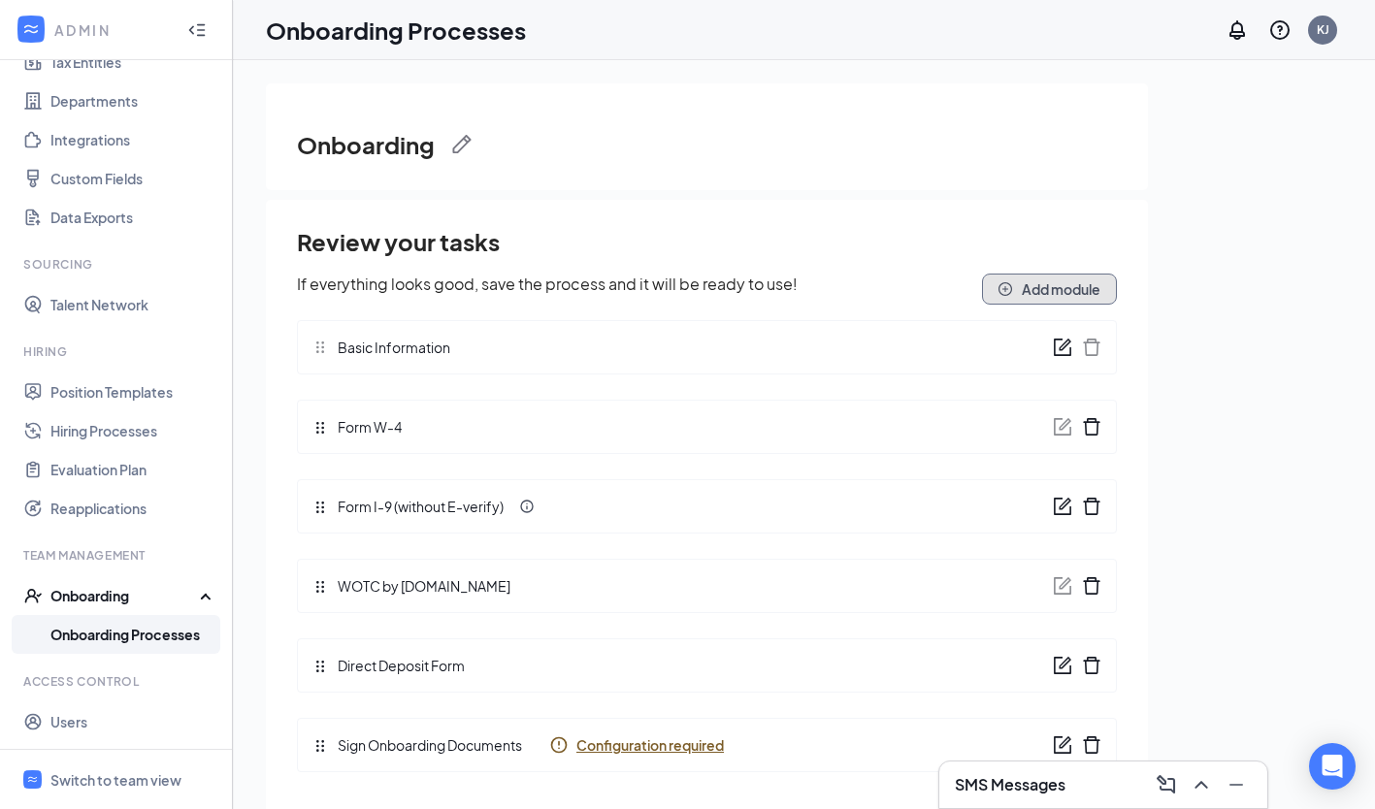
click at [1076, 304] on button "Add module" at bounding box center [1049, 289] width 135 height 31
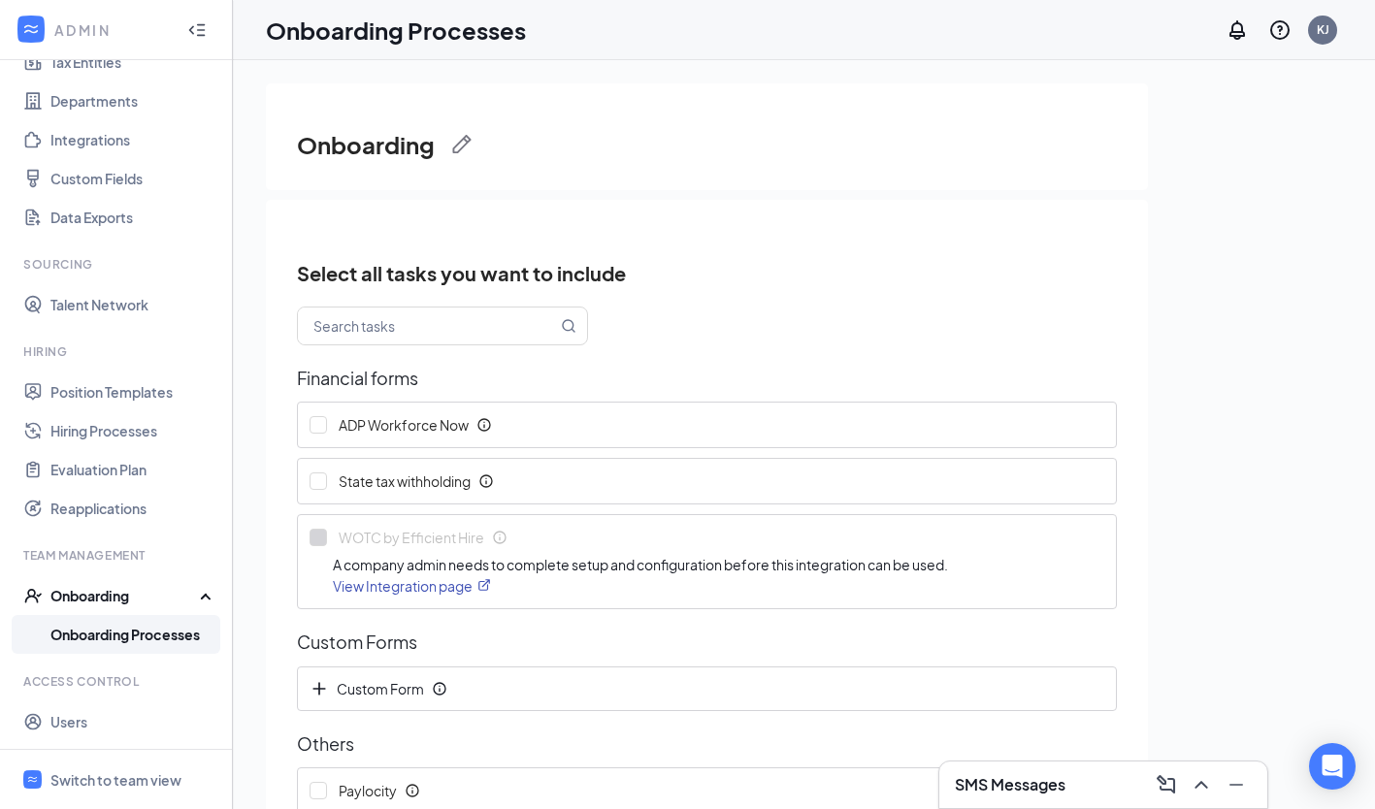
scroll to position [192, 0]
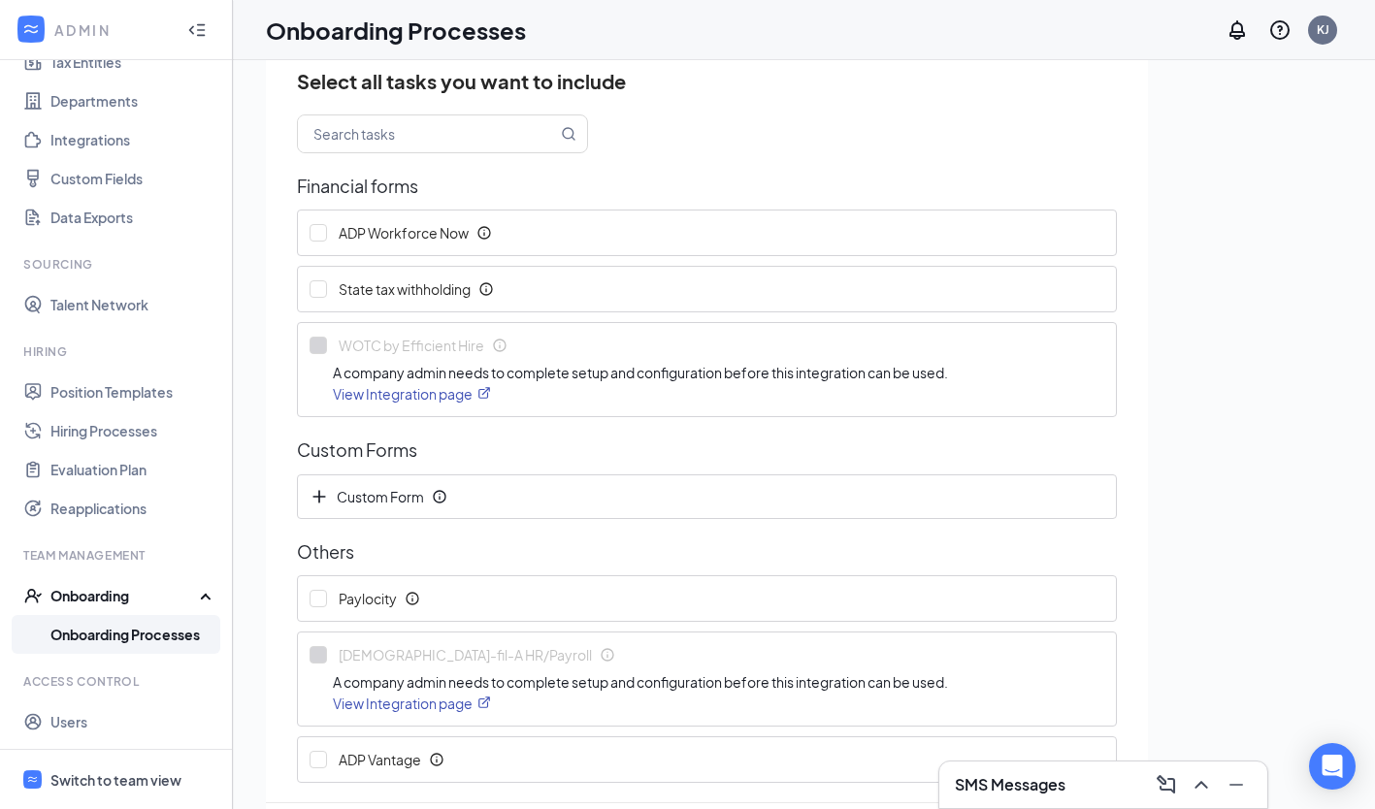
click at [80, 788] on div "Switch to team view" at bounding box center [115, 779] width 131 height 19
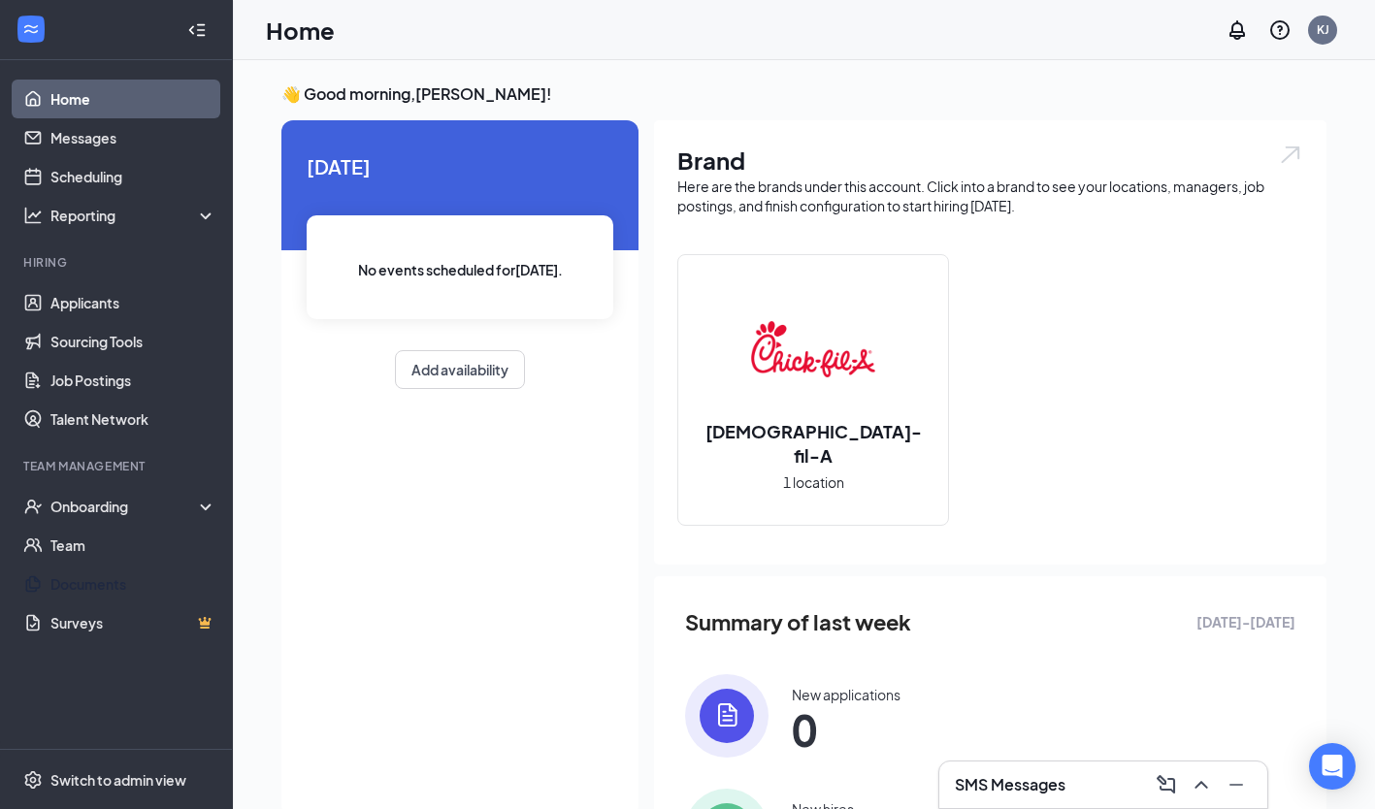
click at [63, 588] on link "Documents" at bounding box center [133, 584] width 166 height 39
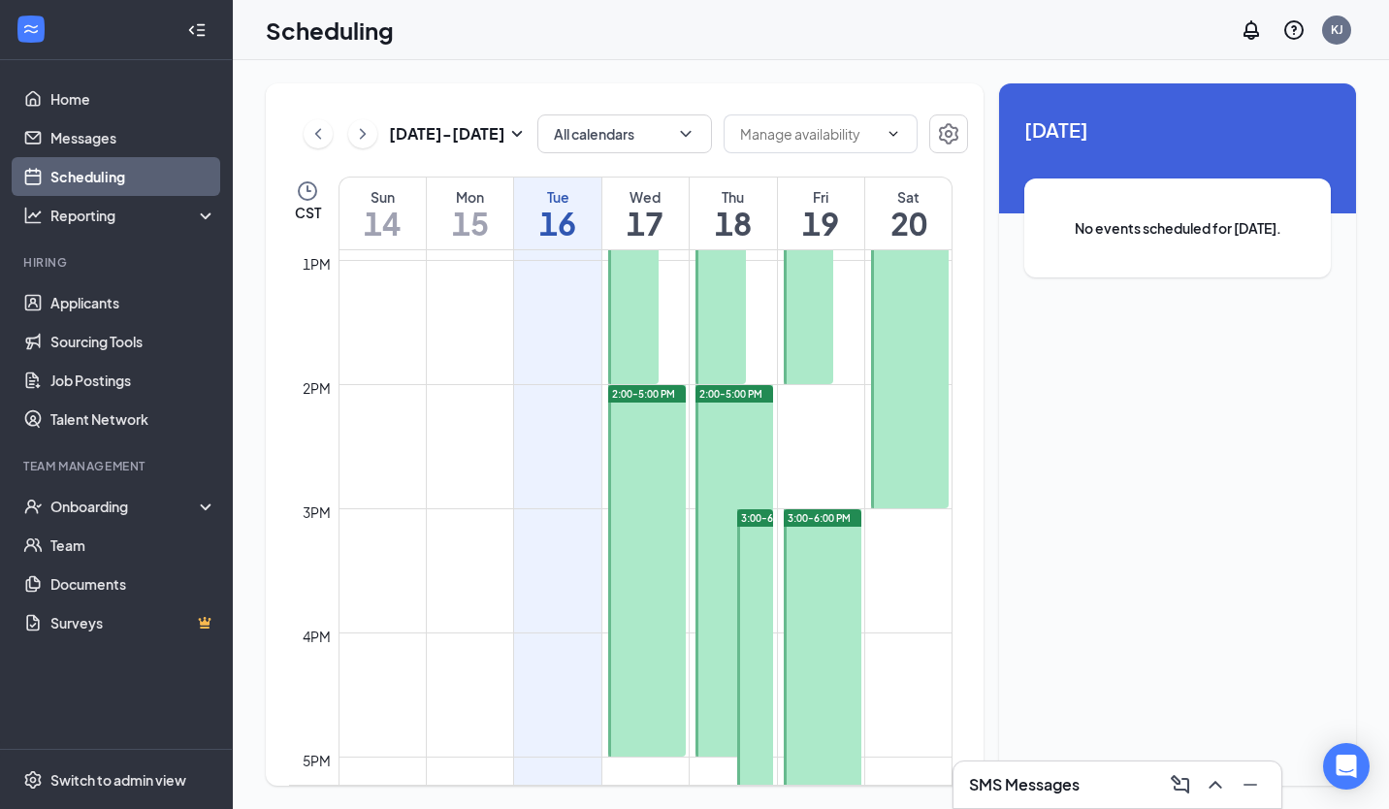
scroll to position [1611, 0]
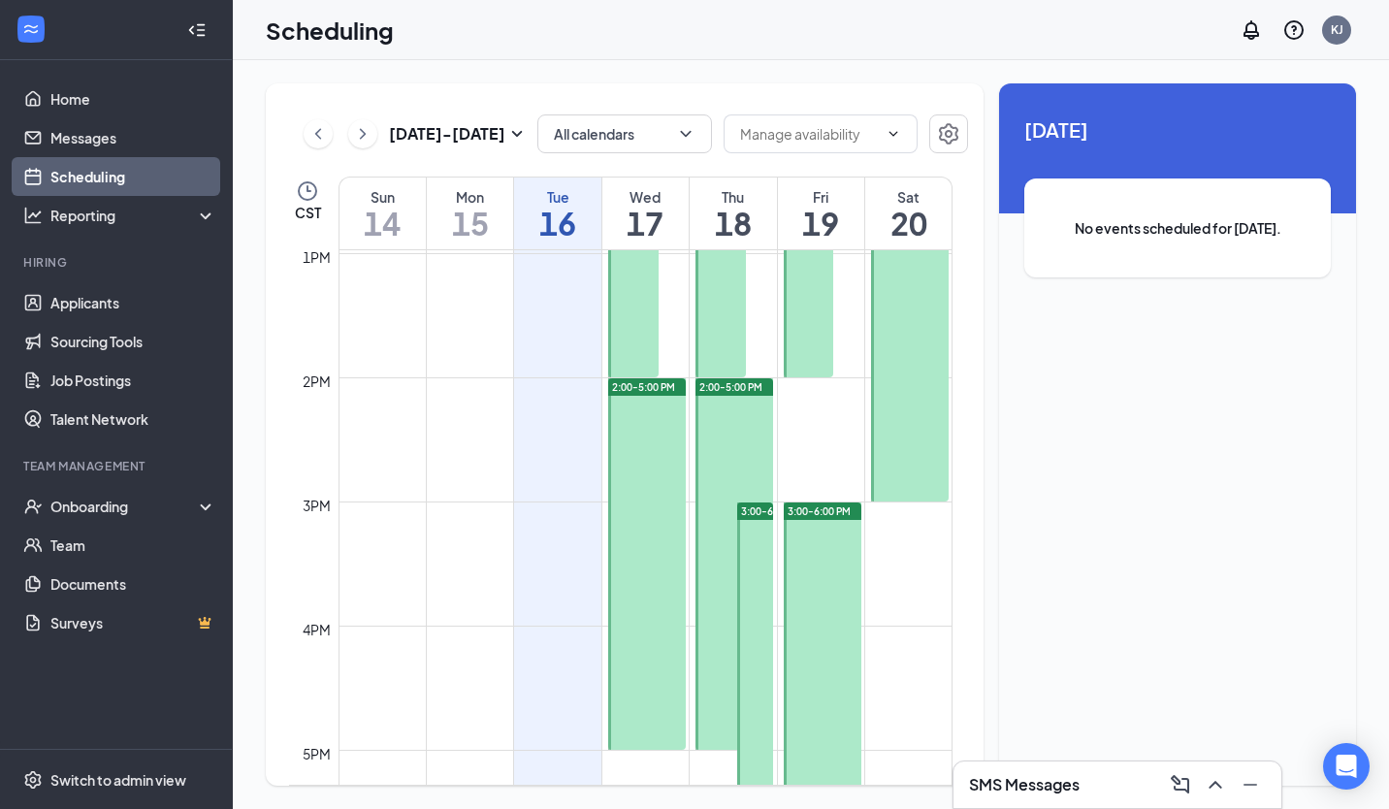
click at [665, 435] on div at bounding box center [647, 564] width 78 height 372
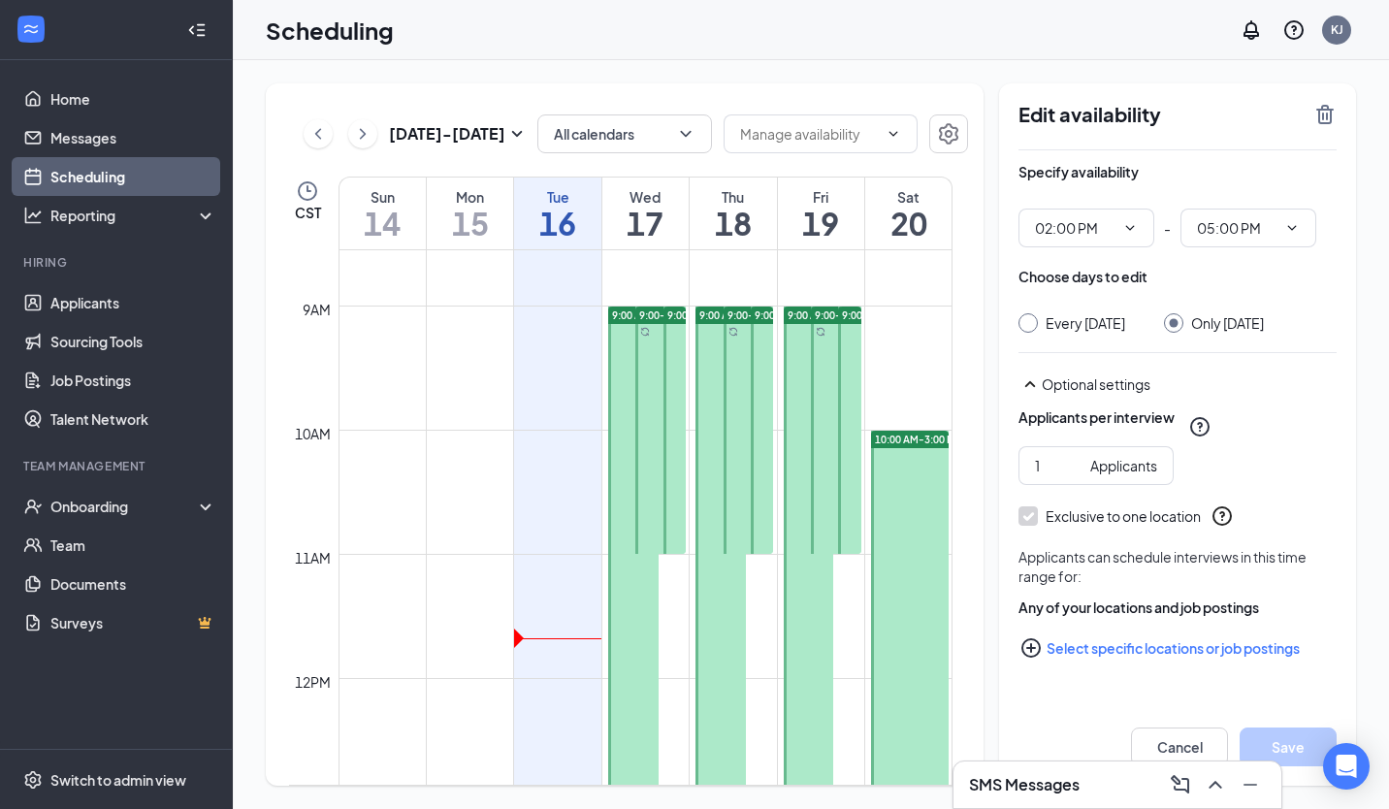
scroll to position [1060, 0]
click at [676, 472] on div at bounding box center [675, 431] width 22 height 247
type input "09:00 AM"
type input "11:00 AM"
click at [646, 469] on div at bounding box center [660, 431] width 50 height 247
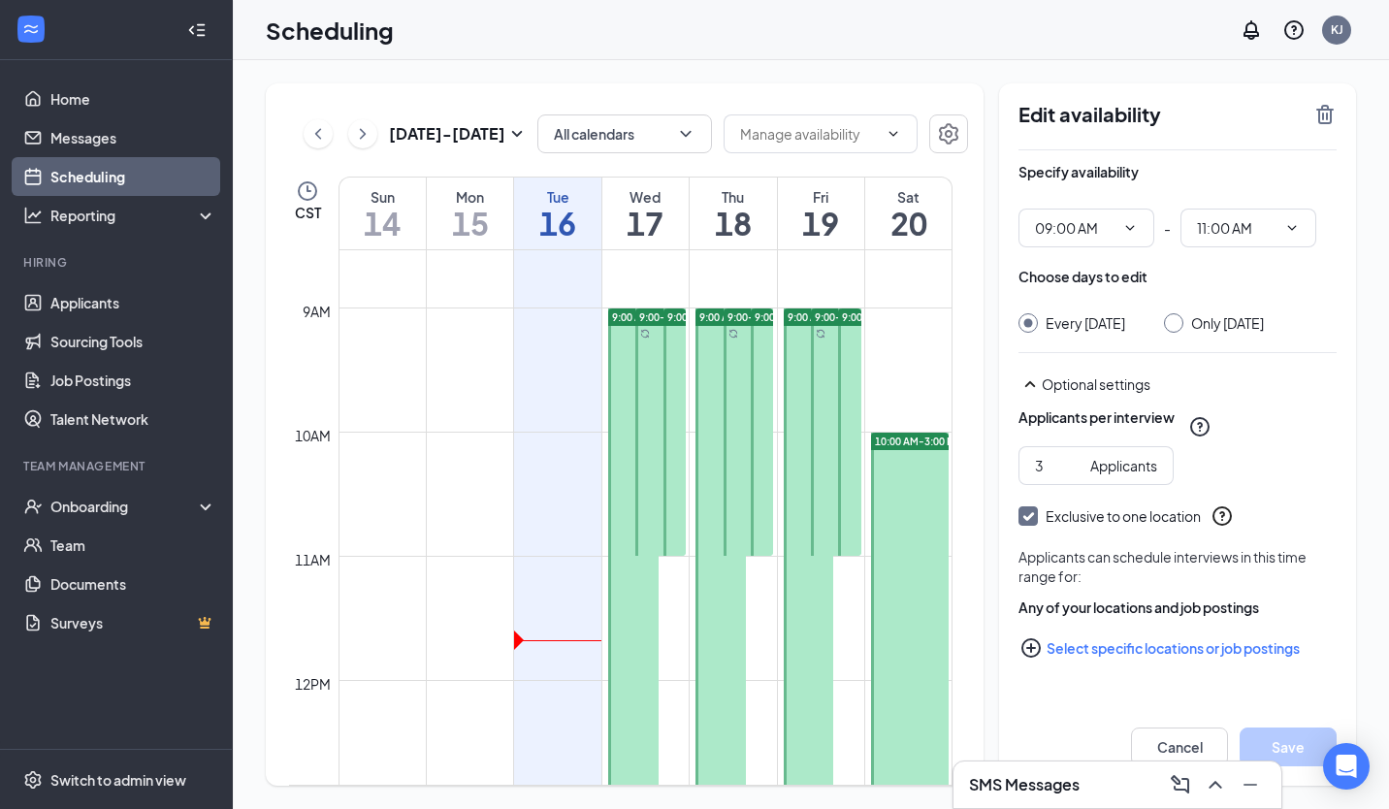
click at [624, 465] on div at bounding box center [633, 618] width 50 height 620
click at [636, 323] on div "9:00-11:00 AM" at bounding box center [660, 316] width 50 height 17
click at [588, 144] on button "All calendars" at bounding box center [624, 133] width 175 height 39
click at [508, 436] on td at bounding box center [646, 447] width 614 height 31
click at [1212, 438] on icon "QuestionInfo" at bounding box center [1199, 426] width 23 height 23
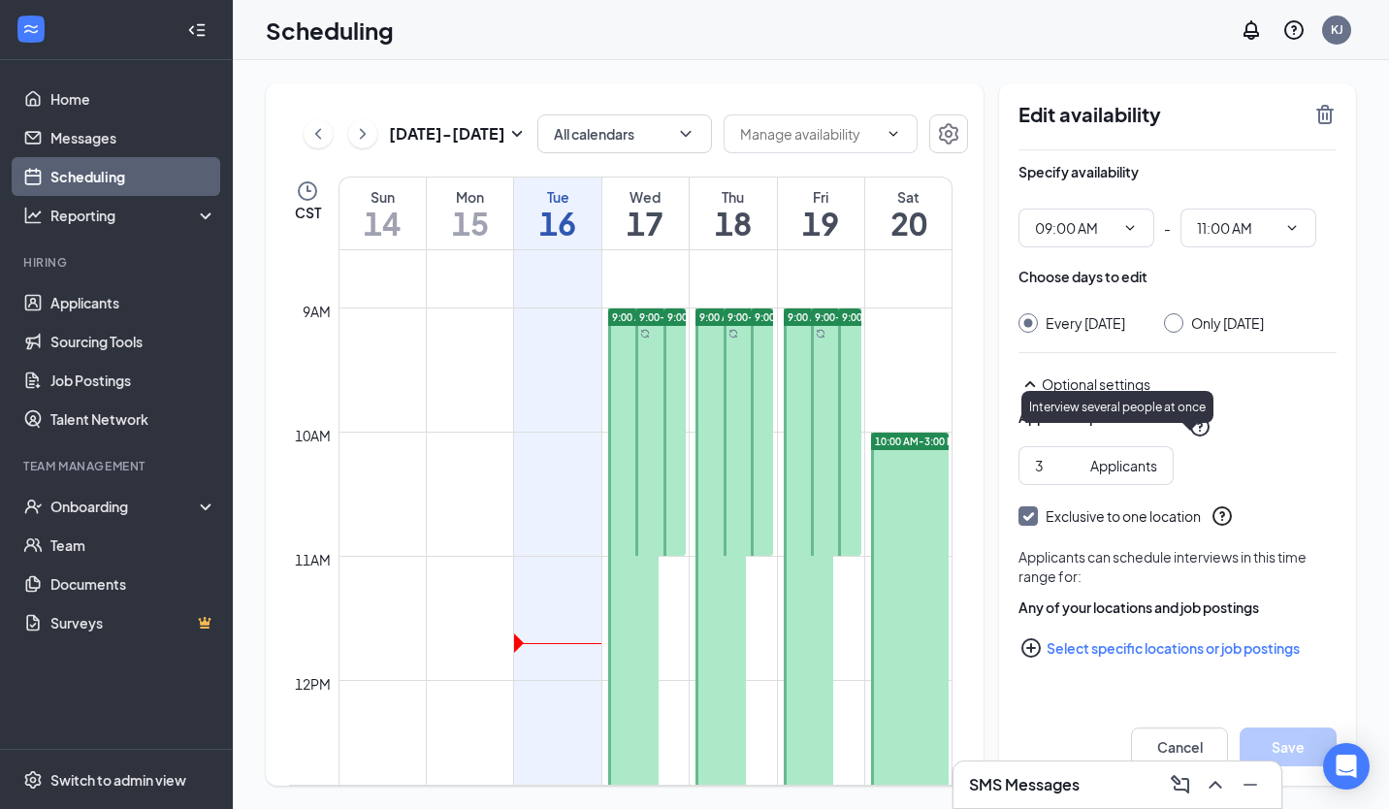
click at [1245, 446] on div "Applicants per interview" at bounding box center [1178, 426] width 318 height 39
click at [647, 702] on link "9:00 AM-2:00 PM" at bounding box center [631, 618] width 55 height 621
click at [630, 731] on link "9:00 AM-2:00 PM" at bounding box center [631, 618] width 55 height 621
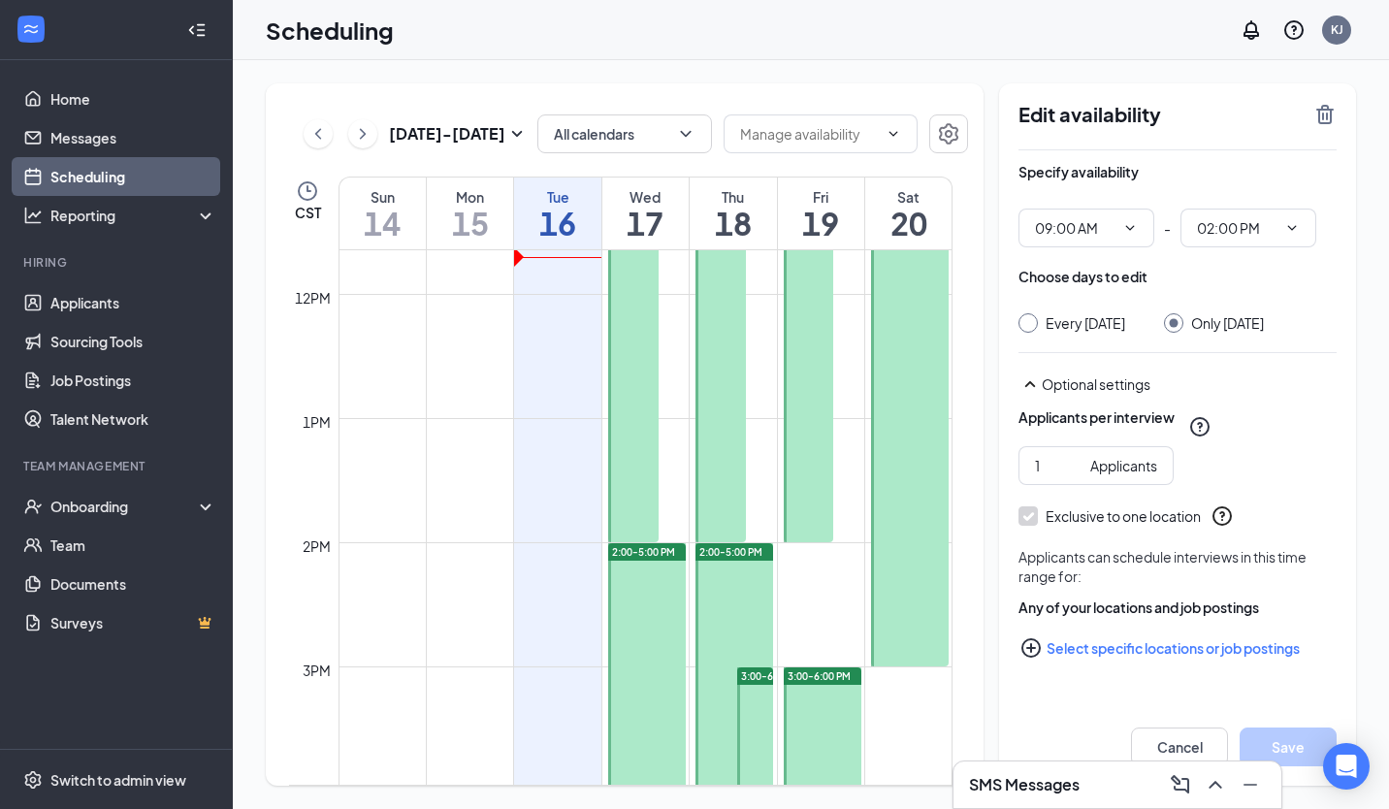
scroll to position [1448, 0]
click at [672, 621] on link "2:00-5:00 PM" at bounding box center [645, 726] width 82 height 372
type input "02:00 PM"
type input "05:00 PM"
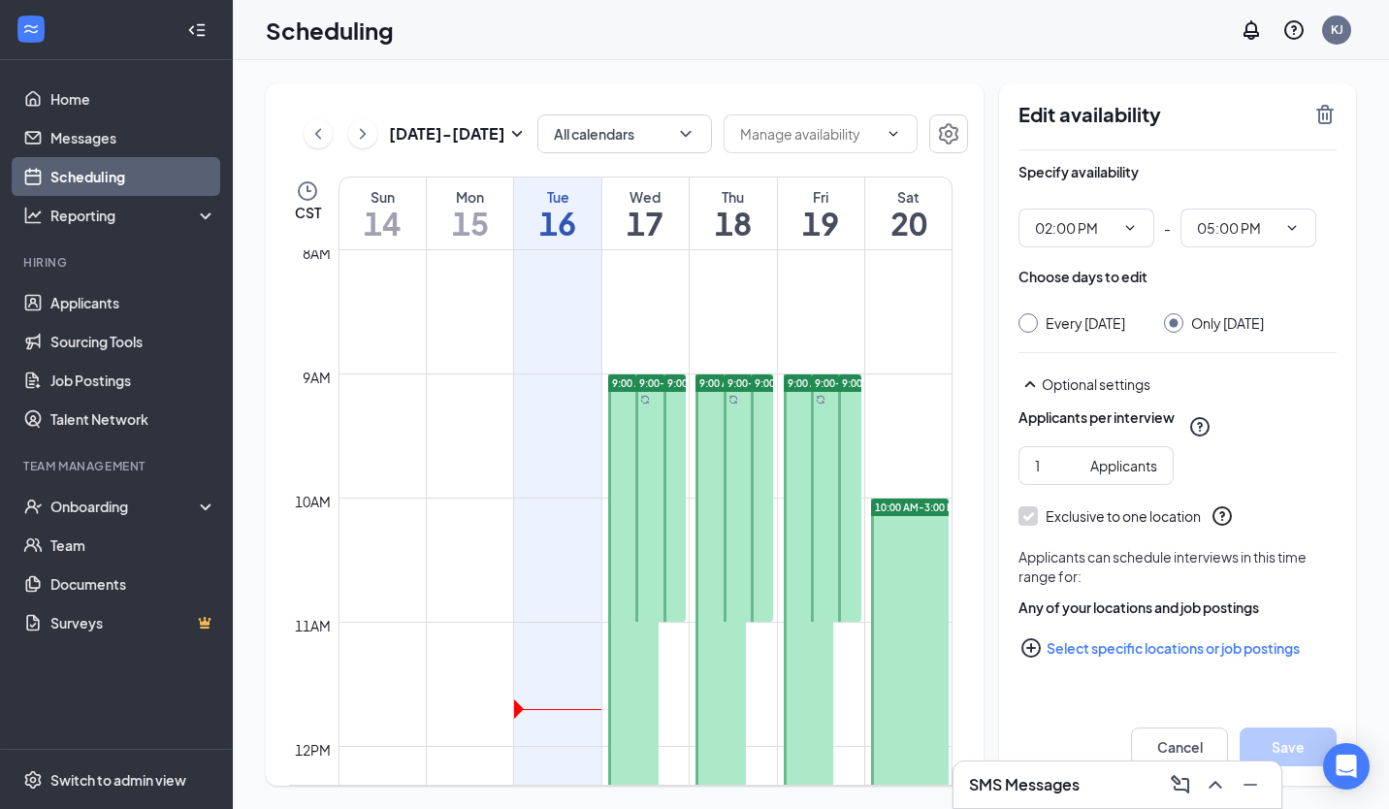
scroll to position [998, 0]
click at [653, 475] on link "9:00-11:00 AM" at bounding box center [658, 494] width 55 height 248
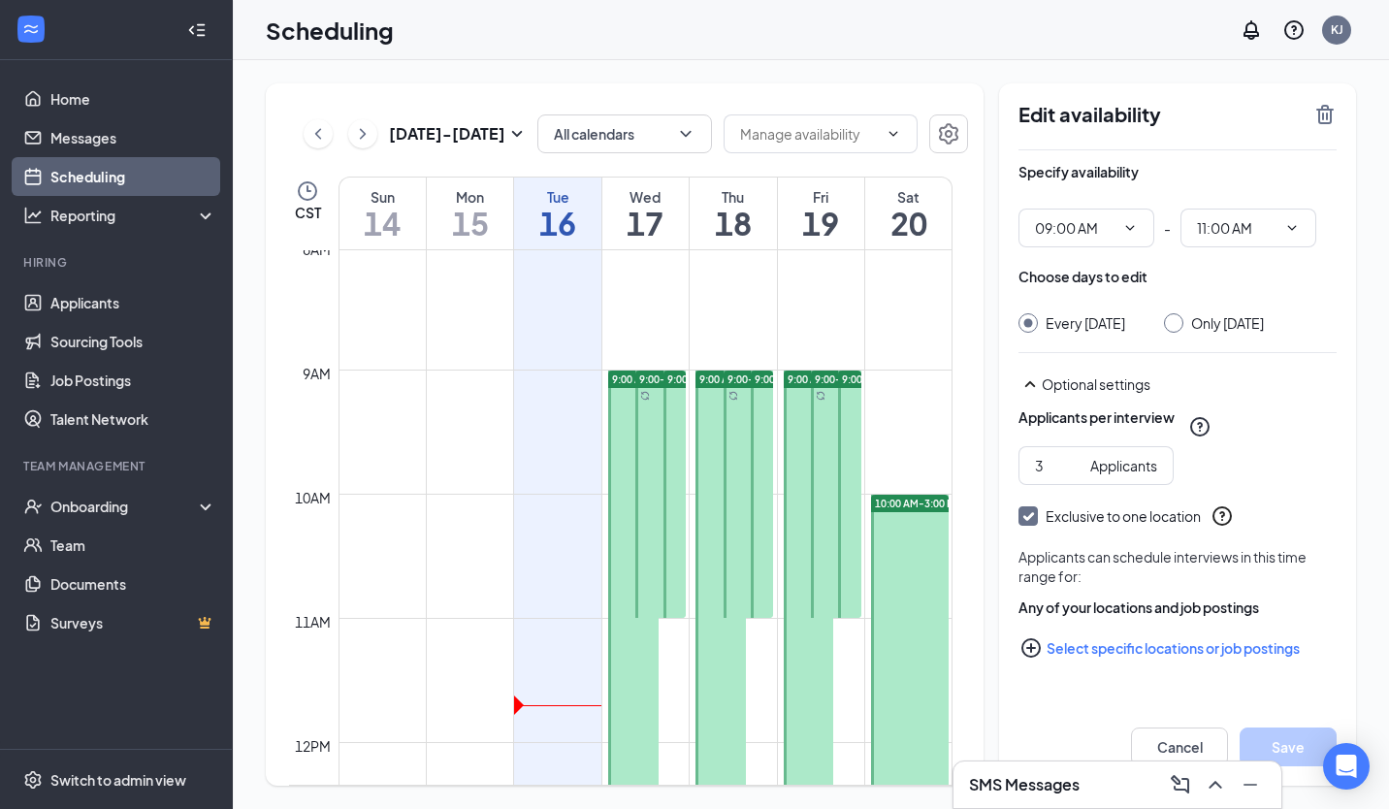
click at [703, 589] on link "9:00 AM-2:00 PM" at bounding box center [719, 680] width 55 height 621
click at [739, 586] on link "9:00-11:00 AM" at bounding box center [747, 494] width 55 height 248
click at [771, 600] on link "9:00-11:00 AM" at bounding box center [760, 494] width 27 height 248
click at [730, 595] on link "9:00-11:00 AM" at bounding box center [747, 494] width 55 height 248
click at [363, 135] on icon "ChevronRight" at bounding box center [362, 133] width 19 height 23
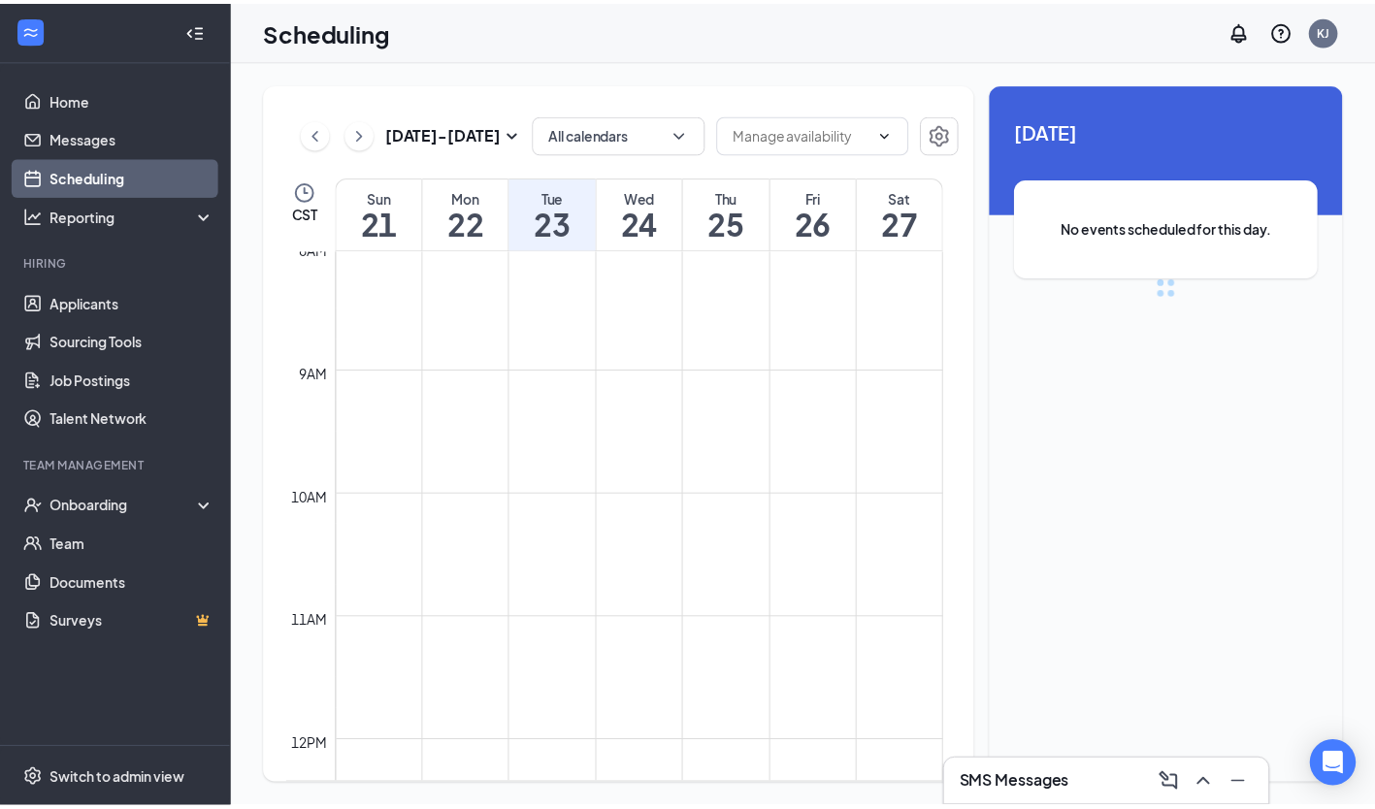
scroll to position [954, 0]
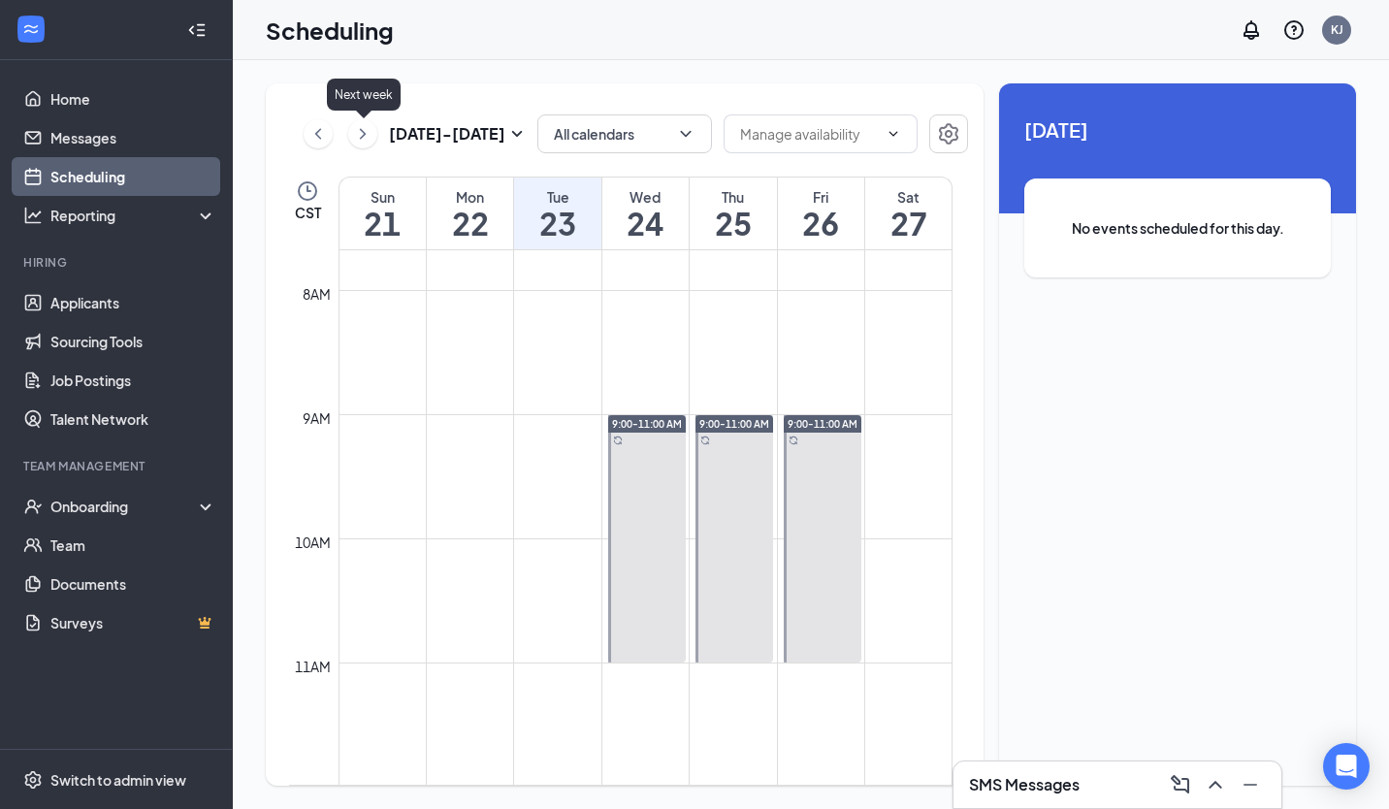
click at [306, 130] on button at bounding box center [318, 133] width 29 height 29
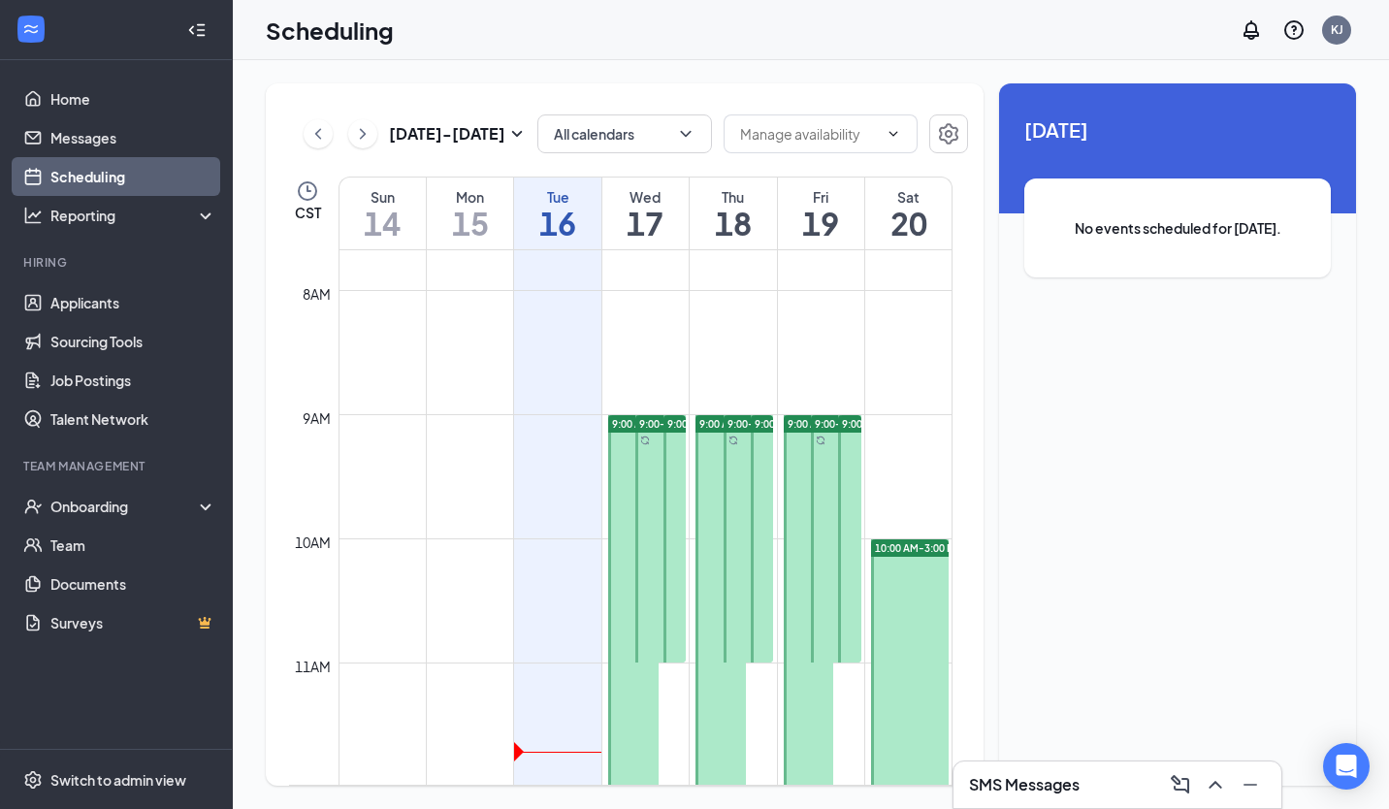
click at [325, 142] on icon "ChevronLeft" at bounding box center [317, 133] width 19 height 23
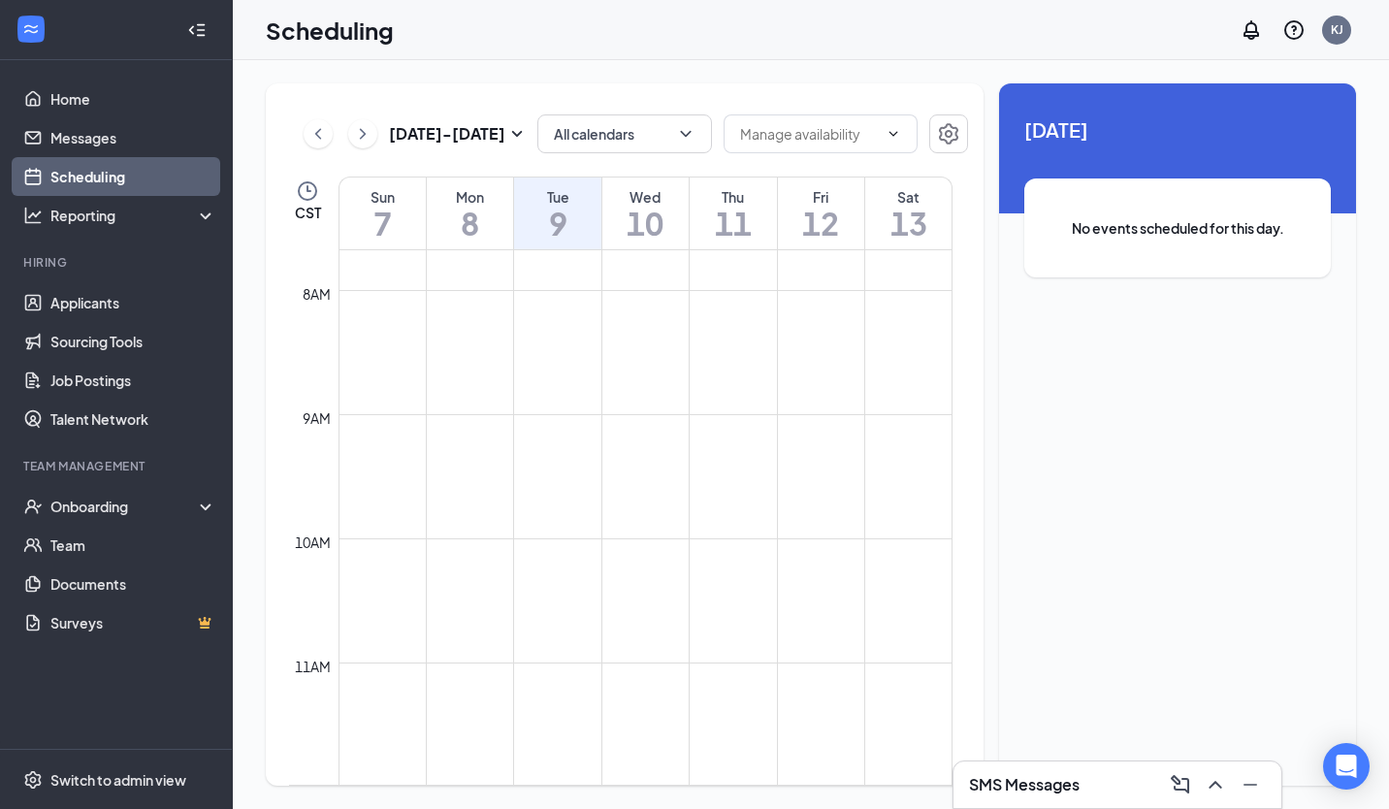
click at [372, 145] on icon "ChevronRight" at bounding box center [362, 133] width 19 height 23
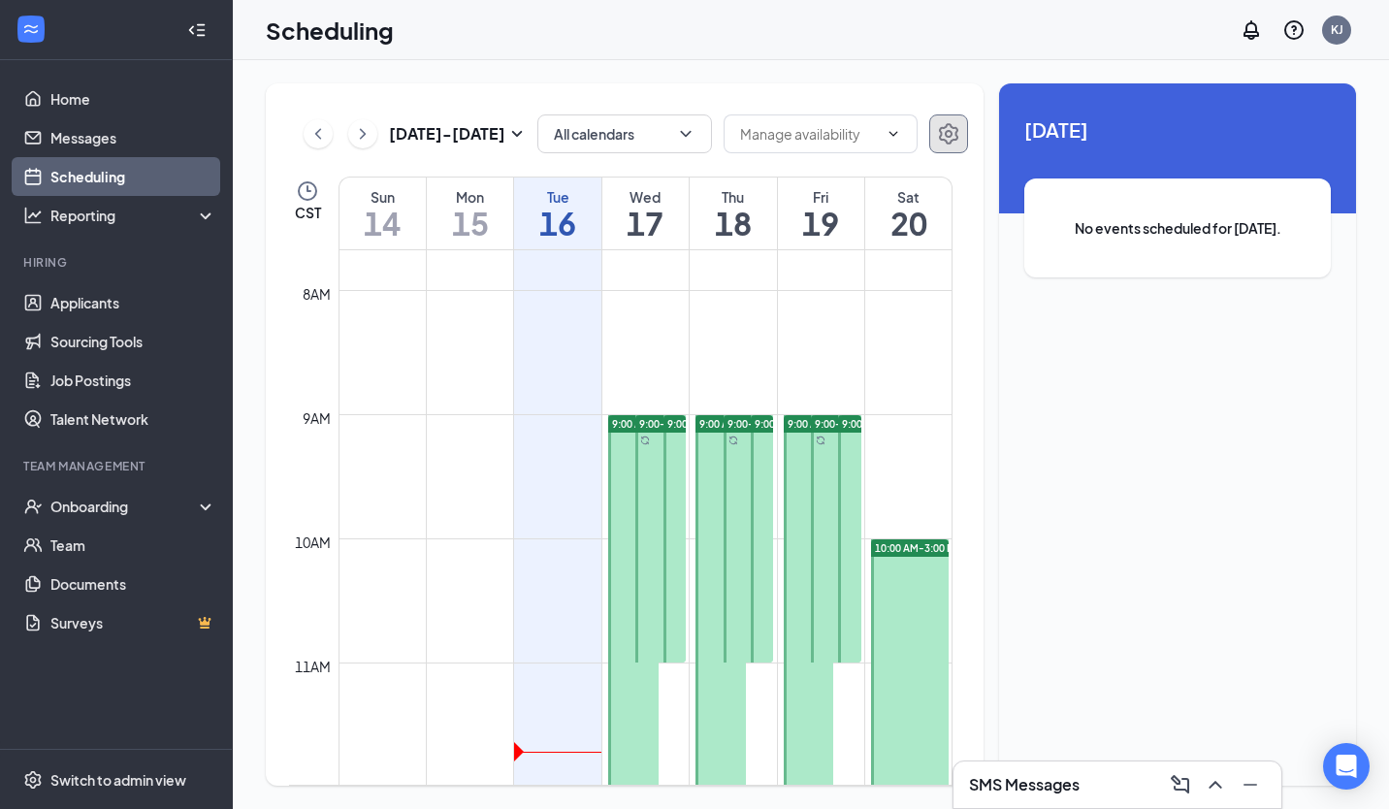
click at [957, 127] on icon "Settings" at bounding box center [948, 133] width 23 height 23
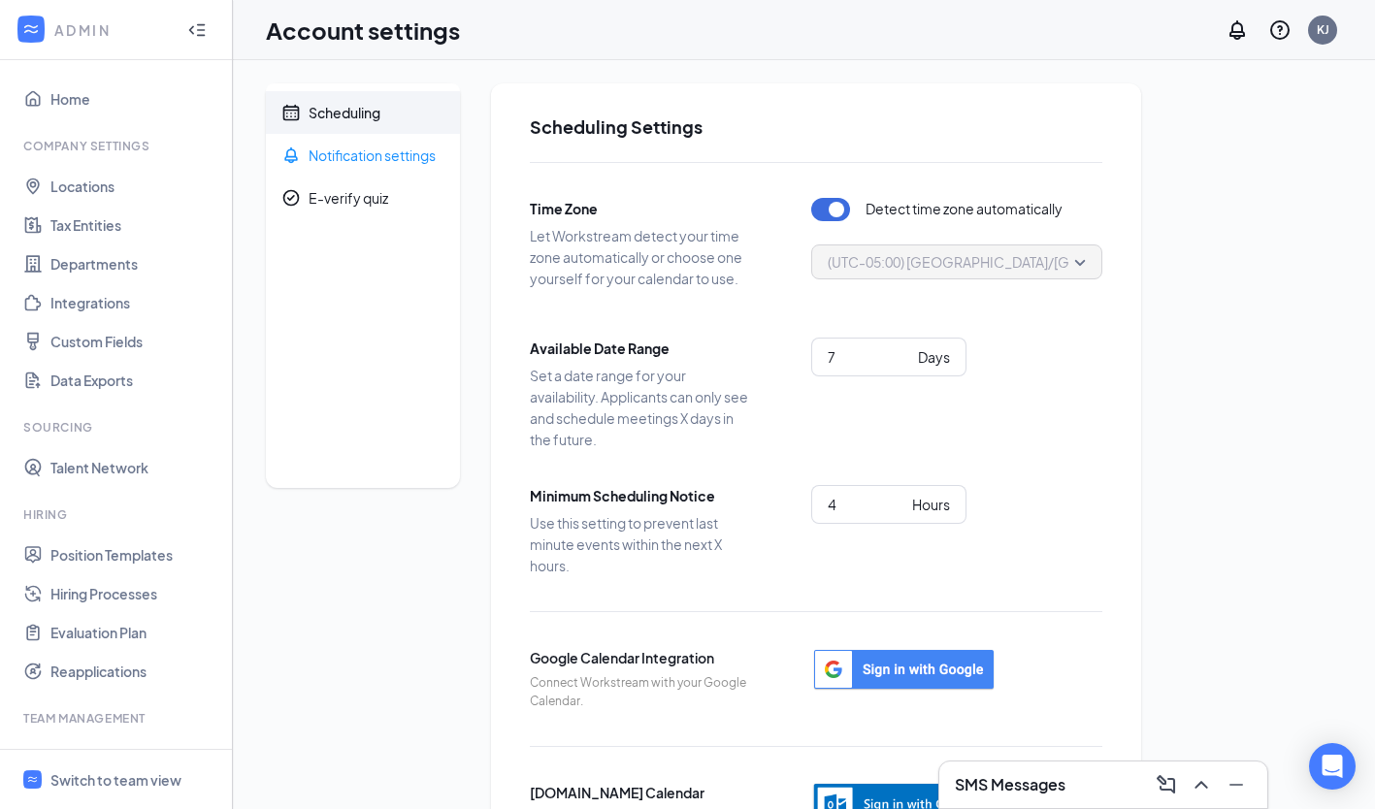
click at [401, 148] on div "Notification settings" at bounding box center [371, 155] width 127 height 19
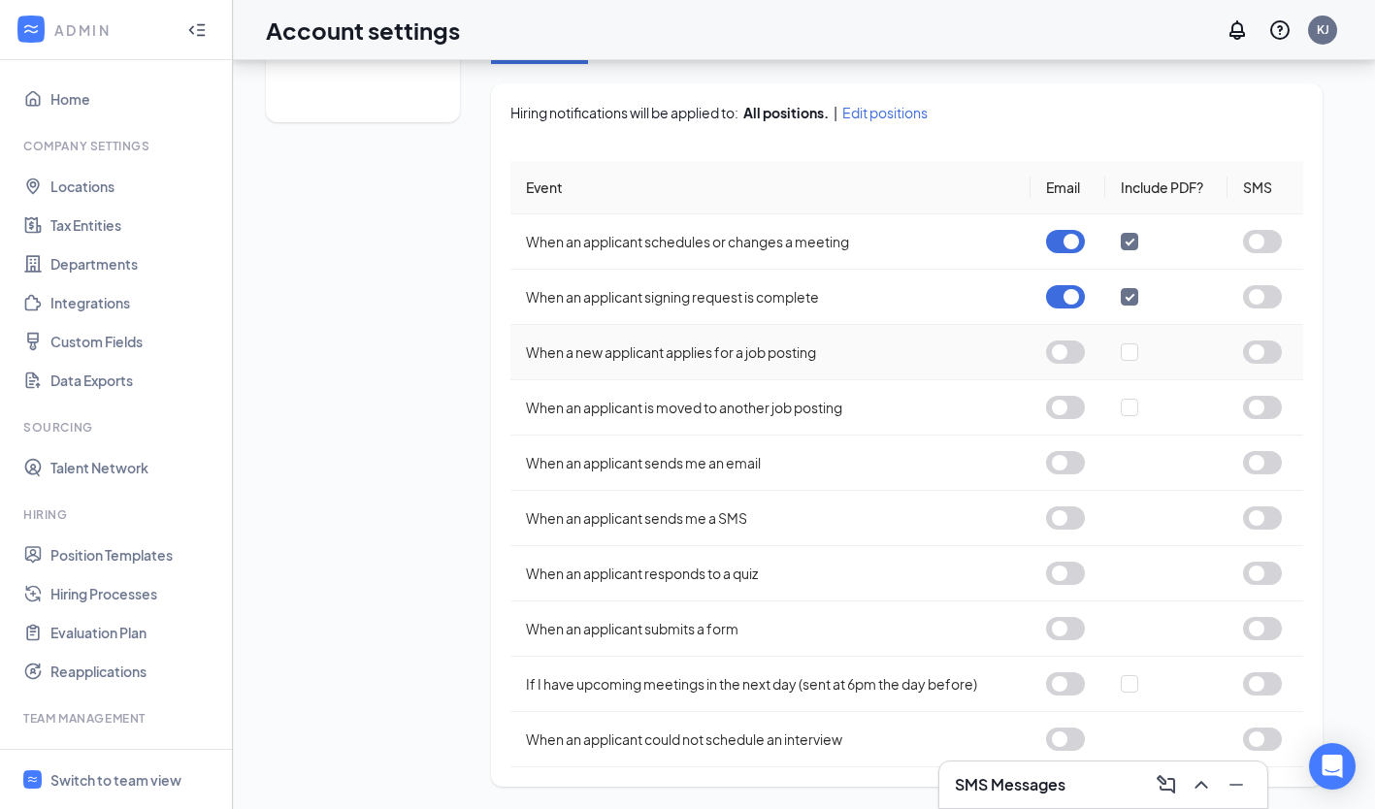
scroll to position [367, 0]
click at [1076, 461] on button "button" at bounding box center [1065, 461] width 39 height 23
click at [1077, 348] on button "button" at bounding box center [1065, 351] width 39 height 23
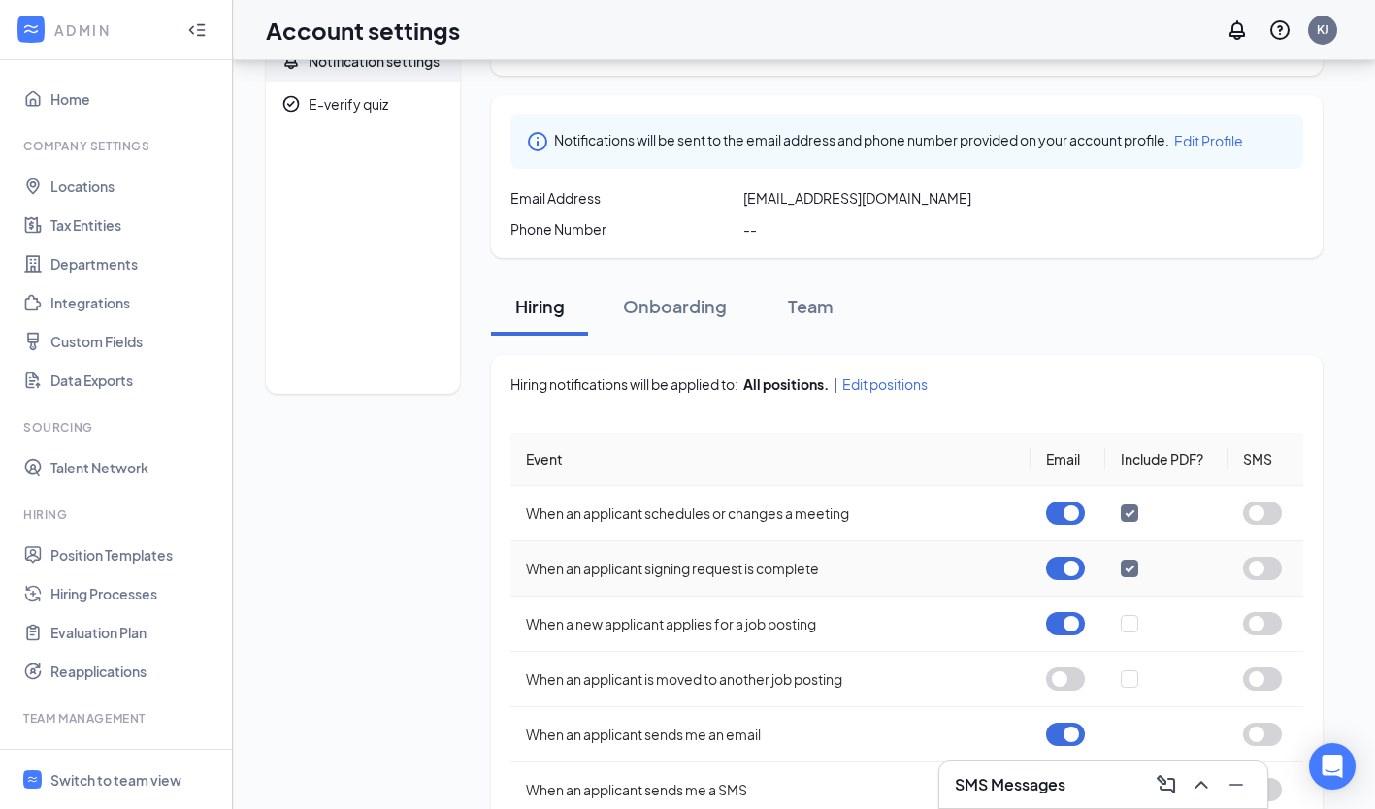
scroll to position [66, 0]
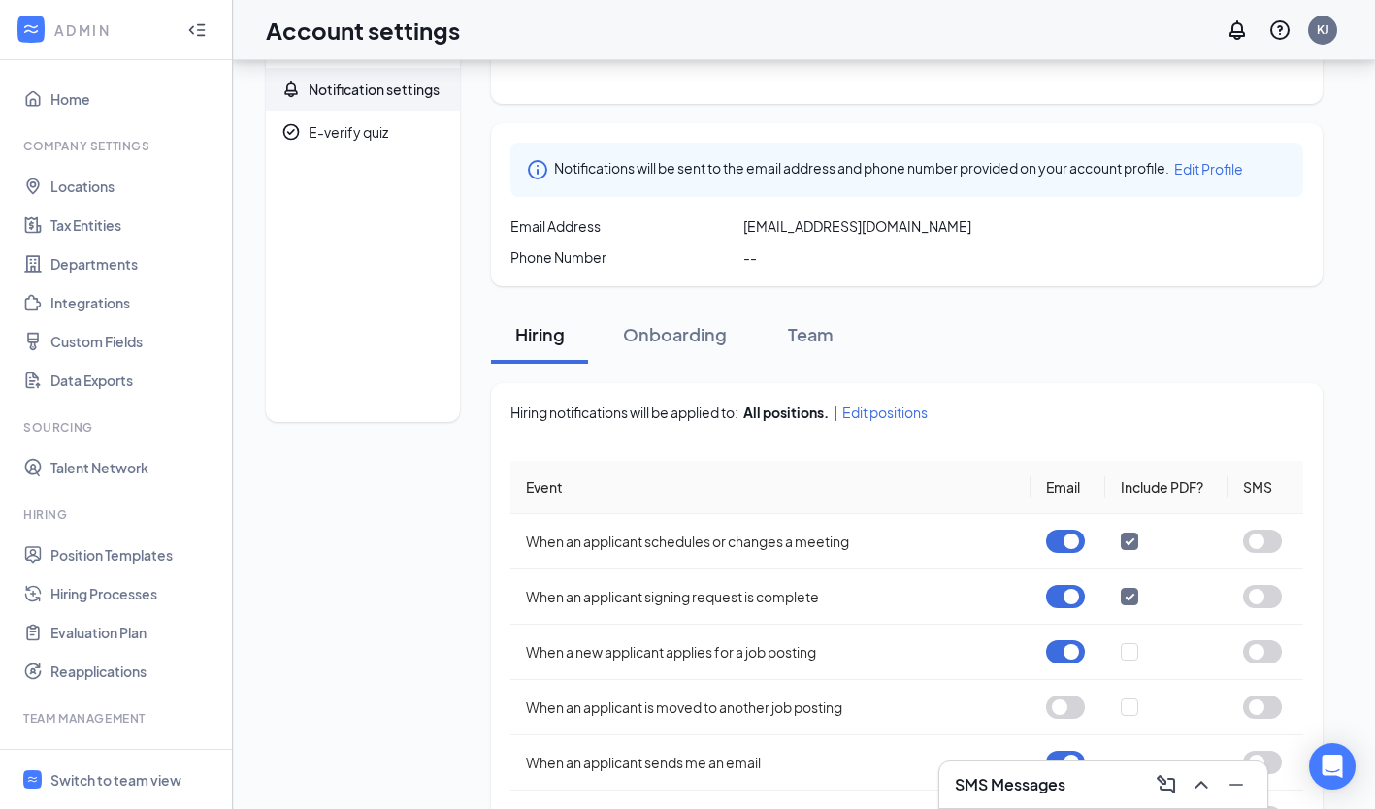
click at [696, 322] on div "Onboarding" at bounding box center [675, 334] width 104 height 24
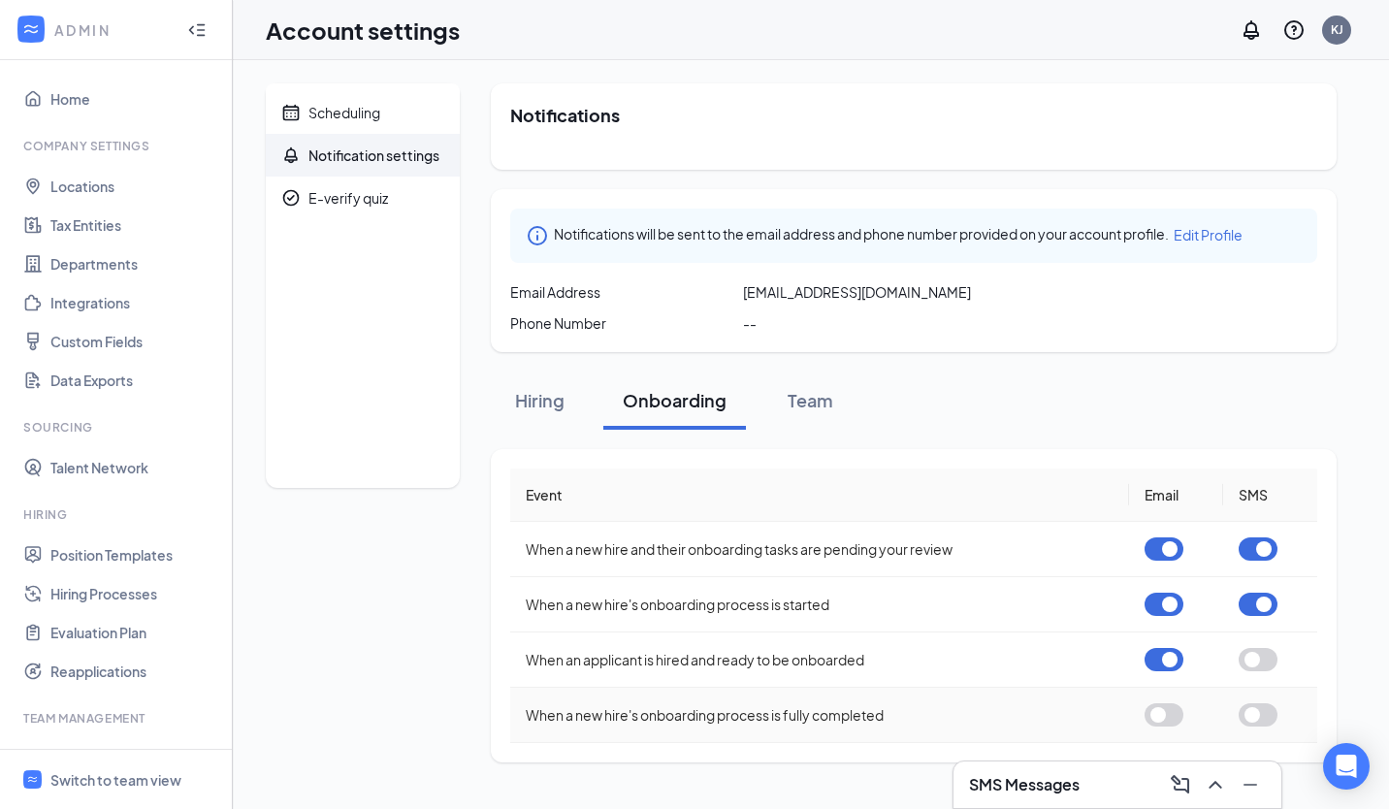
click at [1170, 711] on button "button" at bounding box center [1164, 714] width 39 height 23
click at [1249, 601] on button "button" at bounding box center [1258, 604] width 39 height 23
click at [1249, 545] on button "button" at bounding box center [1258, 548] width 39 height 23
click at [809, 401] on div "Team" at bounding box center [810, 400] width 58 height 24
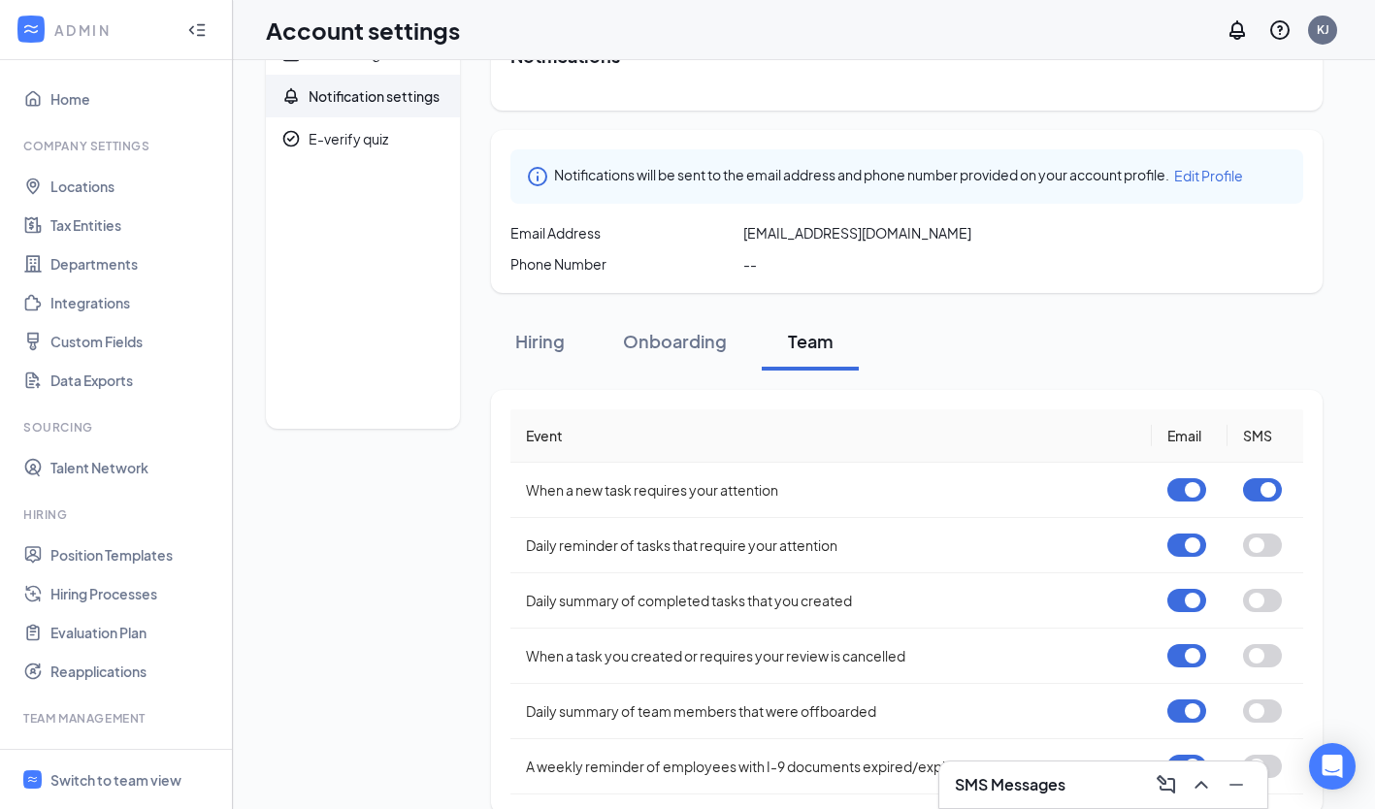
scroll to position [87, 0]
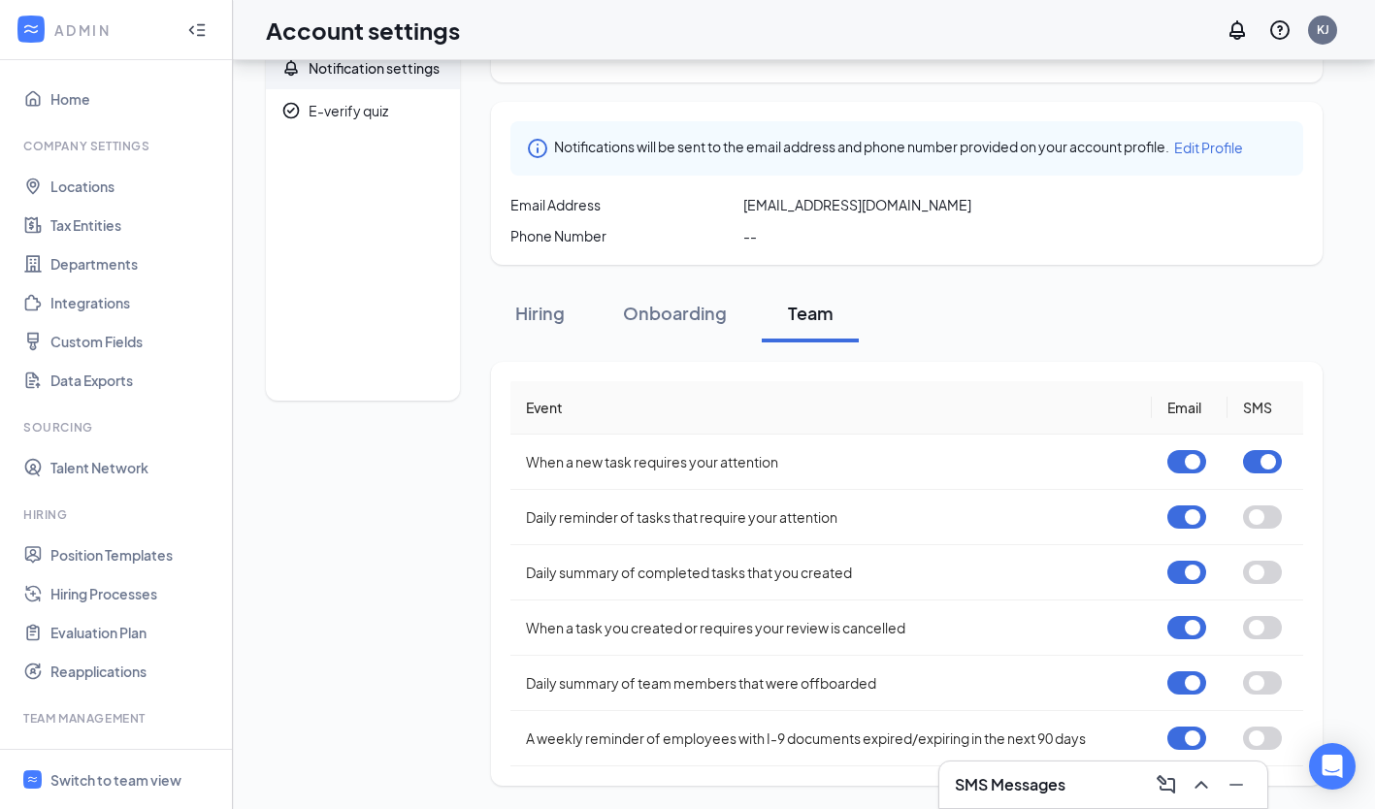
click at [540, 310] on div "Hiring" at bounding box center [539, 313] width 58 height 24
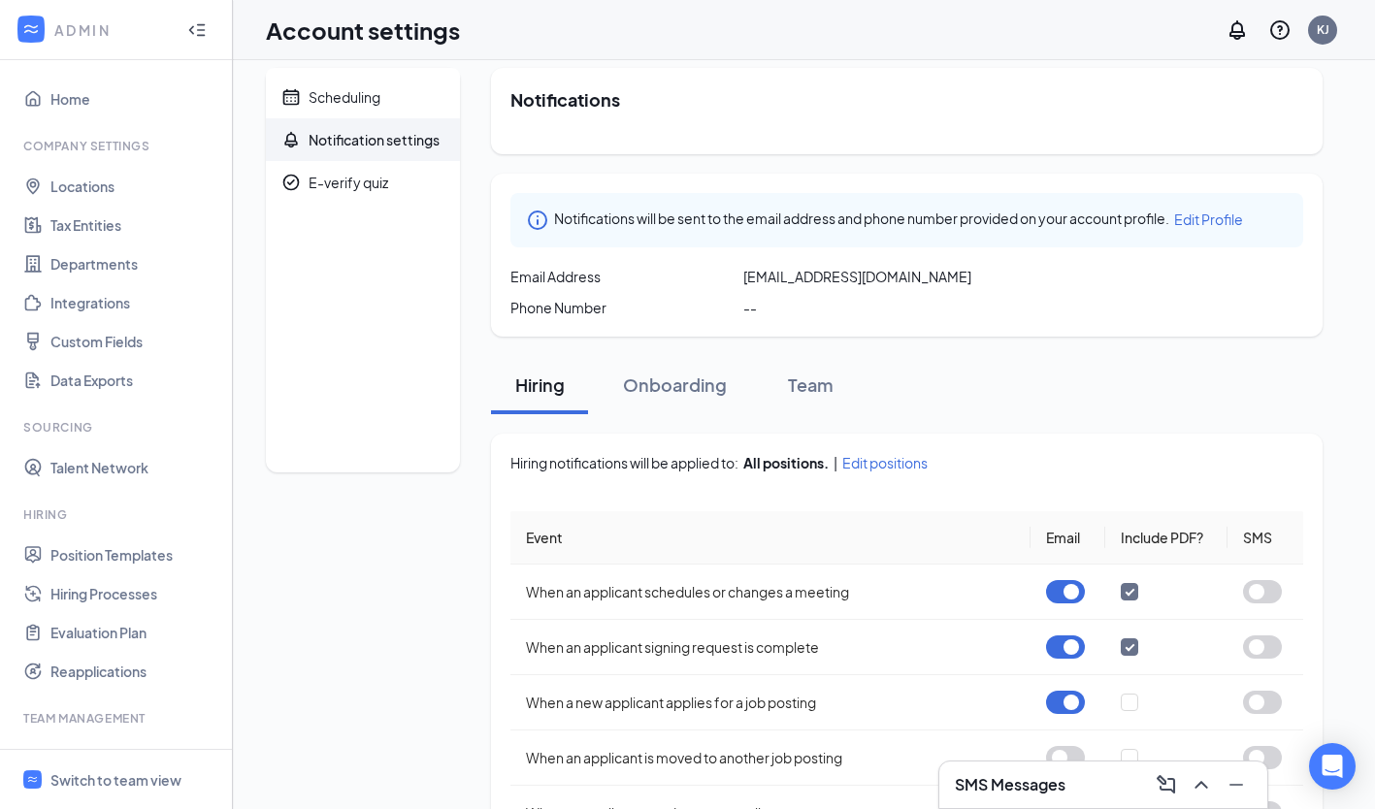
scroll to position [15, 0]
click at [678, 388] on div "Onboarding" at bounding box center [675, 385] width 104 height 24
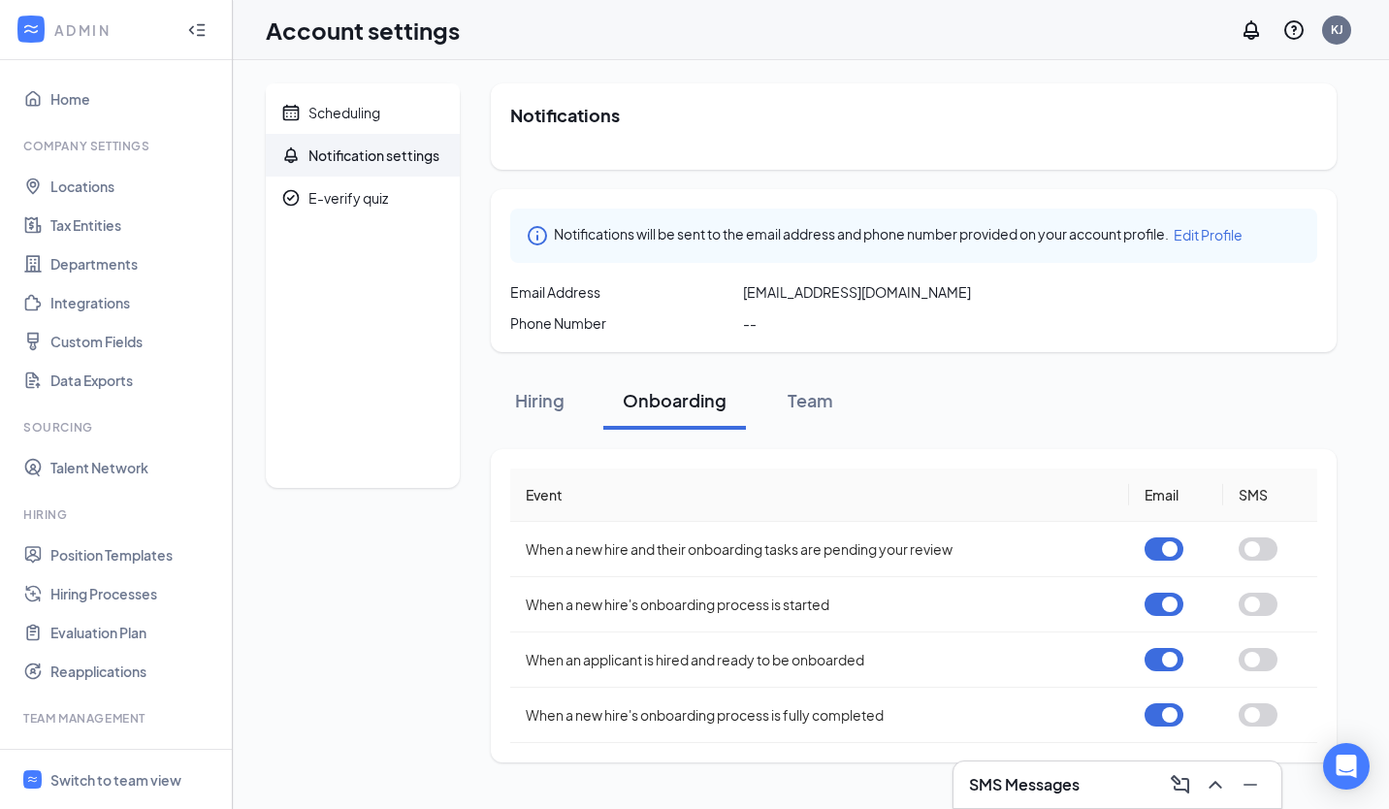
click at [803, 393] on div "Team" at bounding box center [810, 400] width 58 height 24
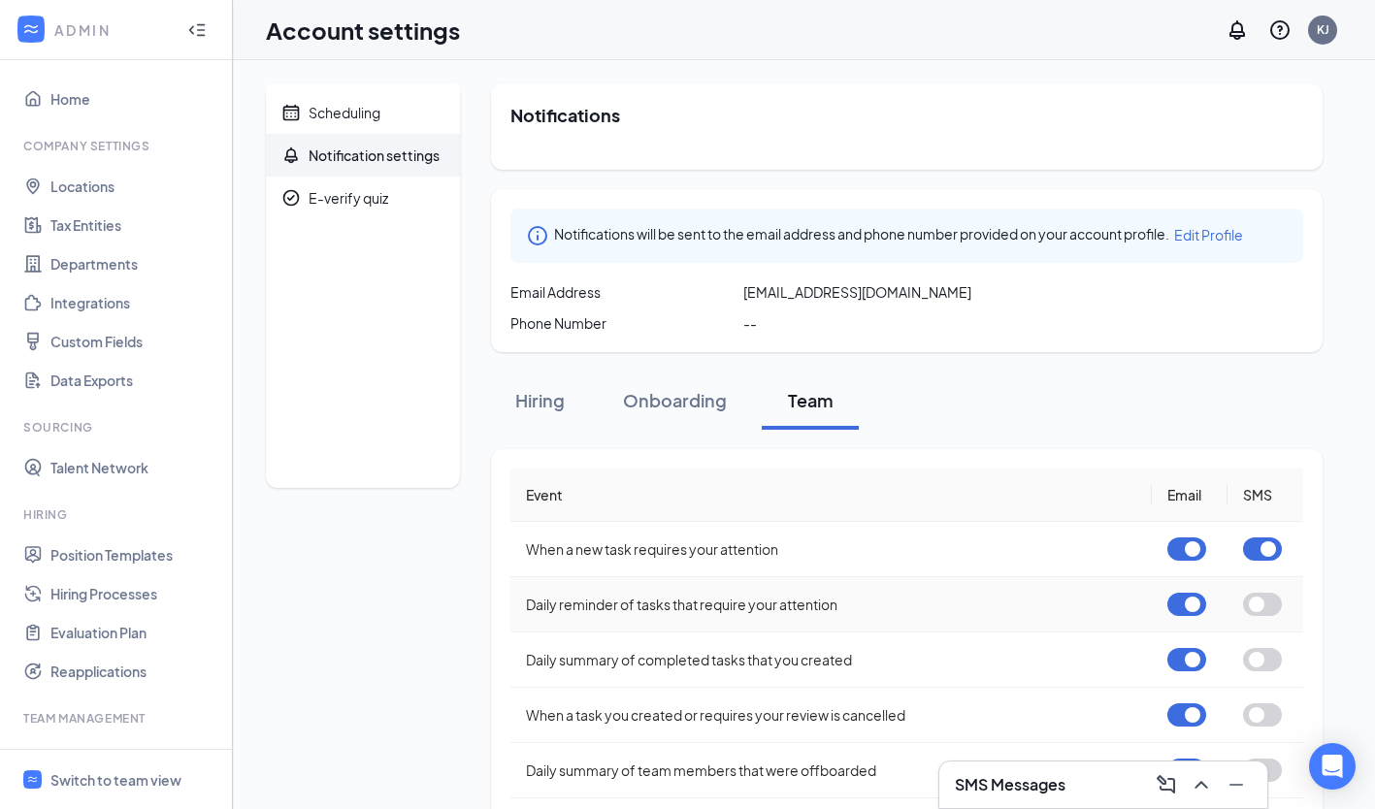
scroll to position [87, 0]
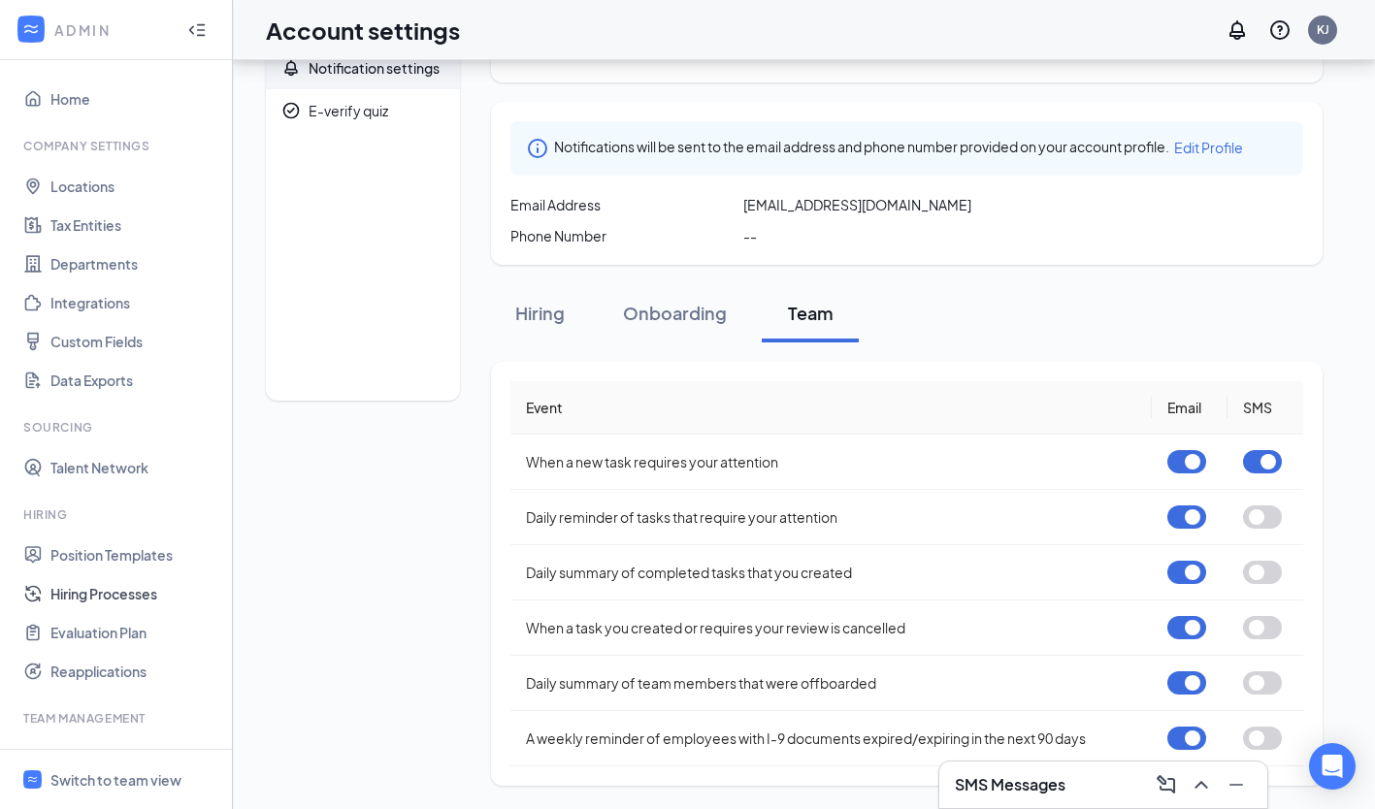
click at [141, 583] on link "Hiring Processes" at bounding box center [133, 593] width 166 height 39
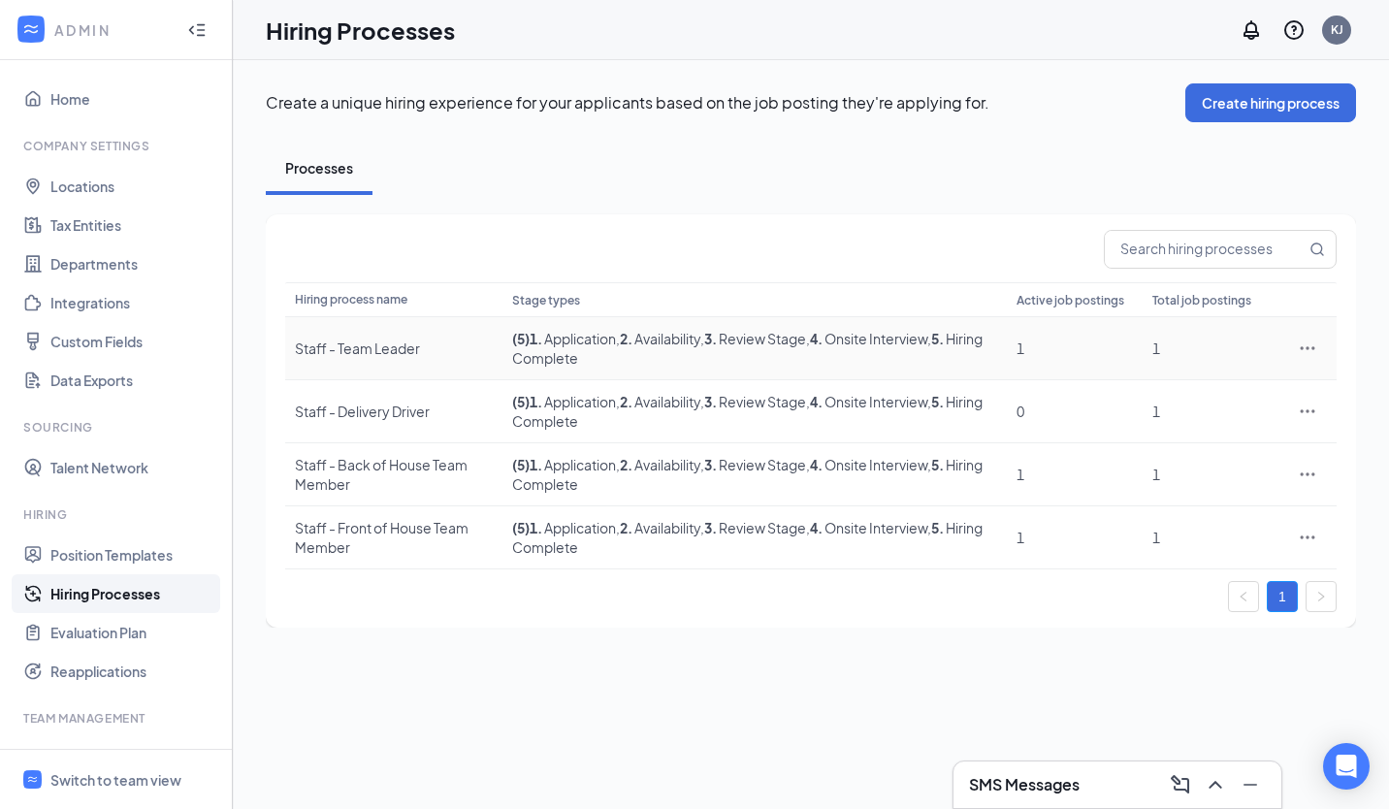
click at [1300, 346] on icon "Ellipses" at bounding box center [1307, 348] width 19 height 19
click at [1276, 386] on span "Edit" at bounding box center [1218, 387] width 167 height 21
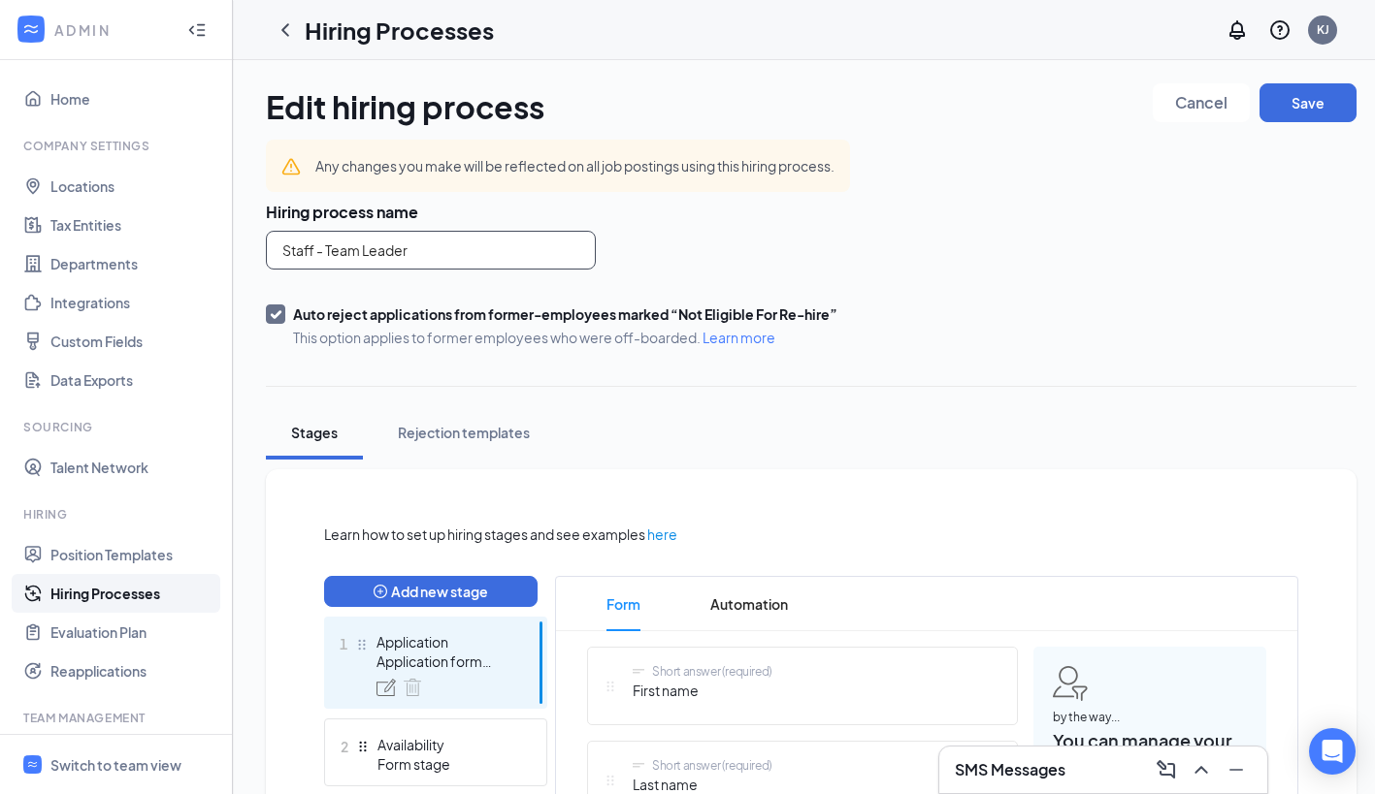
click at [455, 255] on input "Staff - Team Leader" at bounding box center [431, 250] width 330 height 39
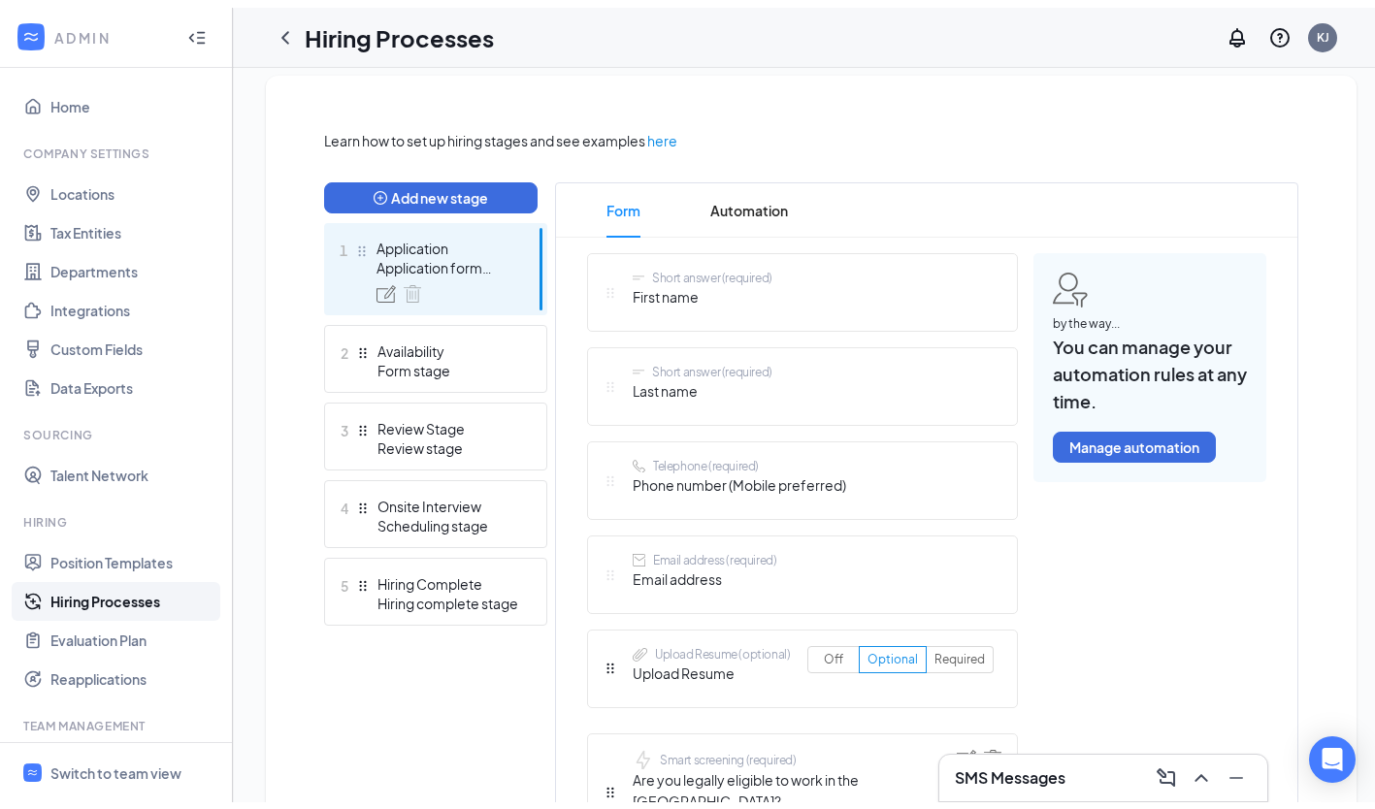
scroll to position [412, 0]
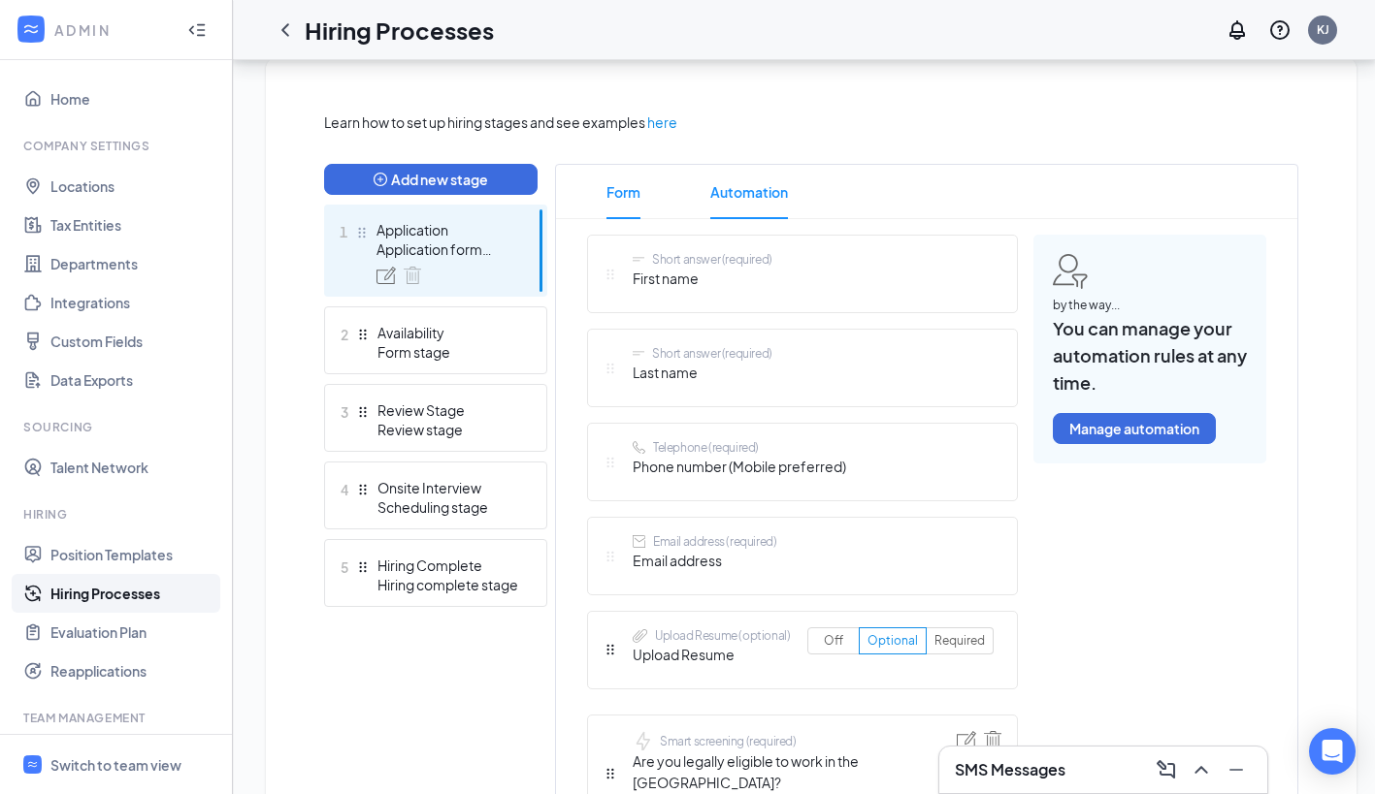
type input "Staff"
click at [761, 195] on span "Automation" at bounding box center [749, 192] width 78 height 54
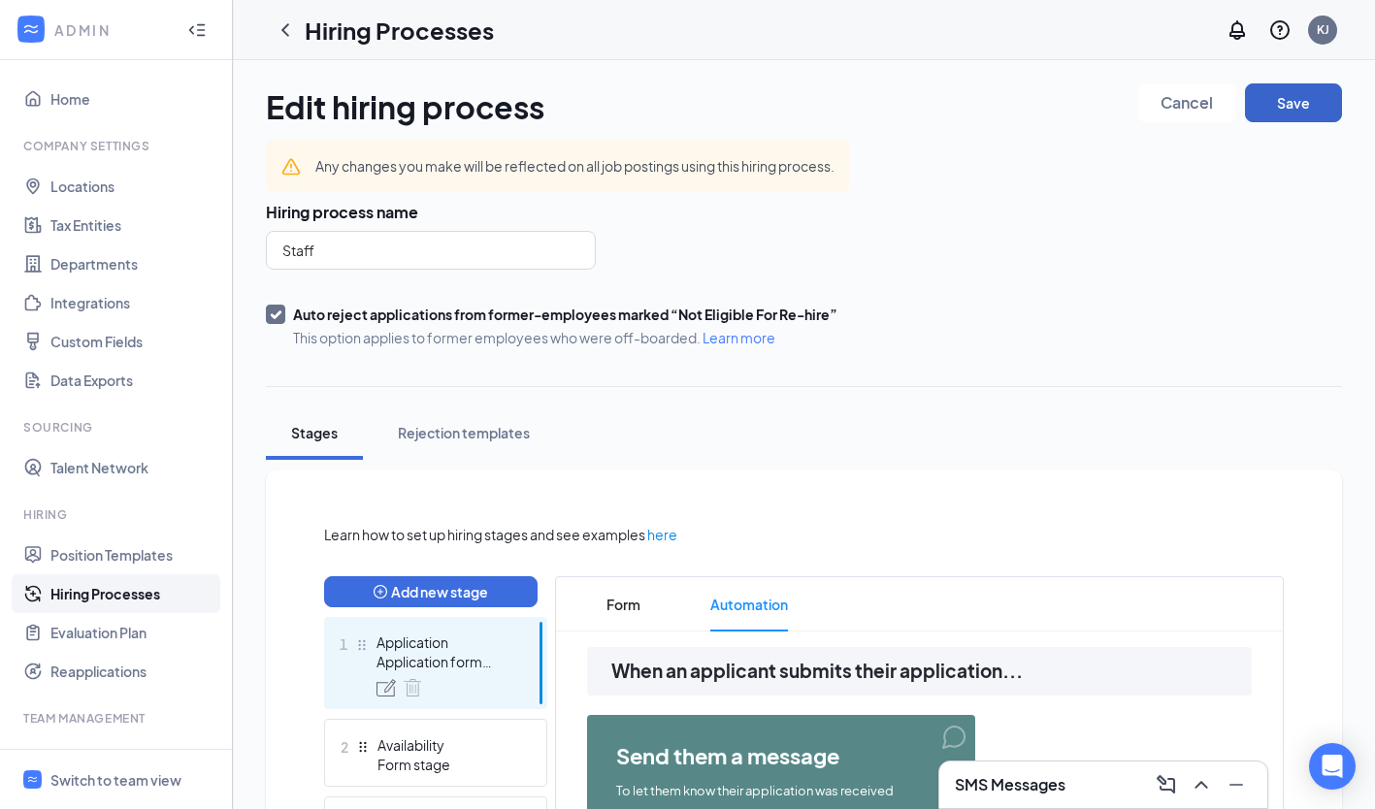
click at [1312, 98] on button "Save" at bounding box center [1293, 102] width 97 height 39
